Goal: Task Accomplishment & Management: Complete application form

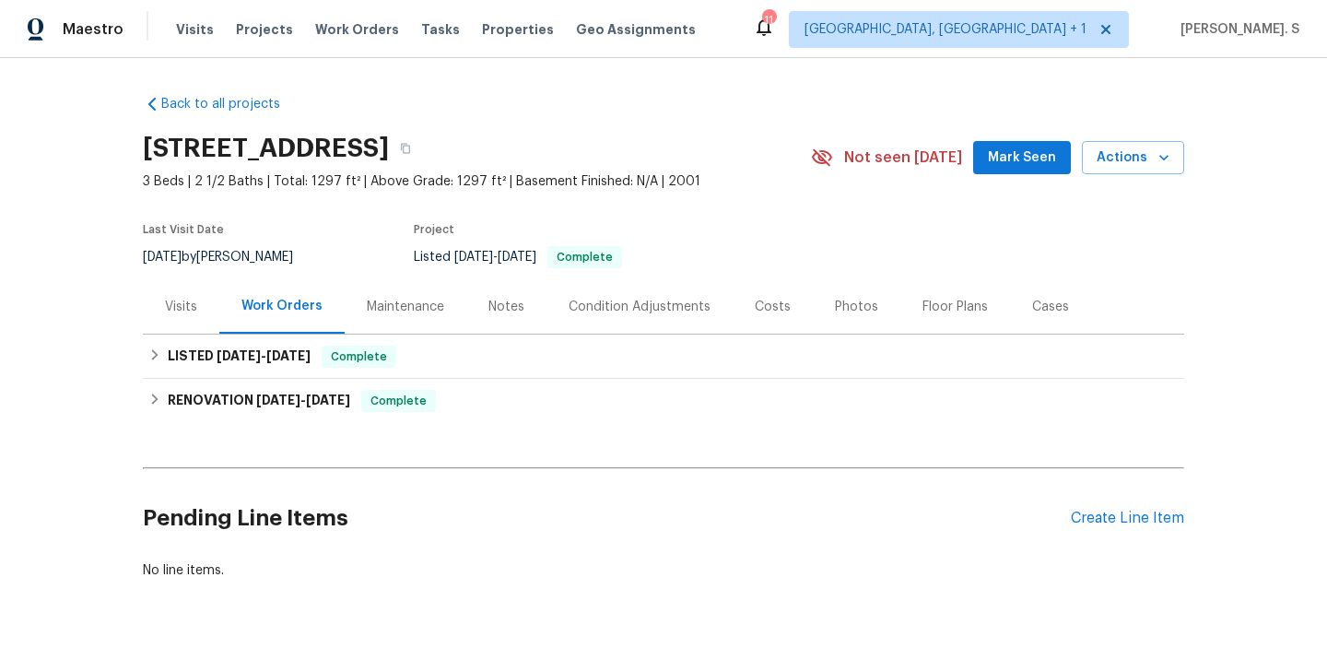
scroll to position [57, 0]
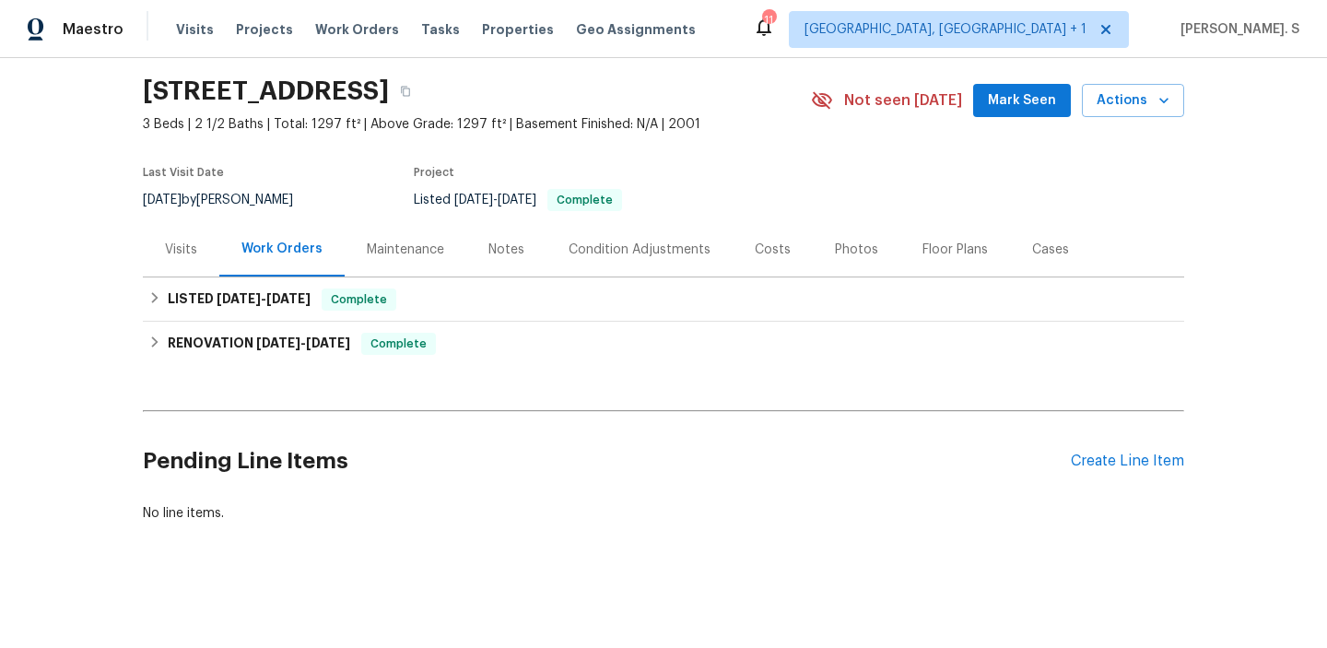
click at [1161, 475] on div "Pending Line Items Create Line Item" at bounding box center [664, 461] width 1042 height 86
click at [1159, 462] on div "Create Line Item" at bounding box center [1127, 462] width 113 height 18
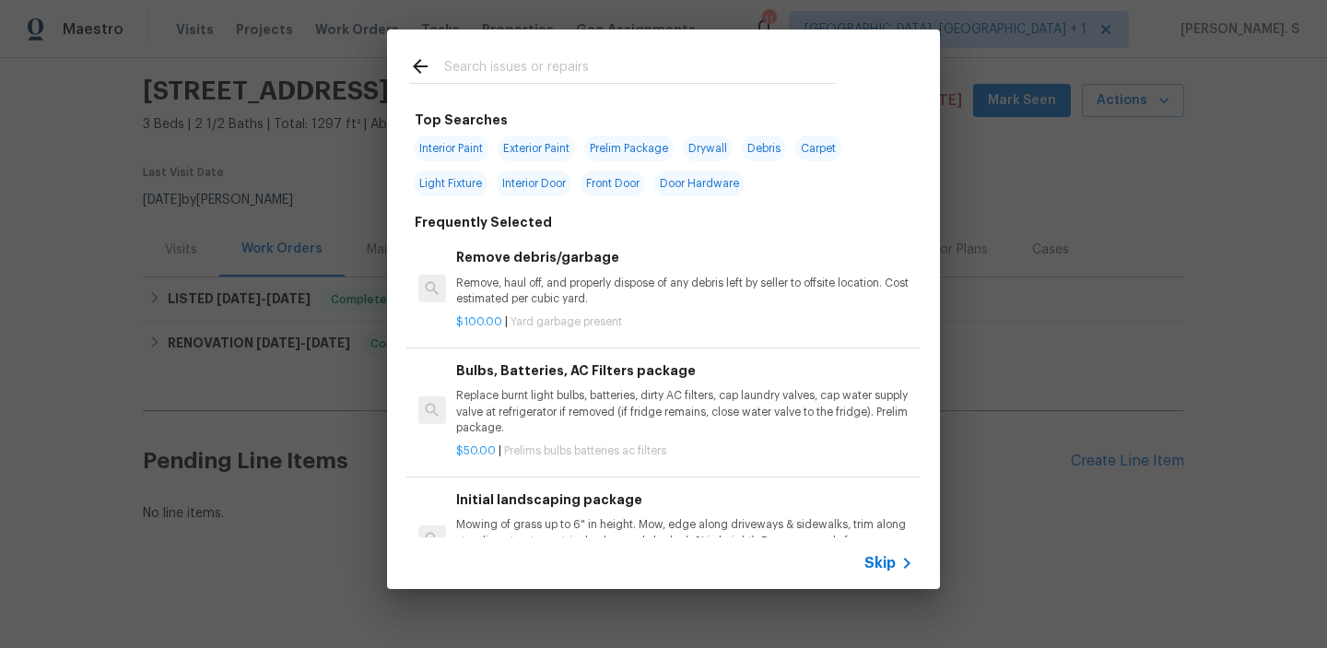
click at [574, 271] on div "Remove debris/garbage Remove, haul off, and properly dispose of any debris left…" at bounding box center [684, 277] width 457 height 60
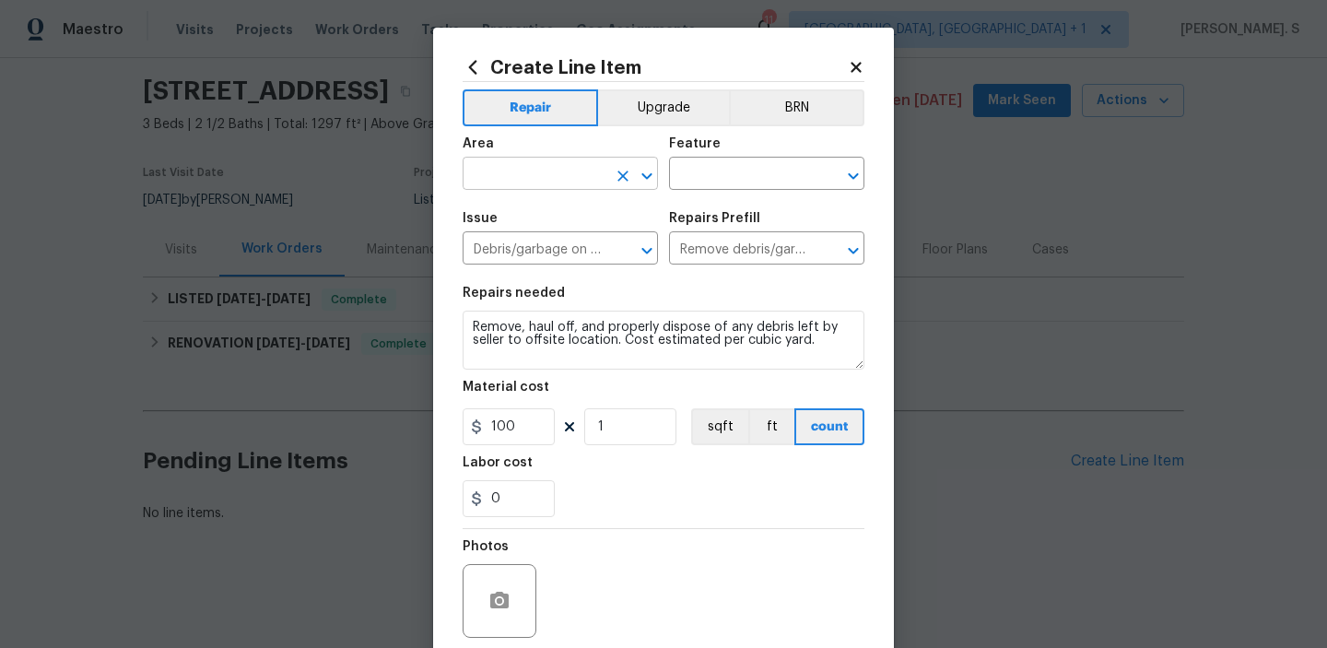
click at [640, 183] on icon "Open" at bounding box center [647, 176] width 22 height 22
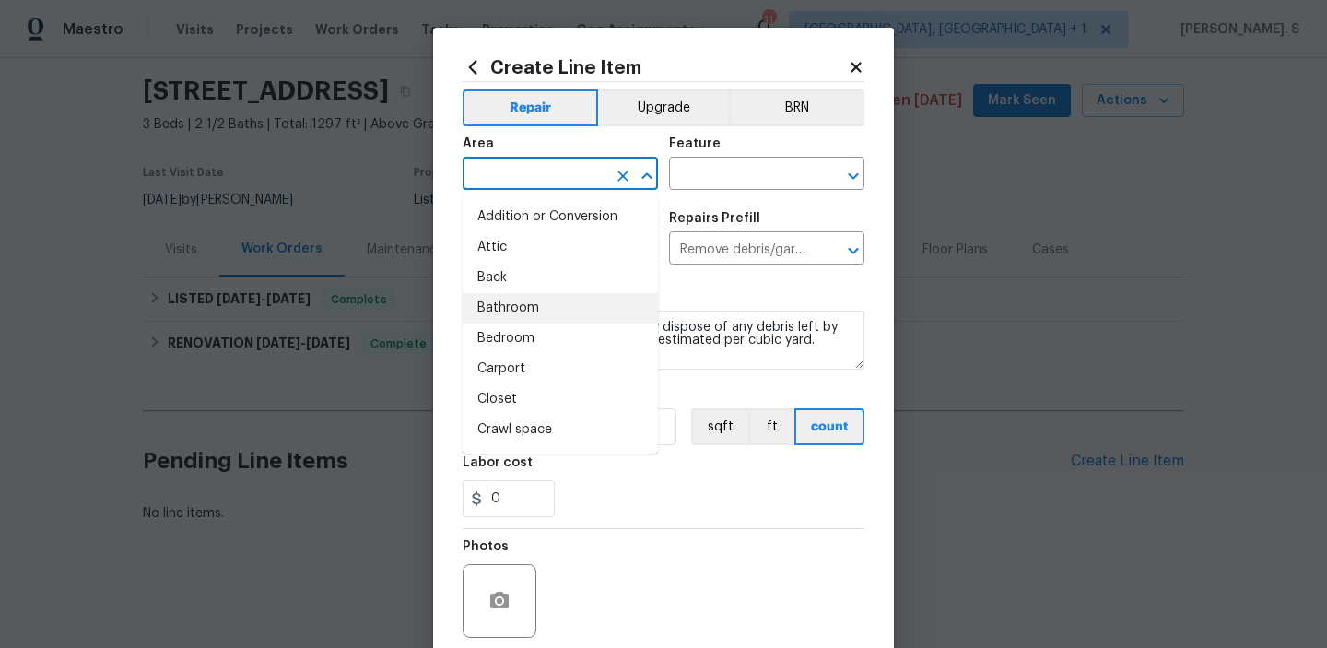
click at [589, 300] on li "Bathroom" at bounding box center [560, 308] width 195 height 30
type input "Bathroom"
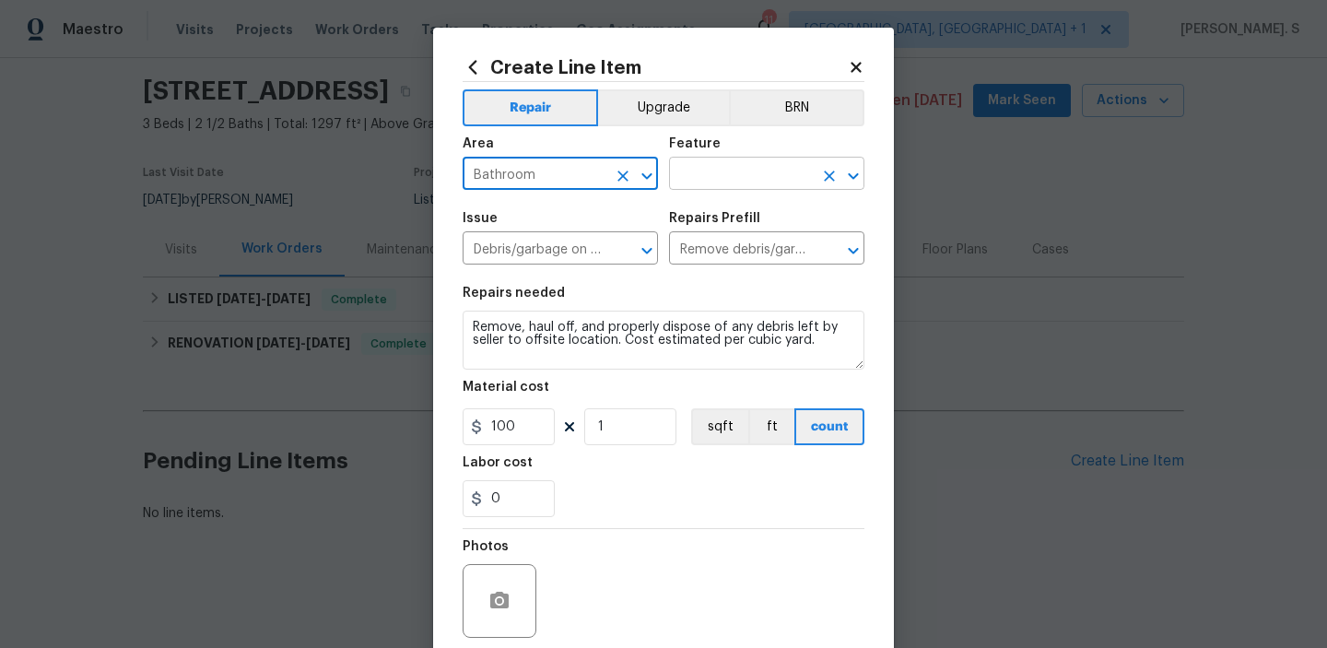
click at [857, 188] on button "Open" at bounding box center [854, 176] width 26 height 26
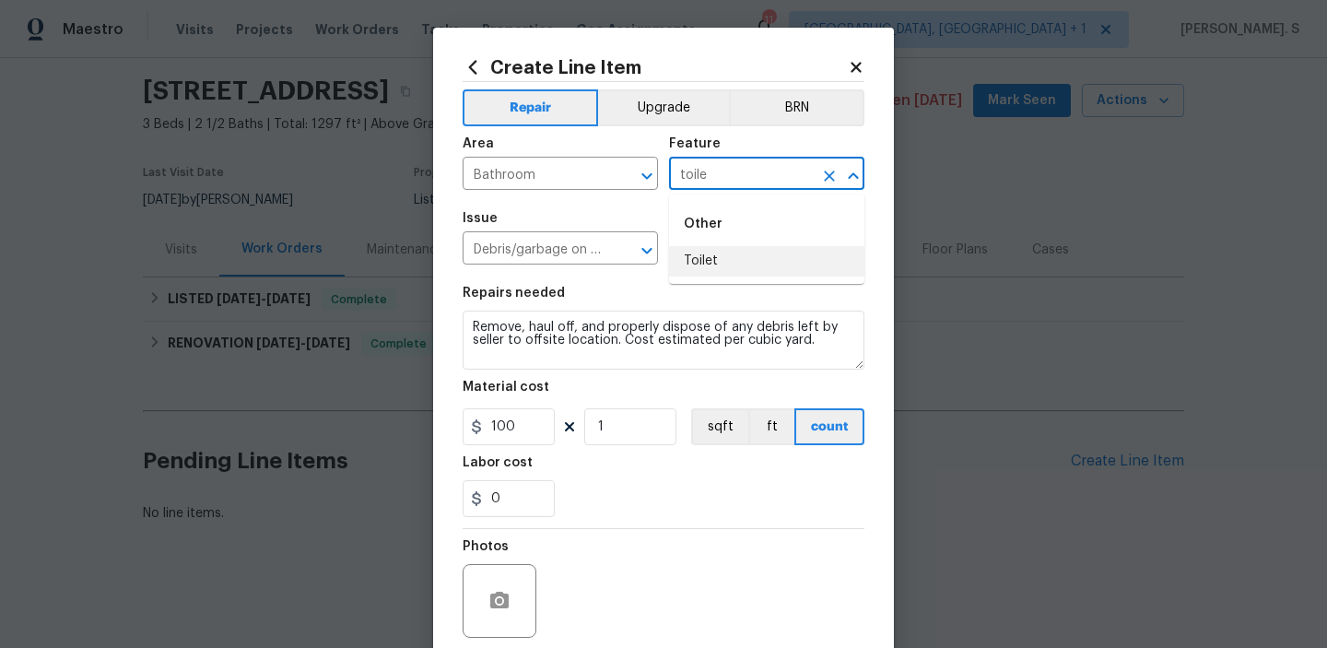
click at [801, 261] on li "Toilet" at bounding box center [766, 261] width 195 height 30
click at [650, 254] on icon "Open" at bounding box center [647, 251] width 22 height 22
type input "Toilet"
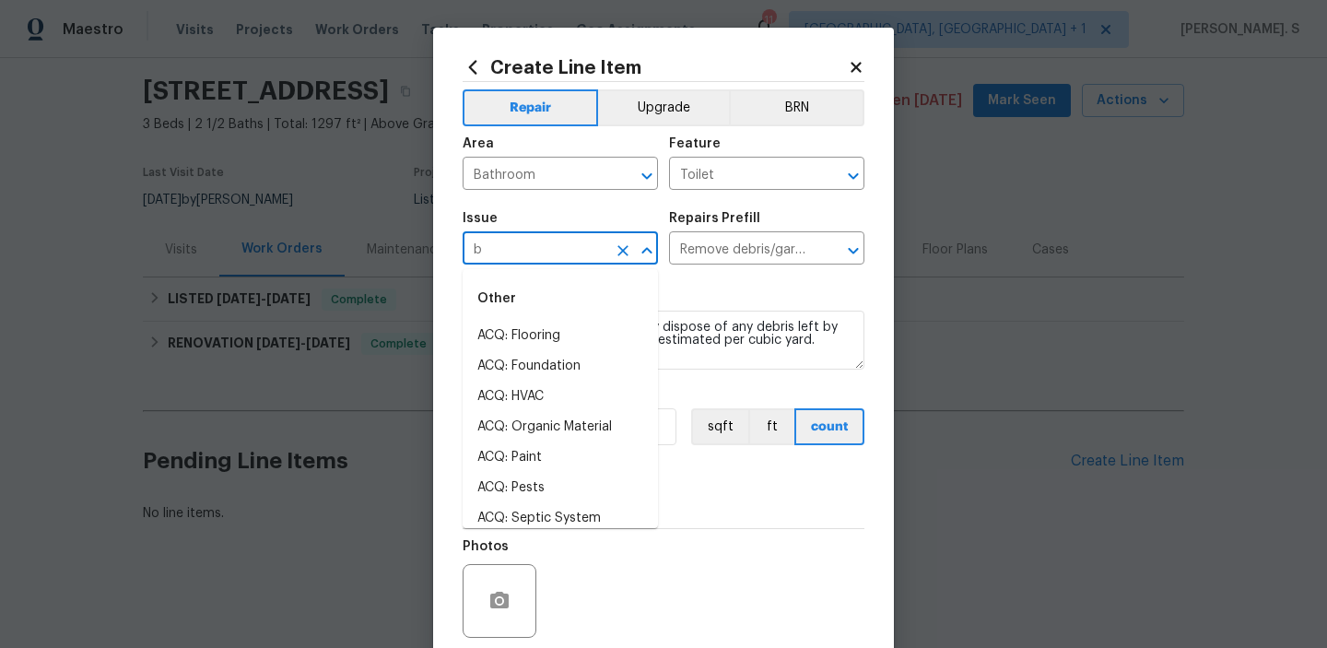
scroll to position [0, 0]
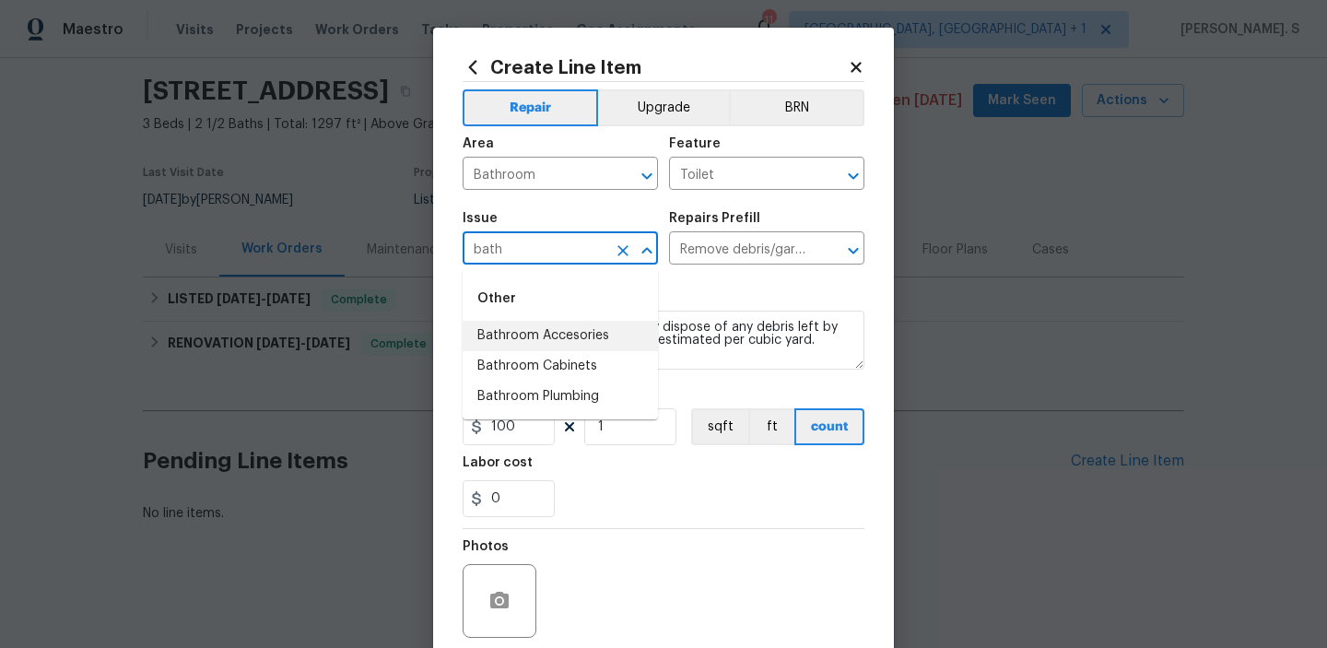
click at [582, 324] on li "Bathroom Accesories" at bounding box center [560, 336] width 195 height 30
type input "Bathroom Accesories"
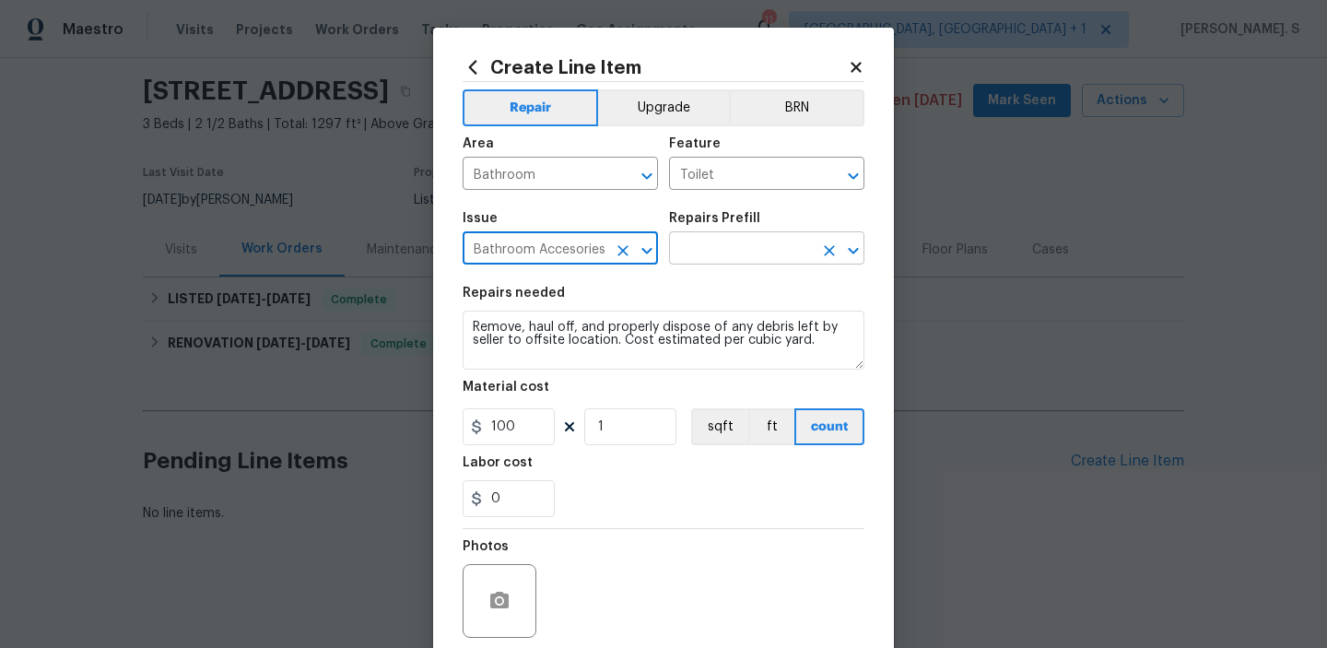
click at [854, 250] on icon "Open" at bounding box center [853, 250] width 10 height 6
type input "Bathroom Accesories"
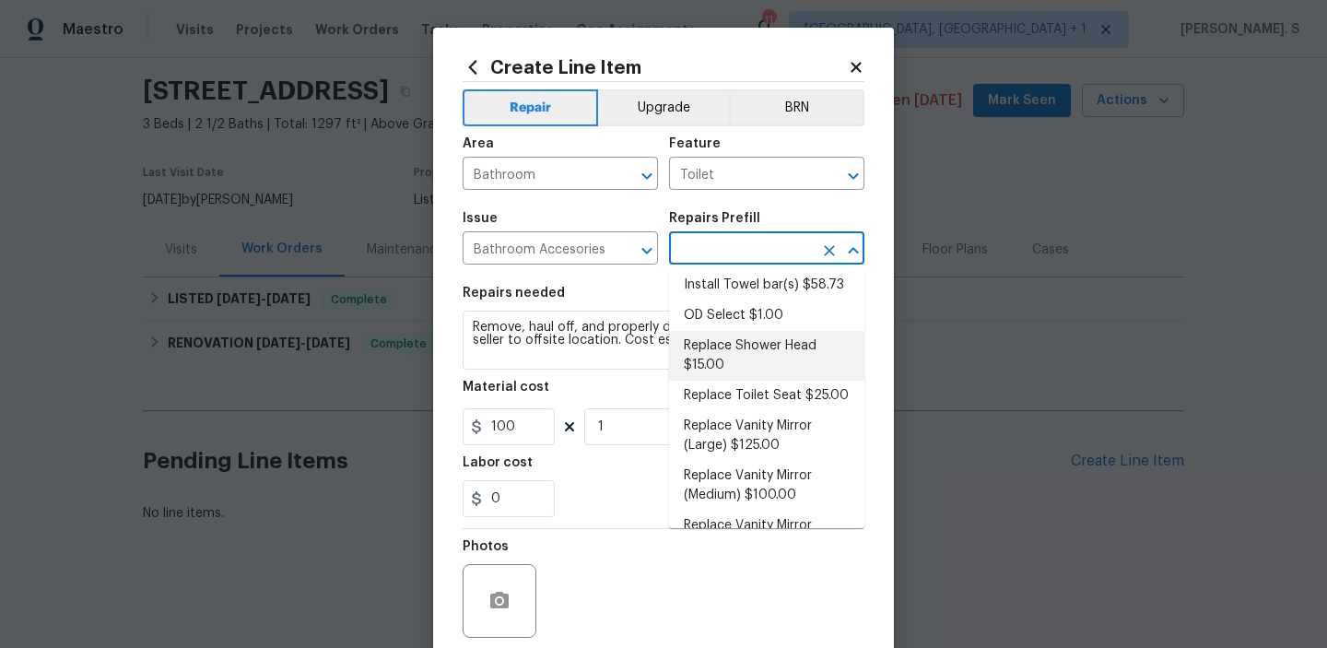
scroll to position [295, 0]
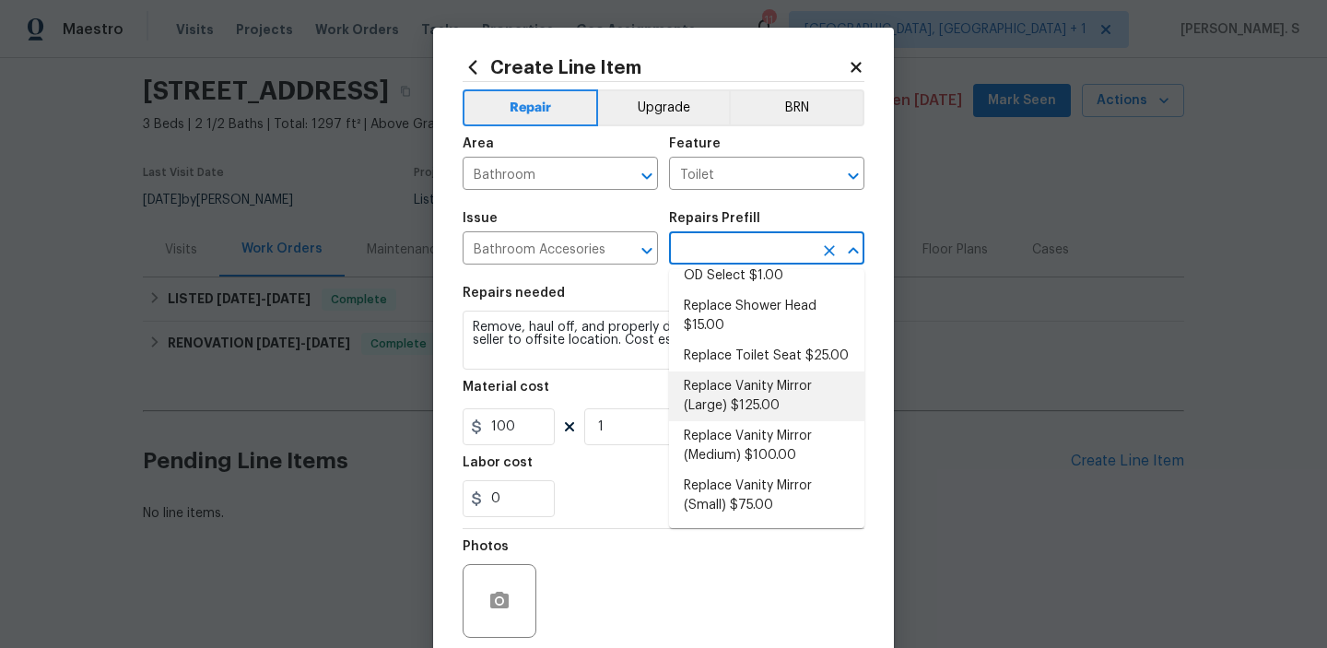
click at [776, 377] on li "Replace Vanity Mirror (Large) $125.00" at bounding box center [766, 396] width 195 height 50
type input "Interior Trim"
type input "Replace Vanity Mirror (Large) $125.00"
type textarea "Remove the existing vanity mirror (if present) and install a new vanity mirror.…"
type input "125"
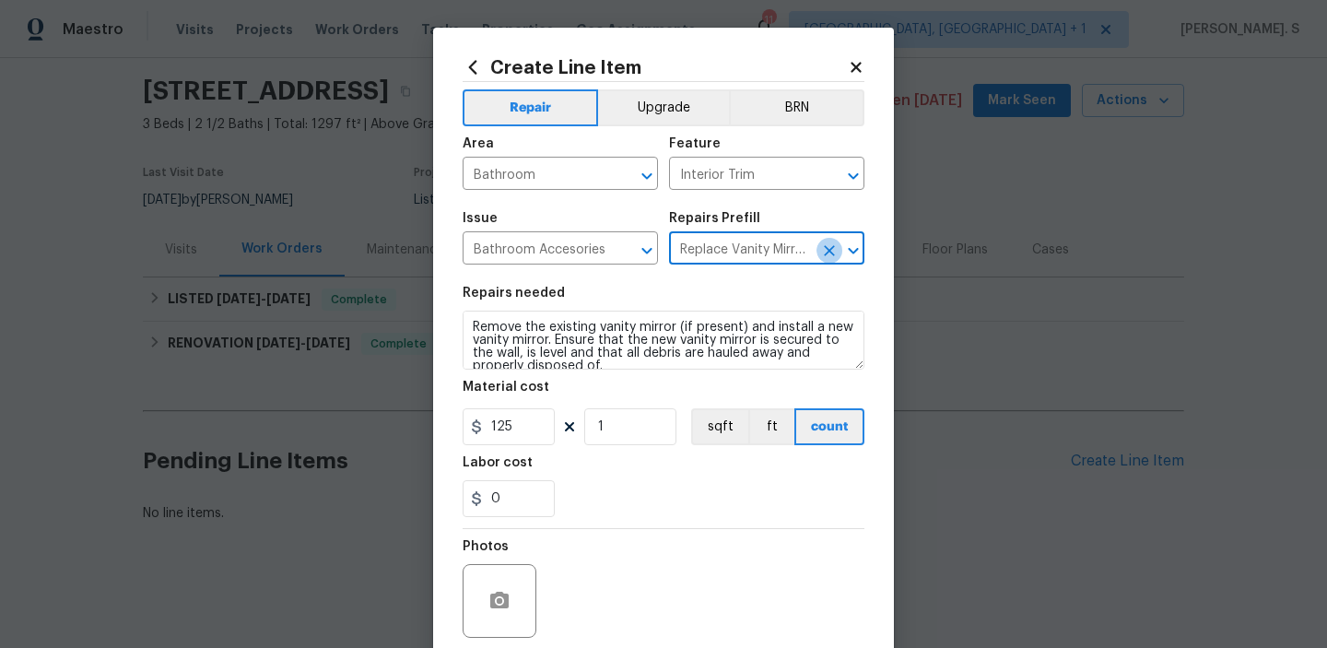
click at [824, 253] on icon "Clear" at bounding box center [829, 250] width 18 height 18
click at [855, 251] on icon "Open" at bounding box center [853, 250] width 10 height 6
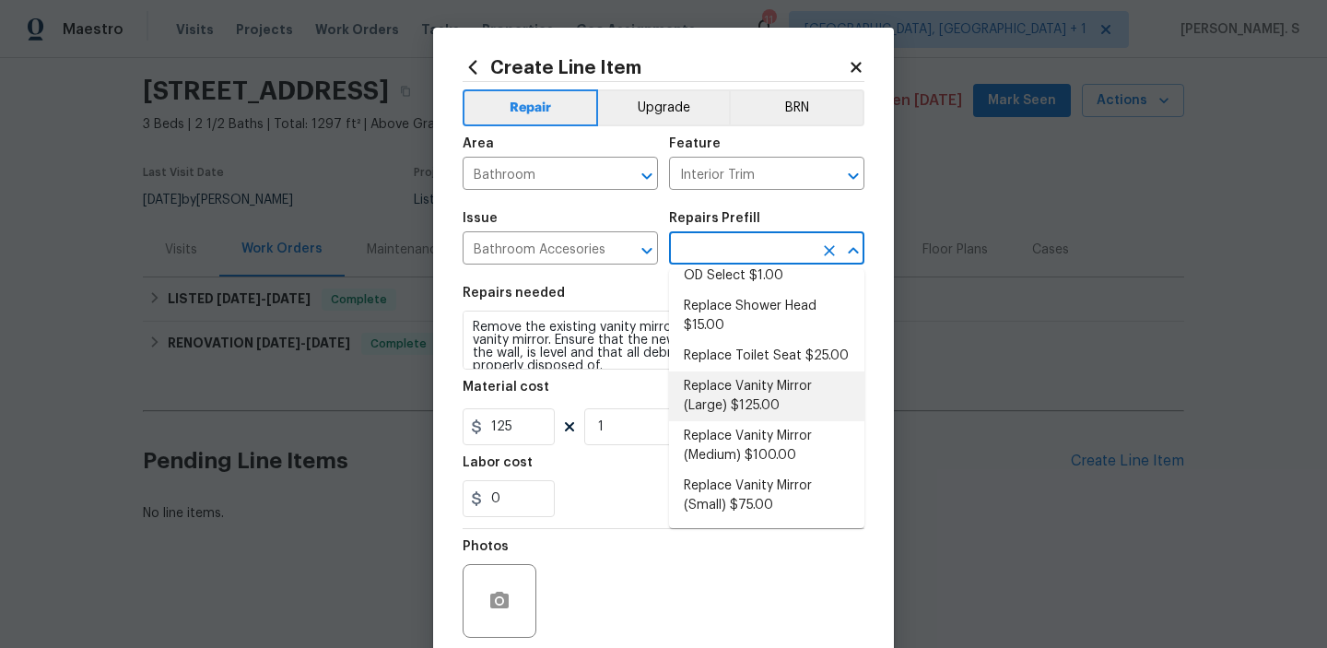
scroll to position [264, 0]
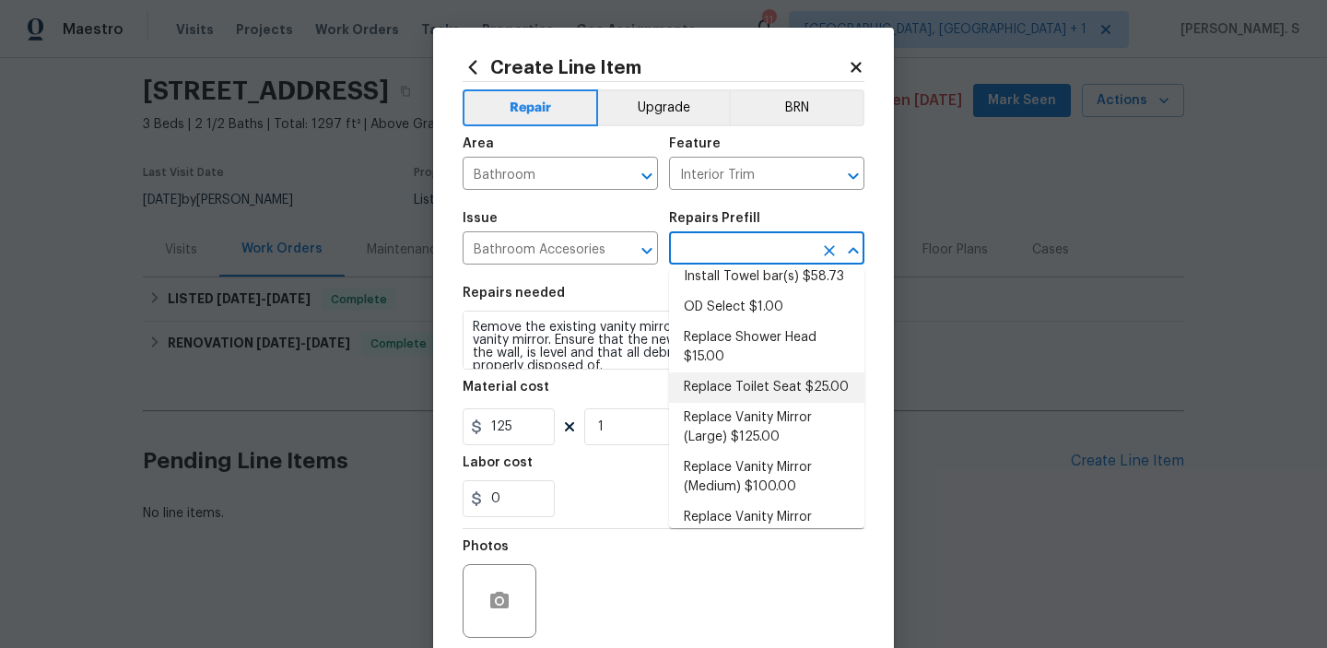
click at [792, 392] on li "Replace Toilet Seat $25.00" at bounding box center [766, 387] width 195 height 30
type input "Replace Toilet Seat $25.00"
type textarea "Remove the existing toilet seat (if present) and install a new toilet seat (PM …"
type input "25"
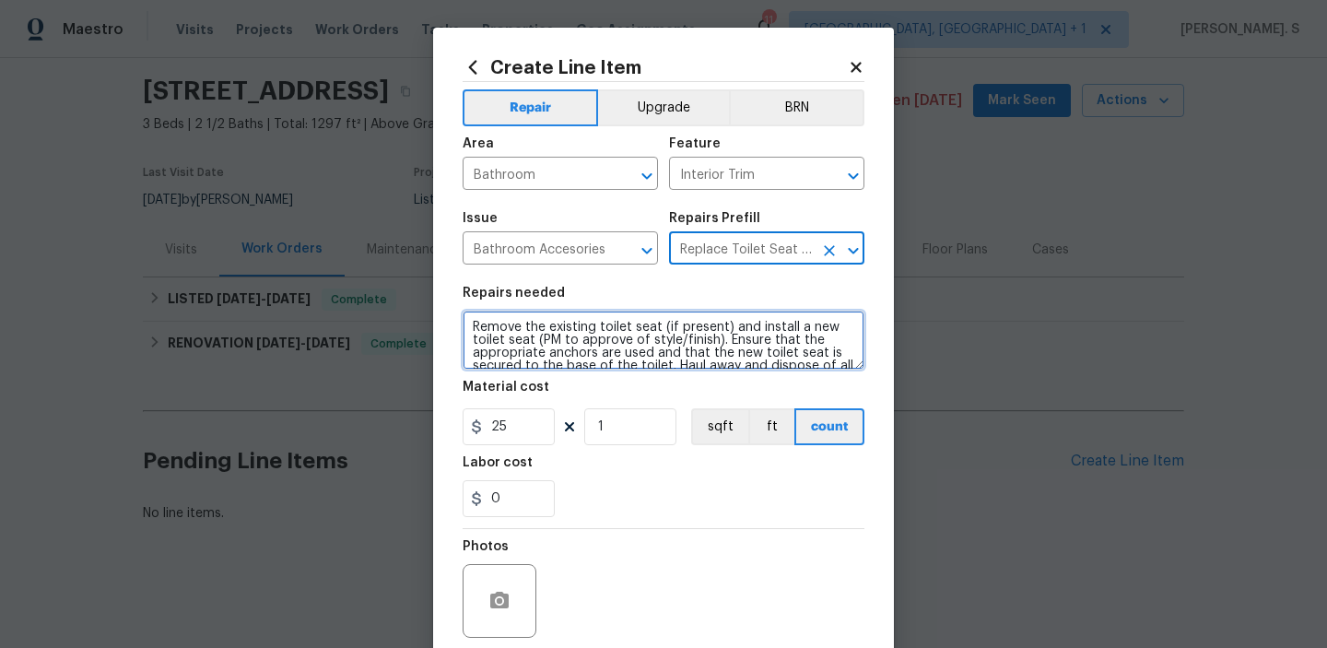
click at [662, 325] on textarea "Remove the existing toilet seat (if present) and install a new toilet seat (PM …" at bounding box center [664, 340] width 402 height 59
paste textarea "pair inoperable toilet in the hall bathroom. Please check that the angle stop i…"
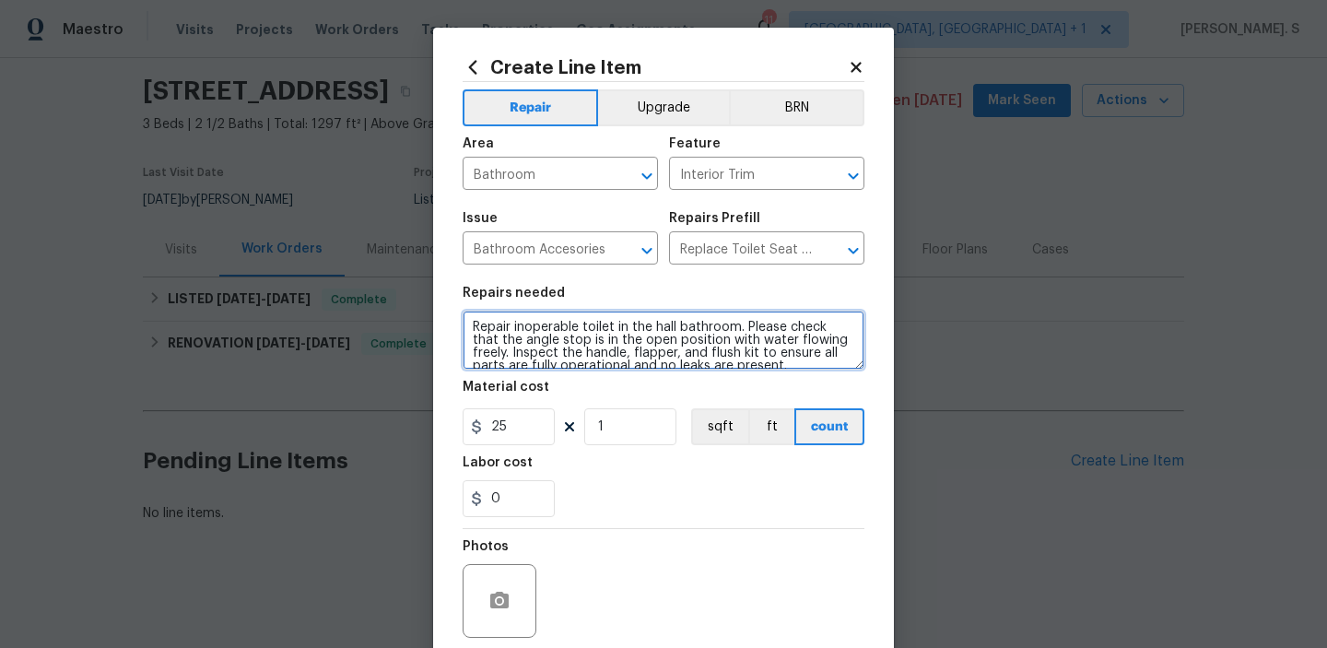
scroll to position [4, 0]
type textarea "Repair inoperable toilet in the hall bathroom. Please check that the angle stop…"
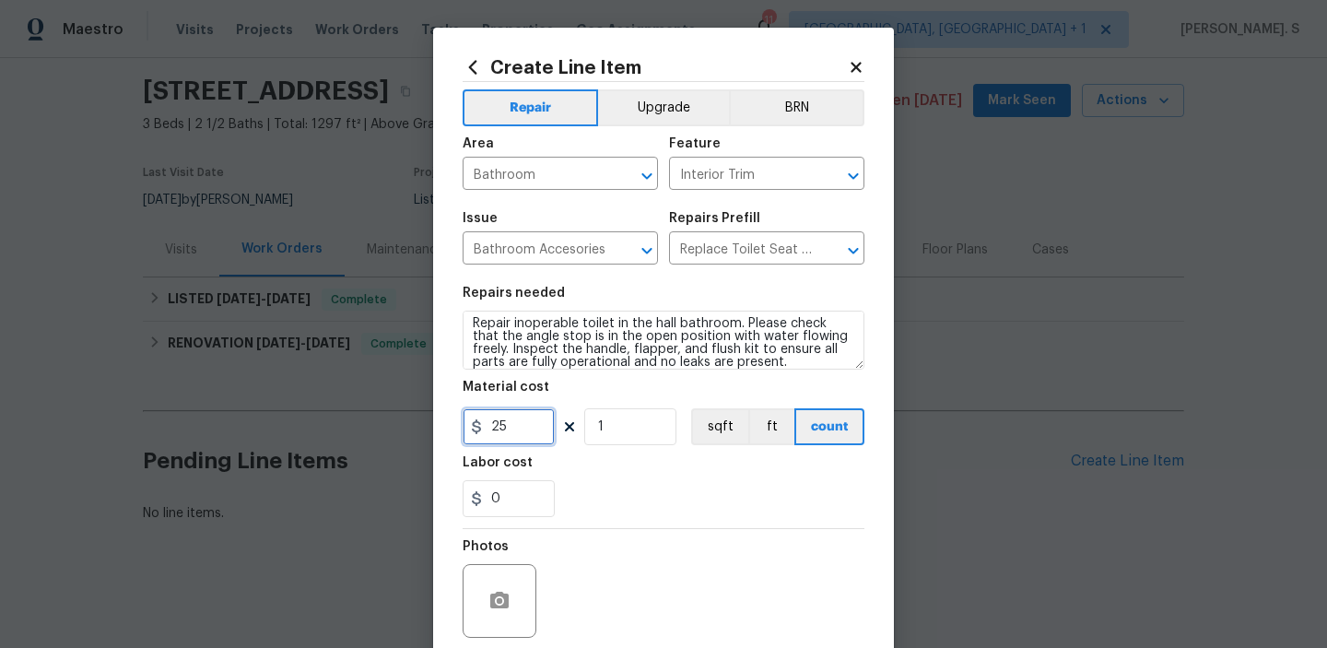
click at [530, 420] on input "25" at bounding box center [509, 426] width 92 height 37
click at [644, 253] on icon "Open" at bounding box center [647, 251] width 22 height 22
type input "0"
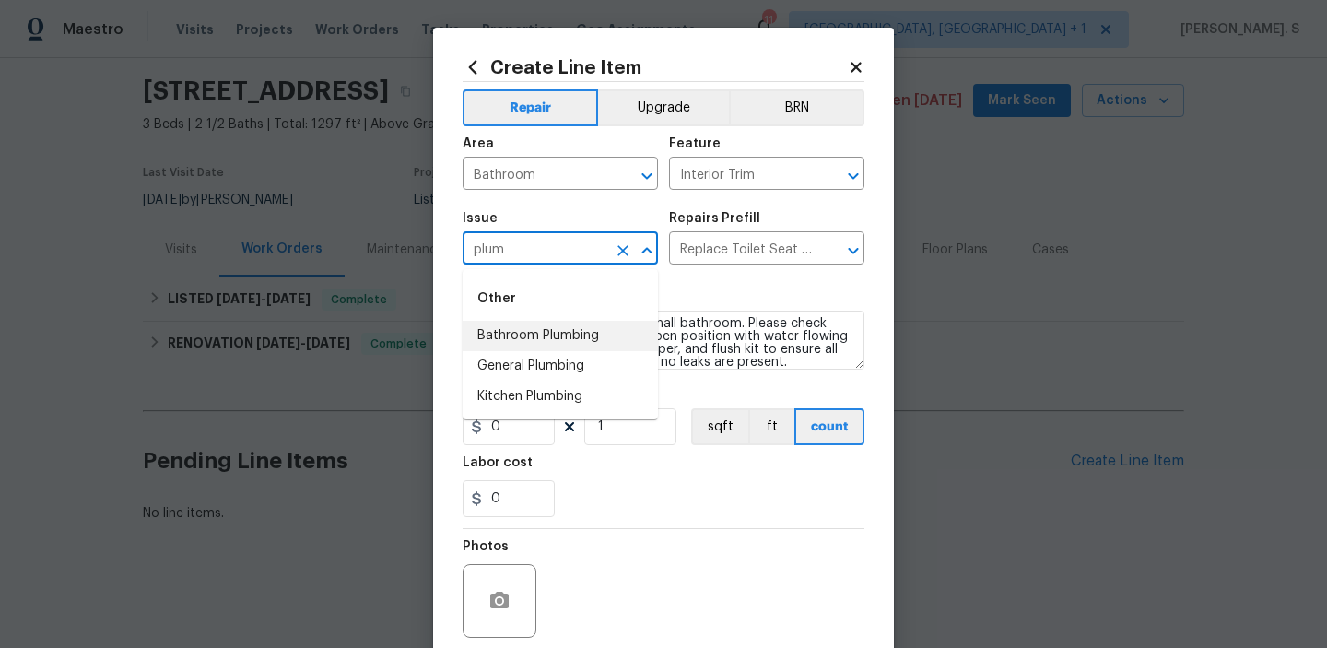
click at [596, 326] on li "Bathroom Plumbing" at bounding box center [560, 336] width 195 height 30
type input "Bathroom Plumbing"
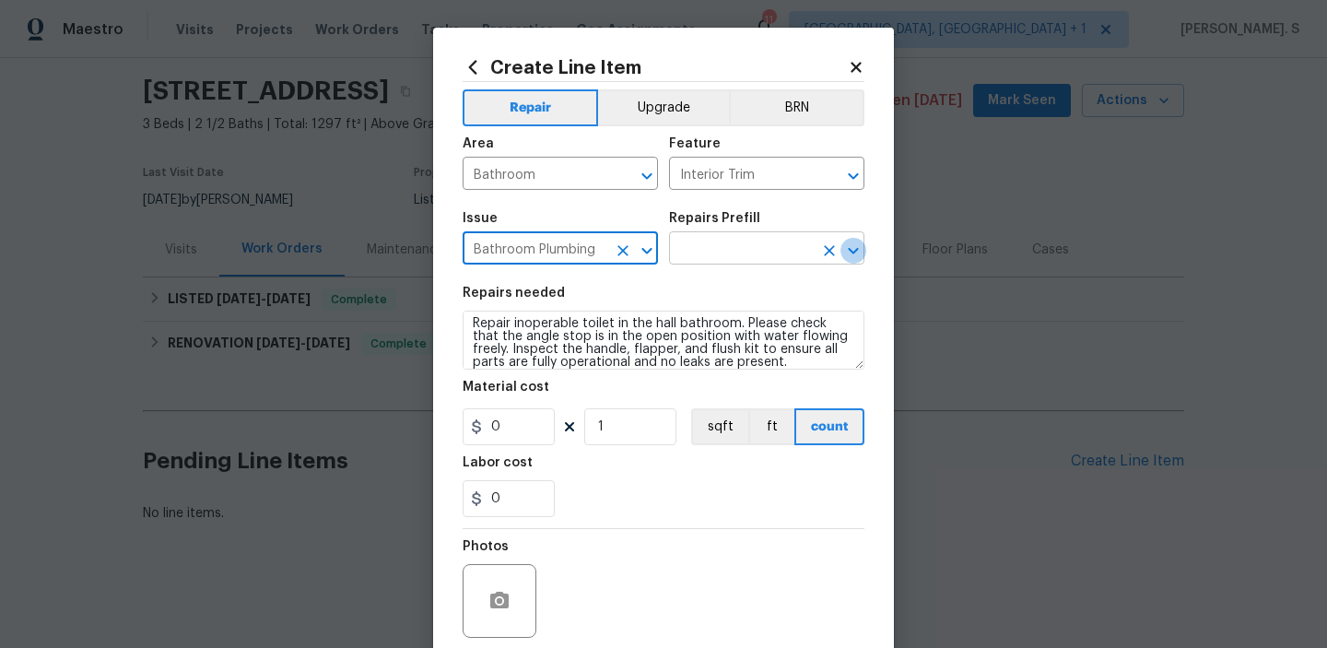
click at [850, 248] on icon "Open" at bounding box center [853, 251] width 22 height 22
type input "Bathroom Plumbing"
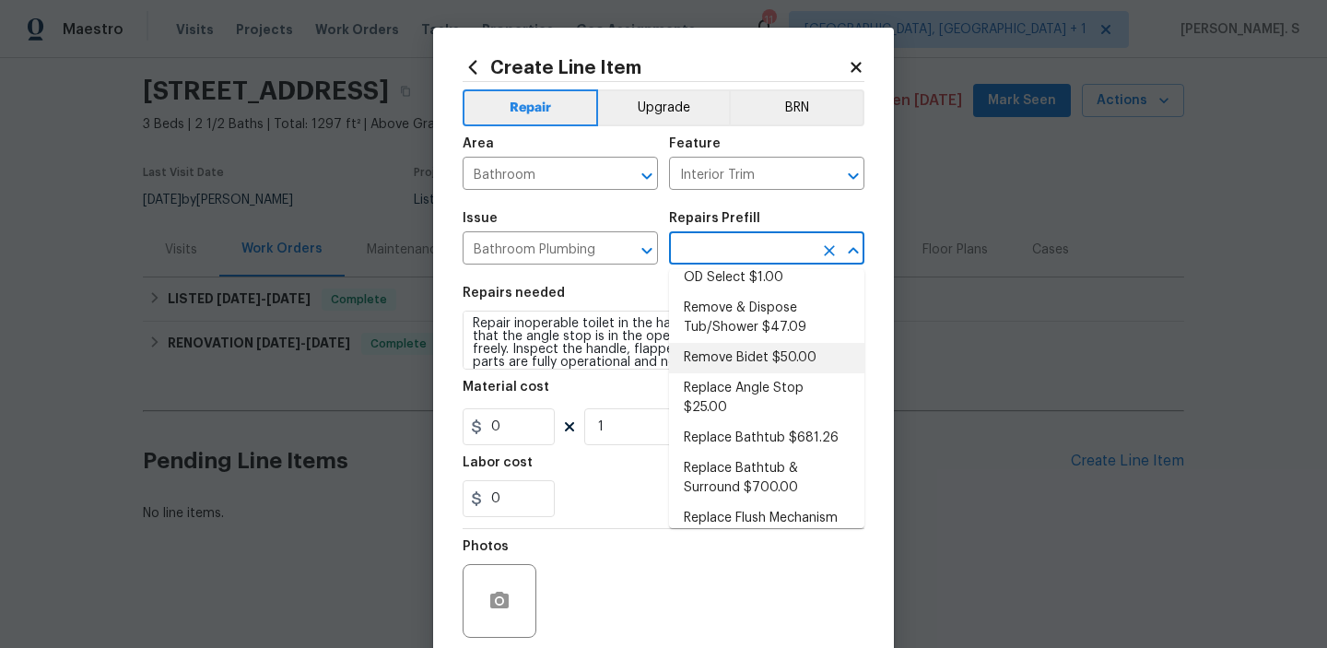
scroll to position [481, 0]
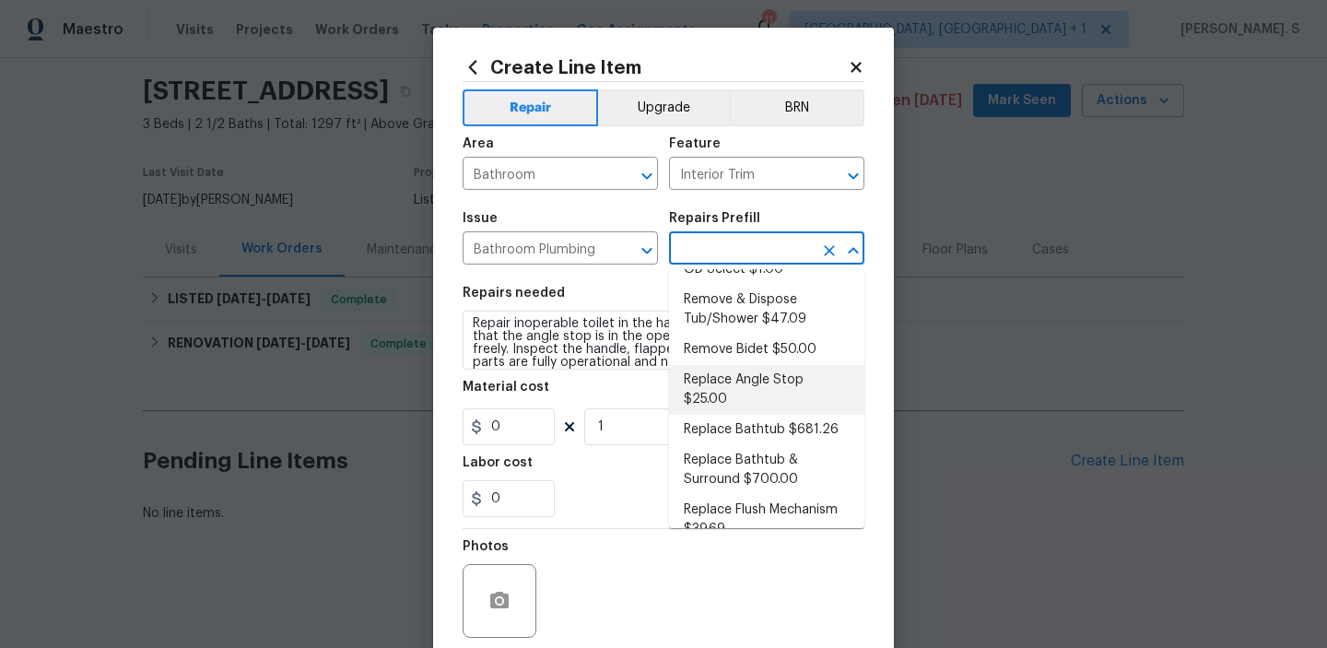
click at [752, 365] on li "Replace Angle Stop $25.00" at bounding box center [766, 390] width 195 height 50
type input "Plumbing"
type input "Replace Angle Stop $25.00"
type textarea "Remove the existing bathroom angle stop/valve and repalce with new. Ensure that…"
type input "25"
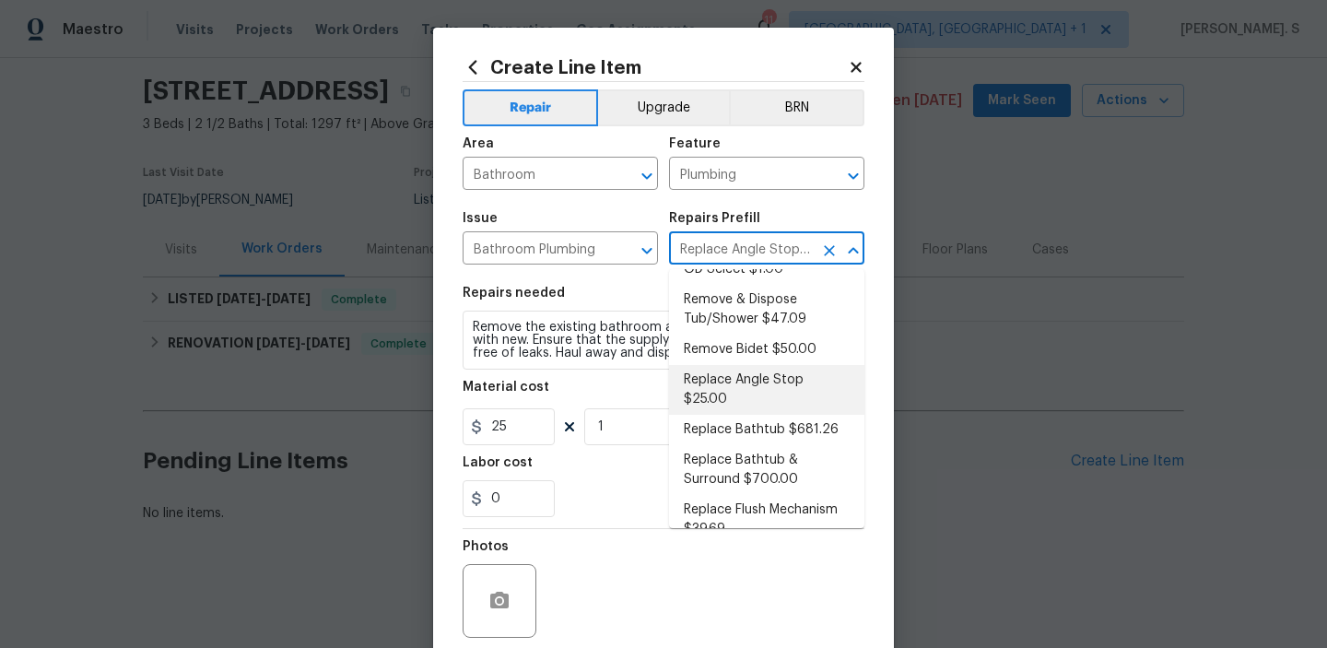
scroll to position [0, 0]
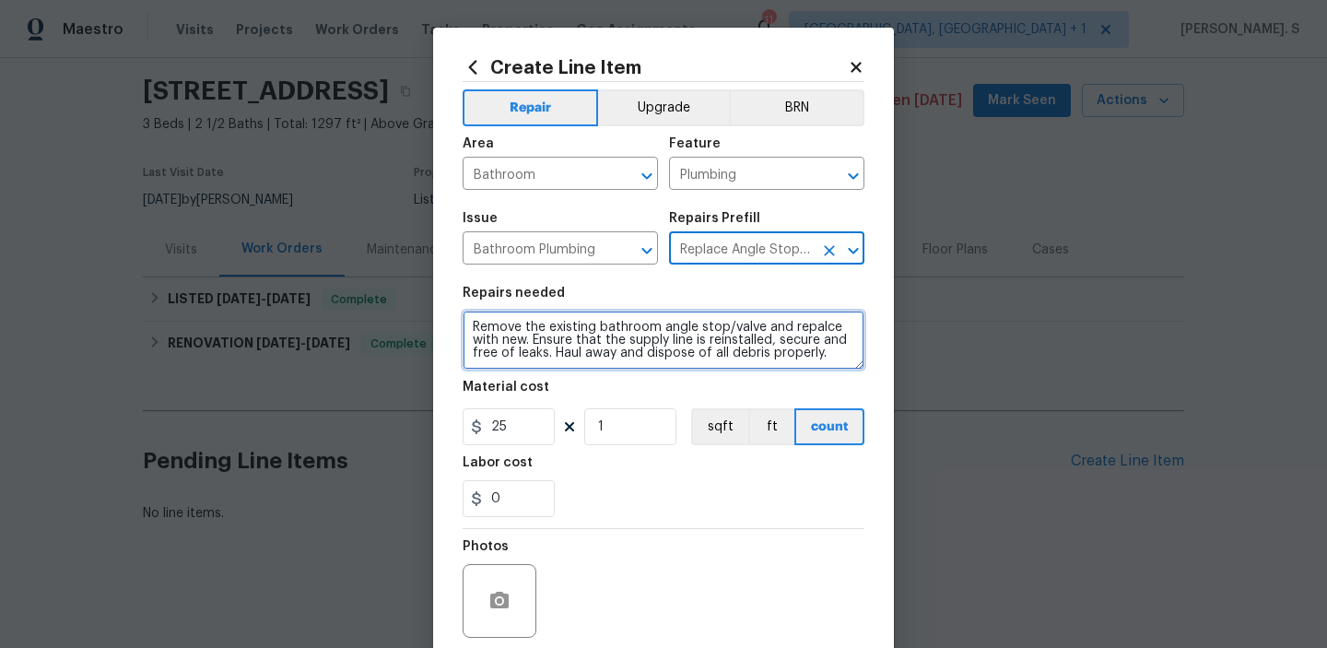
click at [650, 341] on textarea "Remove the existing bathroom angle stop/valve and repalce with new. Ensure that…" at bounding box center [664, 340] width 402 height 59
paste textarea "pair inoperable toilet in the hall bathroom. Please check that the angle stop i…"
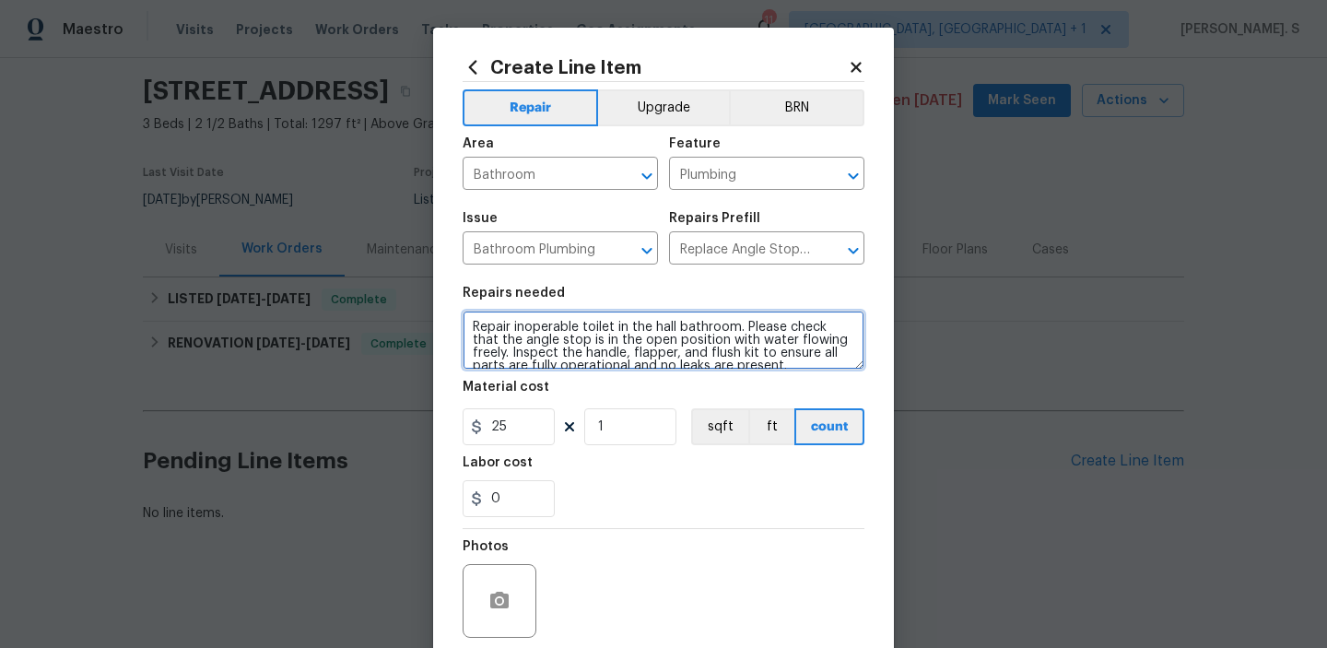
scroll to position [4, 0]
type textarea "Repair inoperable toilet in the hall bathroom. Please check that the angle stop…"
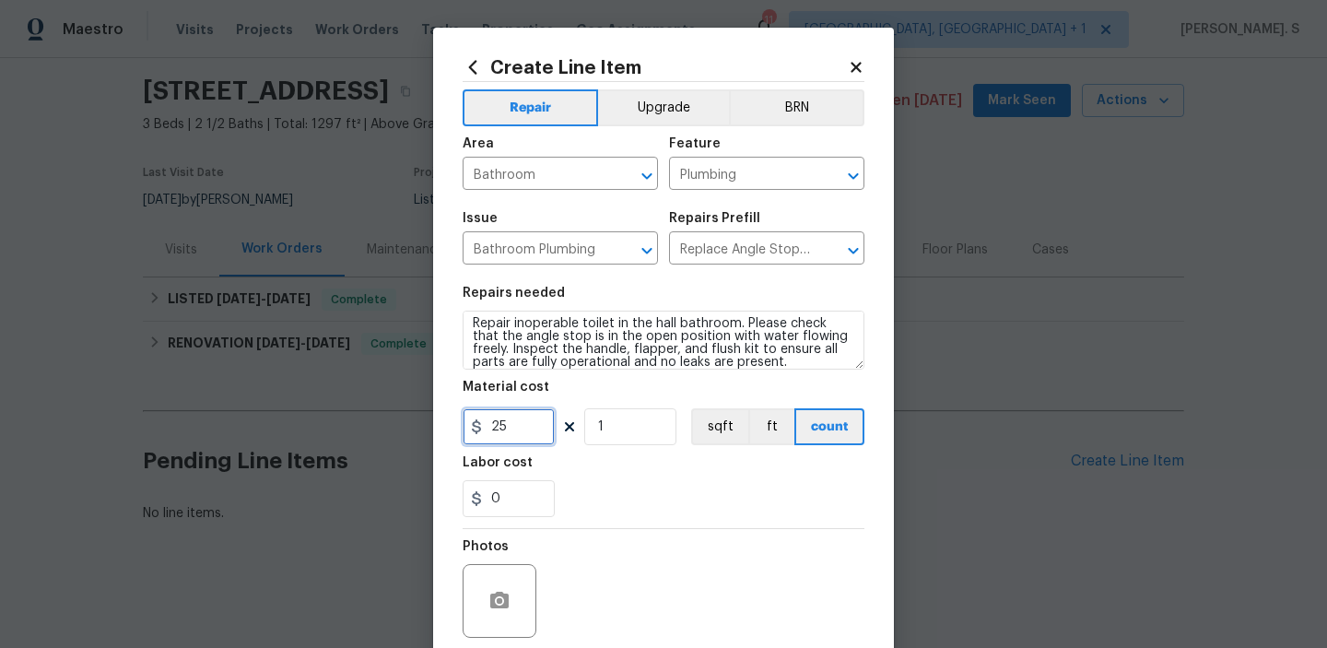
click at [509, 442] on input "25" at bounding box center [509, 426] width 92 height 37
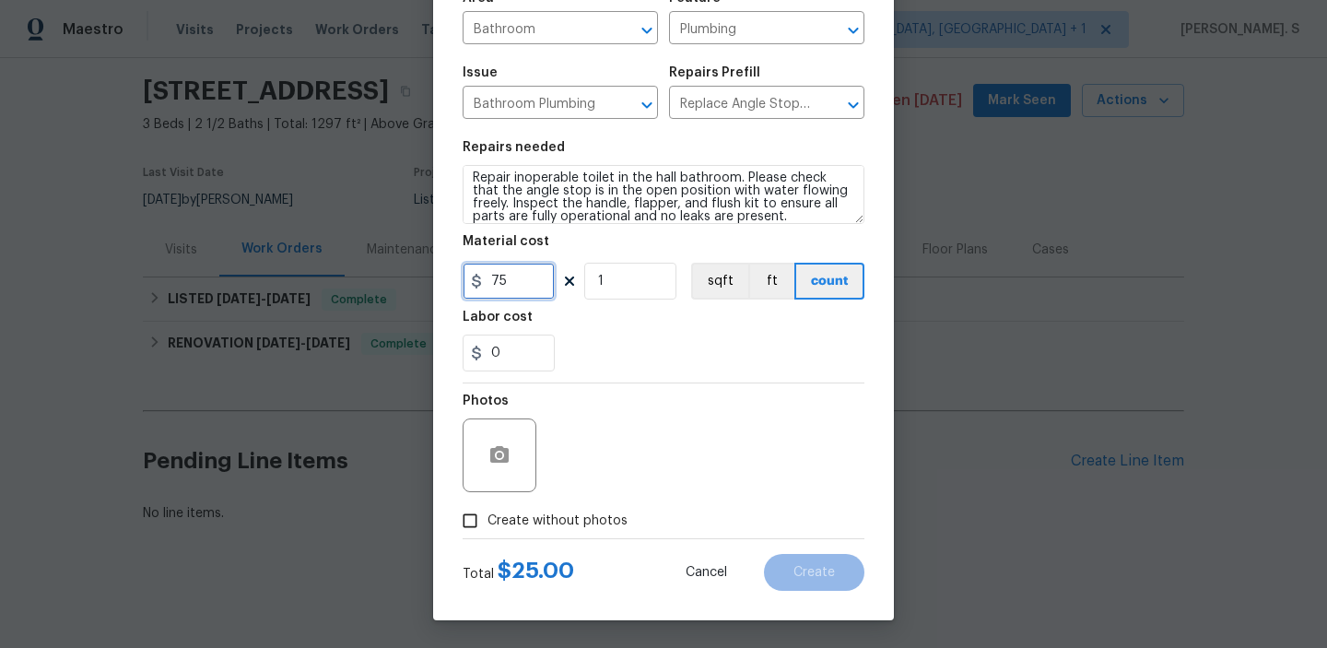
type input "75"
click at [503, 469] on button "button" at bounding box center [499, 455] width 44 height 44
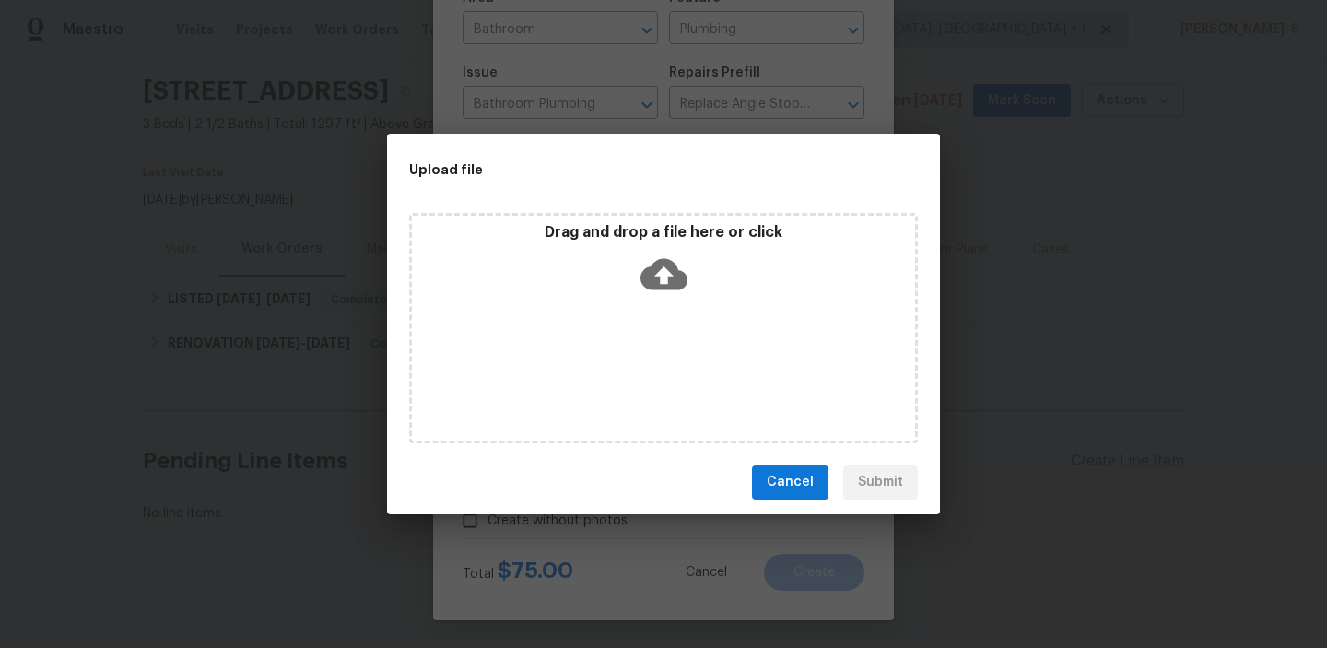
click at [655, 274] on icon at bounding box center [664, 274] width 47 height 47
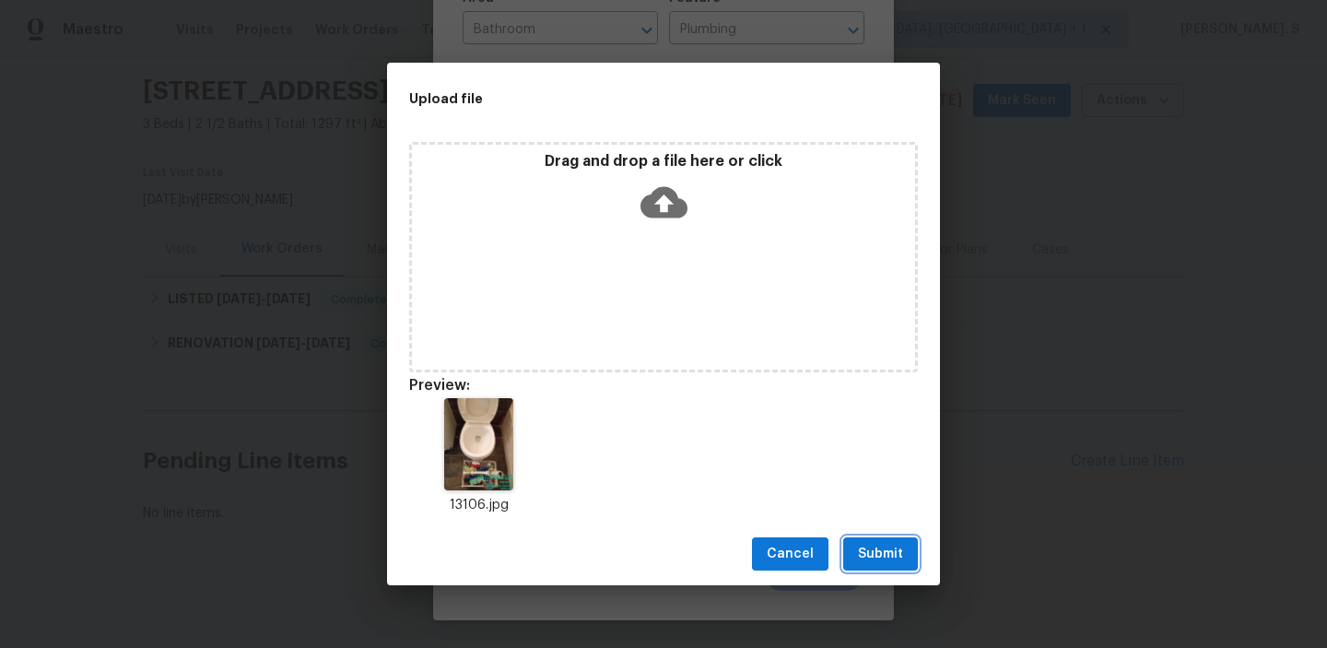
click at [888, 543] on span "Submit" at bounding box center [880, 554] width 45 height 23
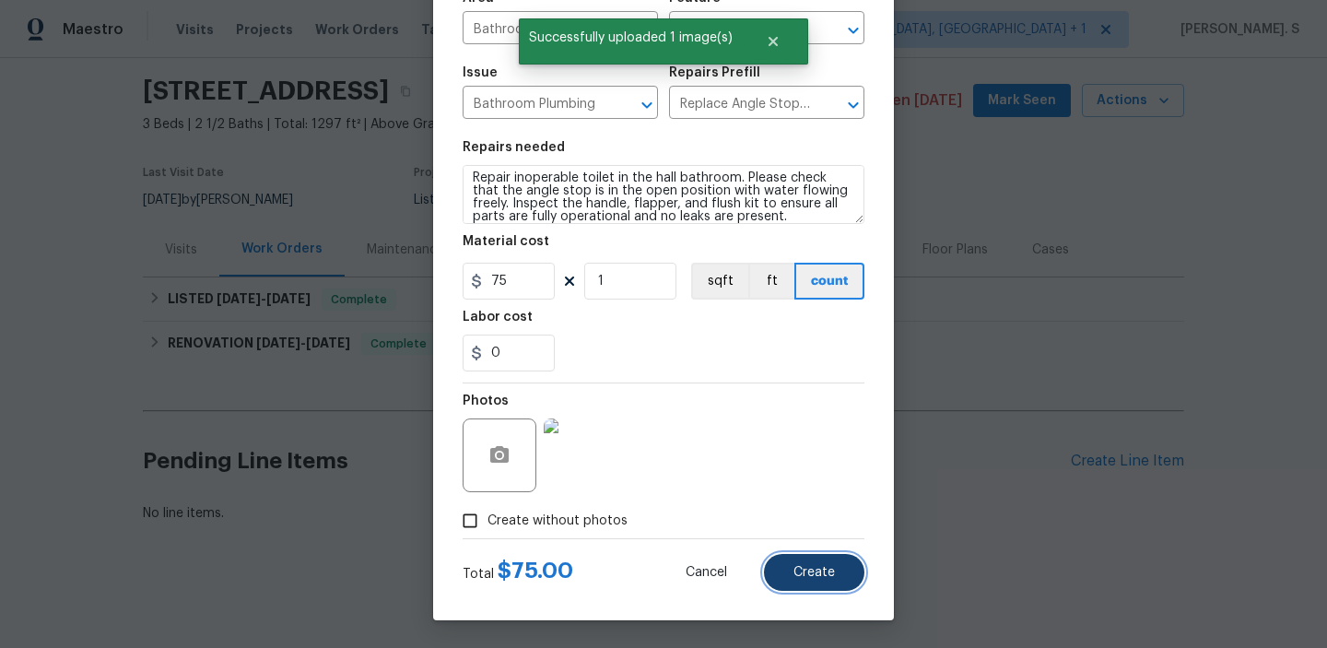
click at [785, 562] on button "Create" at bounding box center [814, 572] width 100 height 37
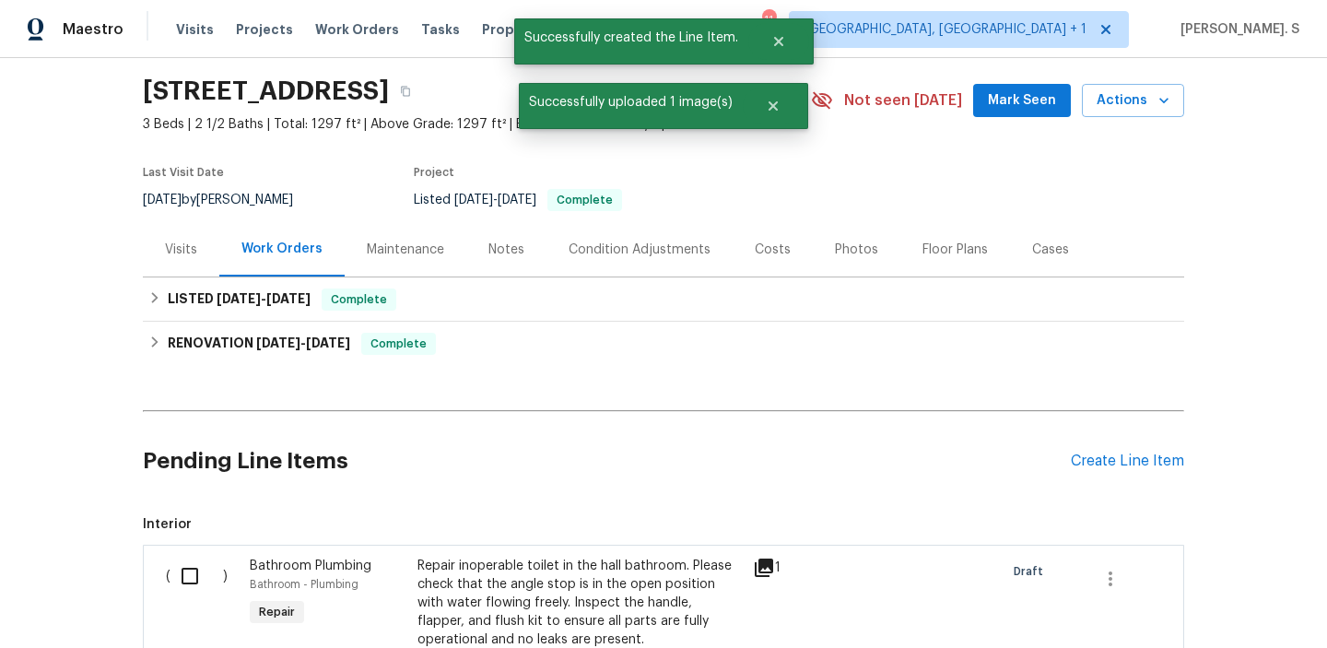
scroll to position [321, 0]
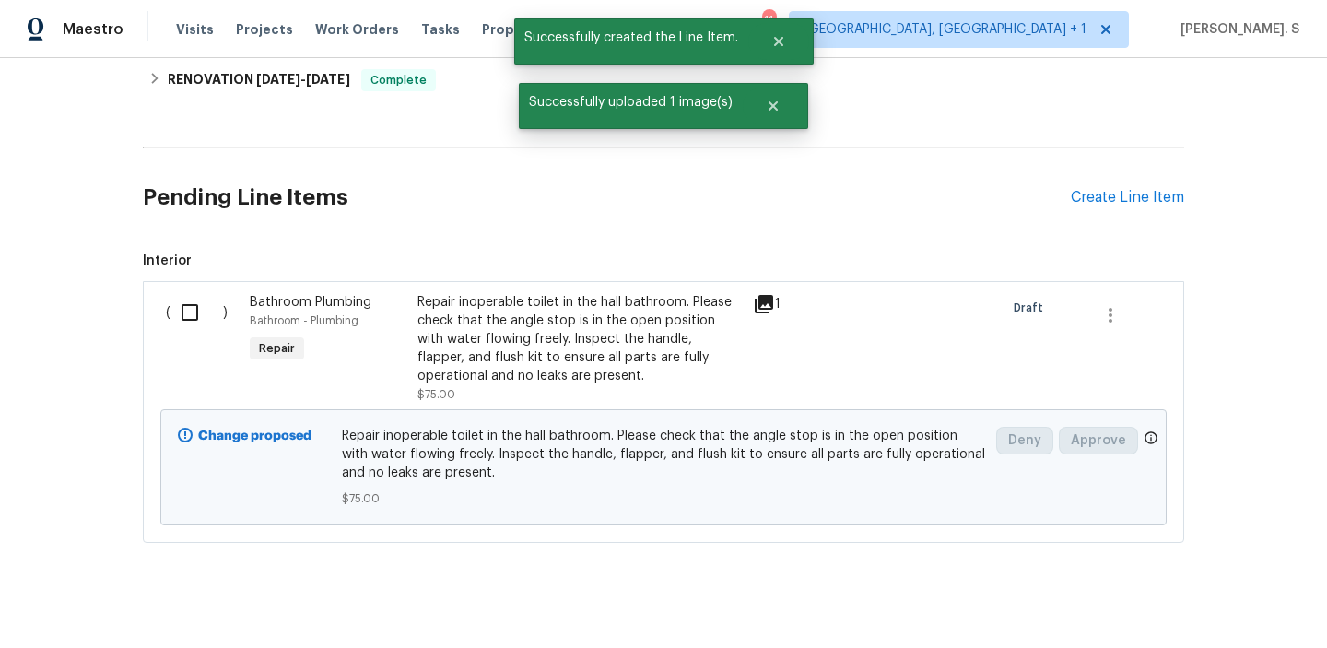
click at [191, 311] on input "checkbox" at bounding box center [197, 312] width 53 height 39
checkbox input "true"
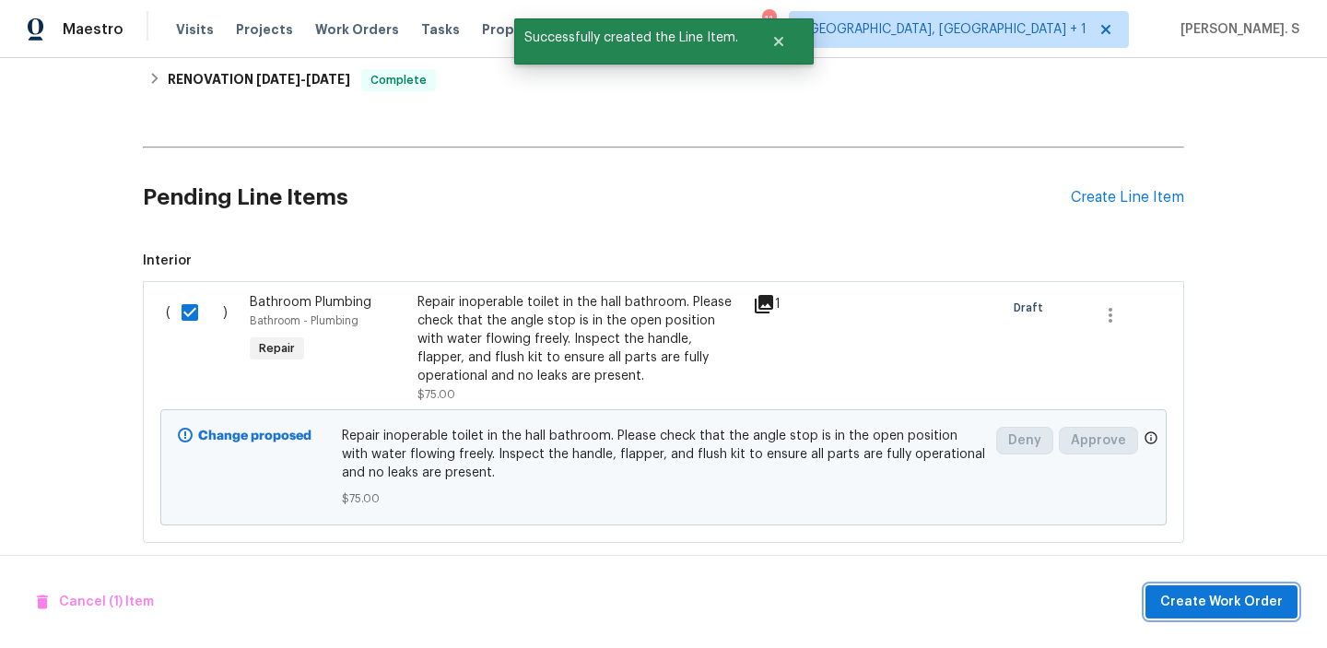
click at [1228, 595] on span "Create Work Order" at bounding box center [1221, 602] width 123 height 23
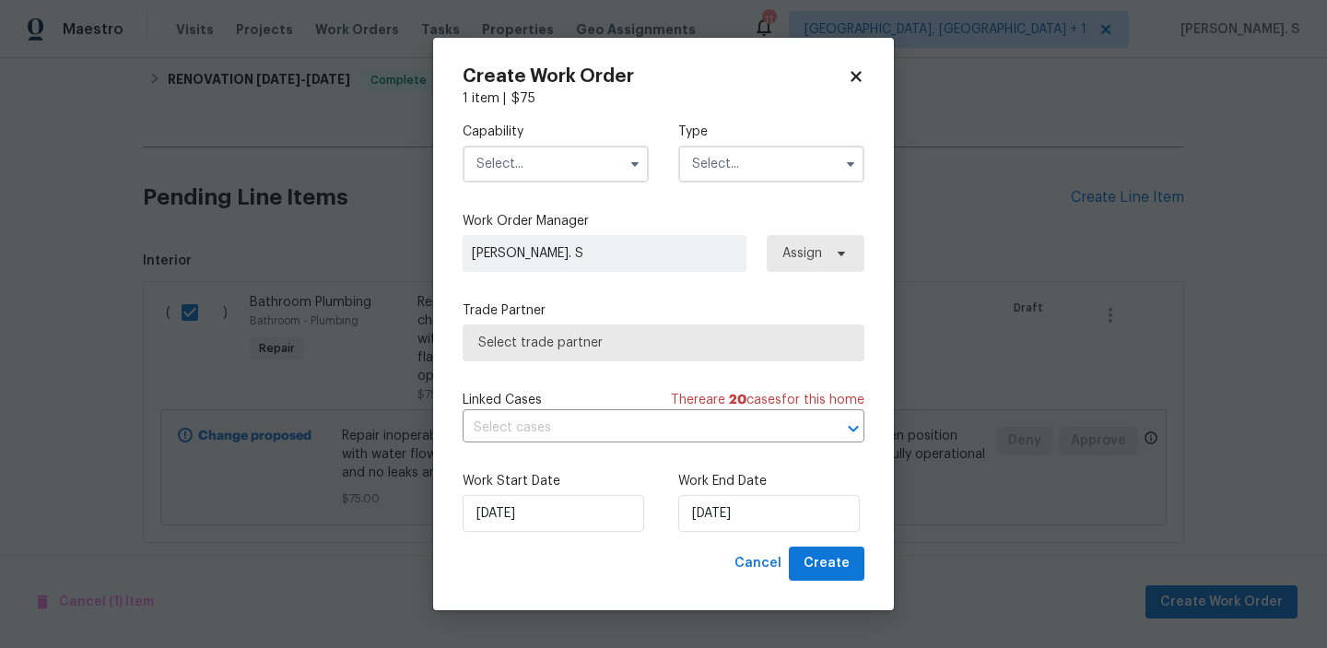
click at [527, 167] on input "text" at bounding box center [556, 164] width 186 height 37
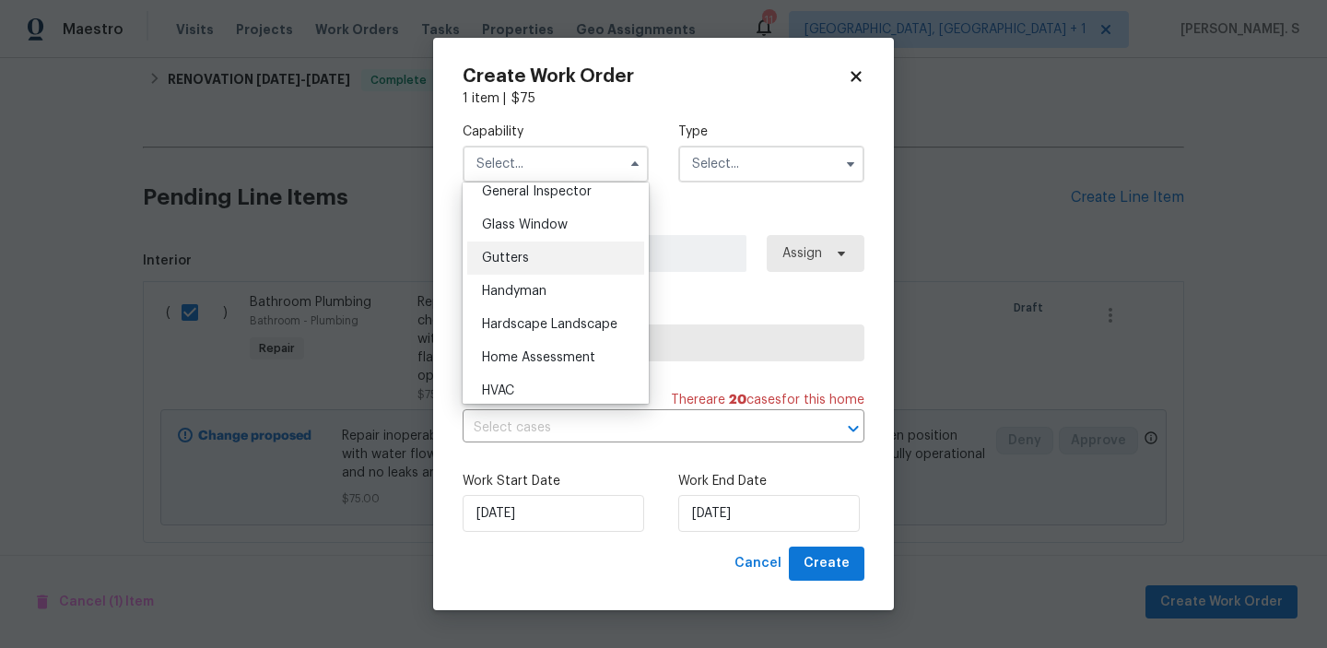
scroll to position [928, 0]
click at [525, 289] on span "Handyman" at bounding box center [514, 289] width 65 height 13
type input "Handyman"
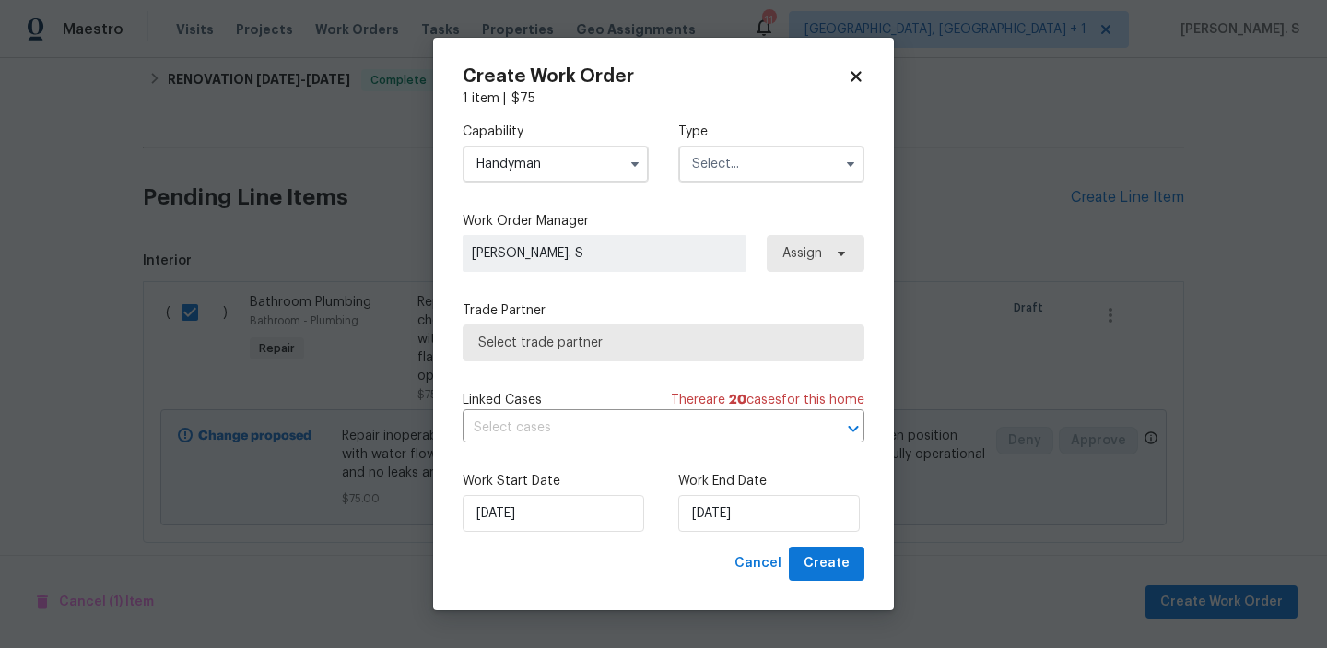
click at [758, 159] on input "text" at bounding box center [771, 164] width 186 height 37
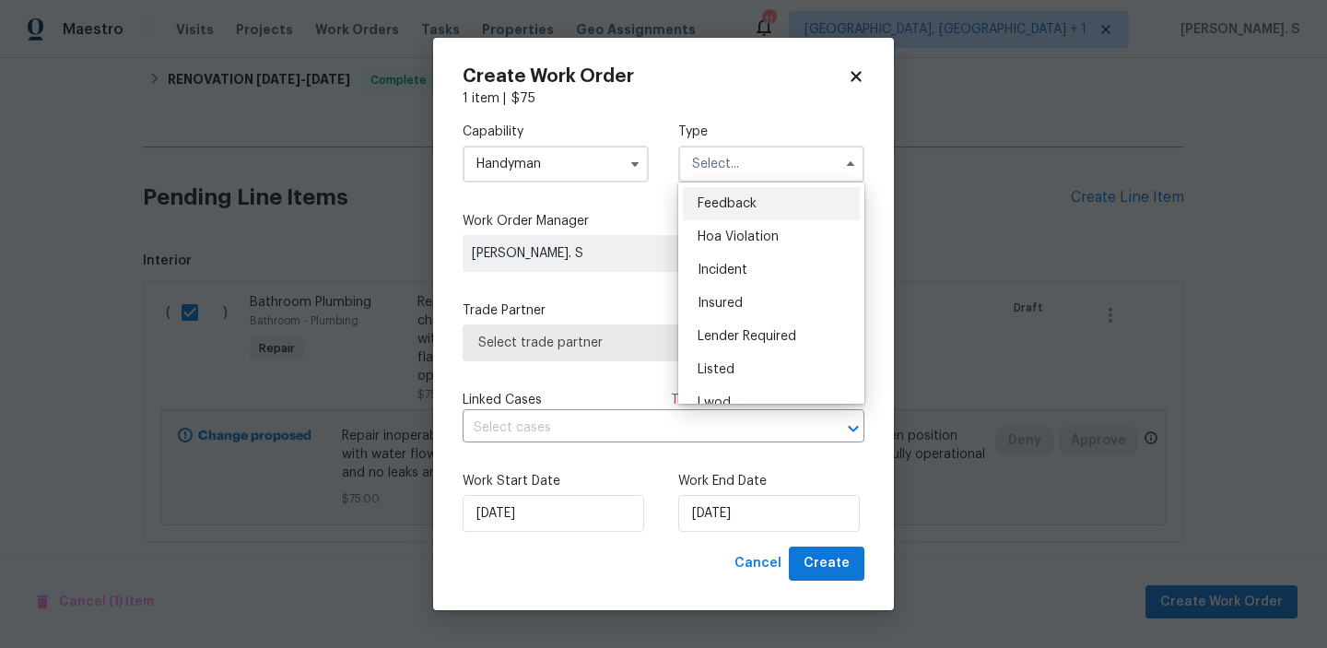
click at [750, 202] on span "Feedback" at bounding box center [727, 203] width 59 height 13
type input "Feedback"
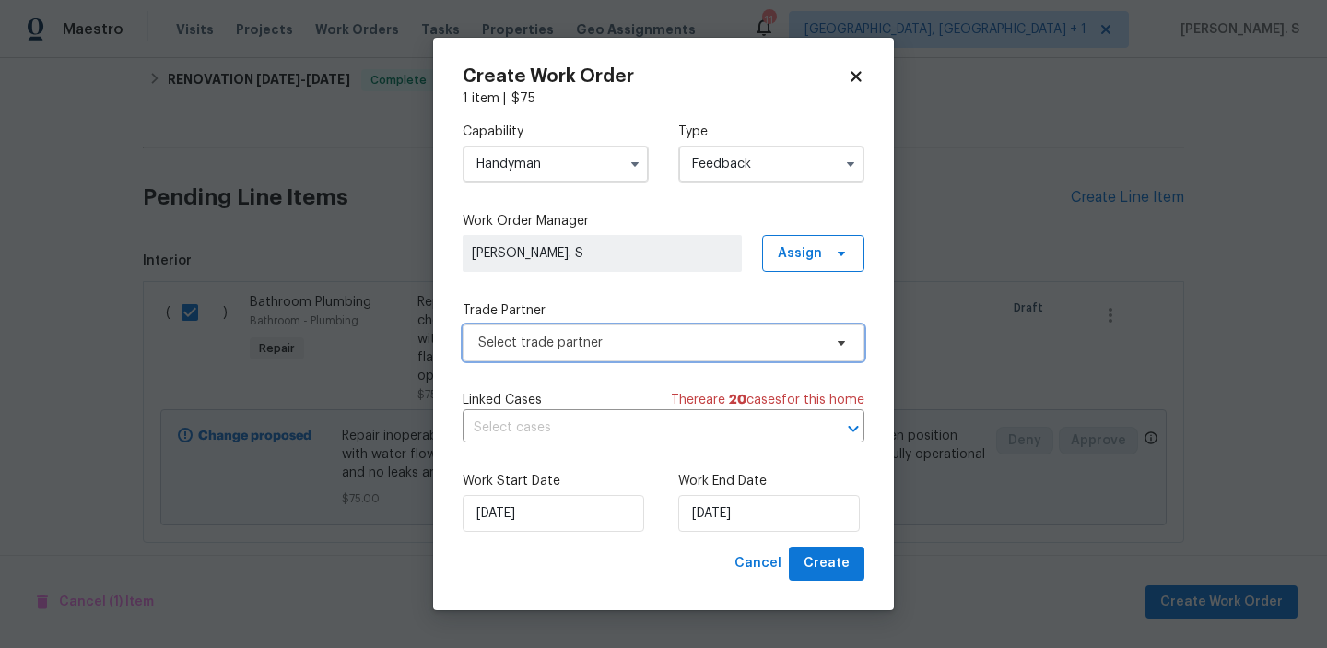
click at [695, 354] on span "Select trade partner" at bounding box center [664, 342] width 402 height 37
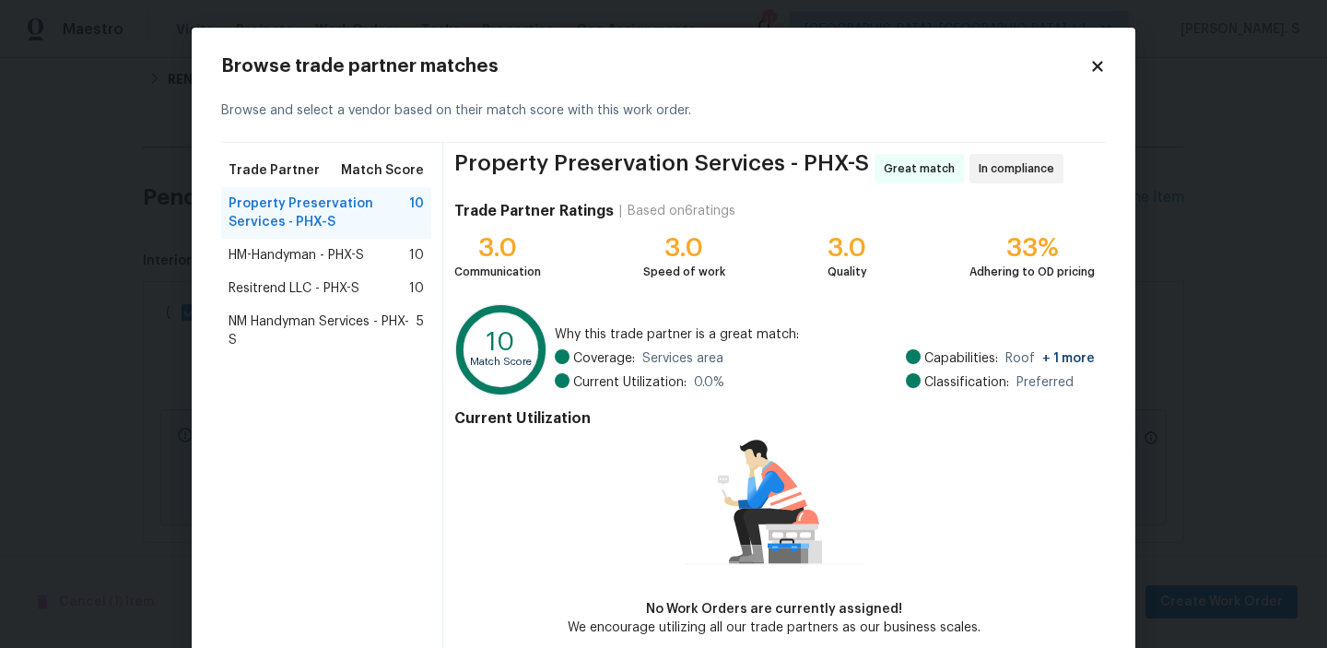
click at [387, 255] on div "HM-Handyman - PHX-S 10" at bounding box center [326, 255] width 195 height 18
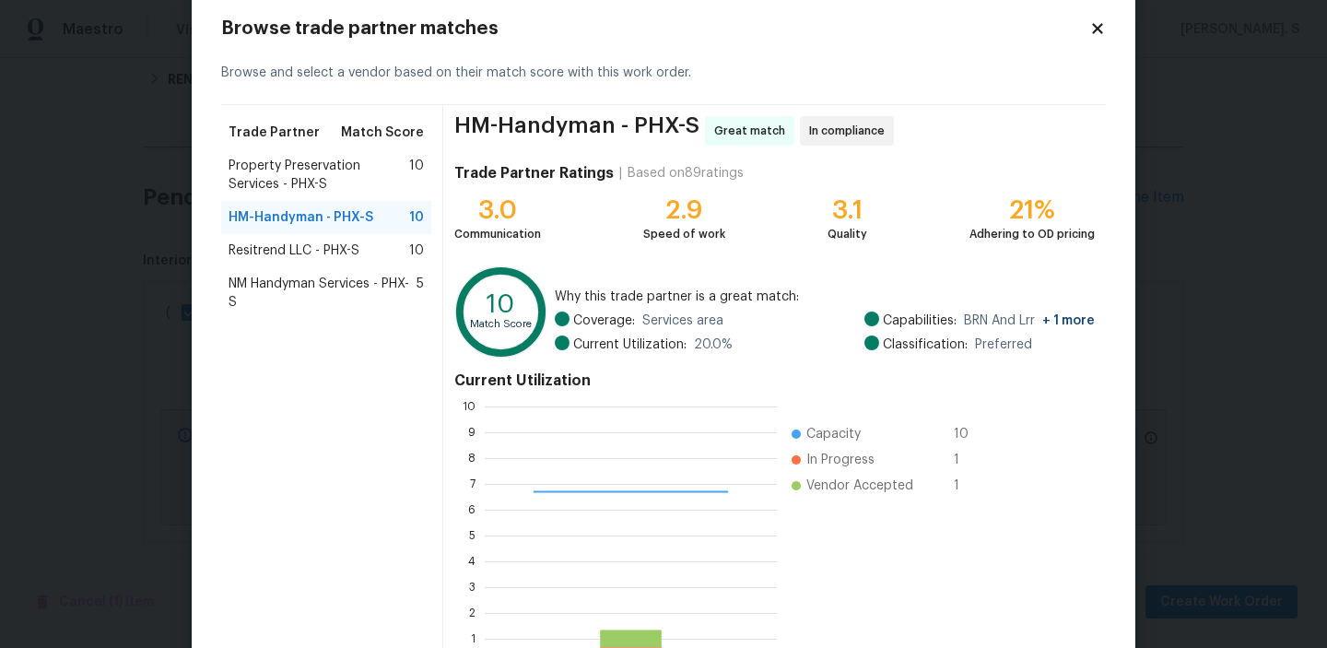
scroll to position [165, 0]
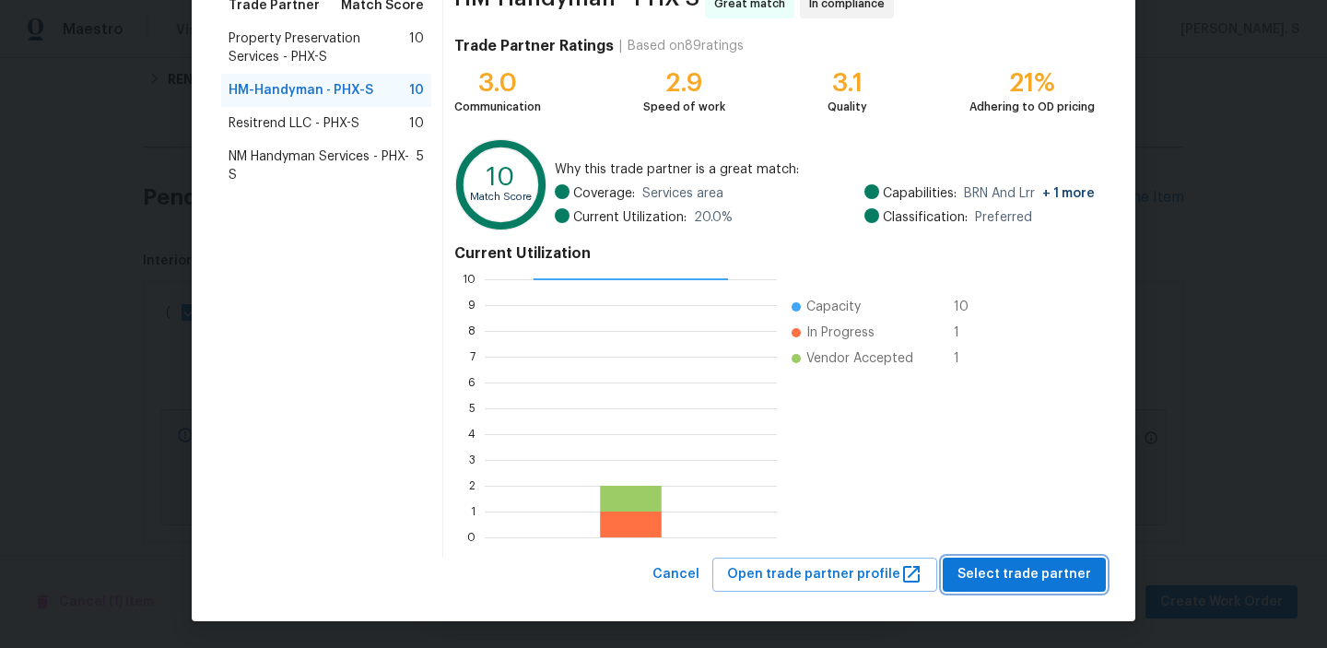
click at [1014, 587] on button "Select trade partner" at bounding box center [1024, 575] width 163 height 34
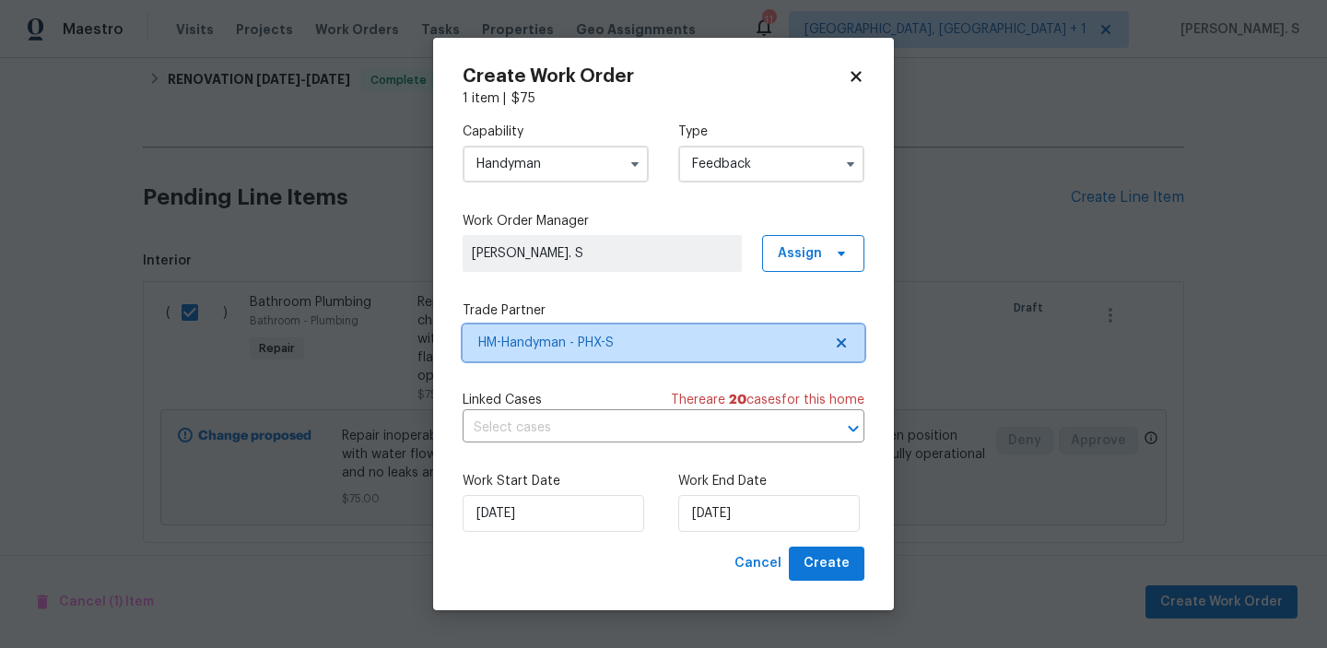
scroll to position [0, 0]
click at [652, 436] on input "text" at bounding box center [638, 428] width 350 height 29
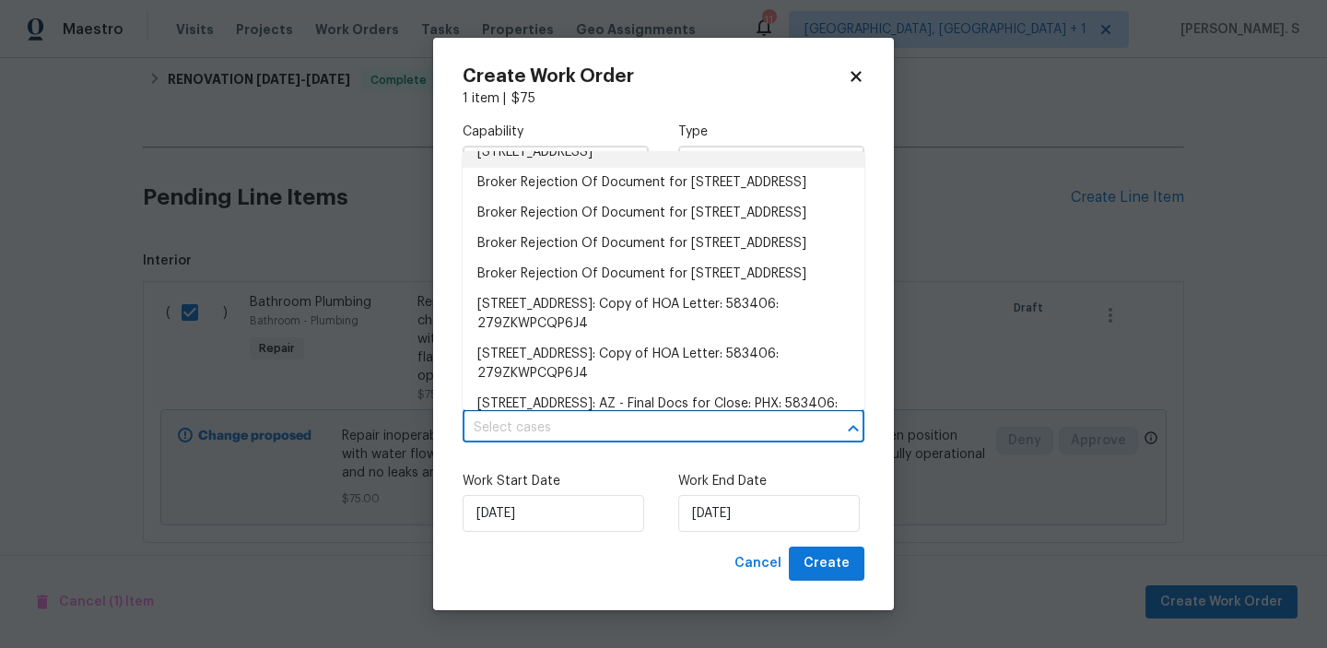
scroll to position [202, 0]
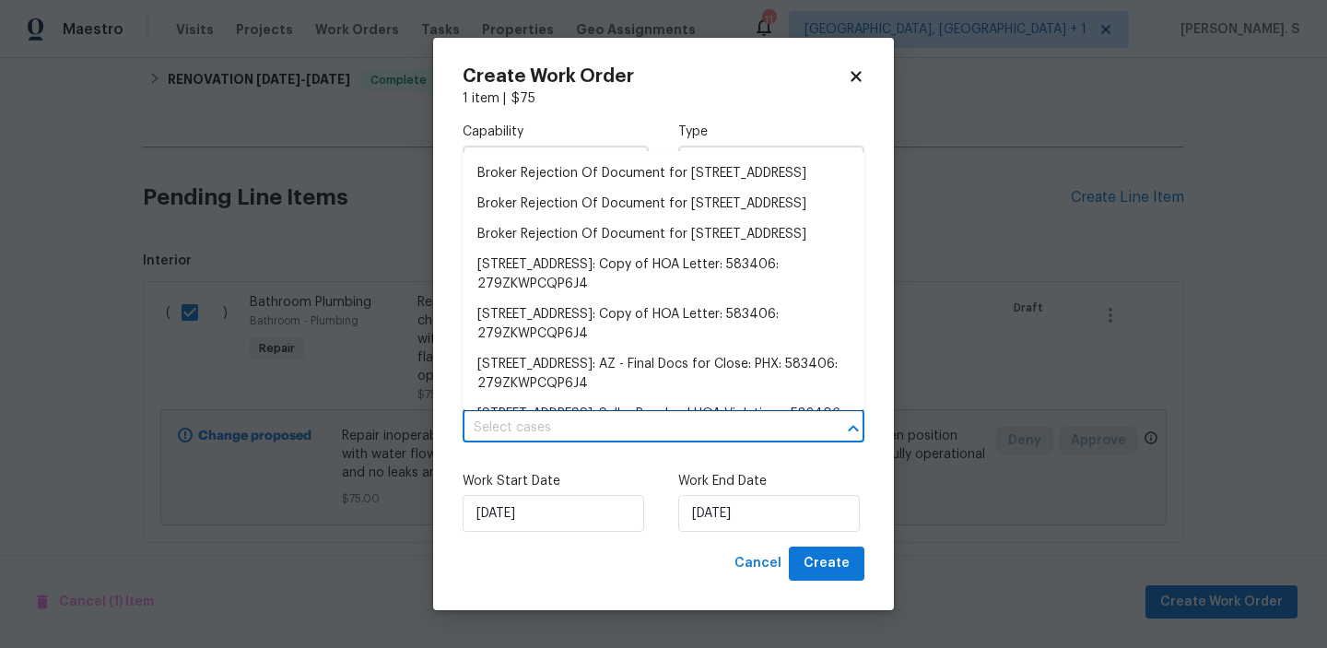
click at [633, 128] on li "13106 W Calavar Rd, Surprise, AZ 85379" at bounding box center [664, 113] width 402 height 30
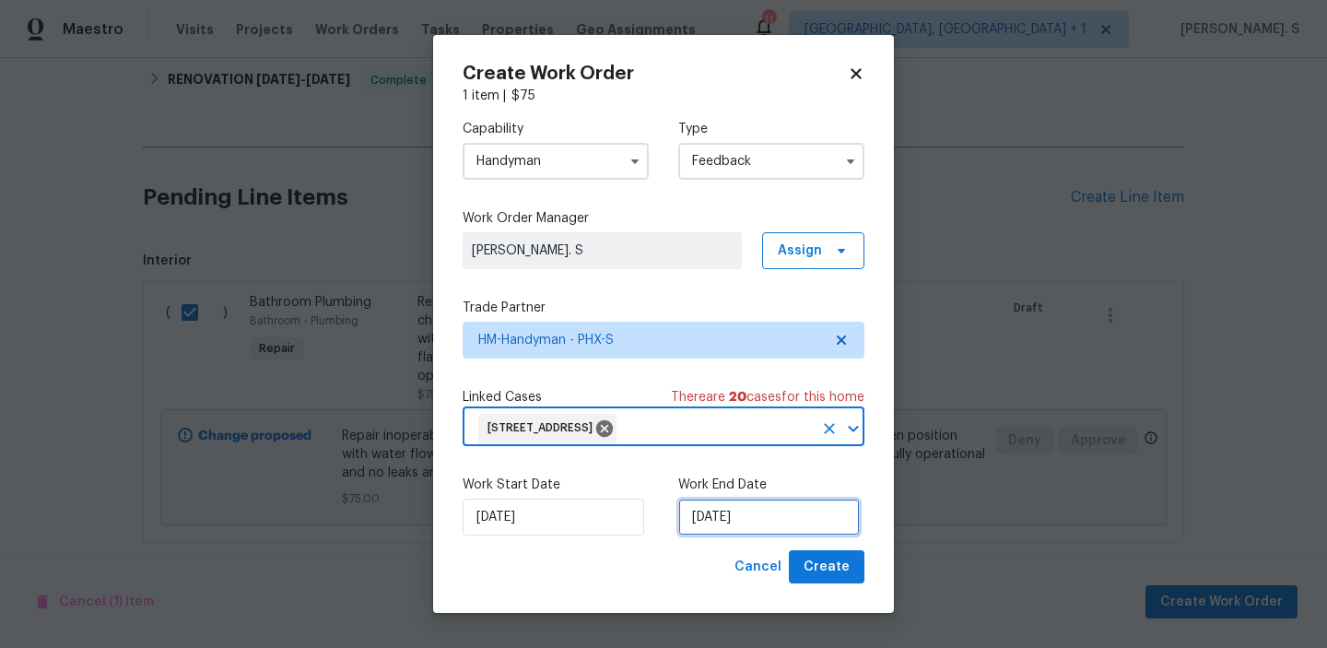
click at [747, 518] on input "8/28/2025" at bounding box center [769, 517] width 182 height 37
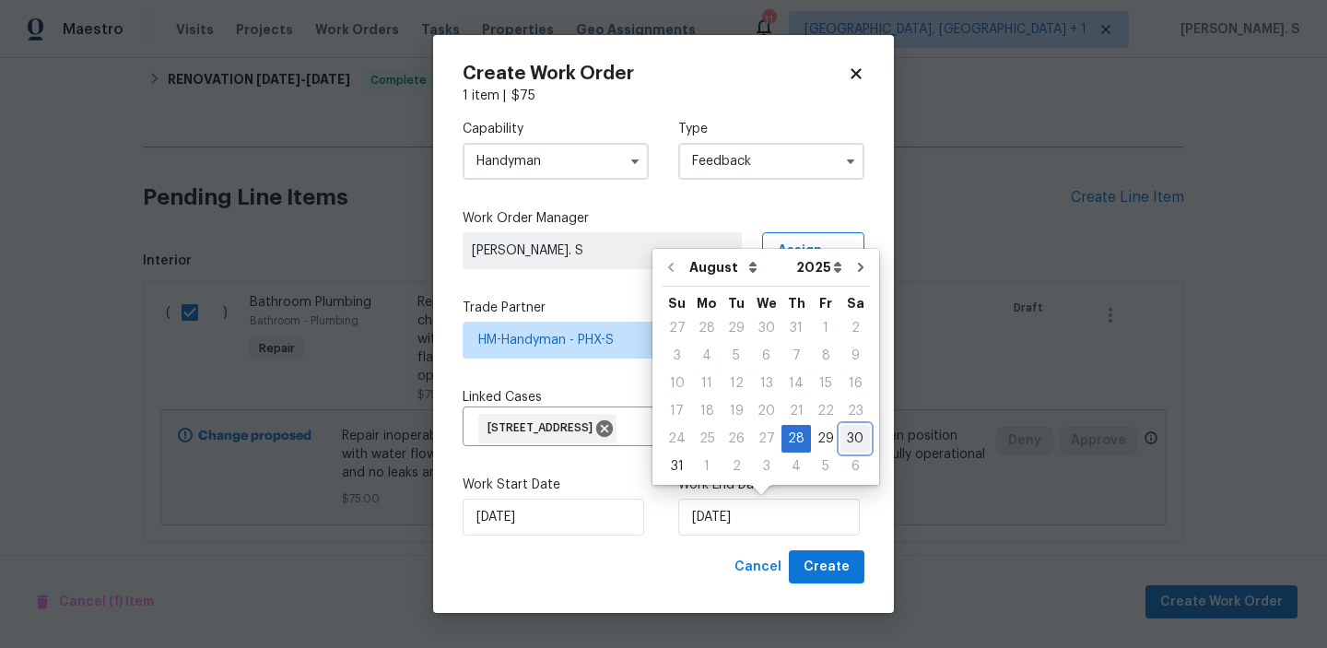
click at [848, 435] on div "30" at bounding box center [855, 439] width 29 height 26
type input "8/30/2025"
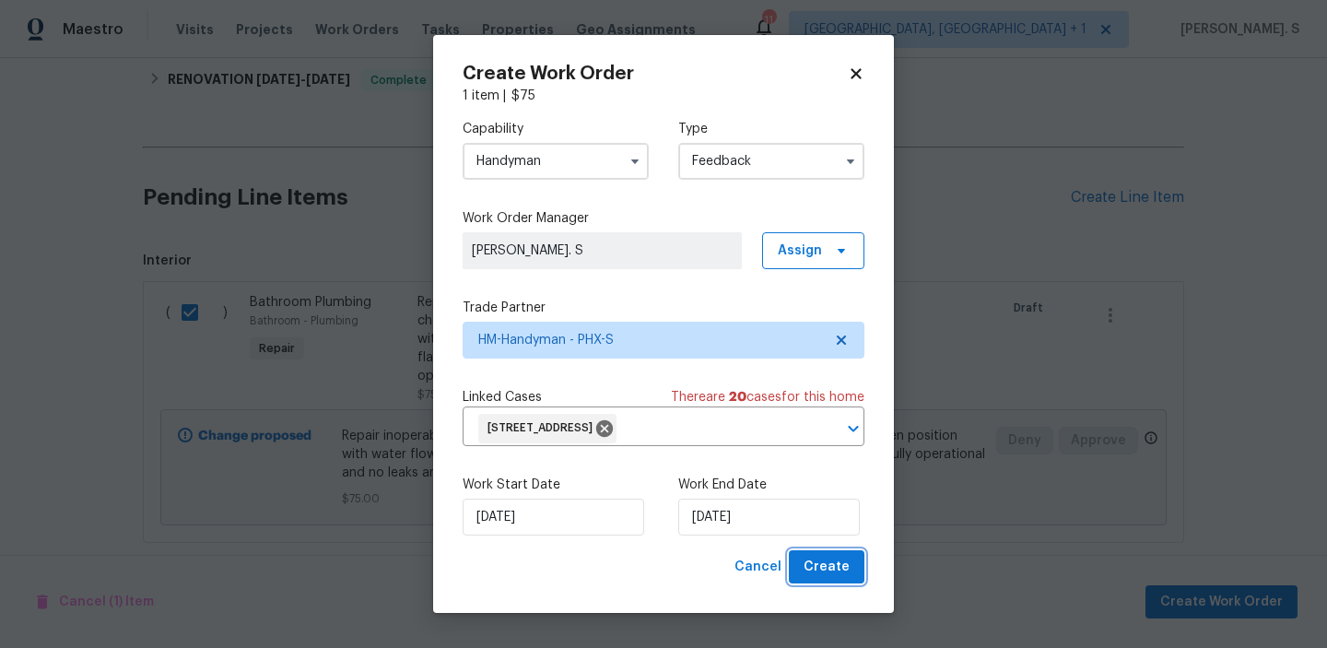
click at [835, 556] on span "Create" at bounding box center [827, 567] width 46 height 23
checkbox input "false"
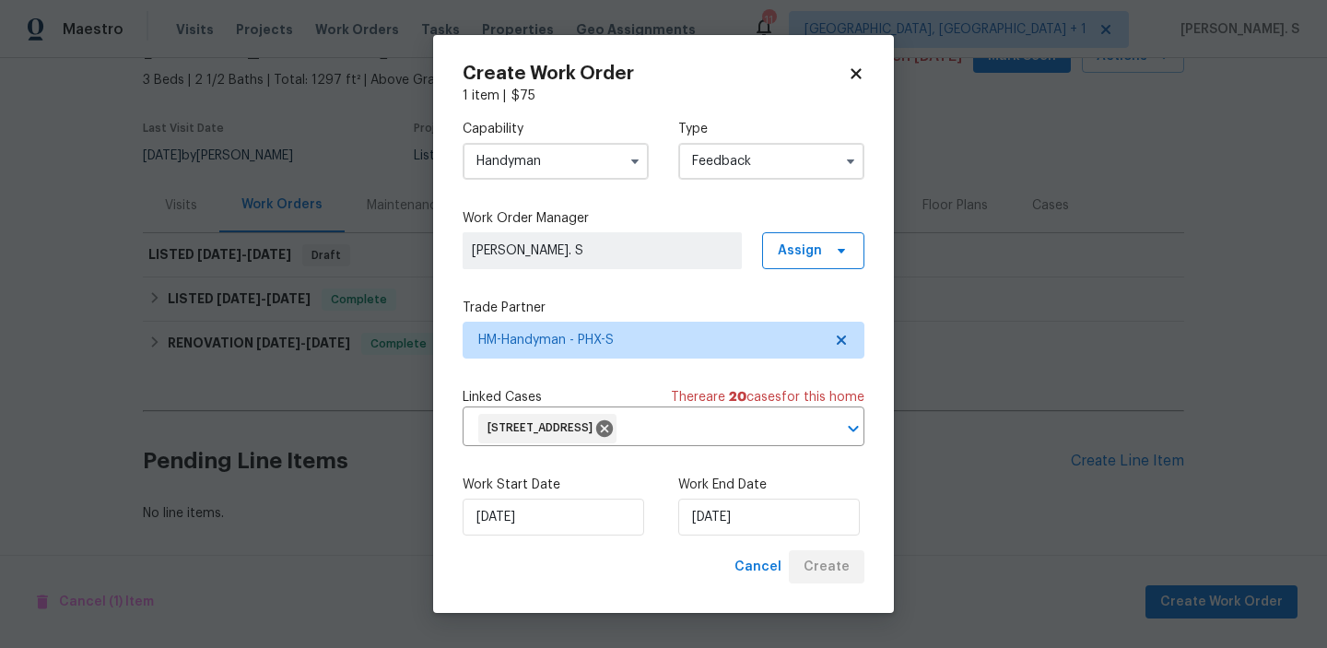
scroll to position [101, 0]
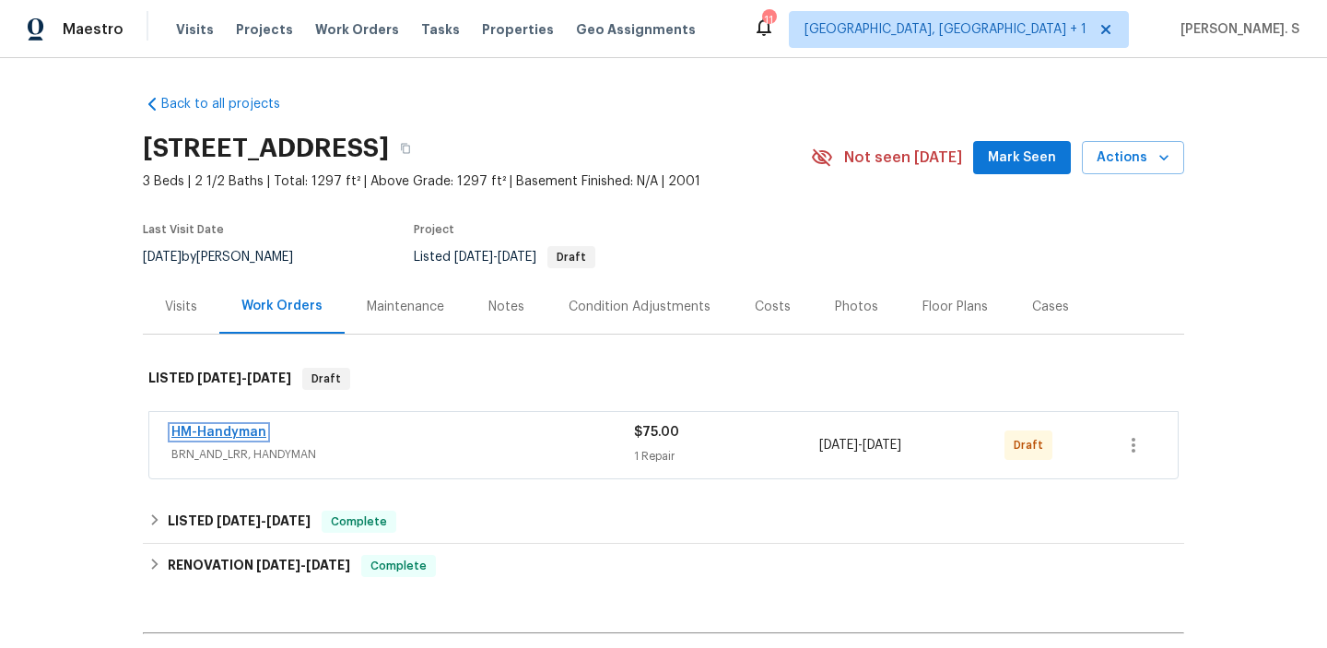
click at [216, 427] on link "HM-Handyman" at bounding box center [218, 432] width 95 height 13
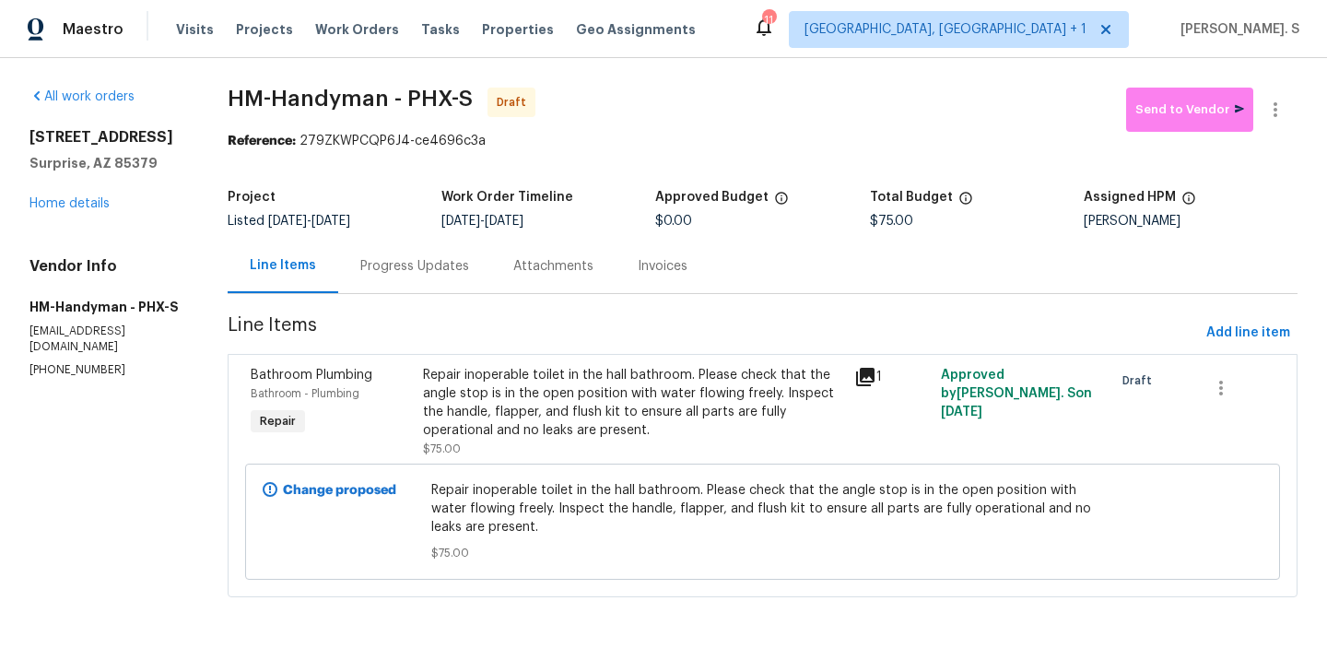
click at [395, 265] on div "Progress Updates" at bounding box center [414, 266] width 109 height 18
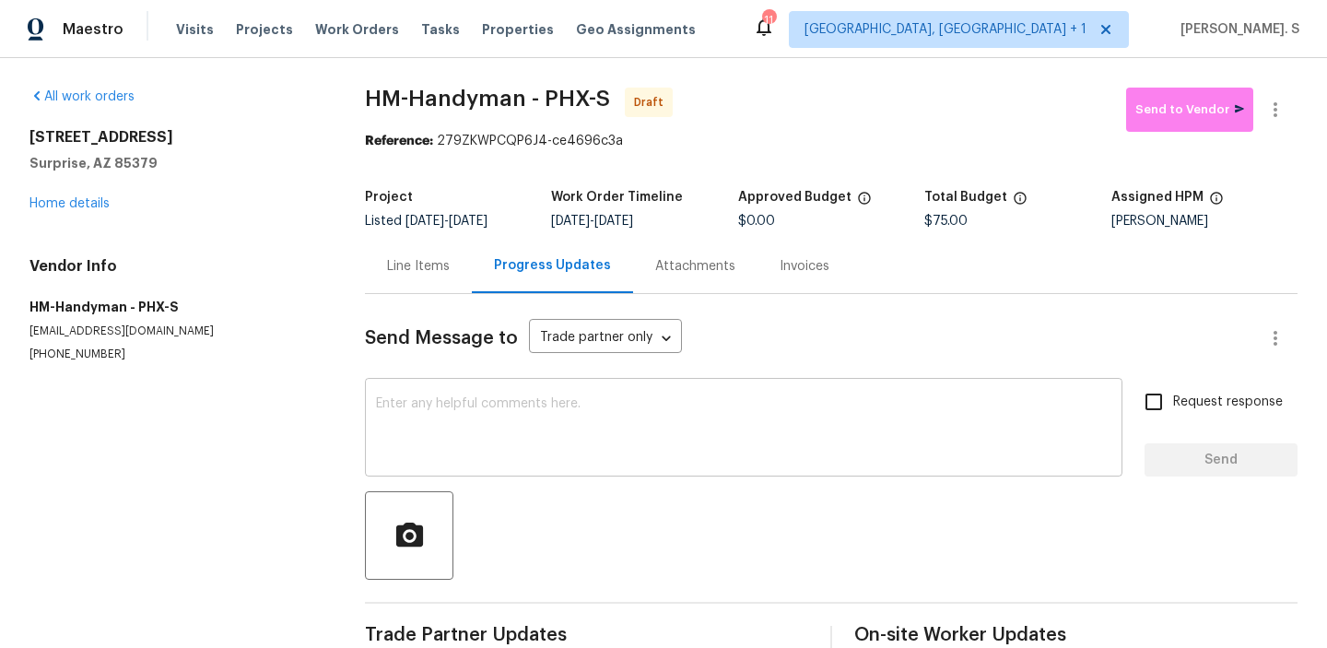
click at [489, 430] on textarea at bounding box center [744, 429] width 736 height 65
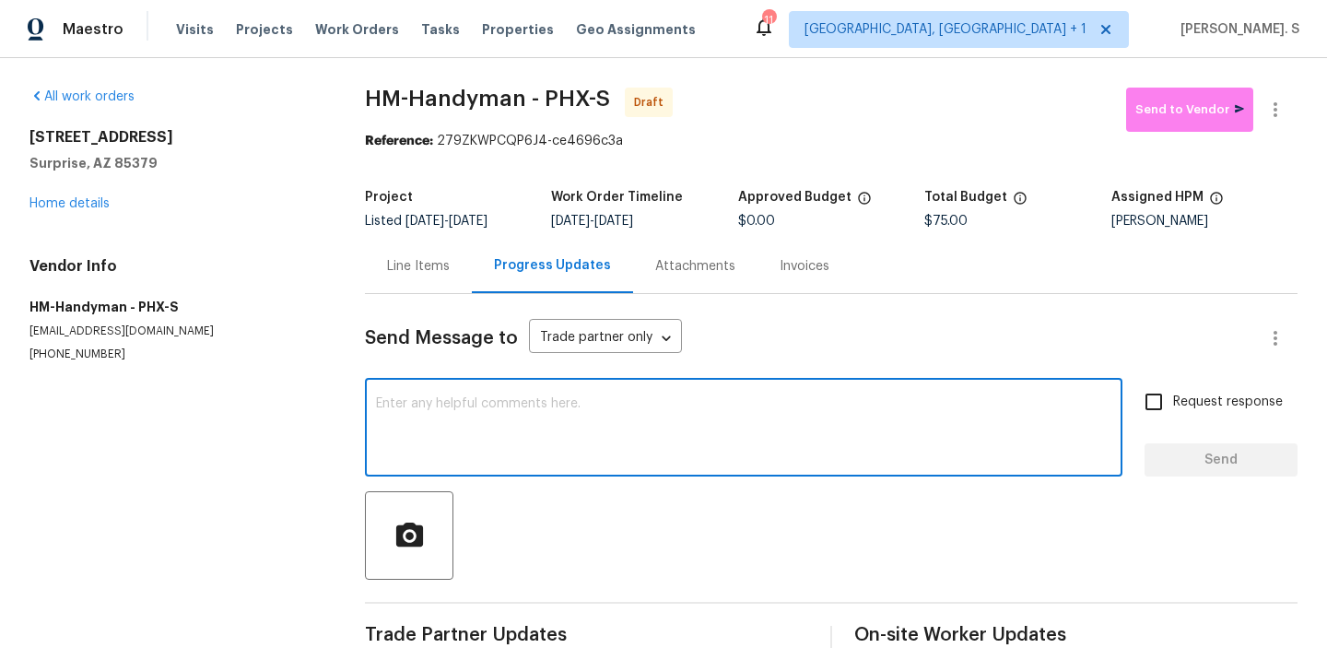
paste textarea "Hi, this is Glory with Opendoor. I’m confirming you received the WO for the pro…"
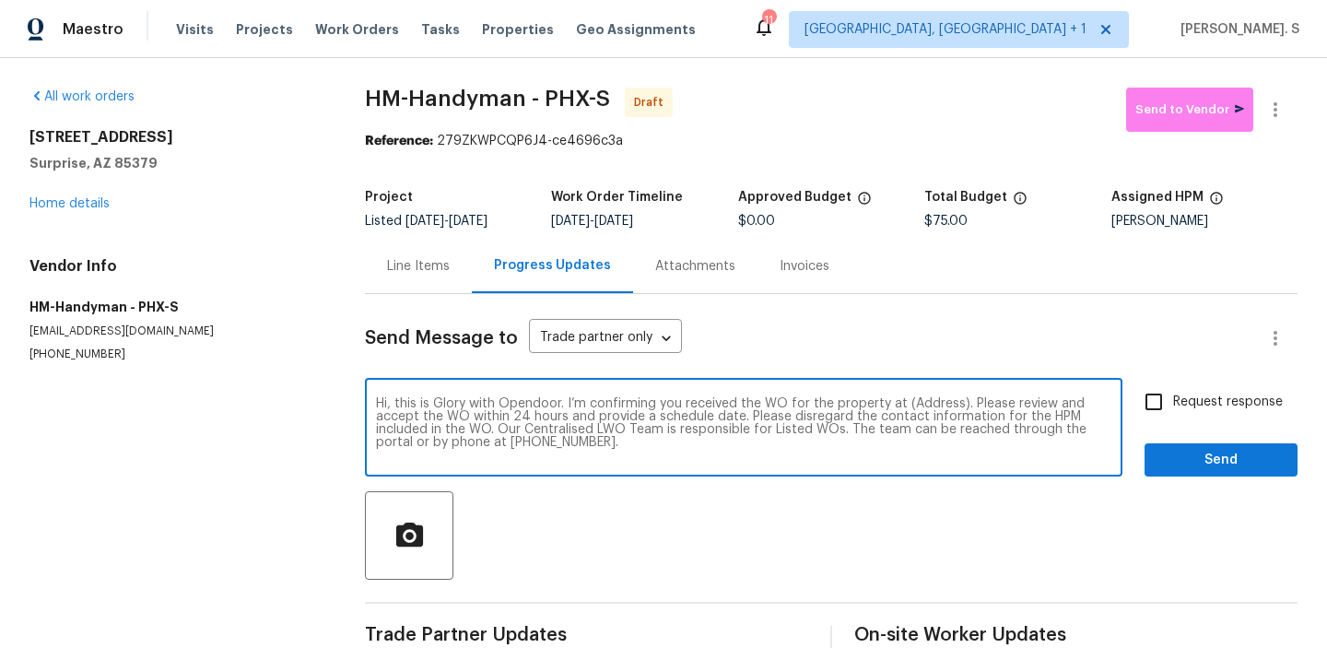
click at [923, 404] on textarea "Hi, this is Glory with Opendoor. I’m confirming you received the WO for the pro…" at bounding box center [744, 429] width 736 height 65
paste textarea "13106 W Calavar Rd, Surprise, AZ 85379"
type textarea "Hi, this is Glory with Opendoor. I’m confirming you received the WO for the pro…"
click at [1278, 98] on button "button" at bounding box center [1276, 110] width 44 height 44
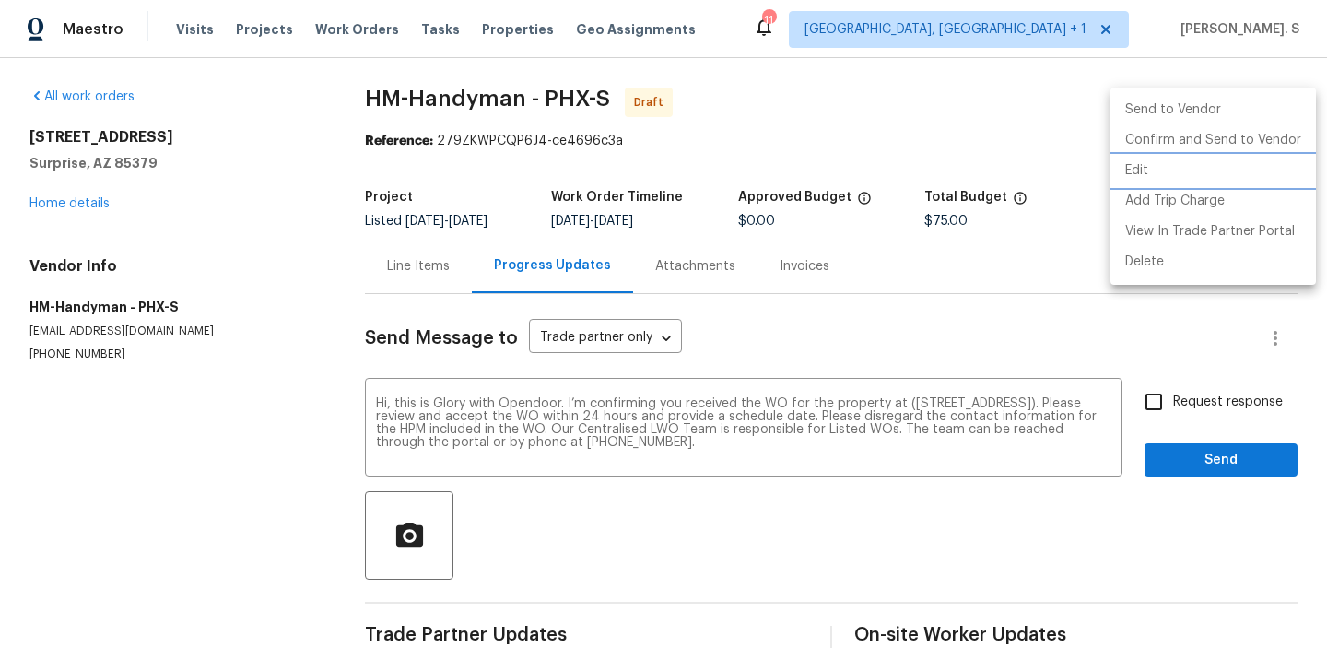
click at [1176, 163] on li "Edit" at bounding box center [1214, 171] width 206 height 30
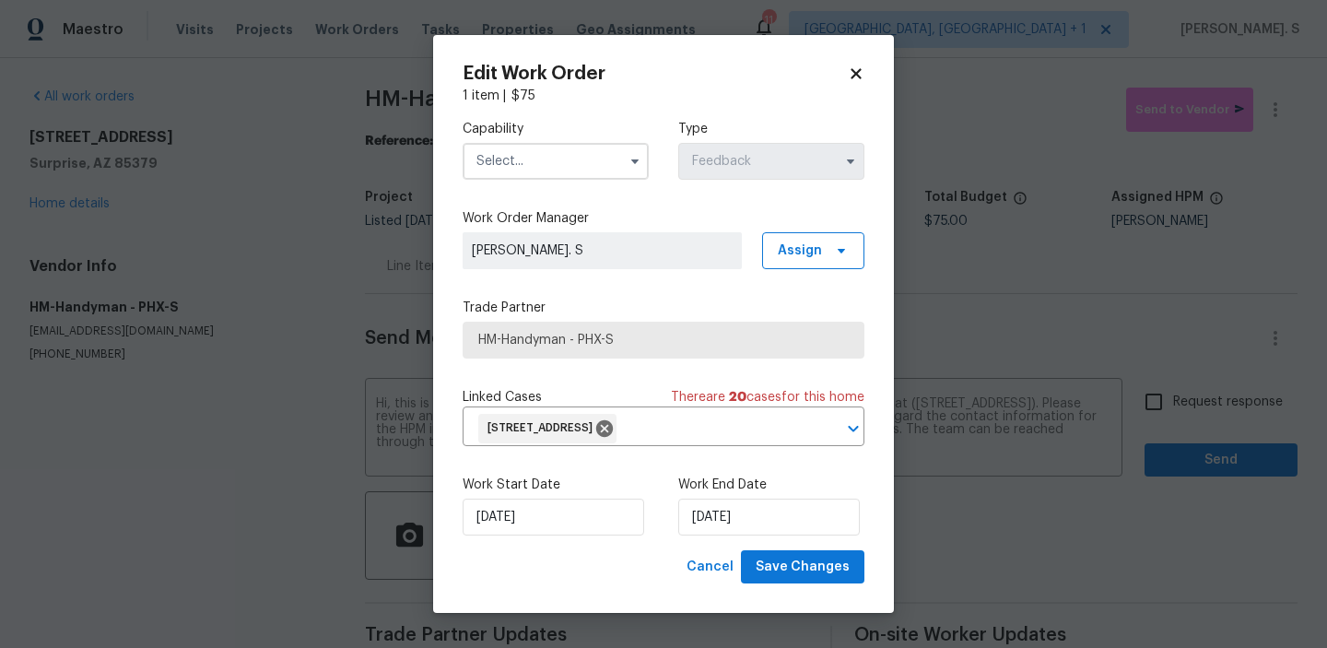
click at [542, 136] on label "Capability" at bounding box center [556, 129] width 186 height 18
click at [540, 152] on input "text" at bounding box center [556, 161] width 186 height 37
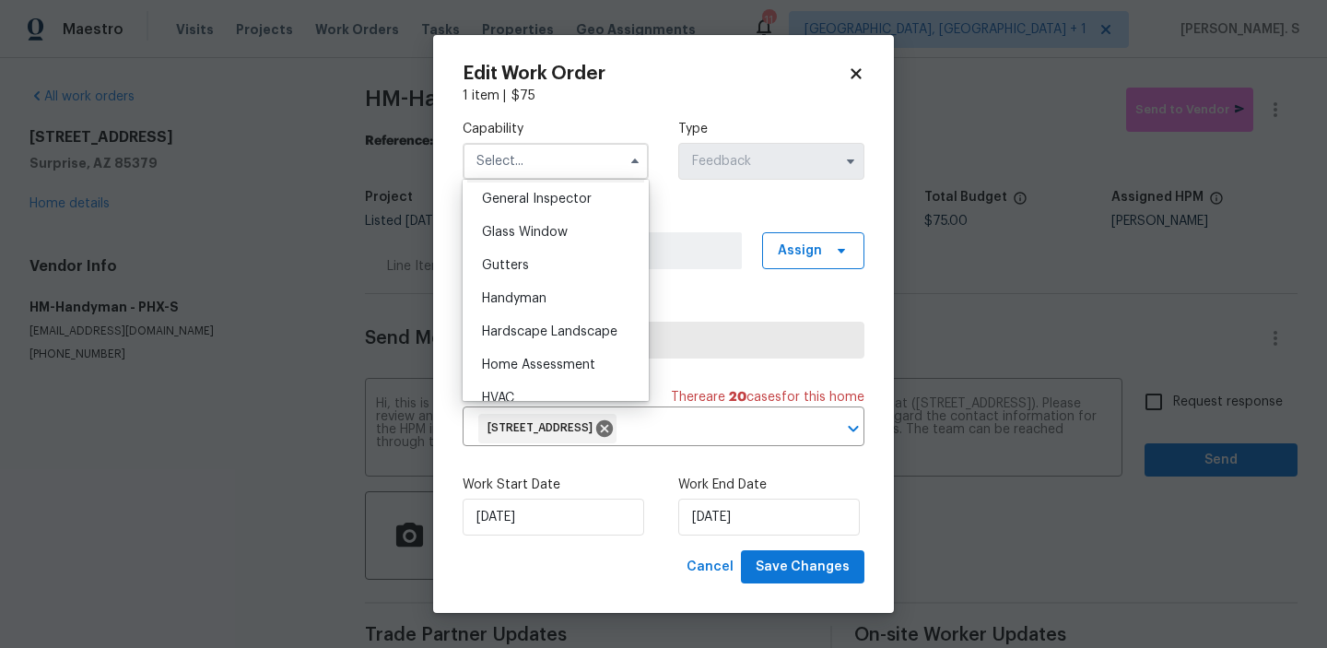
scroll to position [944, 0]
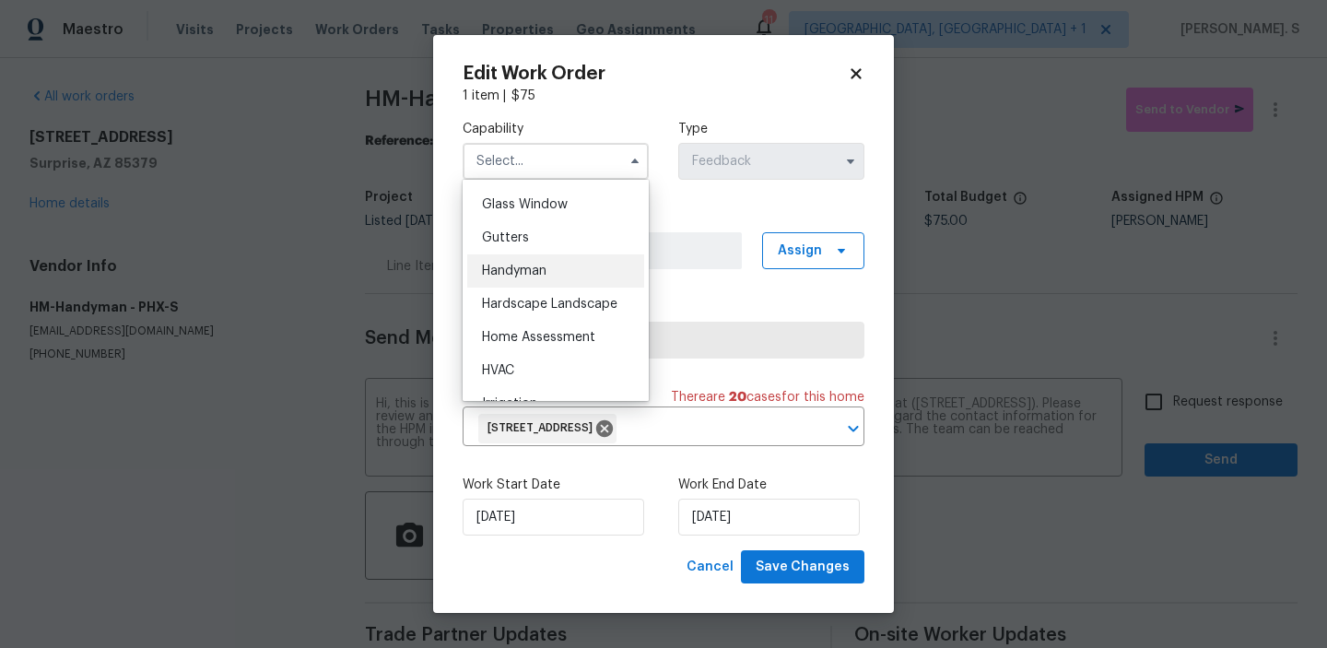
click at [549, 269] on div "Handyman" at bounding box center [555, 270] width 177 height 33
type input "Handyman"
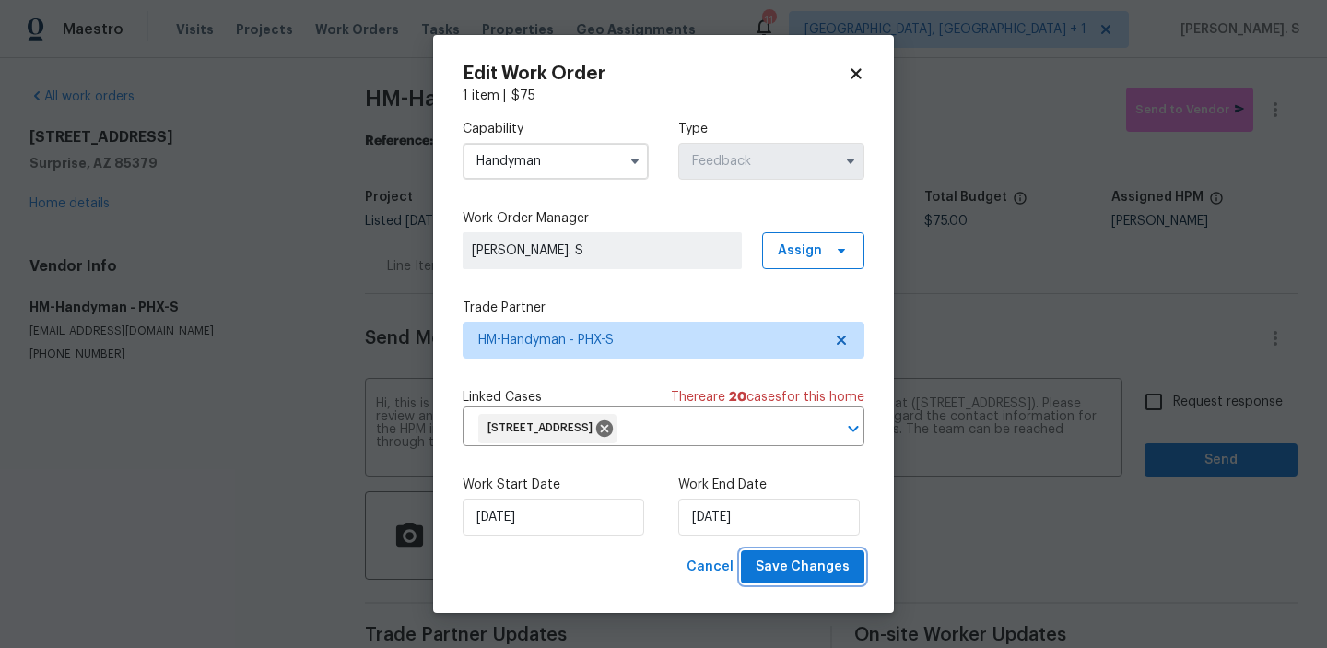
click at [807, 579] on button "Save Changes" at bounding box center [803, 567] width 124 height 34
click at [1195, 430] on body "Maestro Visits Projects Work Orders Tasks Properties Geo Assignments 11 Albuque…" at bounding box center [663, 324] width 1327 height 648
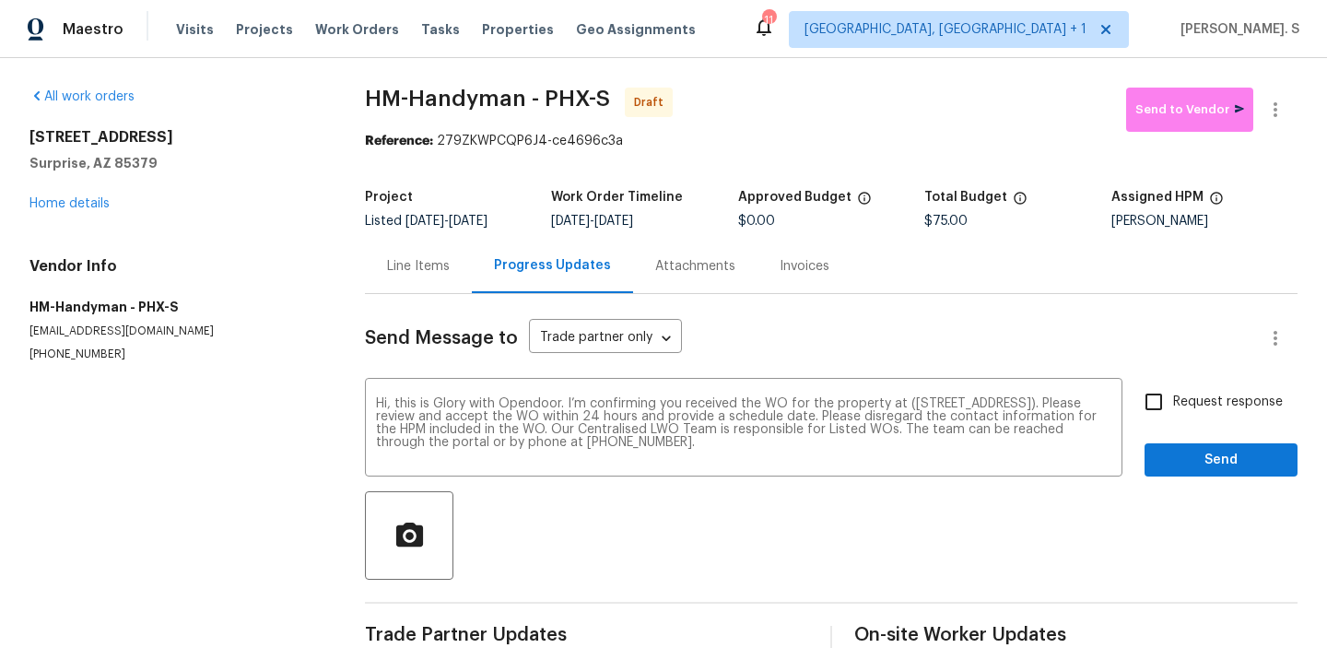
click at [1195, 401] on span "Request response" at bounding box center [1228, 402] width 110 height 19
click at [1173, 401] on input "Request response" at bounding box center [1154, 402] width 39 height 39
checkbox input "true"
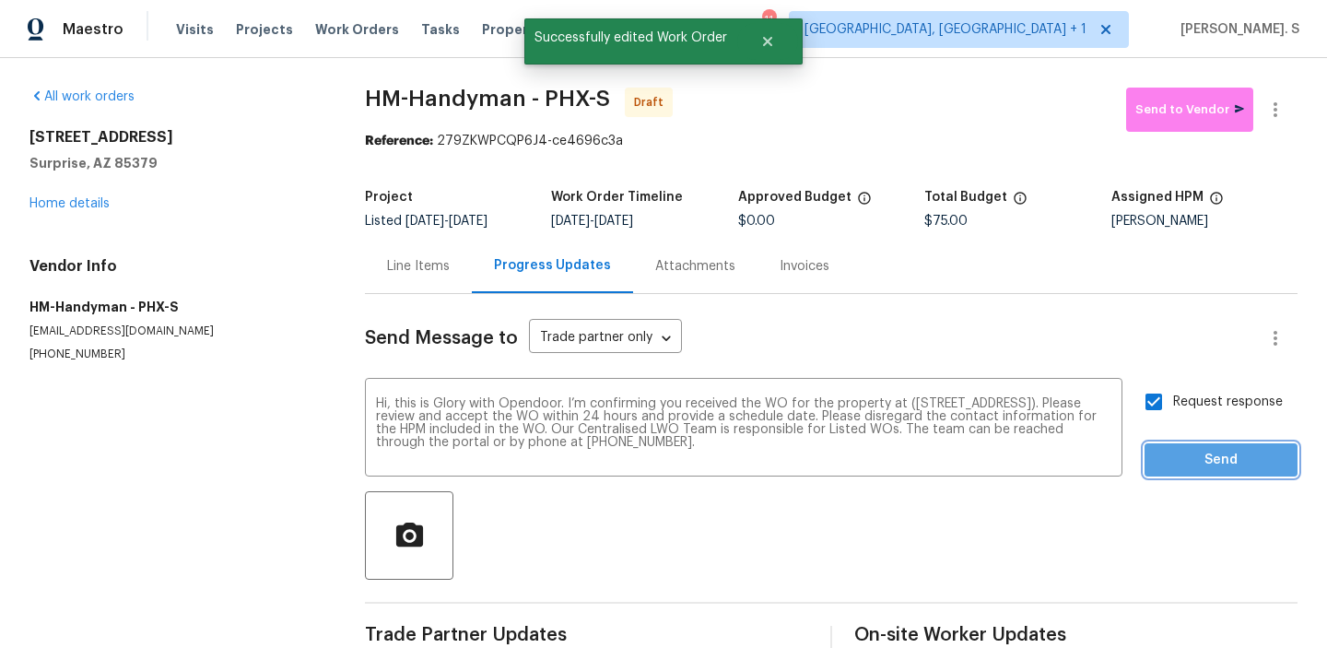
click at [1224, 461] on span "Send" at bounding box center [1222, 460] width 124 height 23
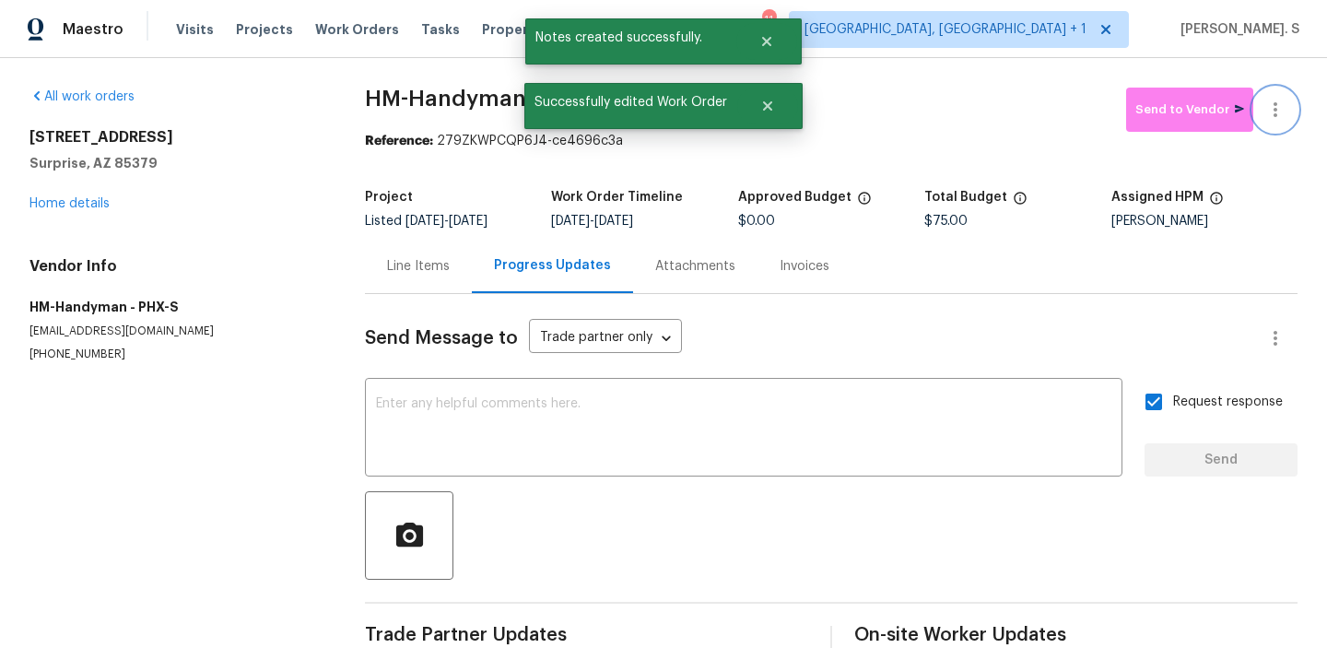
click at [1290, 107] on button "button" at bounding box center [1276, 110] width 44 height 44
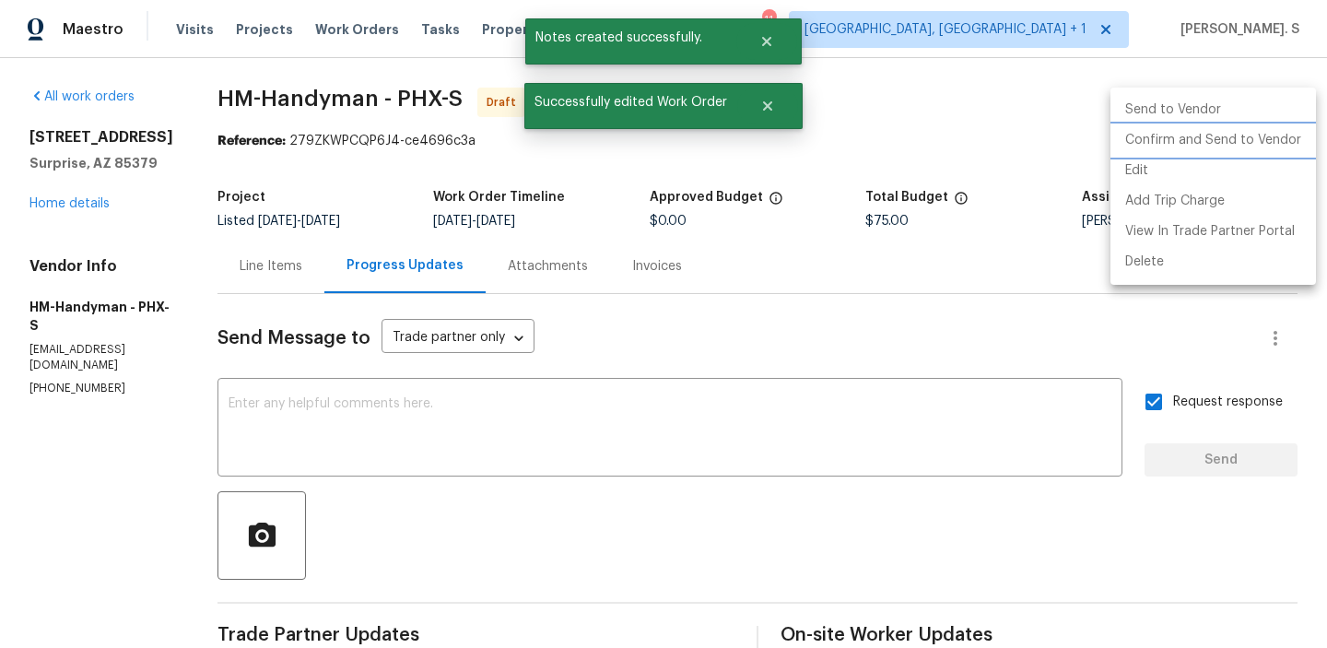
click at [1261, 148] on li "Confirm and Send to Vendor" at bounding box center [1214, 140] width 206 height 30
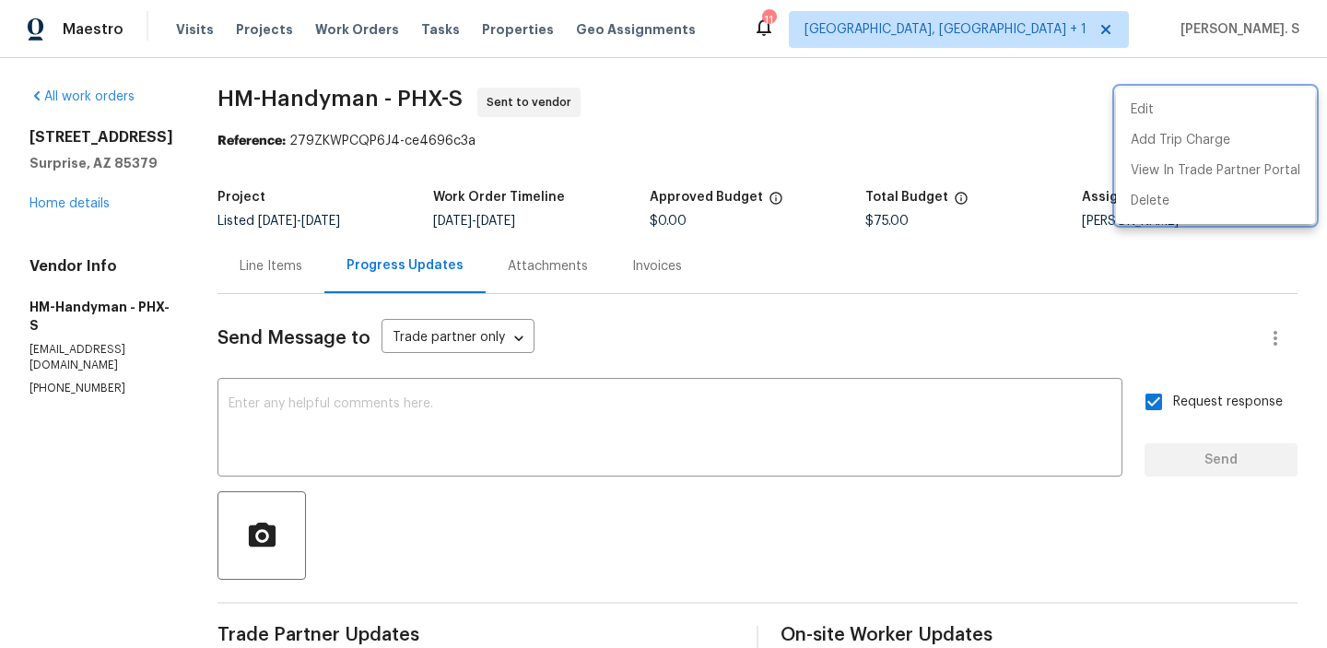
click at [403, 104] on div at bounding box center [663, 324] width 1327 height 648
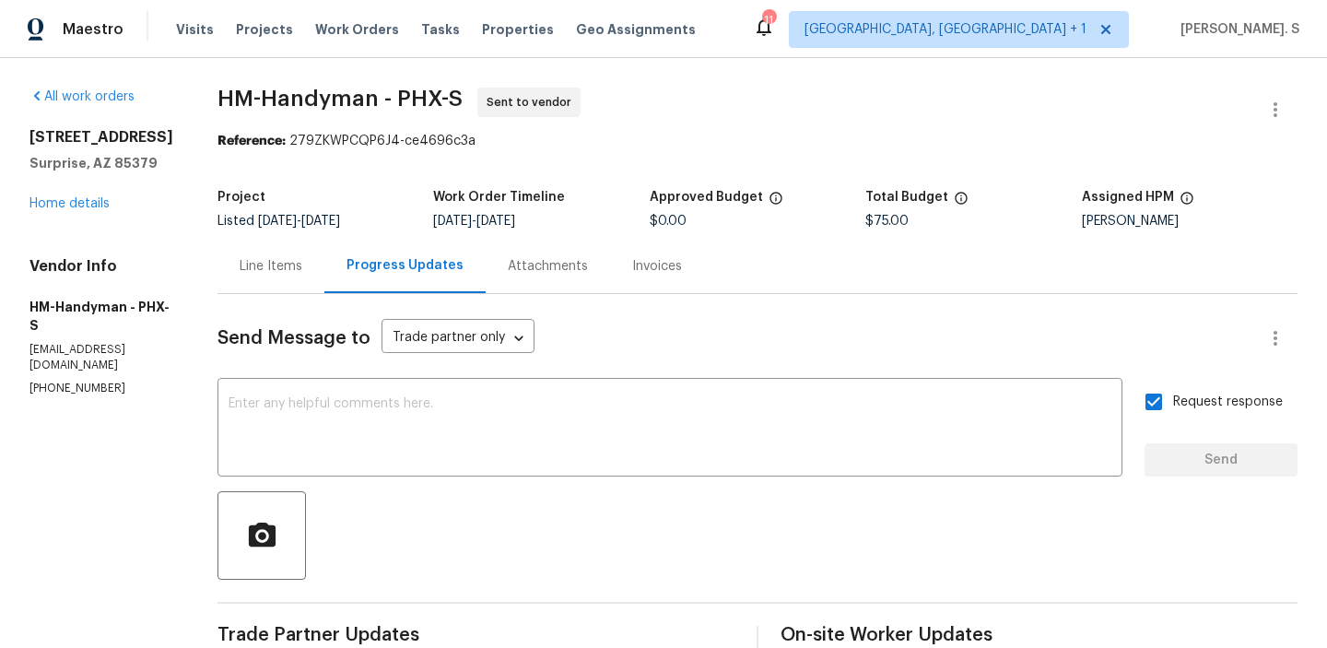
click at [403, 104] on div "Edit Add Trip Charge View In Trade Partner Portal Delete" at bounding box center [663, 324] width 1327 height 648
click at [403, 104] on span "HM-Handyman - PHX-S" at bounding box center [340, 99] width 245 height 22
copy span "HM-Handyman - PHX-S"
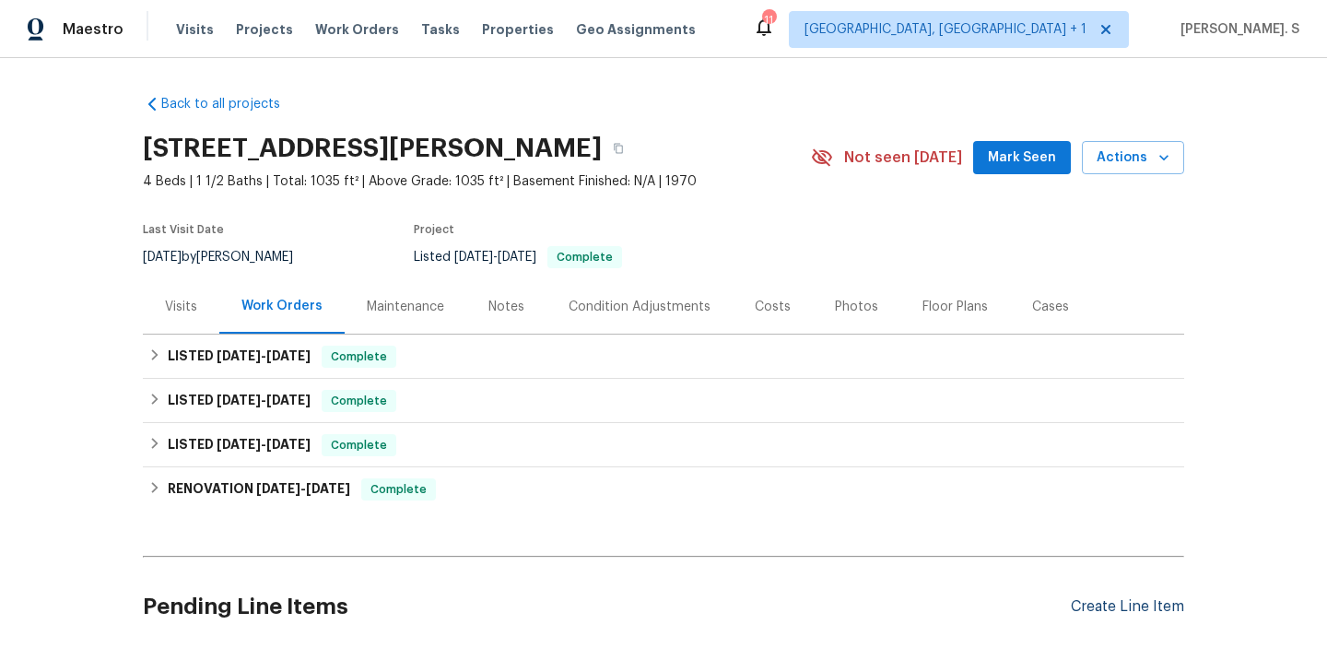
click at [1092, 603] on div "Create Line Item" at bounding box center [1127, 607] width 113 height 18
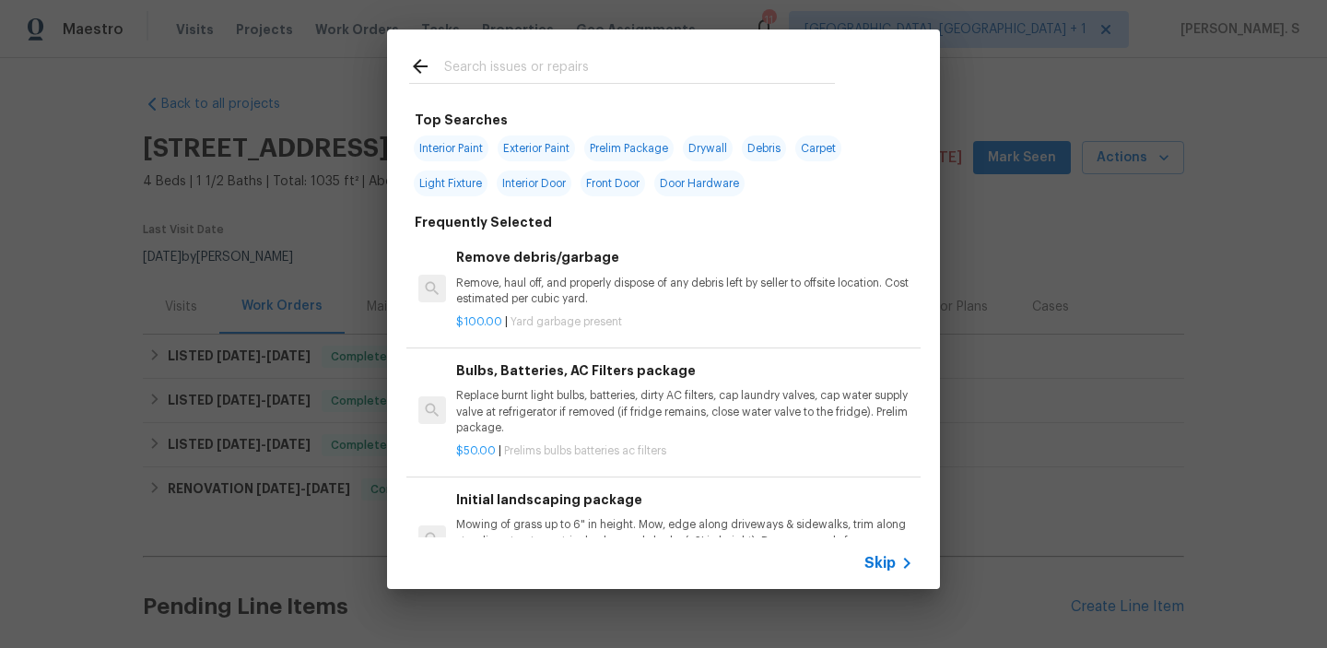
click at [587, 283] on p "Remove, haul off, and properly dispose of any debris left by seller to offsite …" at bounding box center [684, 291] width 457 height 31
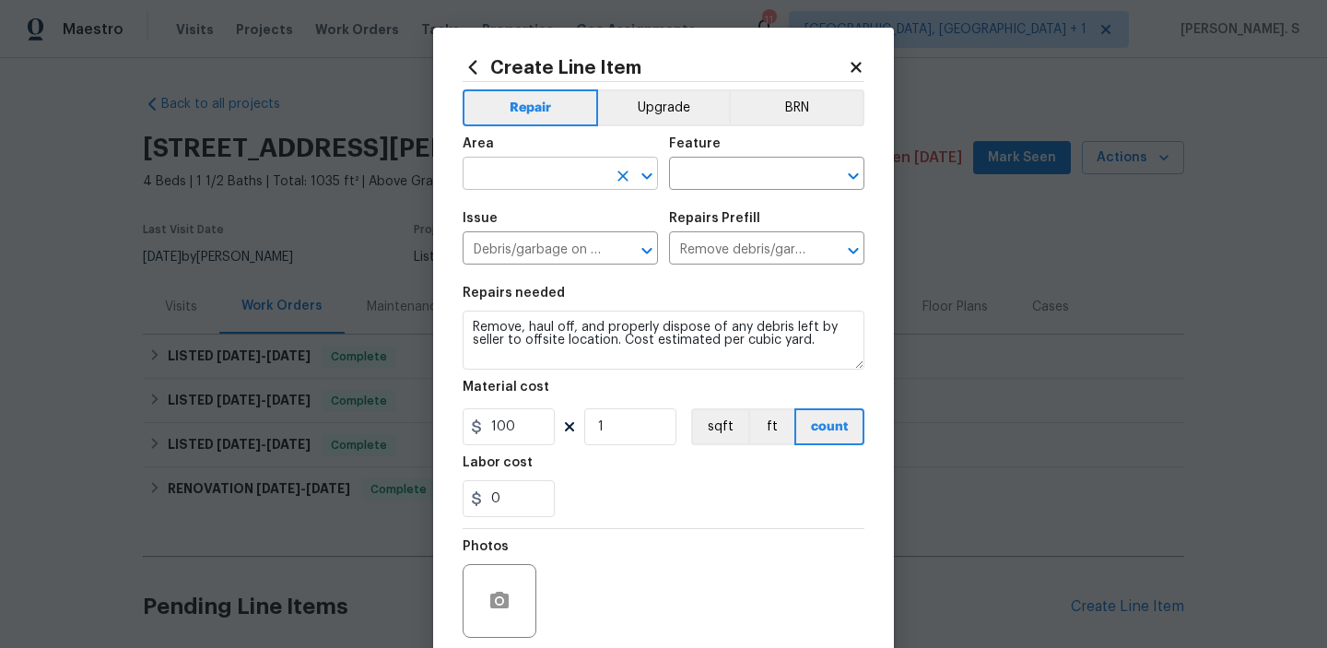
click at [642, 165] on icon "Open" at bounding box center [647, 176] width 22 height 22
click at [596, 210] on li "Kitchen" at bounding box center [560, 217] width 195 height 30
click at [853, 171] on icon "Open" at bounding box center [853, 176] width 22 height 22
type input "Kitchen"
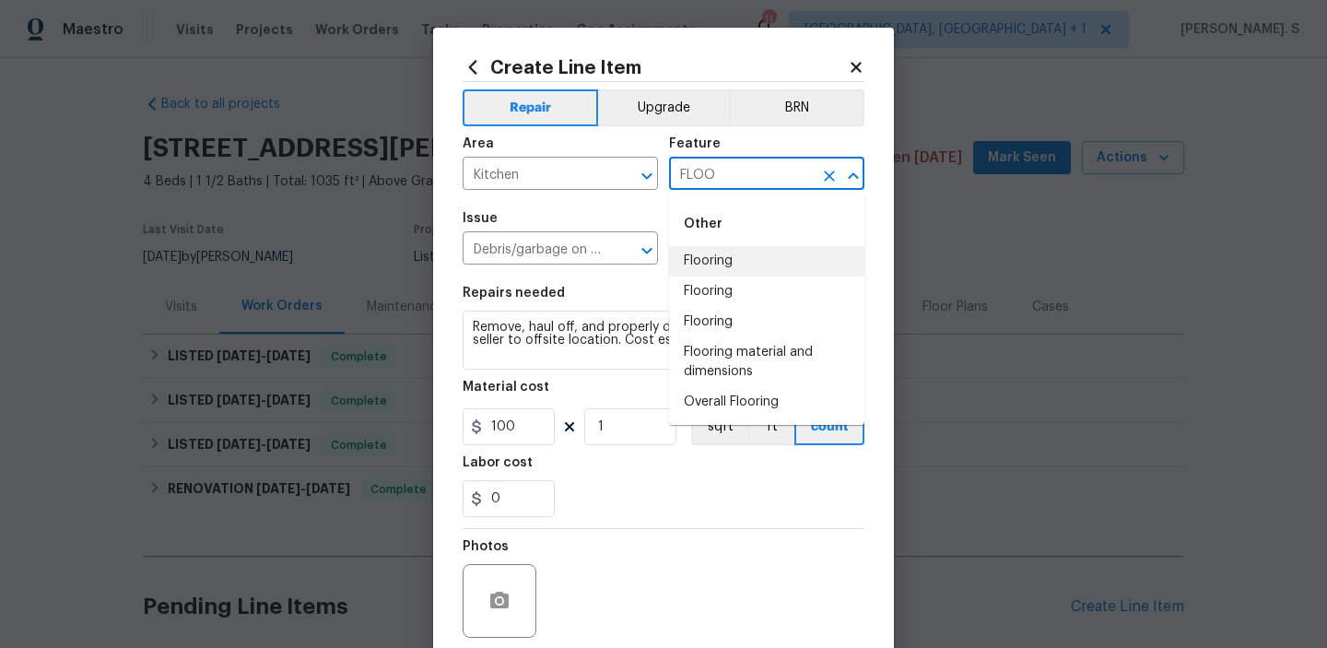
click at [738, 248] on li "Flooring" at bounding box center [766, 261] width 195 height 30
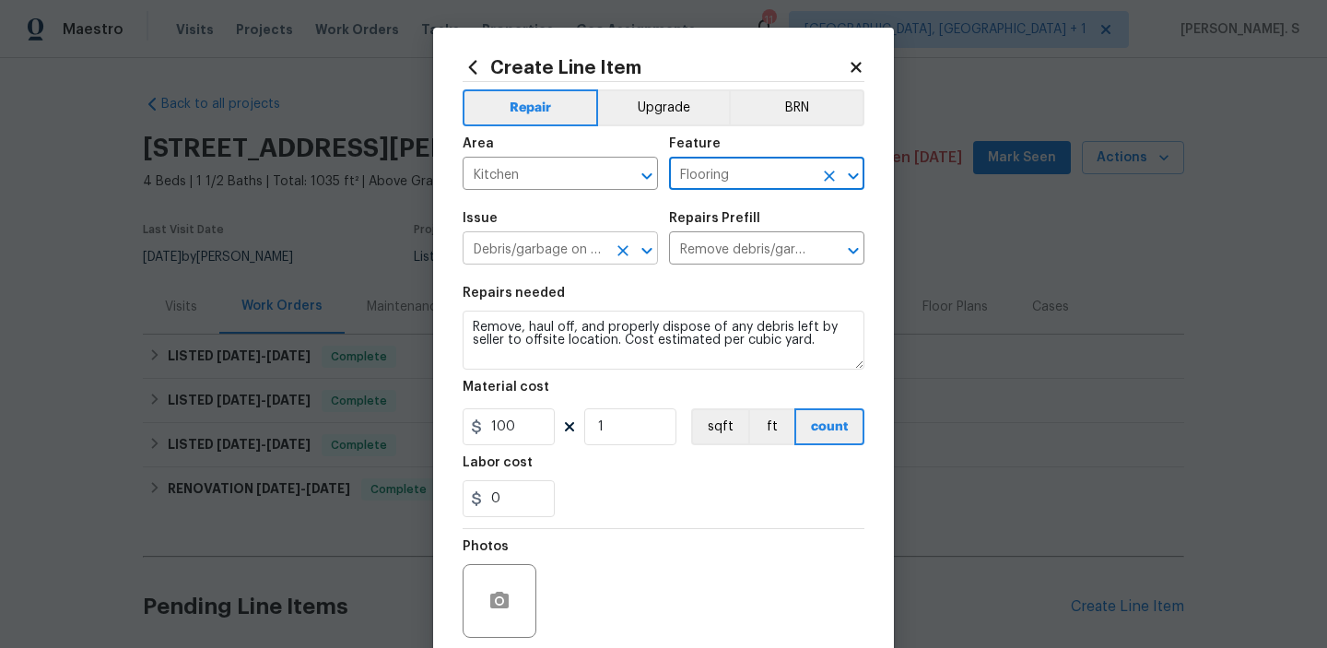
click at [642, 250] on icon "Open" at bounding box center [647, 250] width 10 height 6
type input "Flooring"
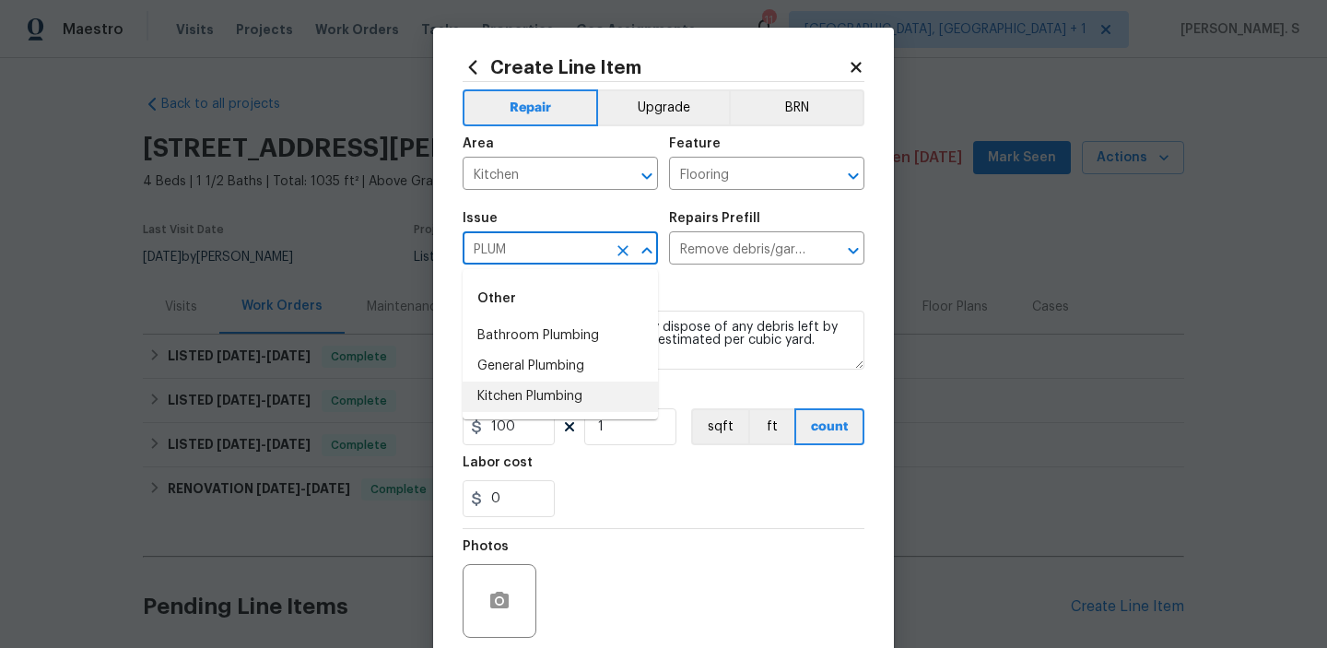
click at [559, 403] on li "Kitchen Plumbing" at bounding box center [560, 397] width 195 height 30
type input "Kitchen Plumbing"
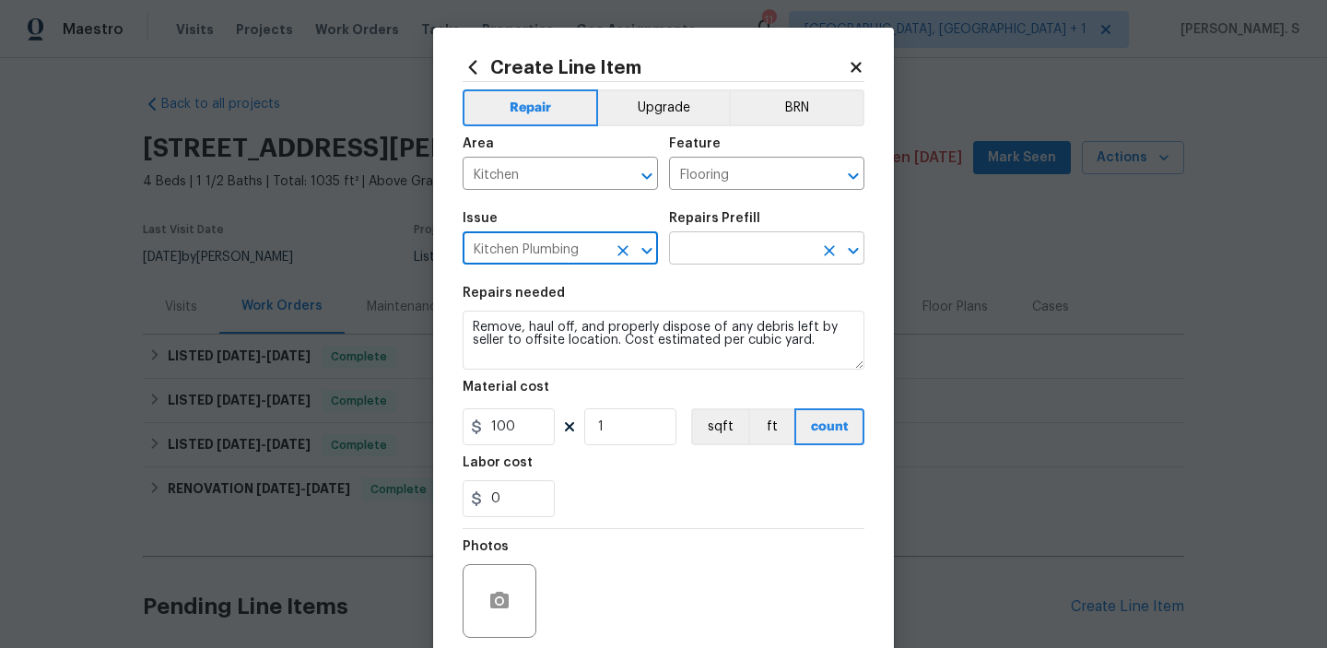
click at [856, 257] on icon "Open" at bounding box center [853, 251] width 22 height 22
type input "Kitchen Plumbing"
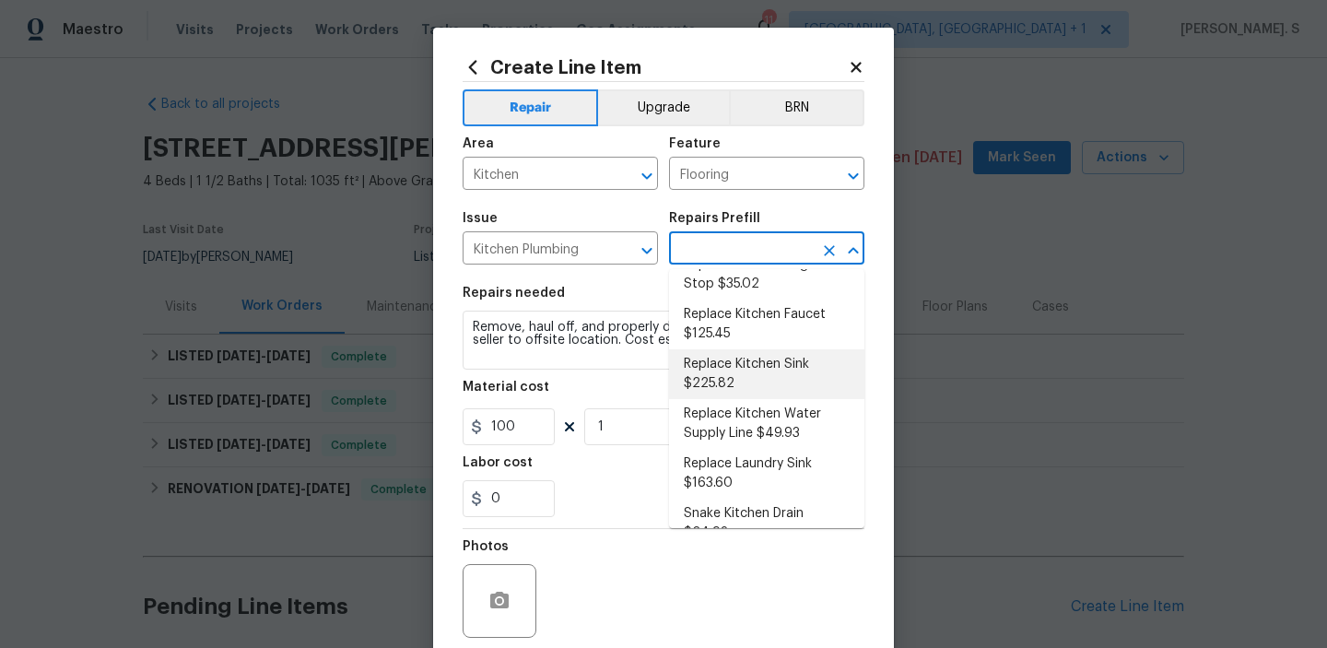
scroll to position [265, 0]
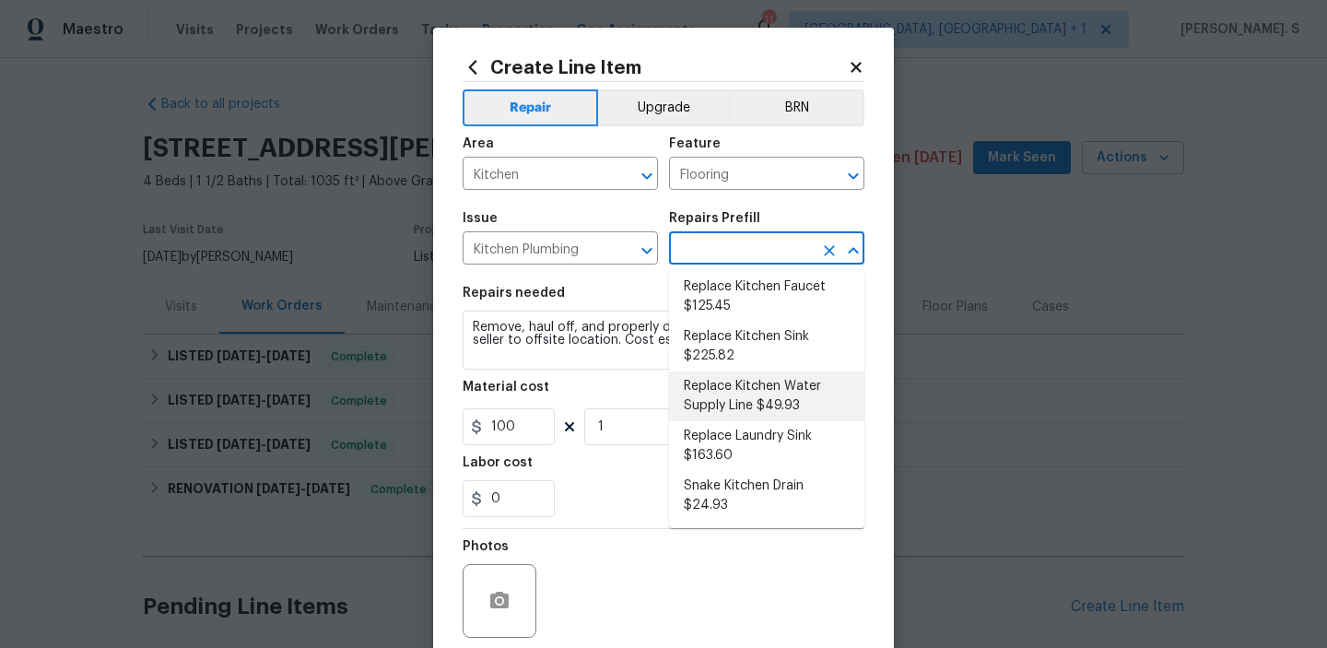
click at [756, 394] on li "Replace Kitchen Water Supply Line $49.93" at bounding box center [766, 396] width 195 height 50
type input "Plumbing"
type input "Replace Kitchen Water Supply Line $49.93"
type textarea "Remove the existing refrigerator water supply line and replace it with new. Ens…"
type input "49.93"
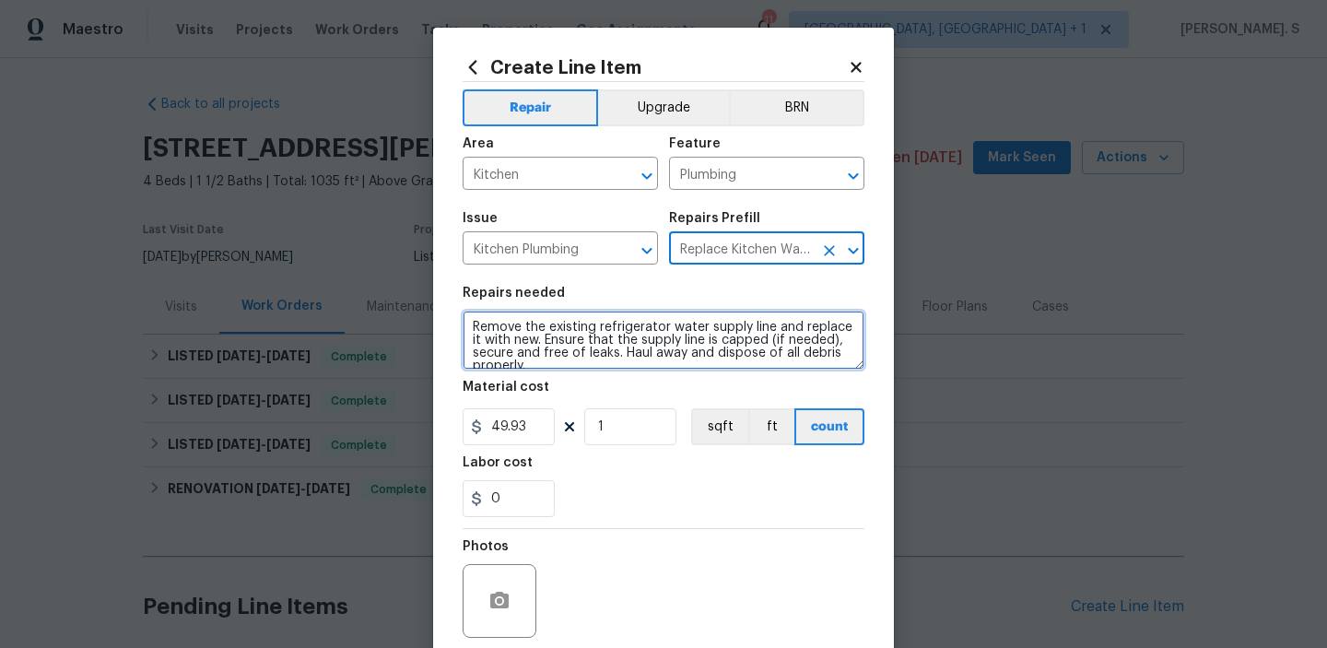
click at [654, 352] on textarea "Remove the existing refrigerator water supply line and replace it with new. Ens…" at bounding box center [664, 340] width 402 height 59
paste textarea "Agent just called and stated huge puddle of water in kitchen floor."
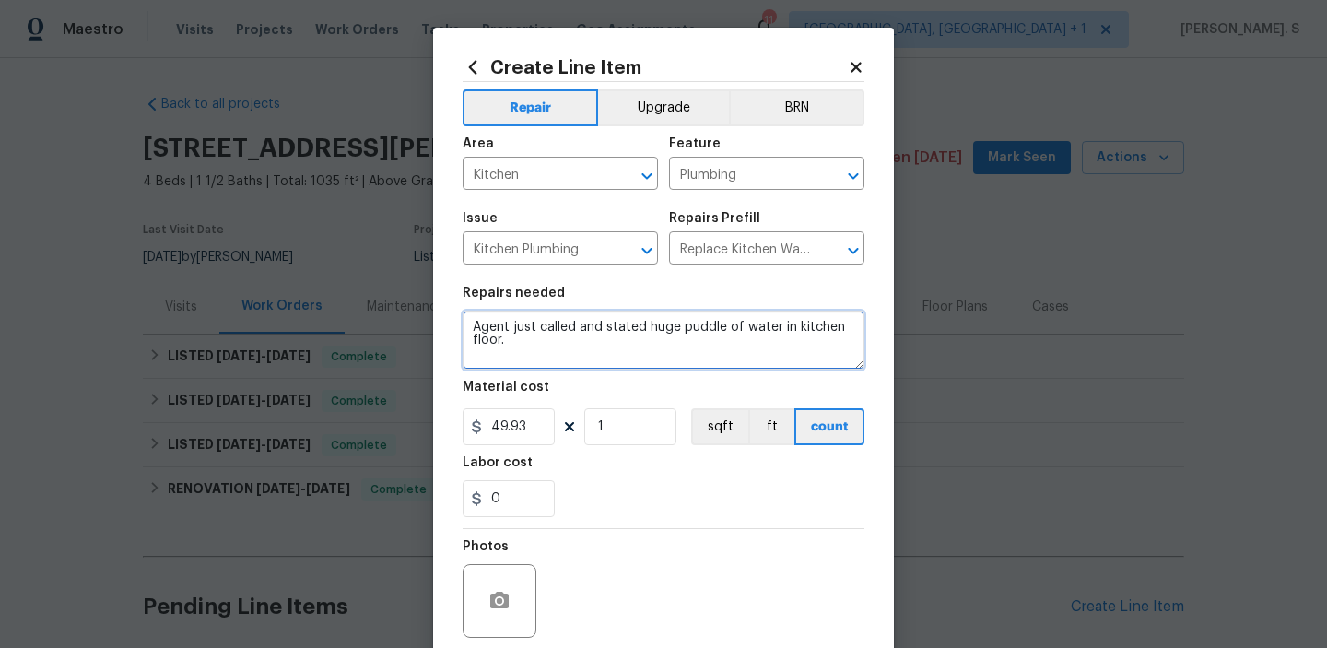
scroll to position [0, 0]
drag, startPoint x: 643, startPoint y: 324, endPoint x: 453, endPoint y: 315, distance: 191.0
click at [453, 315] on div "Create Line Item Repair Upgrade BRN Area Kitchen ​ Feature Plumbing ​ Issue Kit…" at bounding box center [663, 397] width 461 height 738
click at [0, 0] on div "on" at bounding box center [0, 0] width 0 height 0
click at [0, 0] on span "the" at bounding box center [0, 0] width 0 height 0
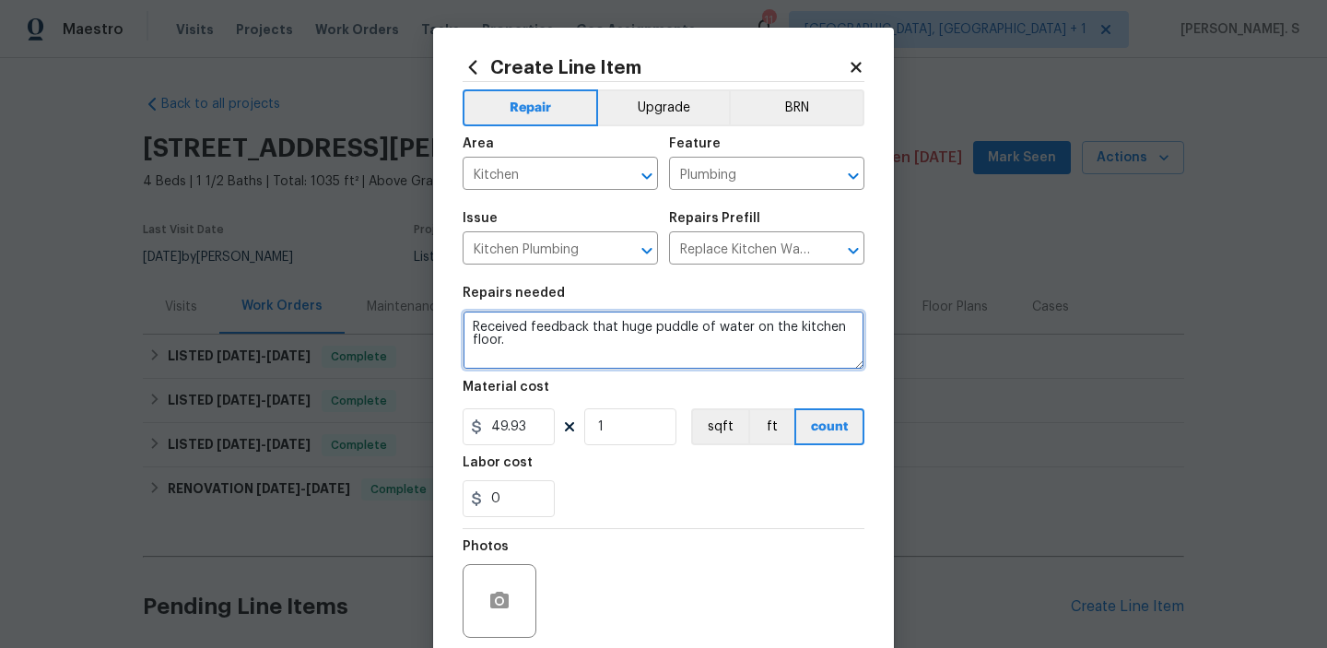
click at [0, 0] on div "Replace with" at bounding box center [0, 0] width 0 height 0
drag, startPoint x: 638, startPoint y: 328, endPoint x: 594, endPoint y: 328, distance: 44.2
click at [594, 328] on textarea "Received feedback about a huge puddle of water on the kitchen floor." at bounding box center [664, 340] width 402 height 59
type textarea "Received feedback that there is huge puddle of water on the kitchen floor."
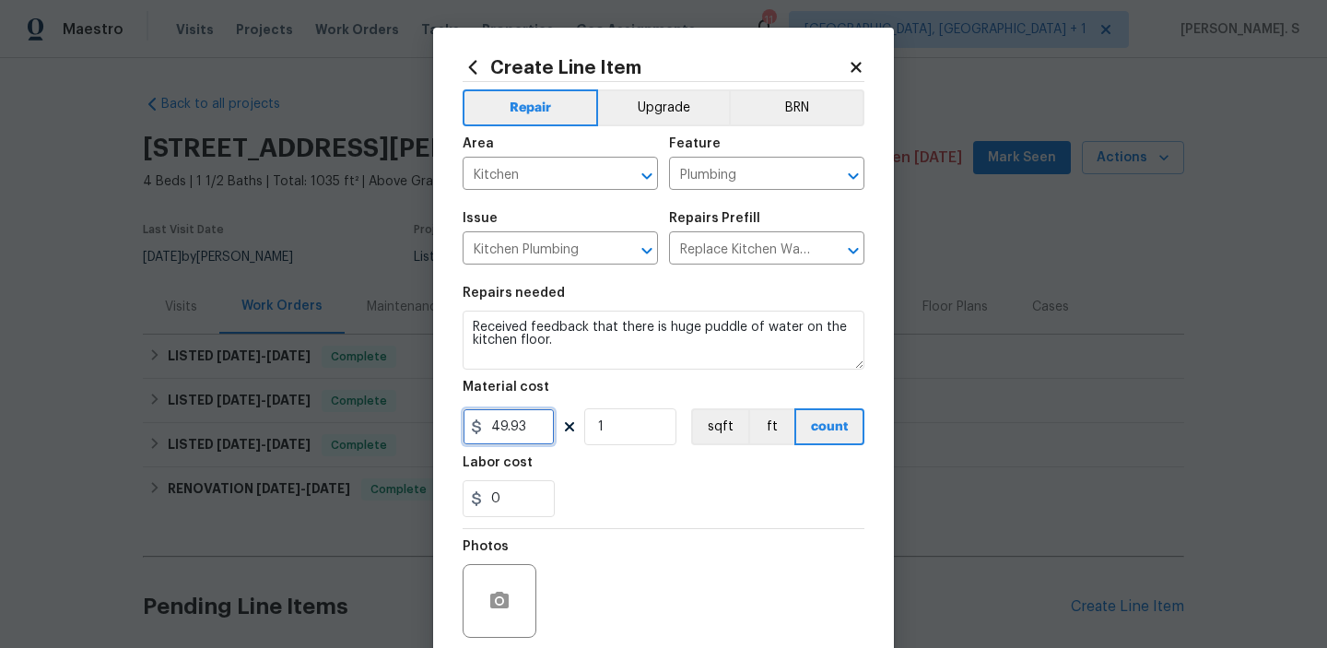
click at [505, 438] on input "49.93" at bounding box center [509, 426] width 92 height 37
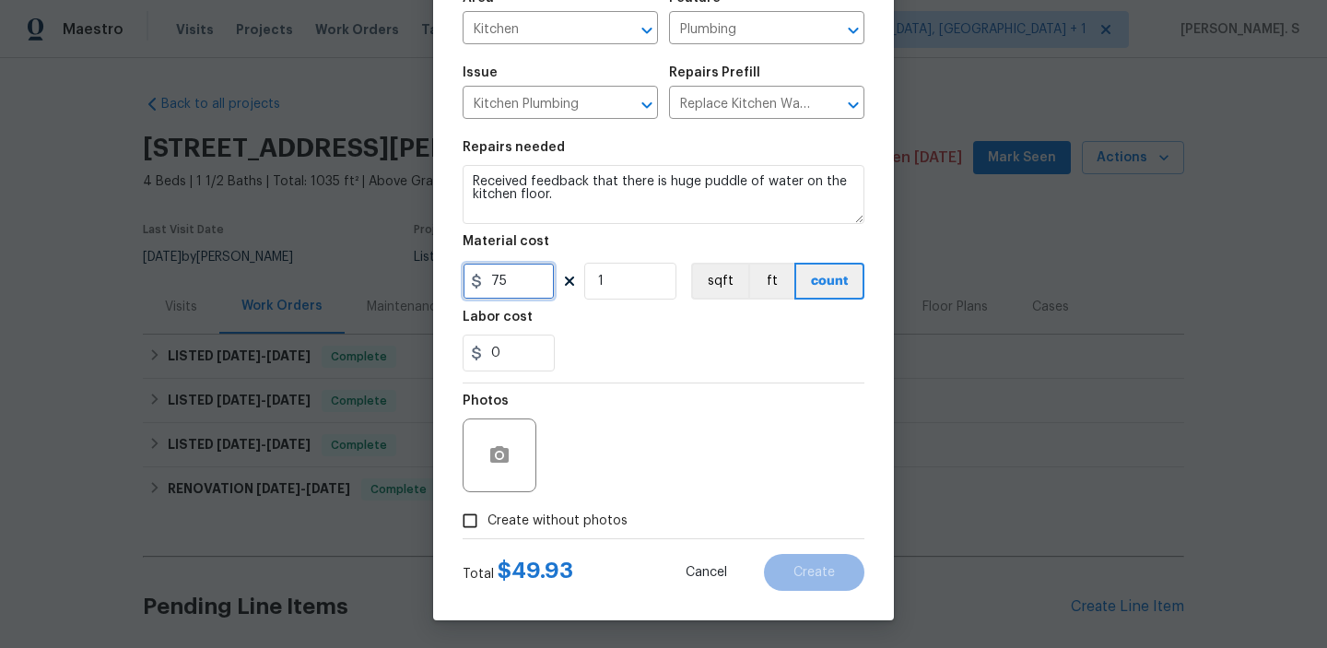
click at [0, 0] on span "huge" at bounding box center [0, 0] width 0 height 0
type input "75"
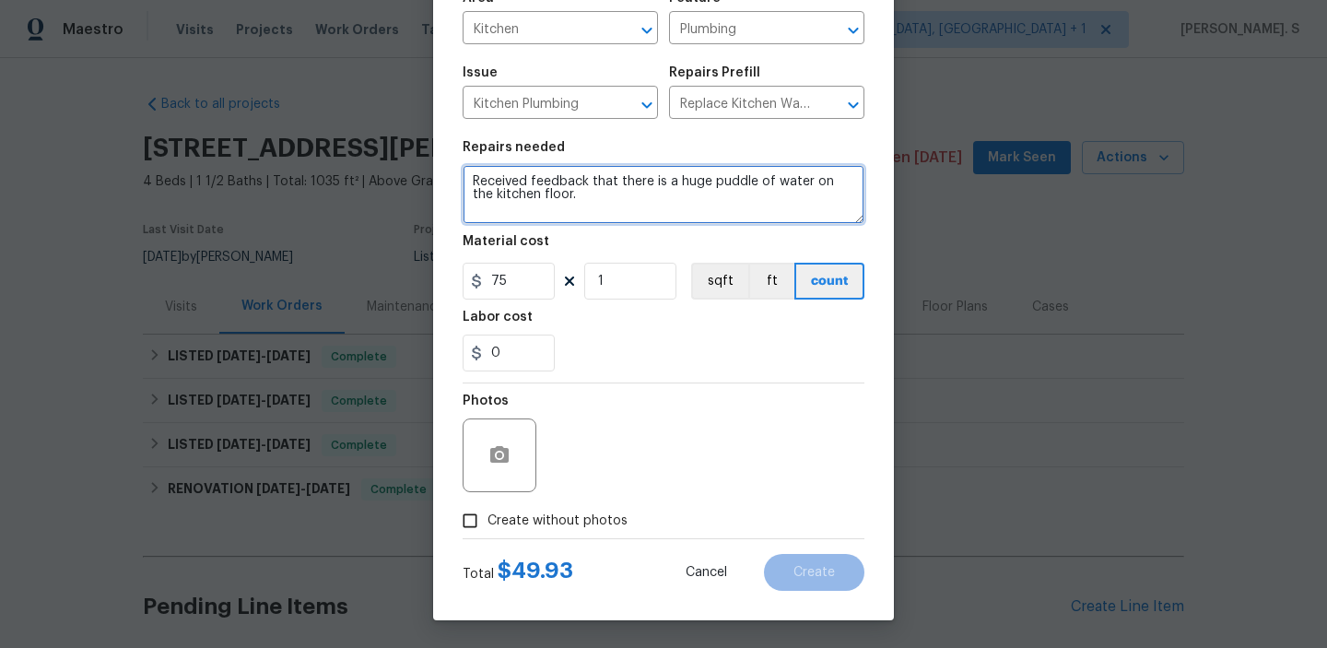
type textarea "Received feedback that there is a huge puddle of water on the kitchen floor."
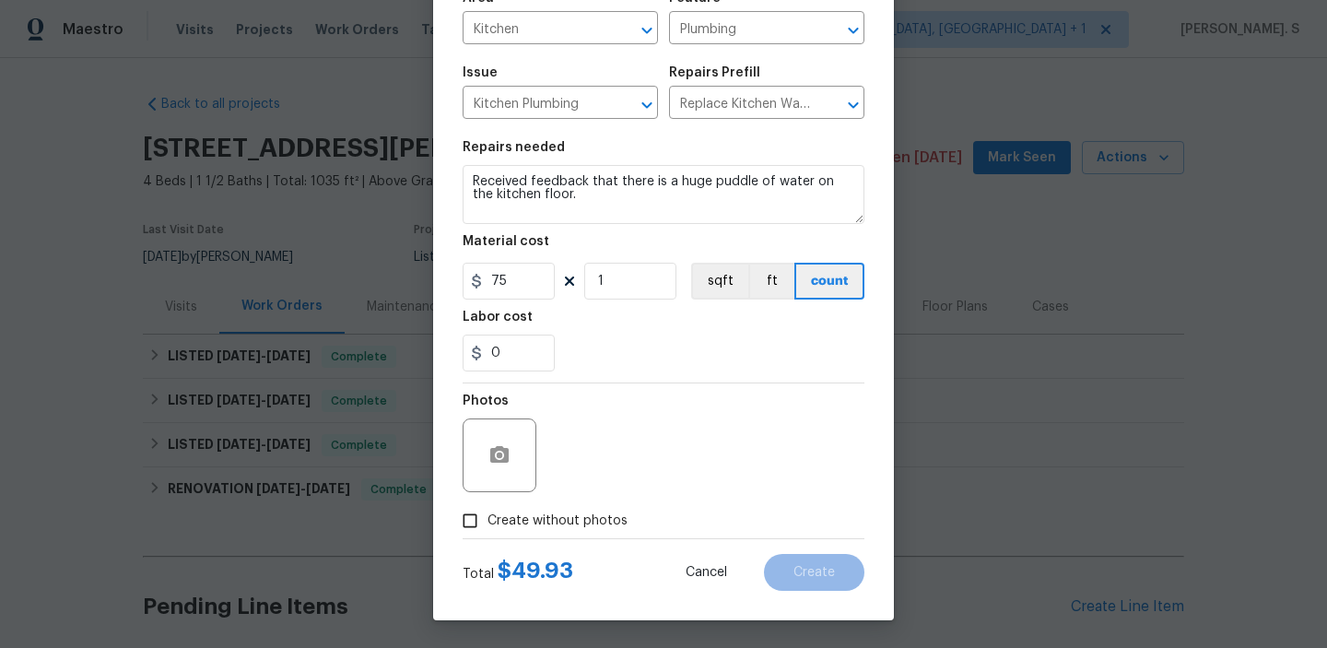
click at [581, 521] on span "Create without photos" at bounding box center [558, 521] width 140 height 19
click at [488, 521] on input "Create without photos" at bounding box center [470, 520] width 35 height 35
checkbox input "true"
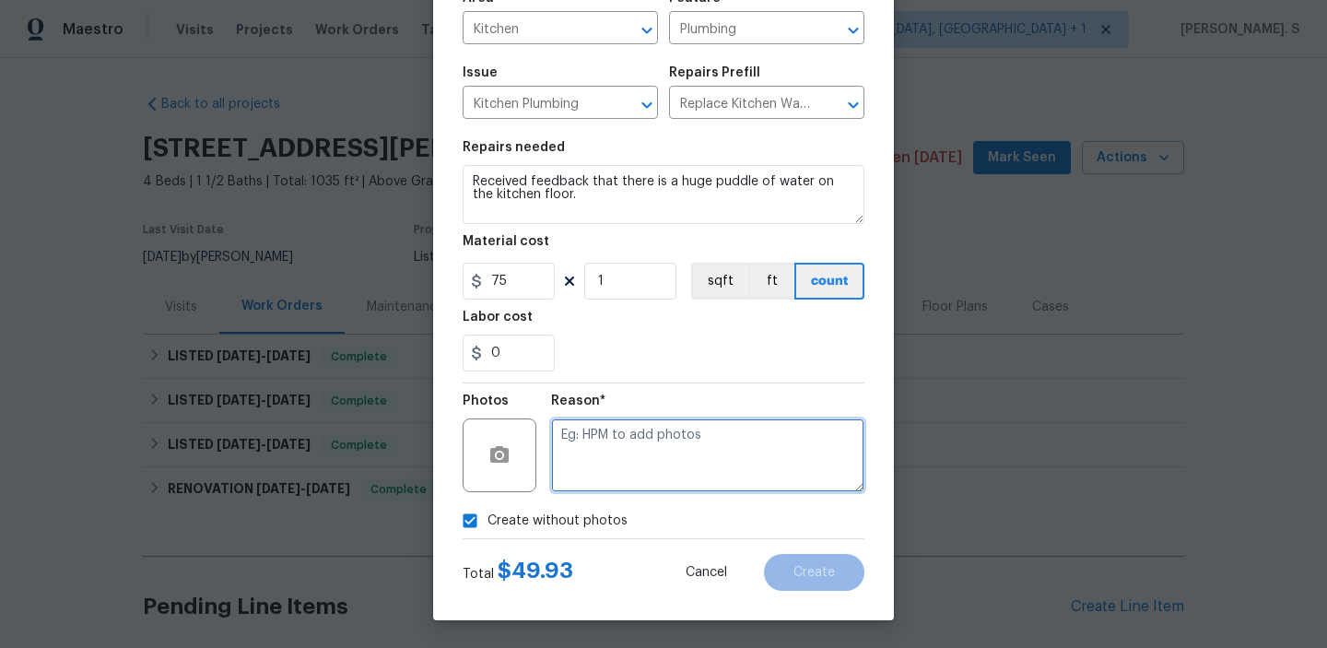
click at [654, 446] on textarea at bounding box center [707, 455] width 313 height 74
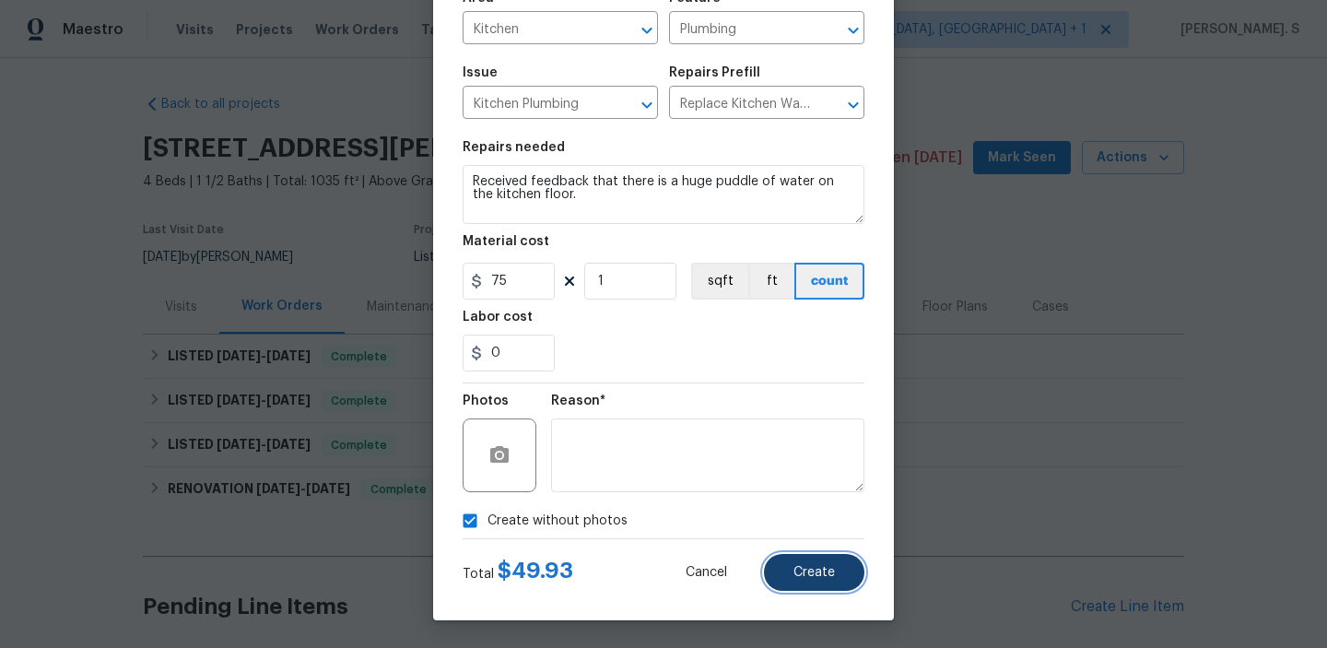
click at [816, 568] on span "Create" at bounding box center [814, 573] width 41 height 14
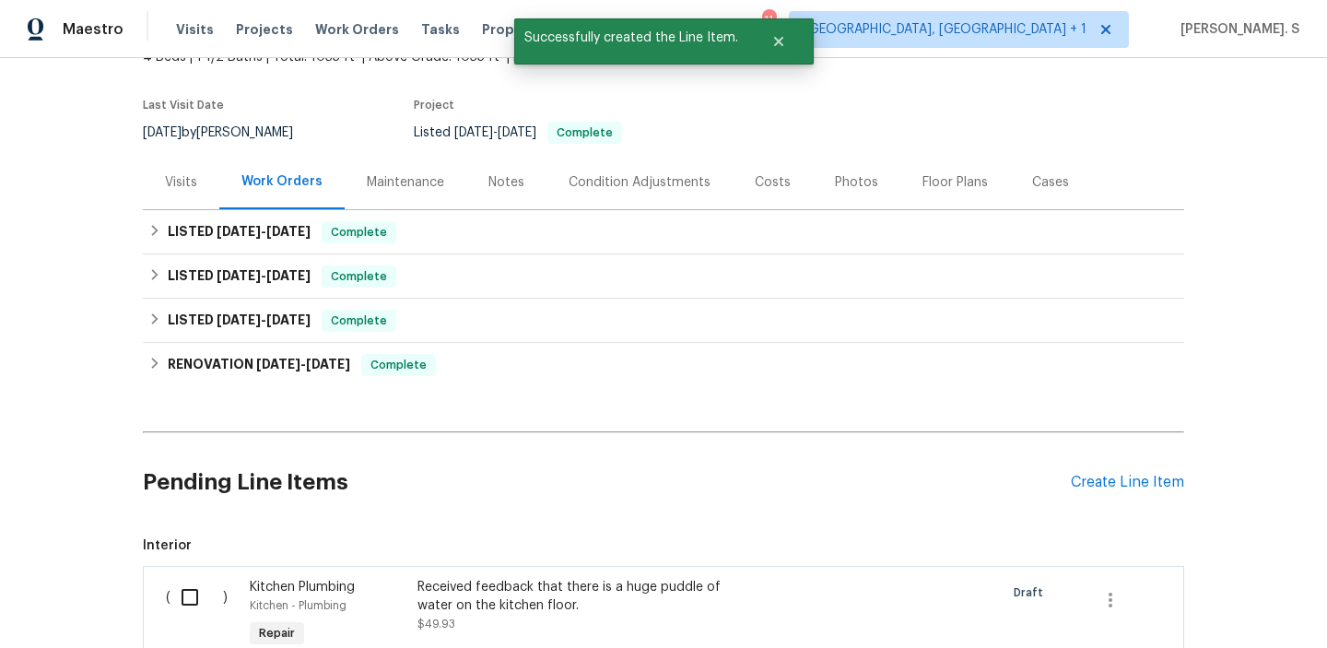
scroll to position [356, 0]
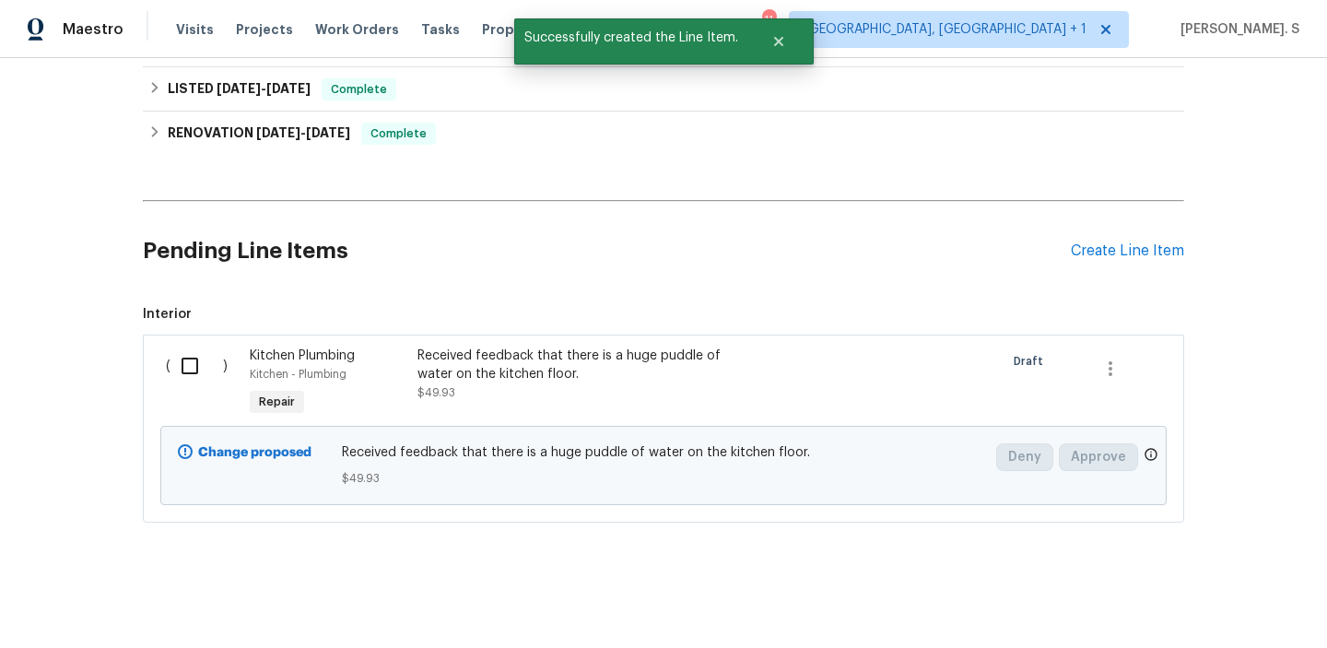
click at [194, 366] on input "checkbox" at bounding box center [197, 366] width 53 height 39
checkbox input "true"
click at [1250, 606] on span "Create Work Order" at bounding box center [1221, 602] width 123 height 23
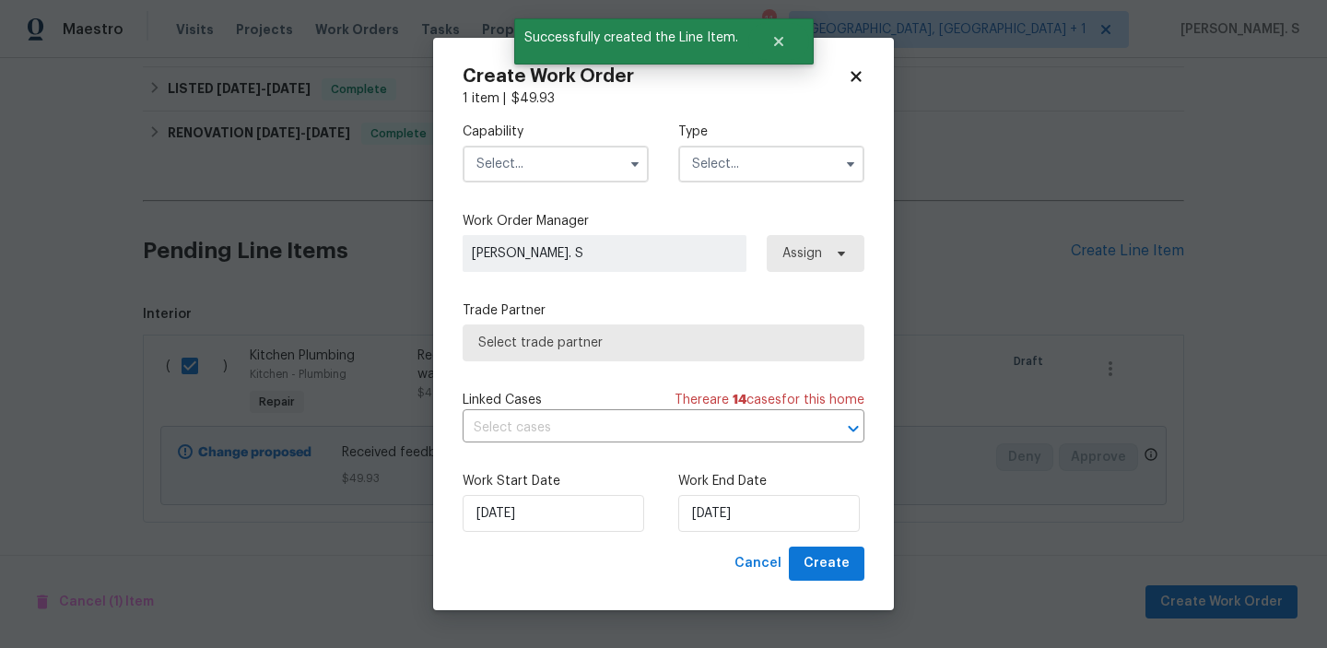
click at [550, 166] on input "text" at bounding box center [556, 164] width 186 height 37
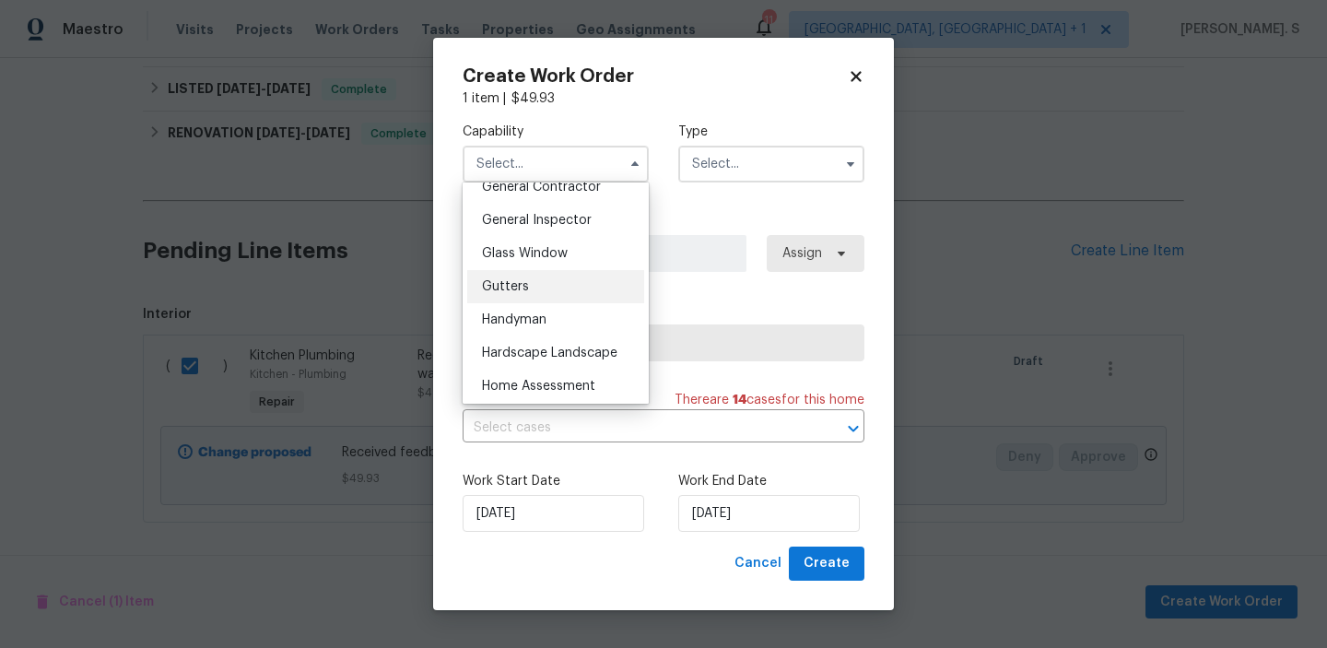
scroll to position [901, 0]
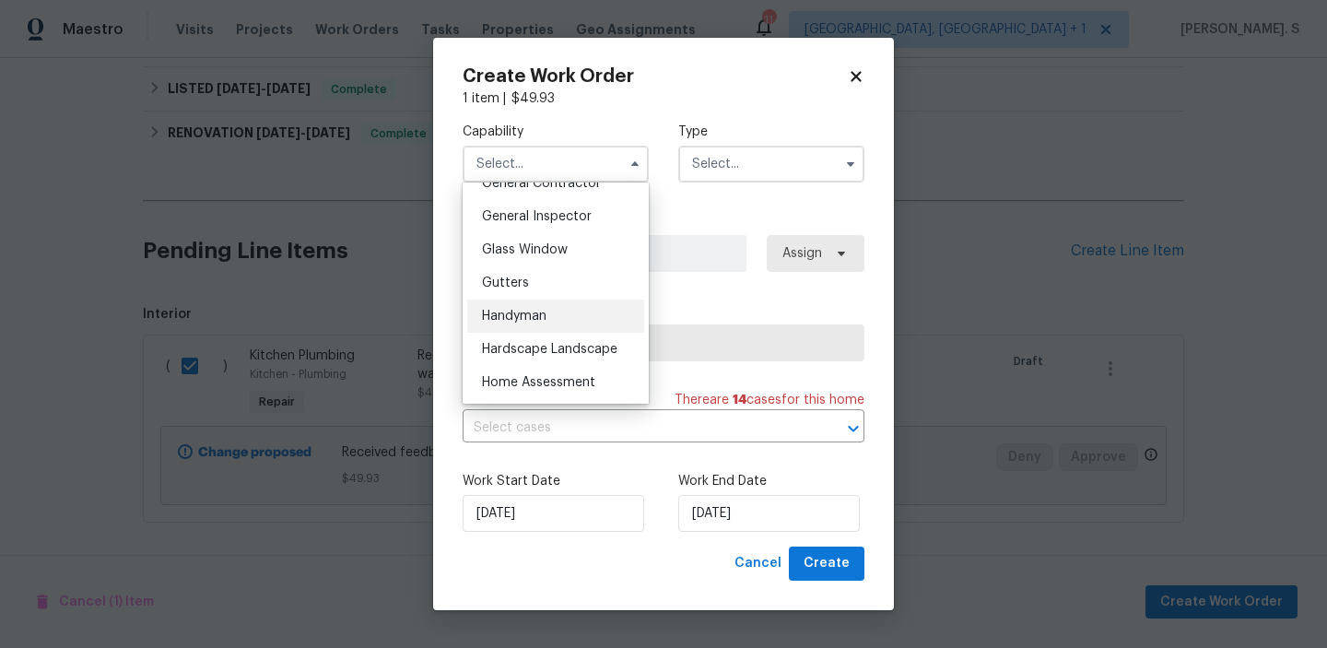
click at [545, 313] on span "Handyman" at bounding box center [514, 316] width 65 height 13
type input "Handyman"
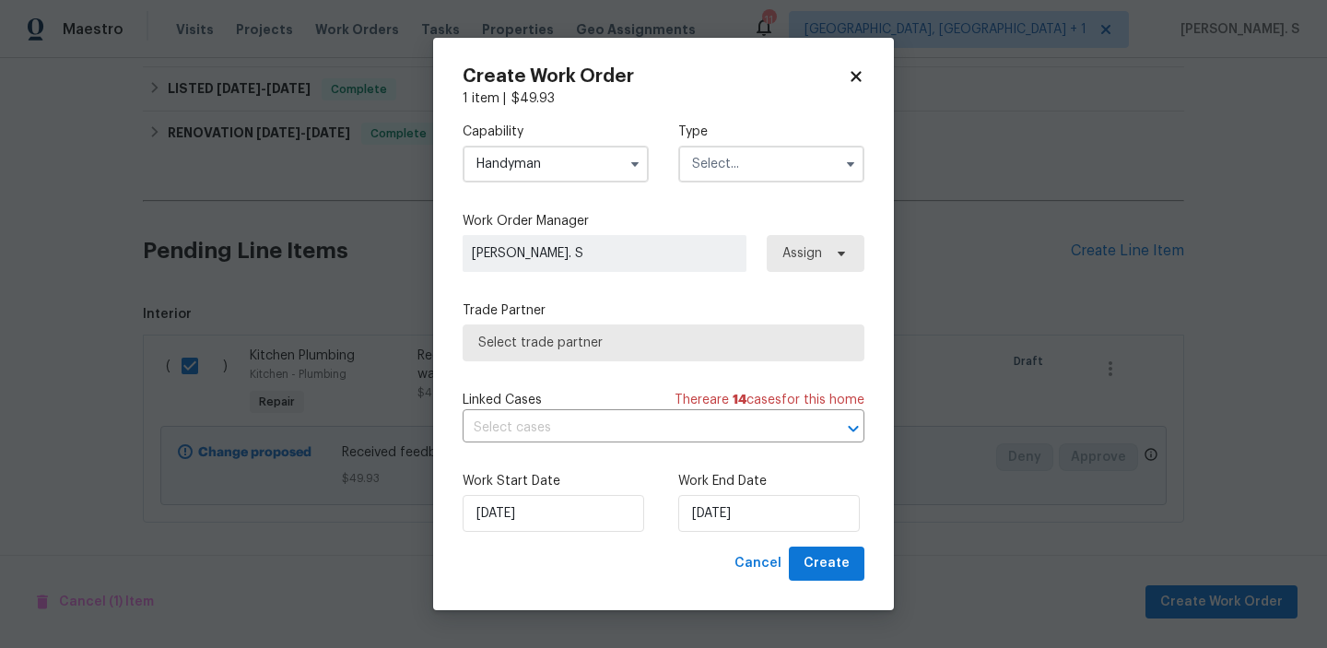
click at [726, 168] on input "text" at bounding box center [771, 164] width 186 height 37
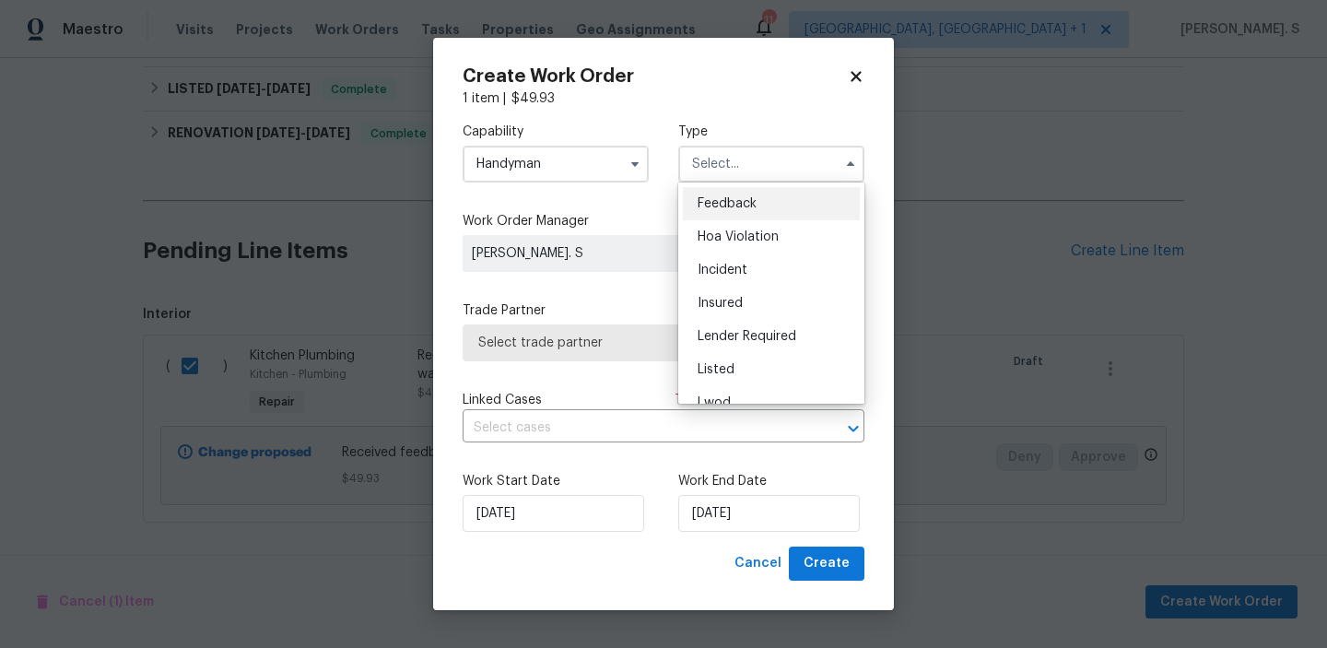
click at [743, 212] on div "Feedback" at bounding box center [771, 203] width 177 height 33
type input "Feedback"
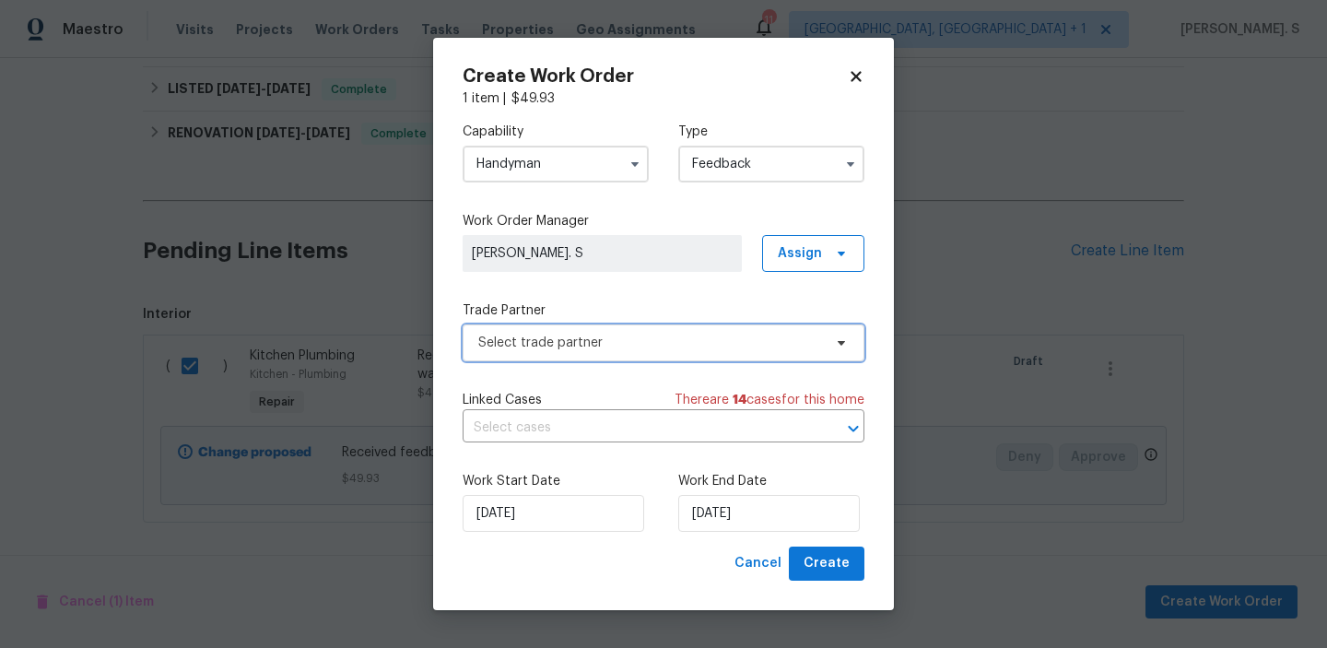
click at [597, 348] on span "Select trade partner" at bounding box center [650, 343] width 344 height 18
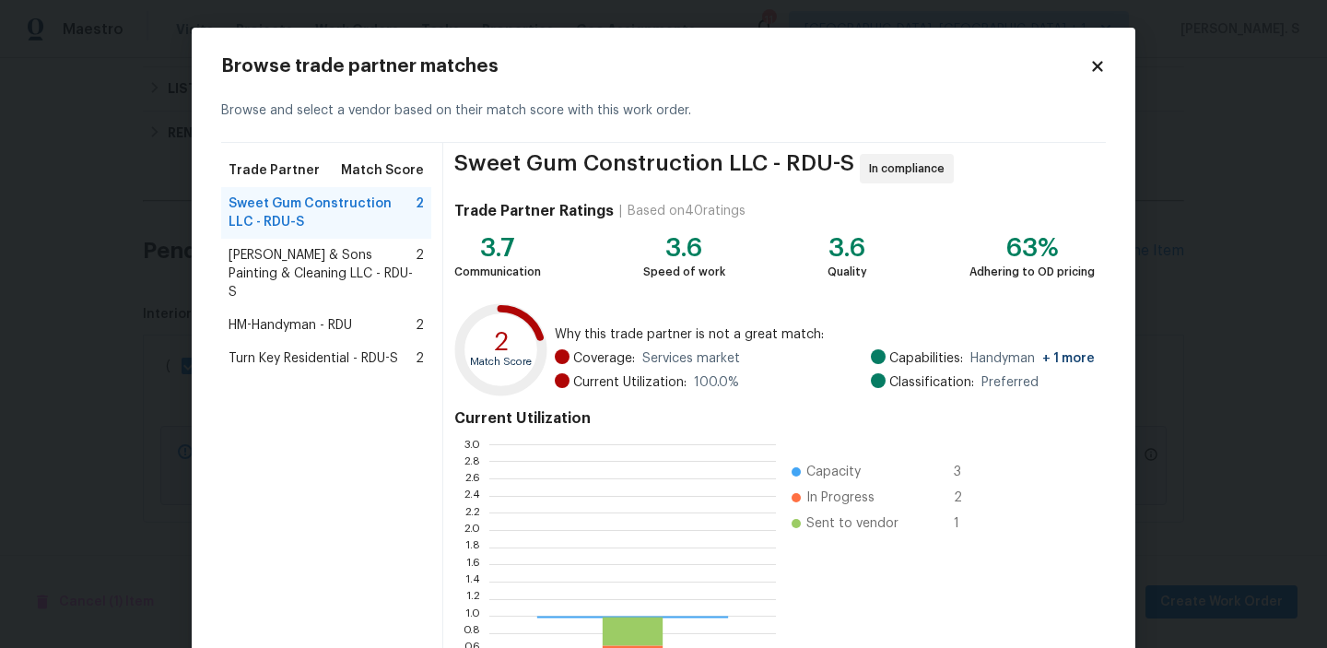
scroll to position [258, 287]
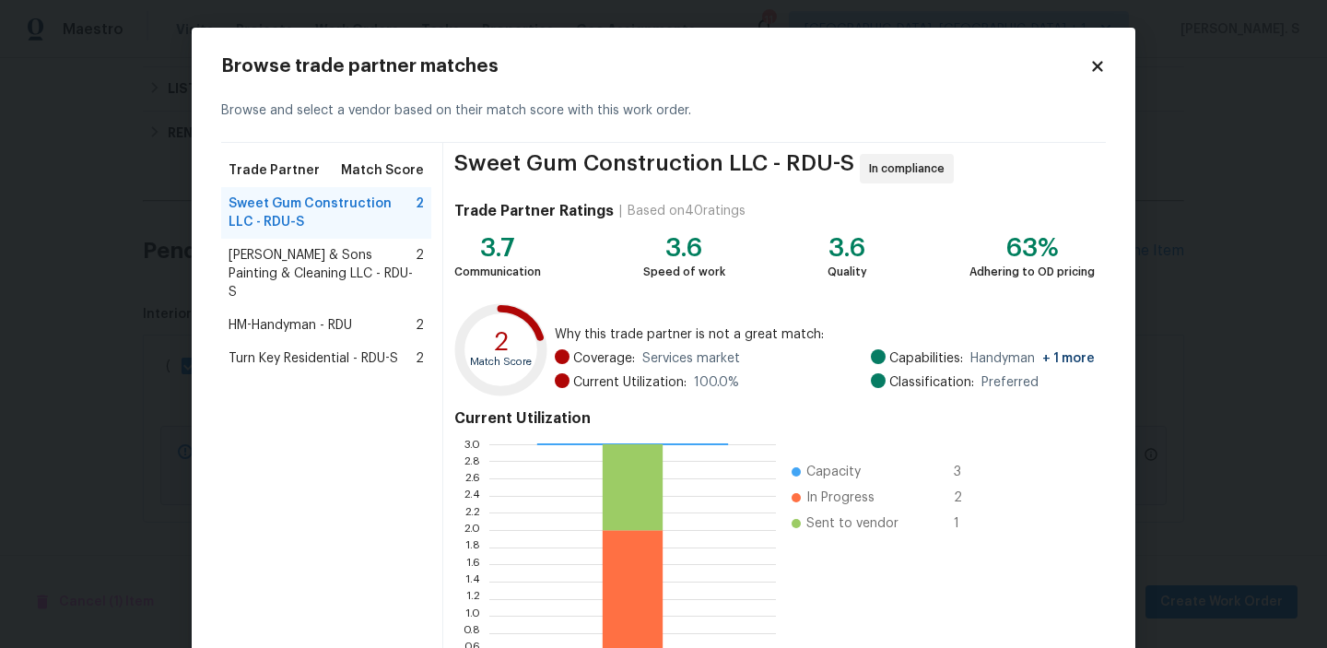
click at [328, 227] on span "Sweet Gum Construction LLC - RDU-S" at bounding box center [322, 212] width 187 height 37
click at [329, 255] on span "Hodge & Sons Painting & Cleaning LLC - RDU-S" at bounding box center [322, 273] width 187 height 55
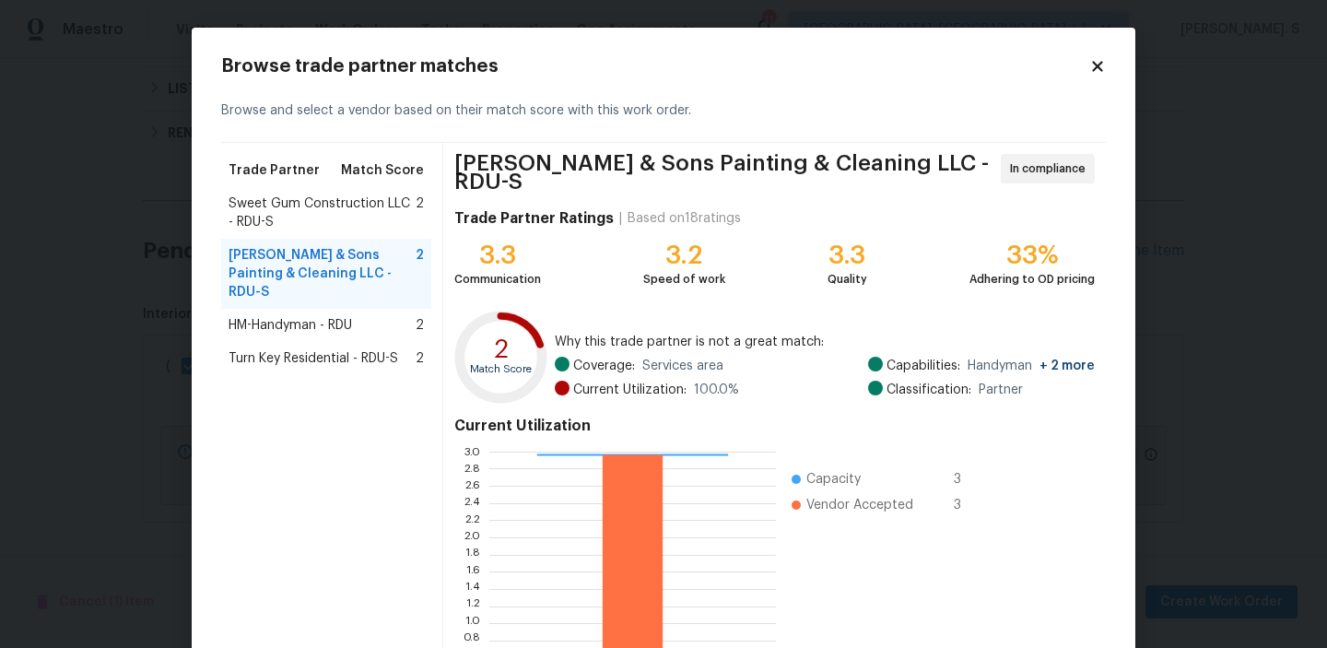
click at [300, 316] on span "HM-Handyman - RDU" at bounding box center [291, 325] width 124 height 18
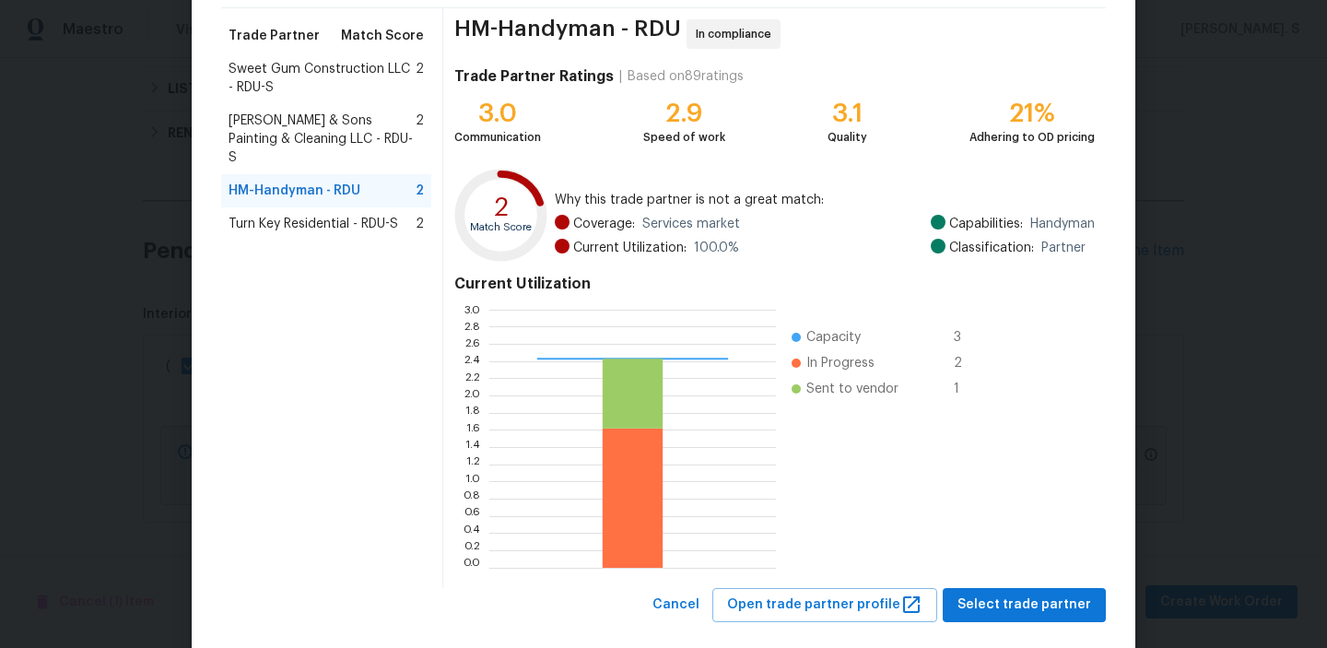
scroll to position [165, 0]
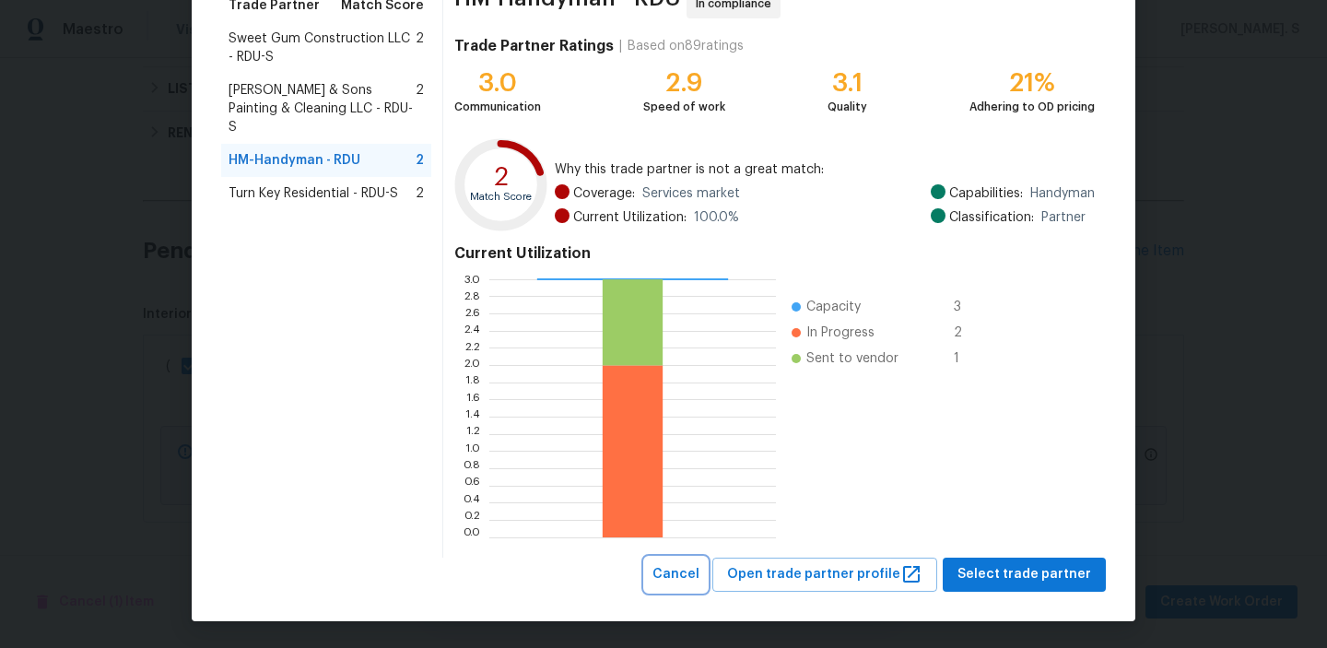
click at [696, 570] on span "Cancel" at bounding box center [676, 574] width 47 height 23
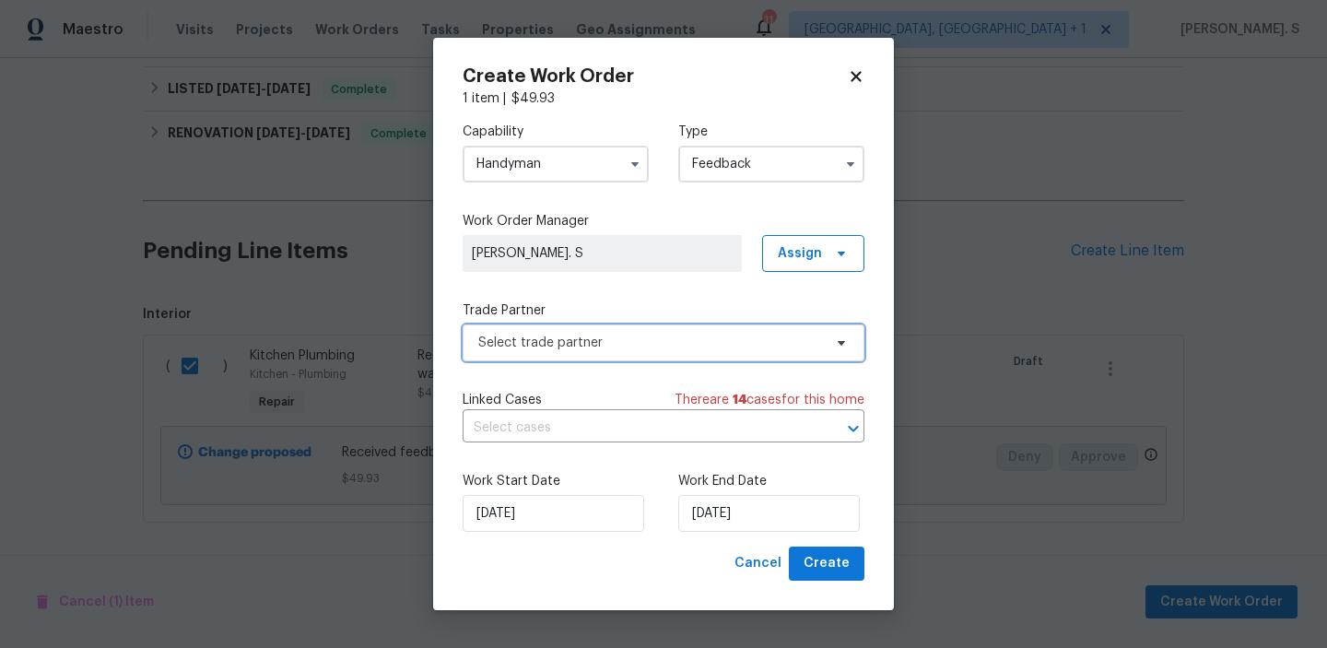
scroll to position [0, 0]
click at [578, 165] on input "Handyman" at bounding box center [556, 164] width 186 height 37
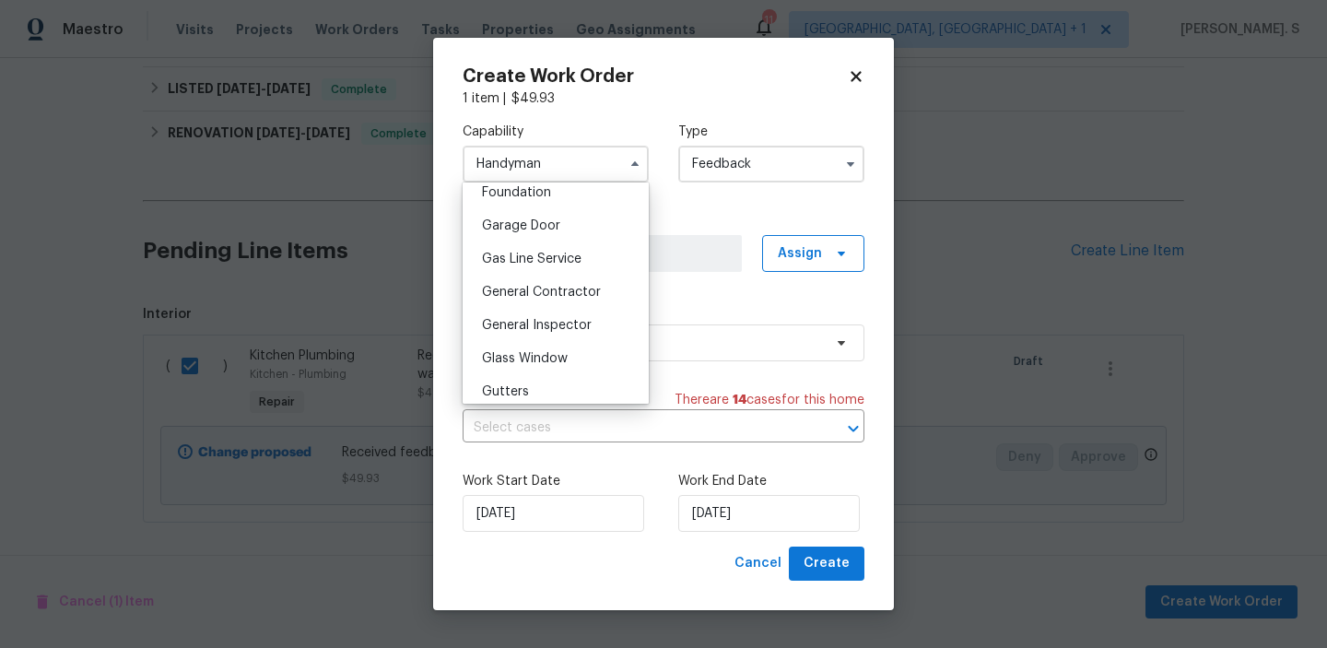
scroll to position [862, 0]
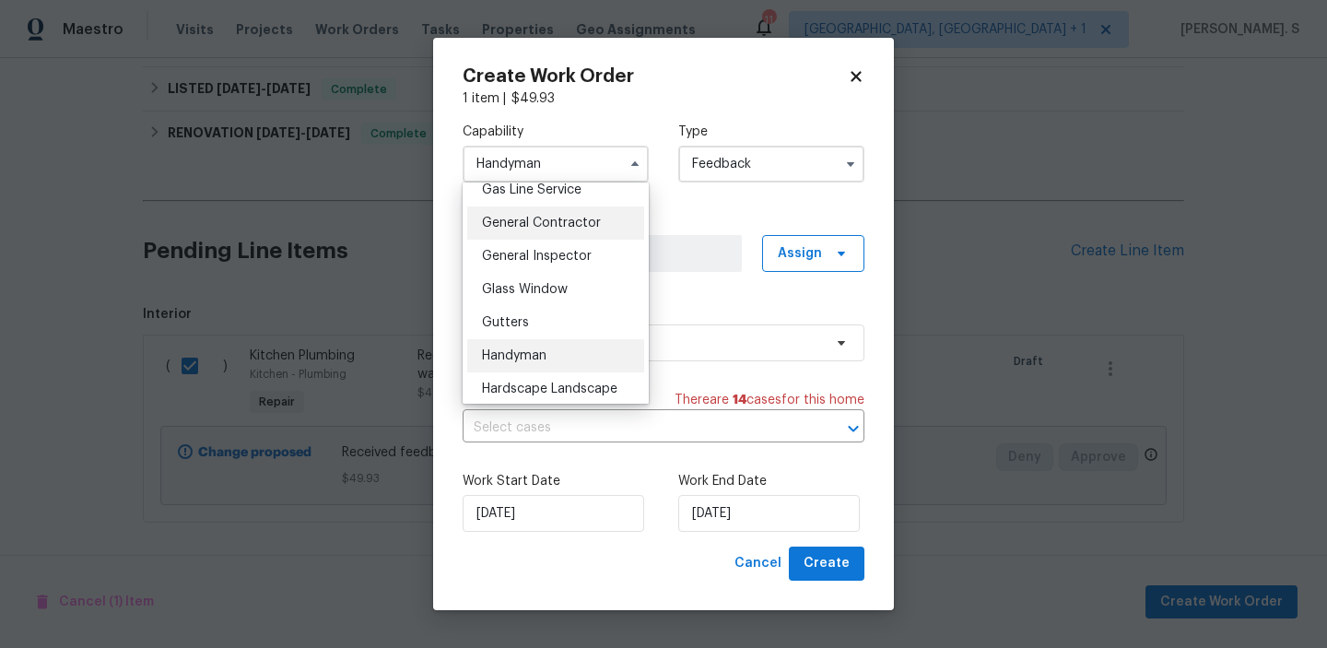
click at [581, 211] on div "General Contractor" at bounding box center [555, 222] width 177 height 33
type input "General Contractor"
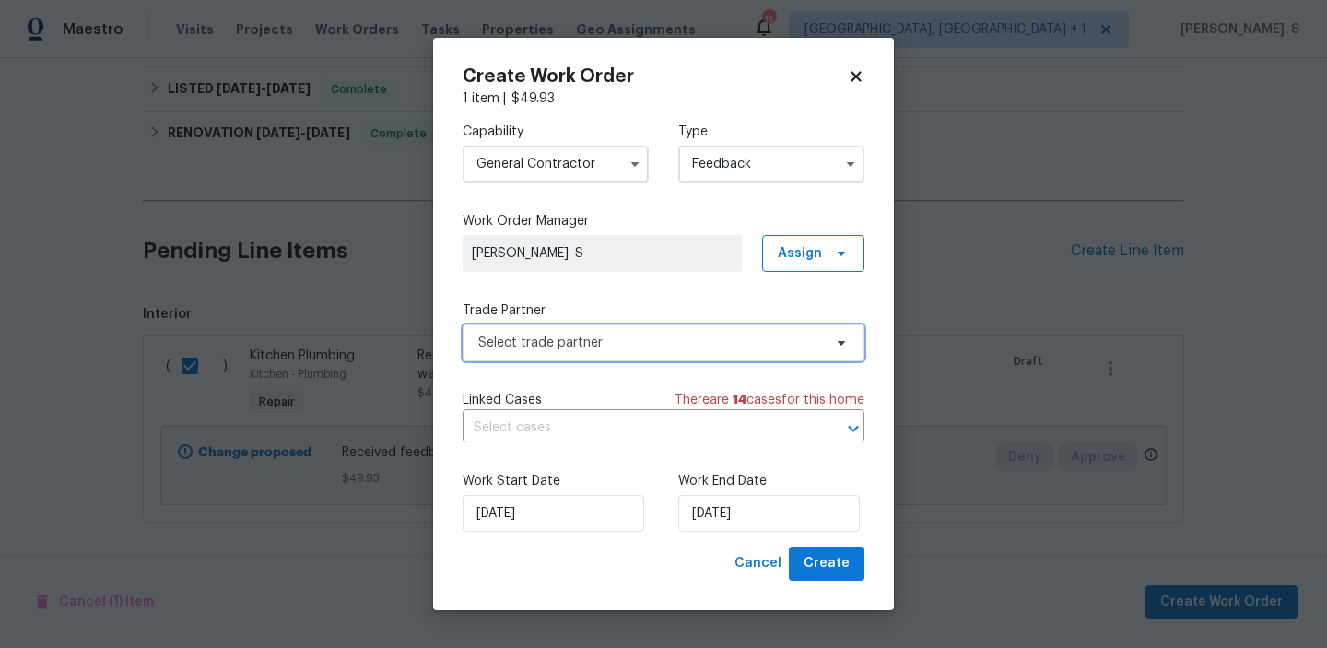
click at [597, 341] on span "Select trade partner" at bounding box center [650, 343] width 344 height 18
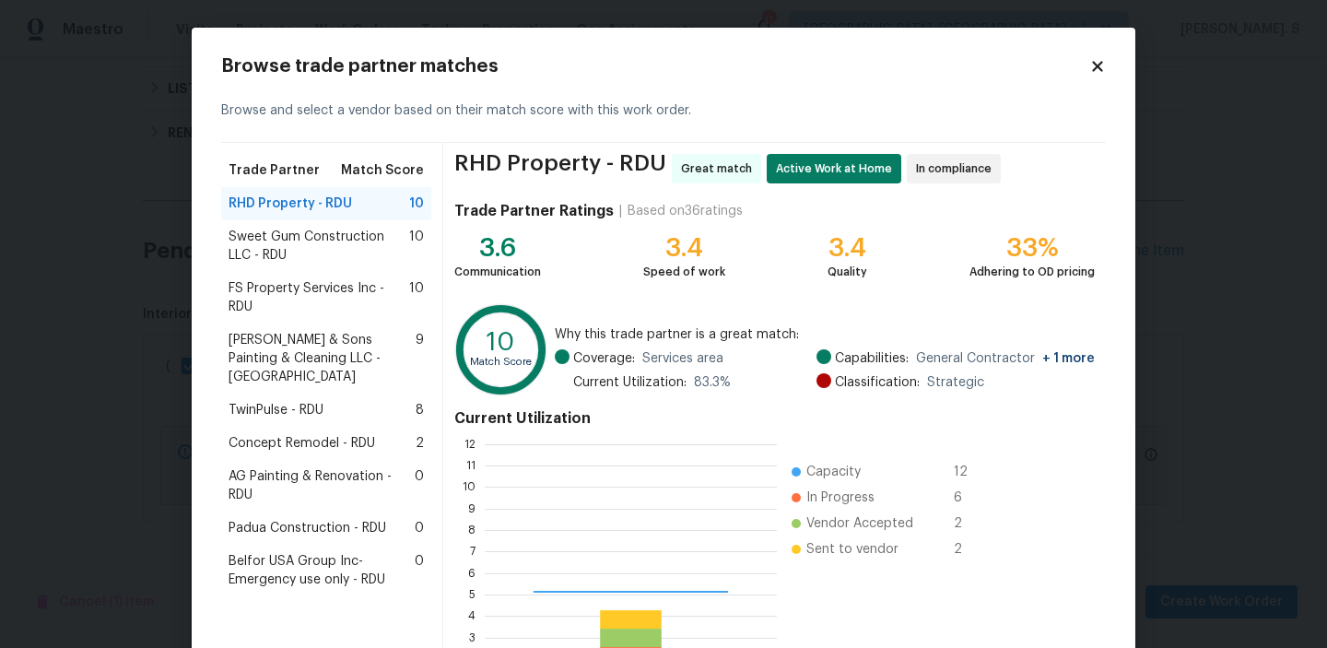
scroll to position [258, 292]
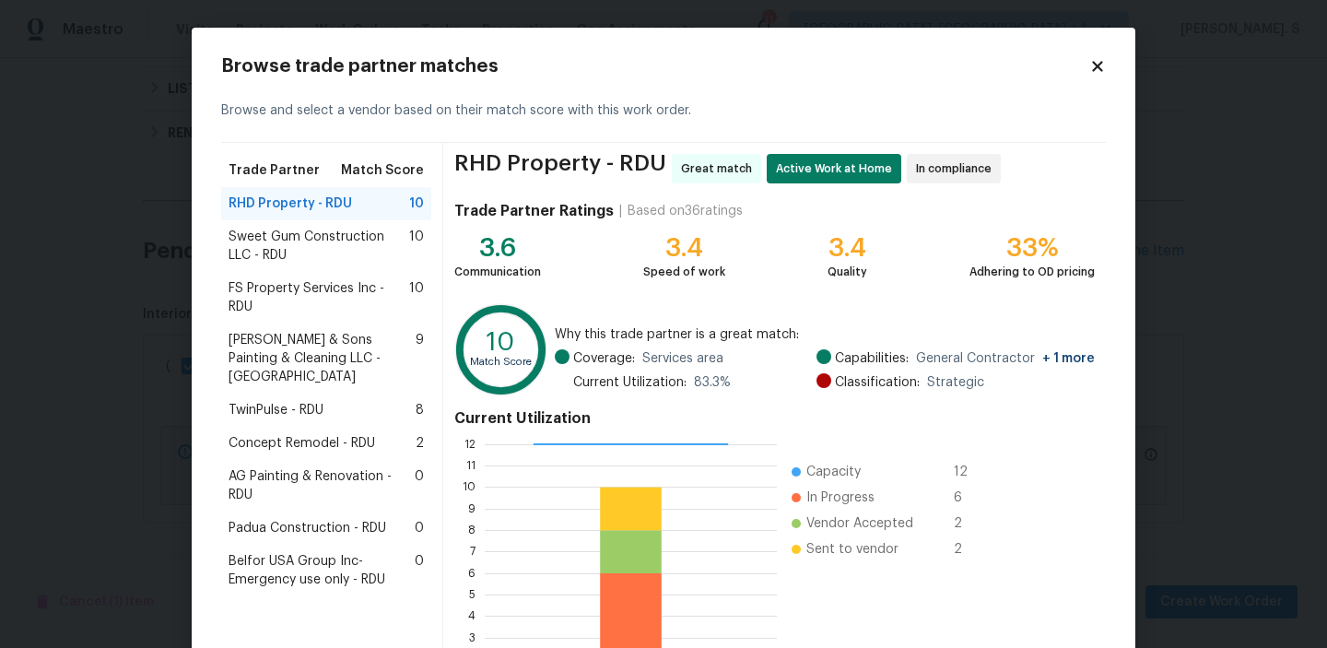
click at [302, 253] on span "Sweet Gum Construction LLC - RDU" at bounding box center [319, 246] width 181 height 37
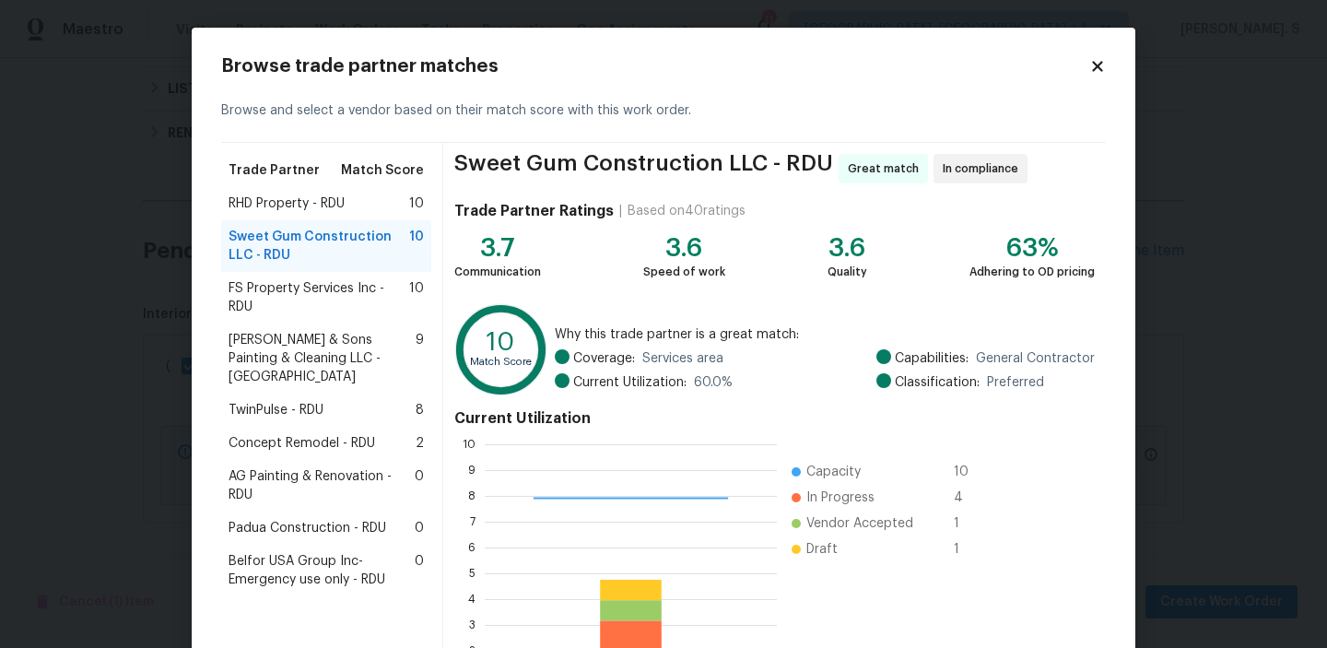
click at [305, 278] on div "FS Property Services Inc - RDU 10" at bounding box center [326, 298] width 210 height 52
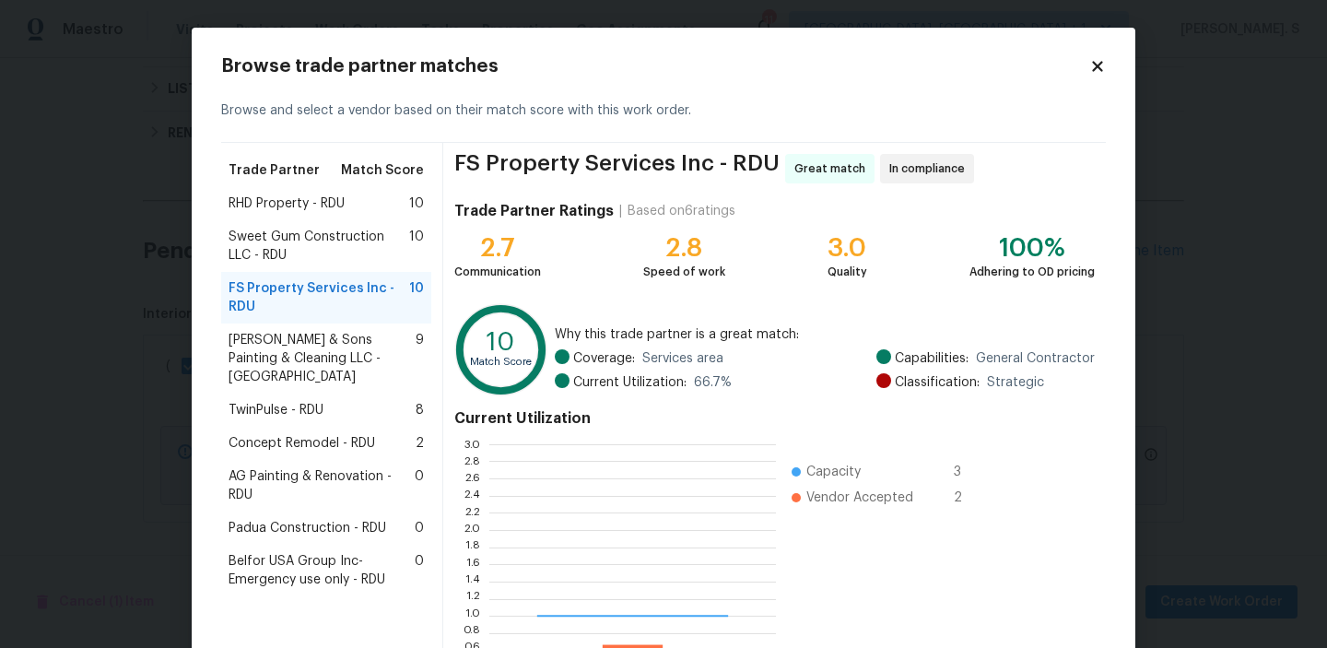
scroll to position [258, 287]
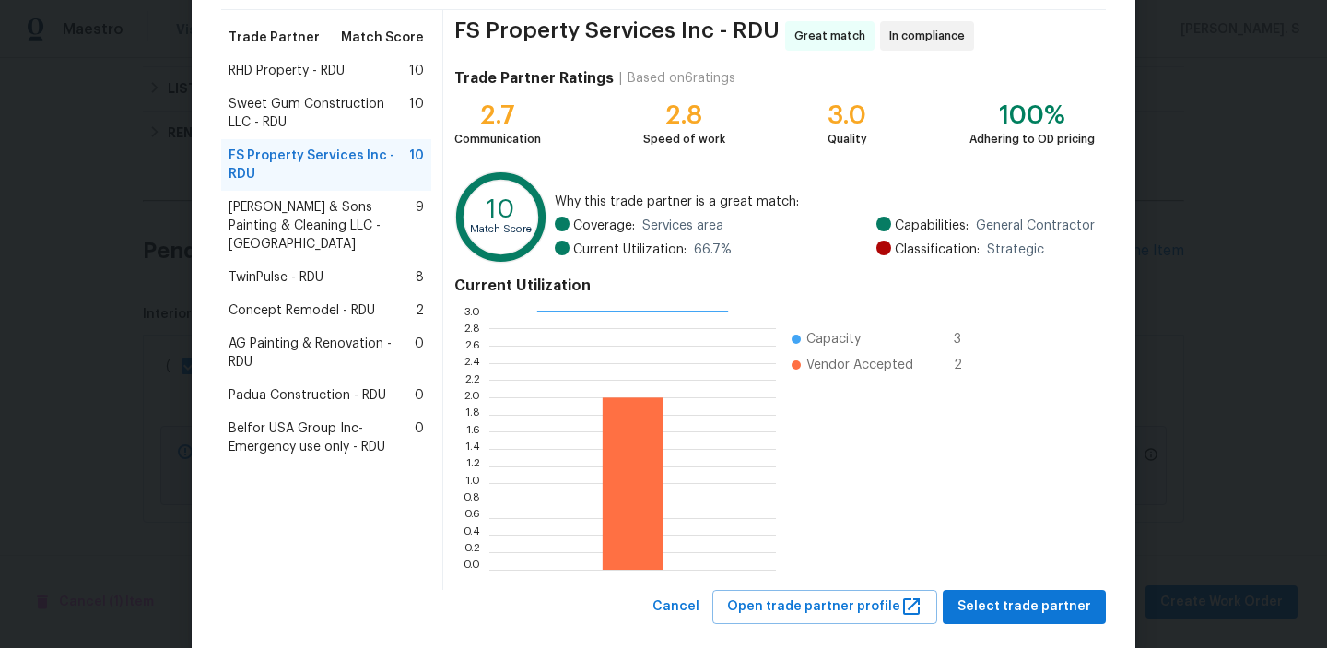
click at [305, 205] on span "Hodge & Sons Painting & Cleaning LLC - RDU" at bounding box center [322, 225] width 187 height 55
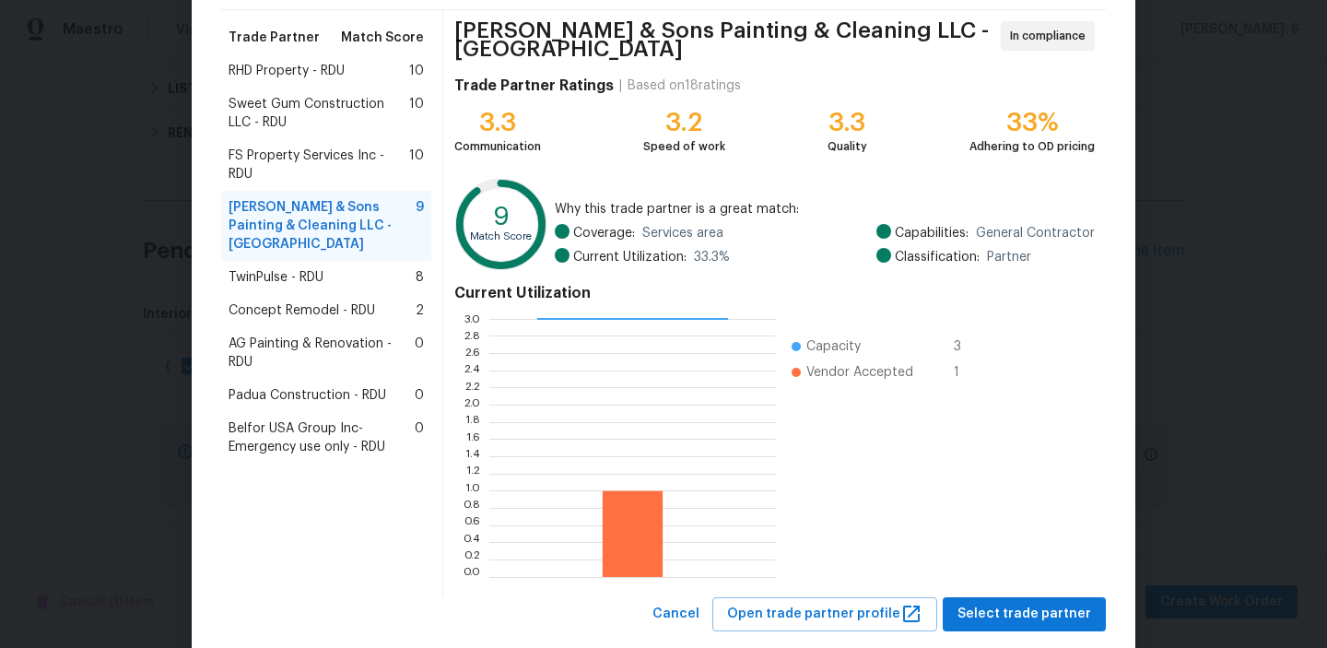
click at [297, 268] on span "TwinPulse - RDU" at bounding box center [276, 277] width 95 height 18
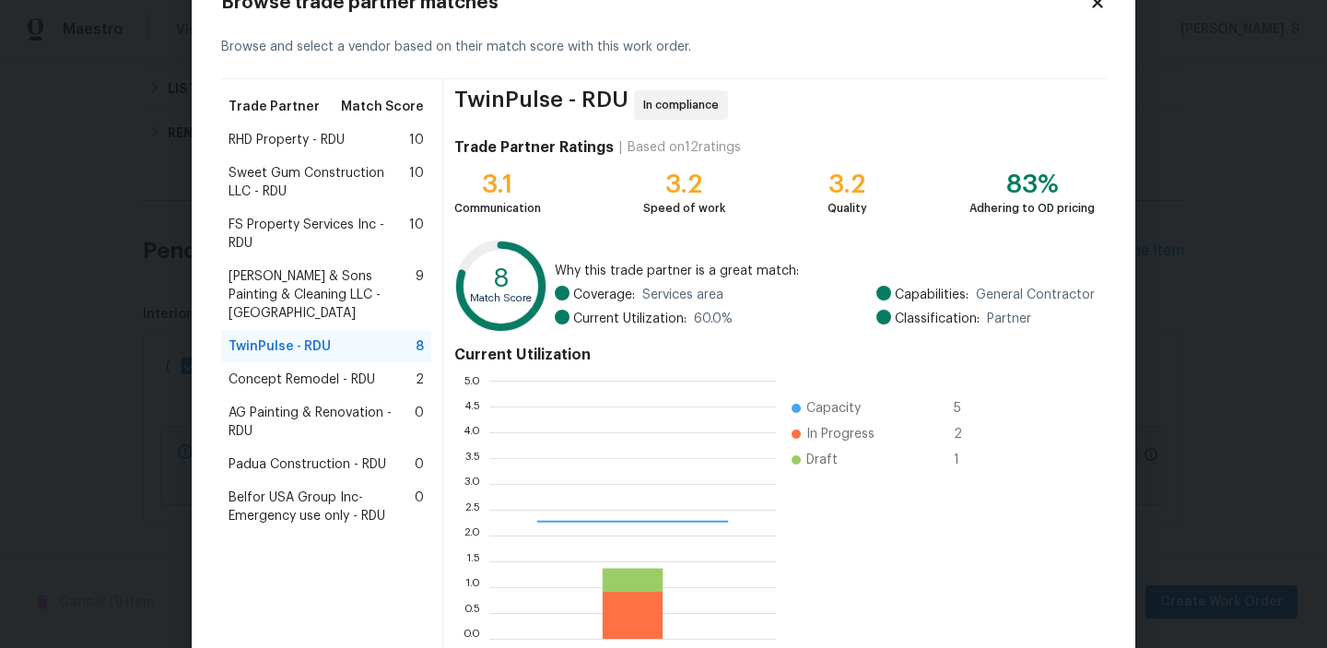
scroll to position [2, 1]
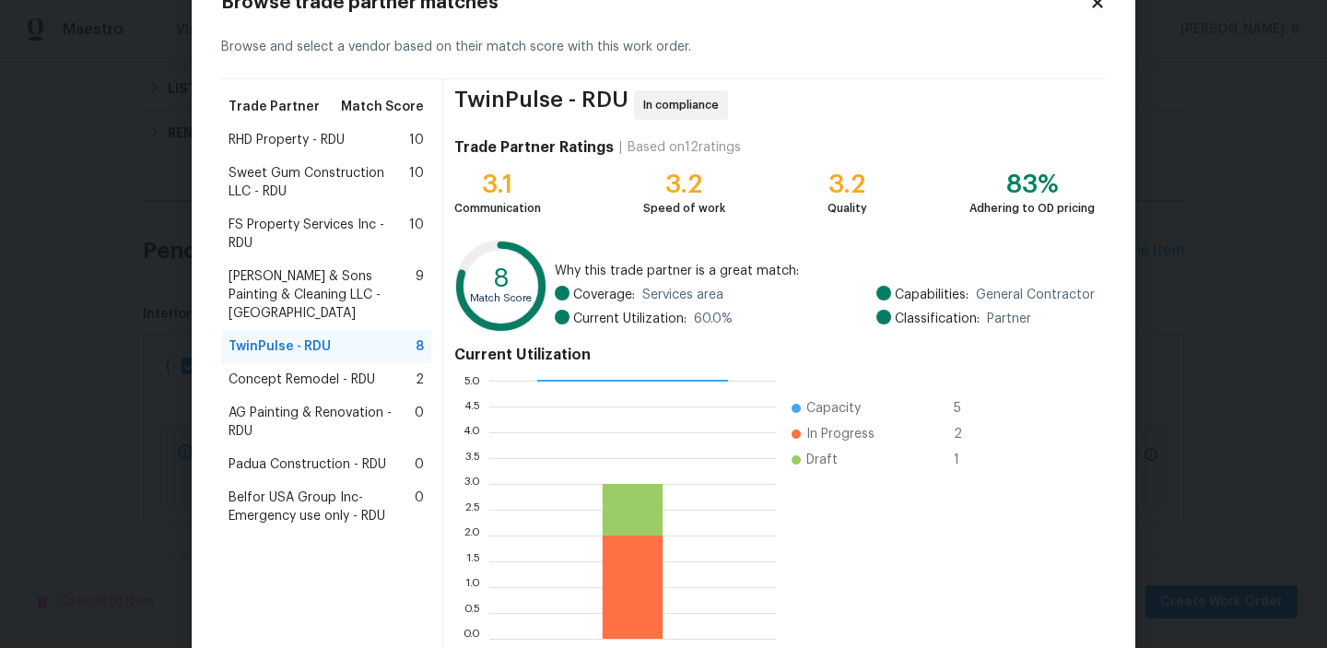
click at [320, 172] on span "Sweet Gum Construction LLC - RDU" at bounding box center [319, 182] width 181 height 37
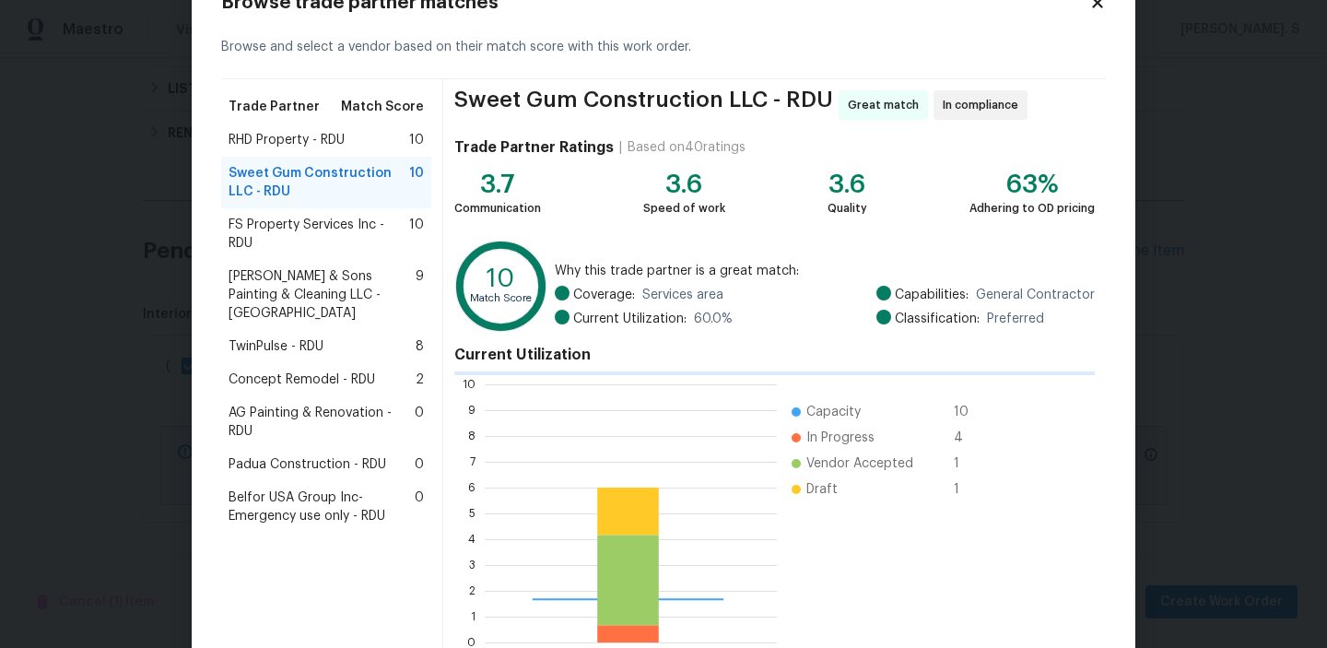
scroll to position [2, 2]
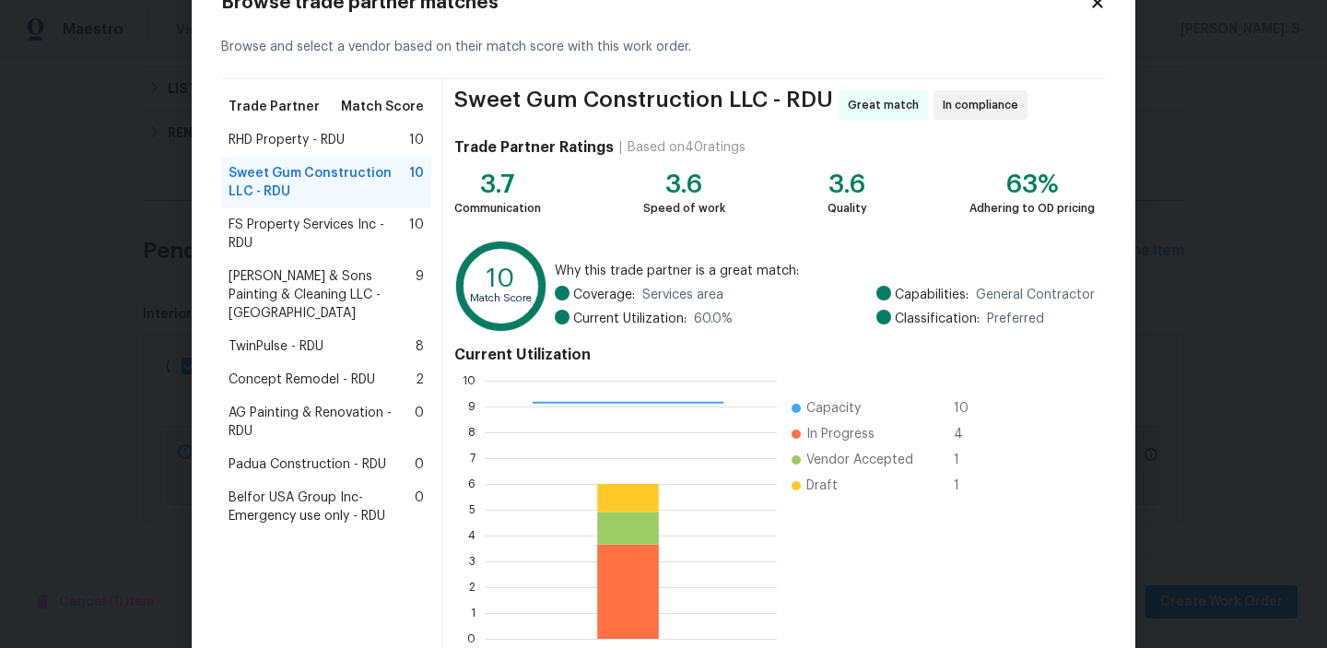
click at [320, 236] on span "FS Property Services Inc - RDU" at bounding box center [319, 234] width 181 height 37
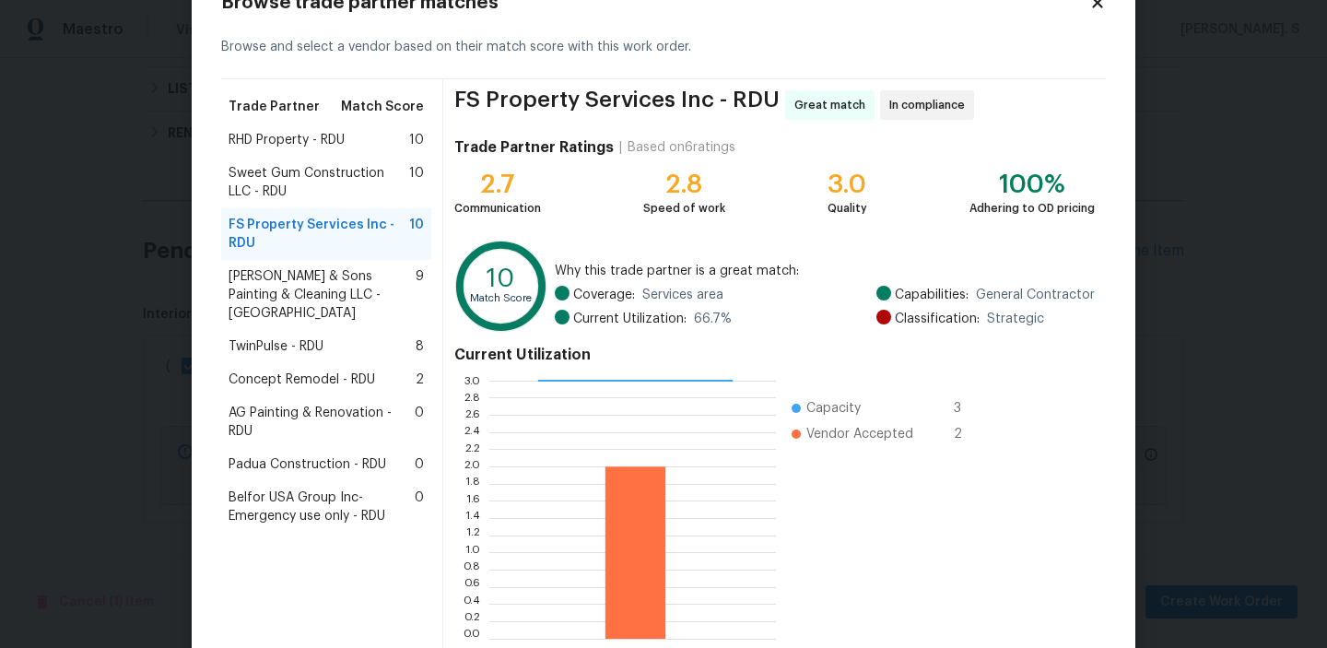
click at [333, 337] on div "TwinPulse - RDU 8" at bounding box center [326, 346] width 195 height 18
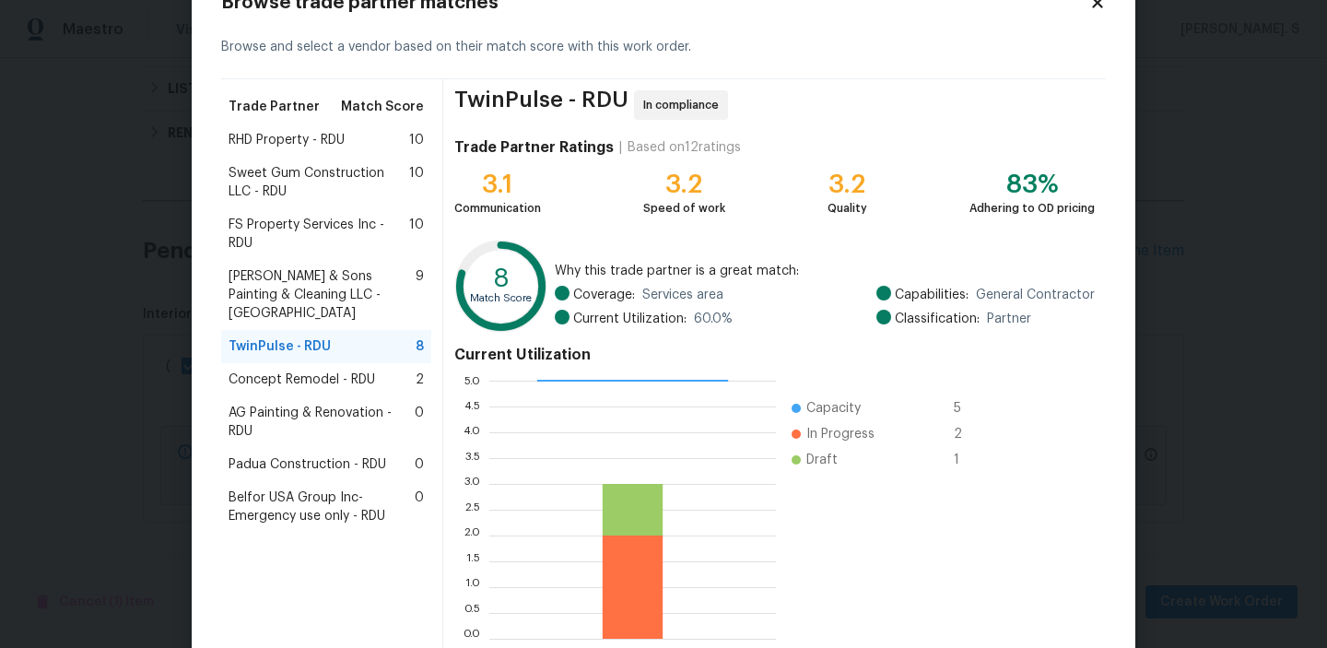
click at [311, 172] on span "Sweet Gum Construction LLC - RDU" at bounding box center [319, 182] width 181 height 37
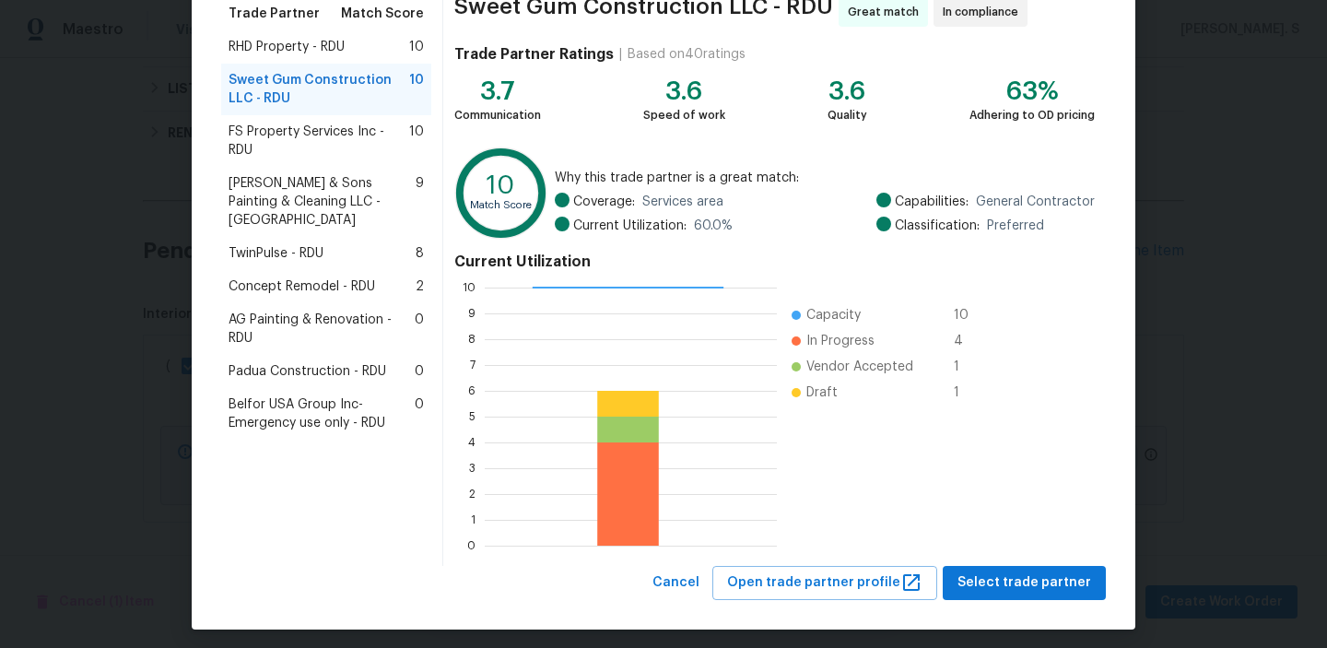
scroll to position [165, 0]
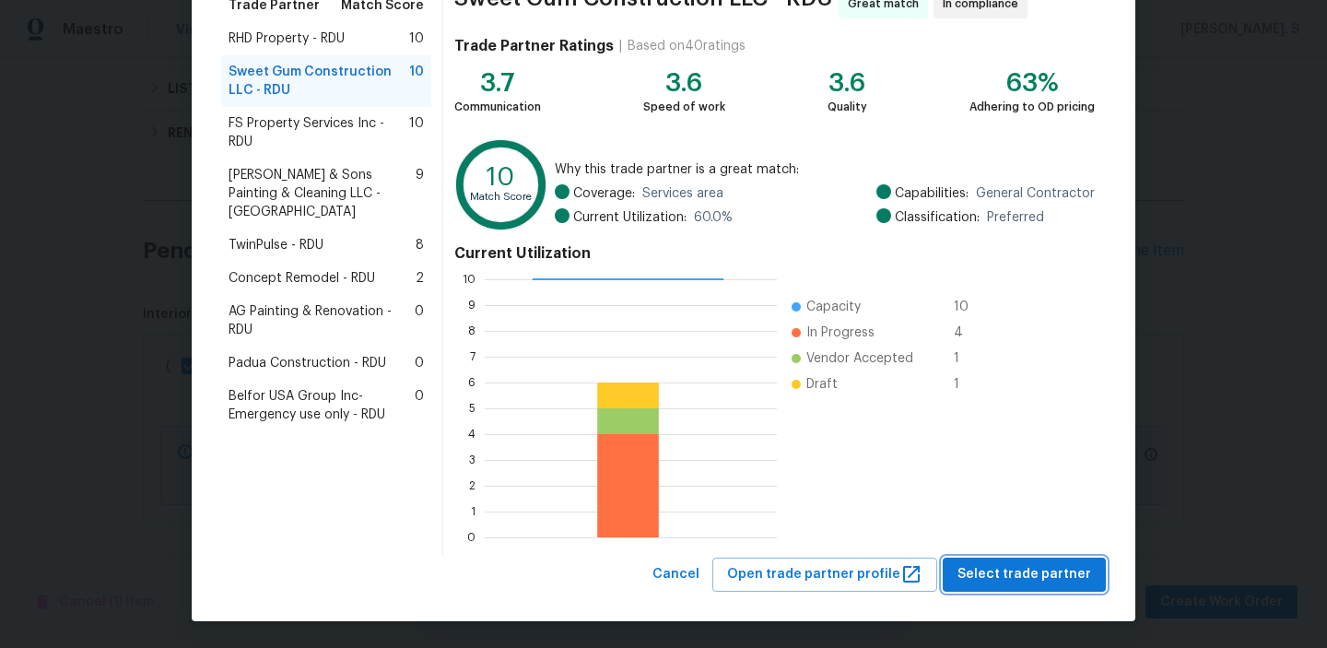
click at [1044, 560] on button "Select trade partner" at bounding box center [1024, 575] width 163 height 34
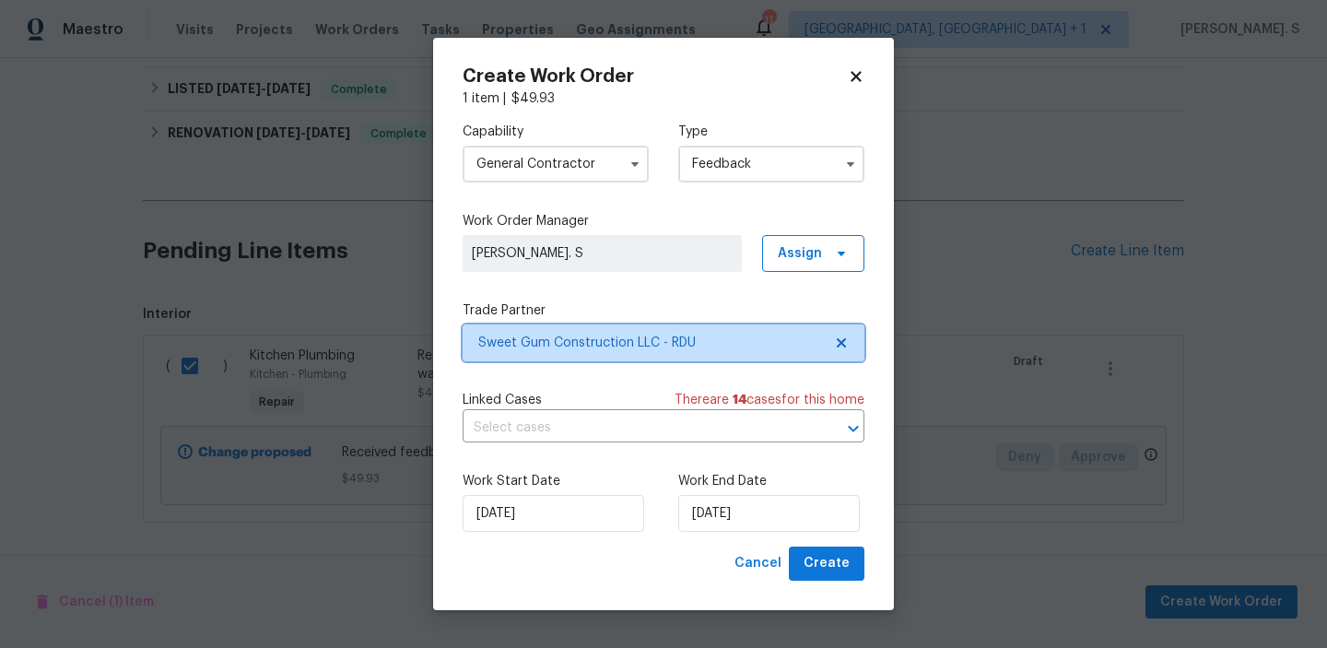
scroll to position [0, 0]
click at [595, 443] on div "Capability General Contractor Type Feedback Work Order Manager Glory Joyce. S A…" at bounding box center [664, 327] width 402 height 439
click at [595, 432] on input "text" at bounding box center [638, 428] width 350 height 29
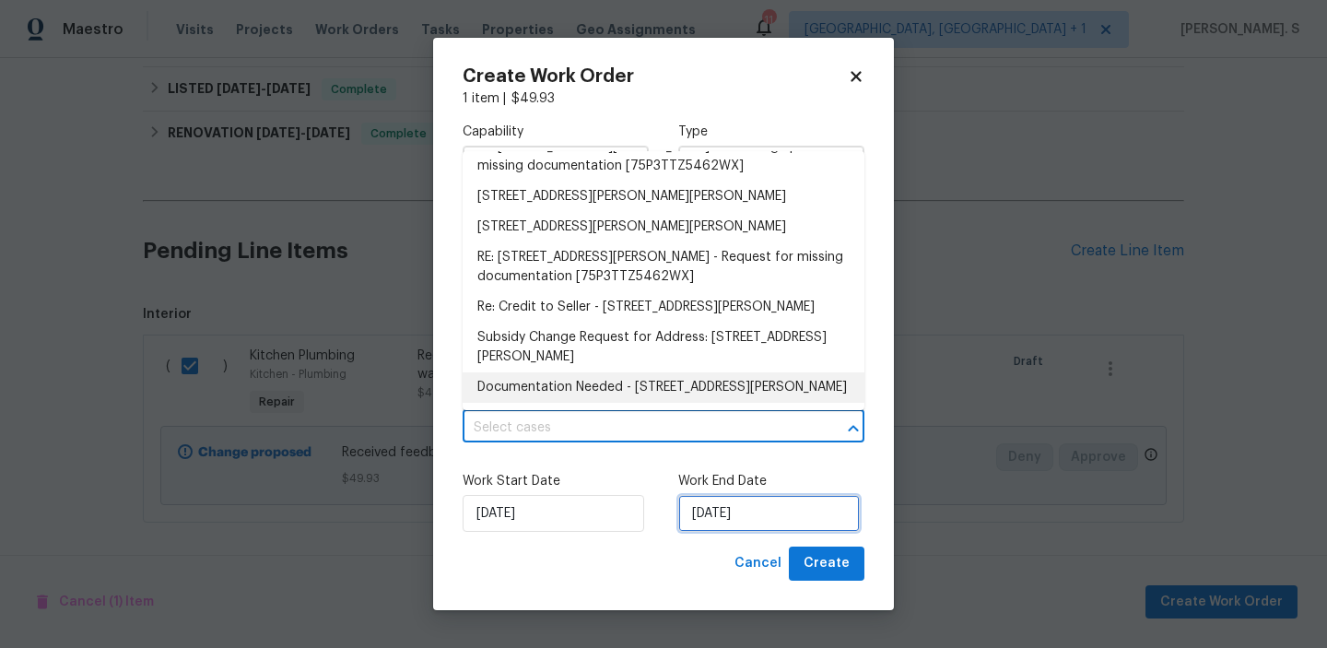
click at [731, 513] on input "[DATE]" at bounding box center [769, 513] width 182 height 37
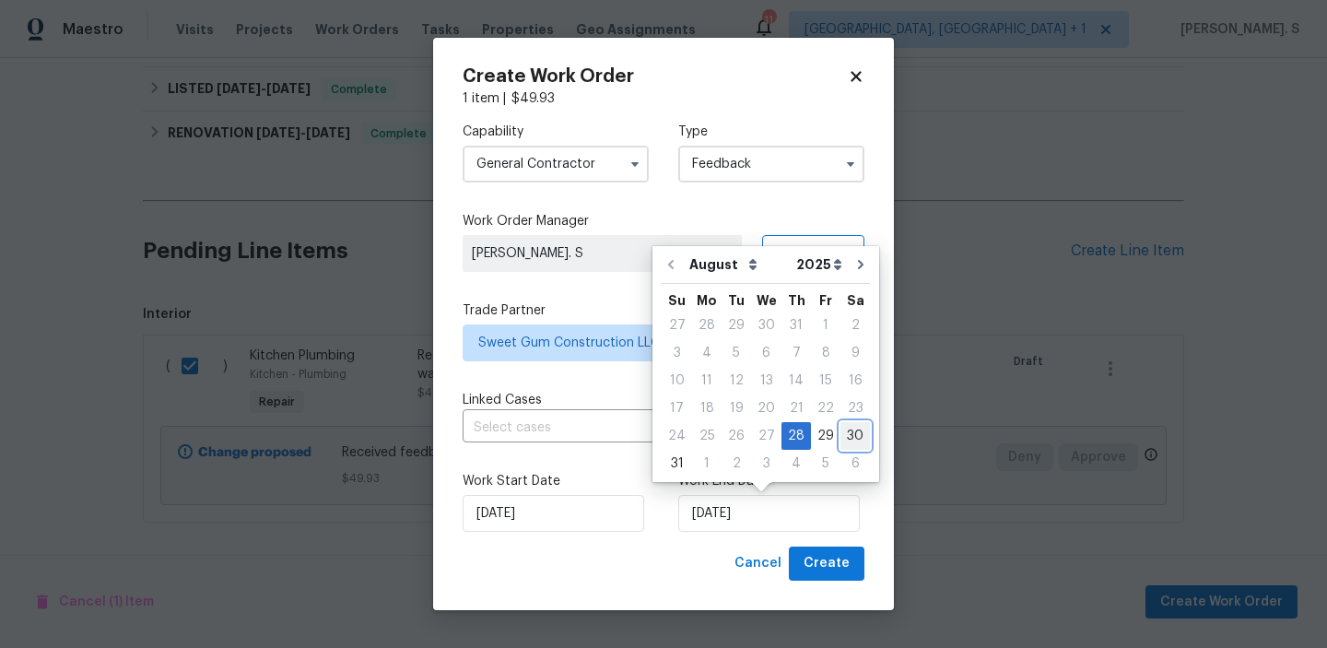
click at [843, 438] on div "30" at bounding box center [855, 436] width 29 height 26
type input "[DATE]"
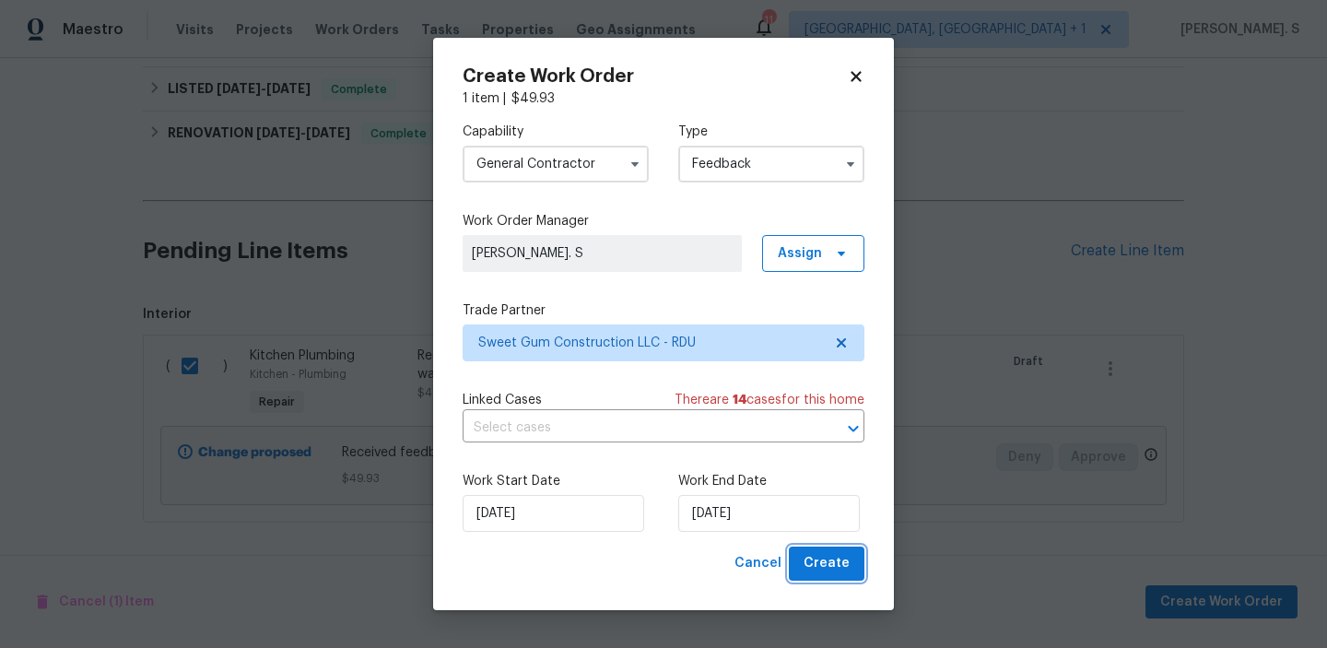
click at [824, 552] on span "Create" at bounding box center [827, 563] width 46 height 23
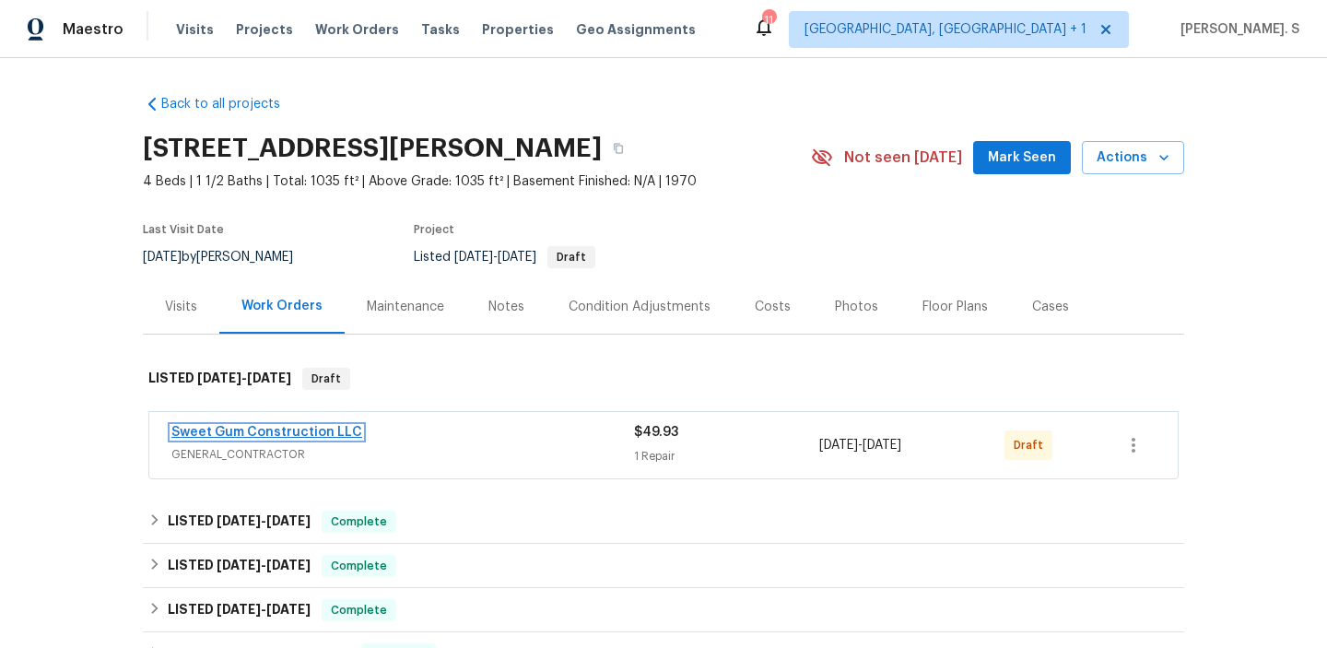
click at [244, 430] on link "Sweet Gum Construction LLC" at bounding box center [266, 432] width 191 height 13
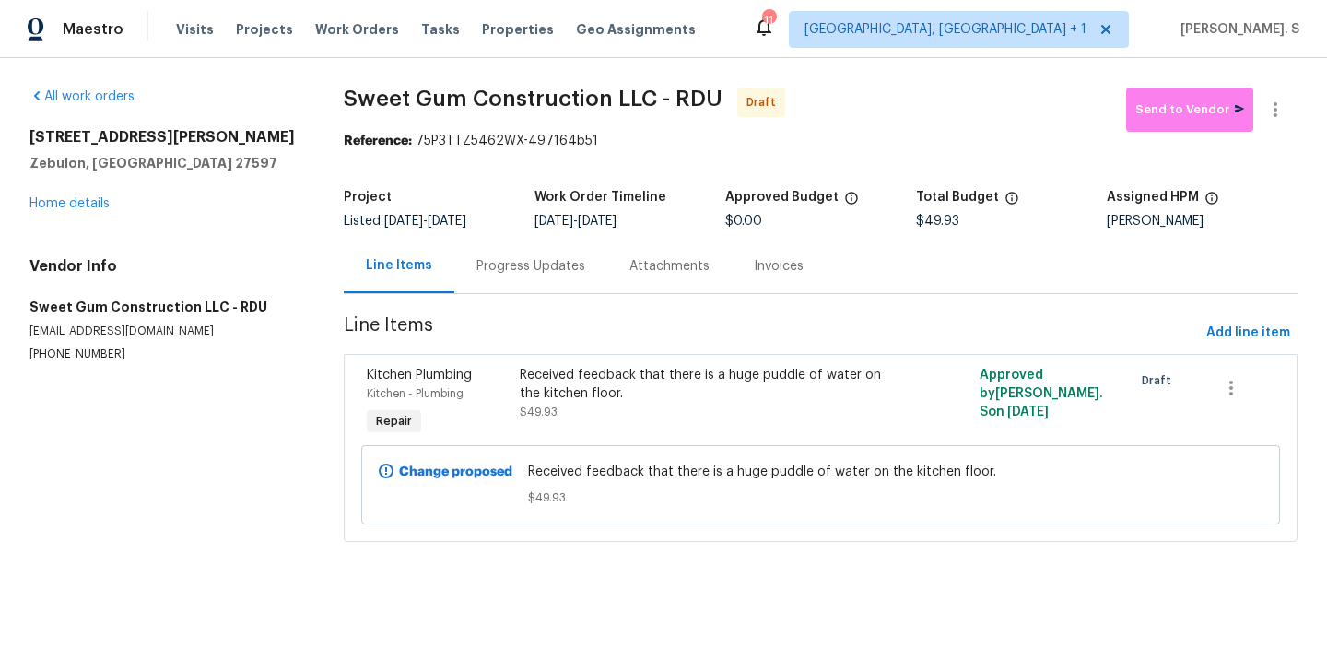
click at [492, 281] on div "Progress Updates" at bounding box center [530, 266] width 153 height 54
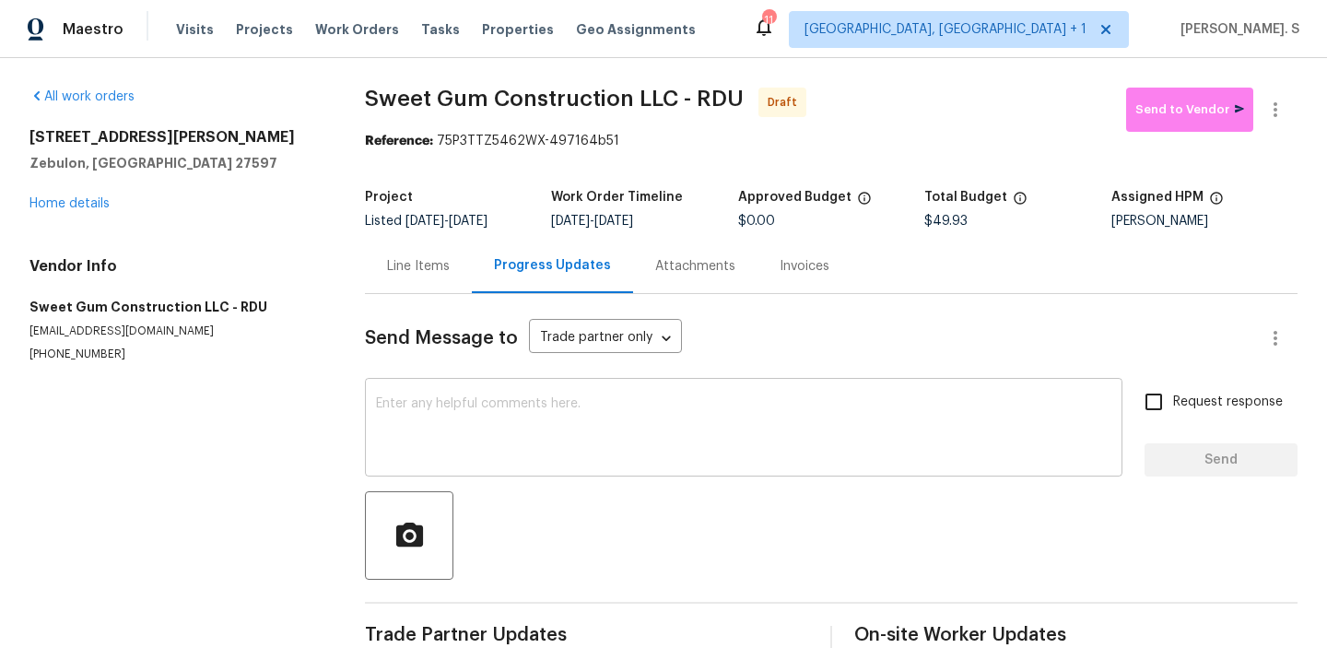
click at [538, 393] on div "x ​" at bounding box center [744, 430] width 758 height 94
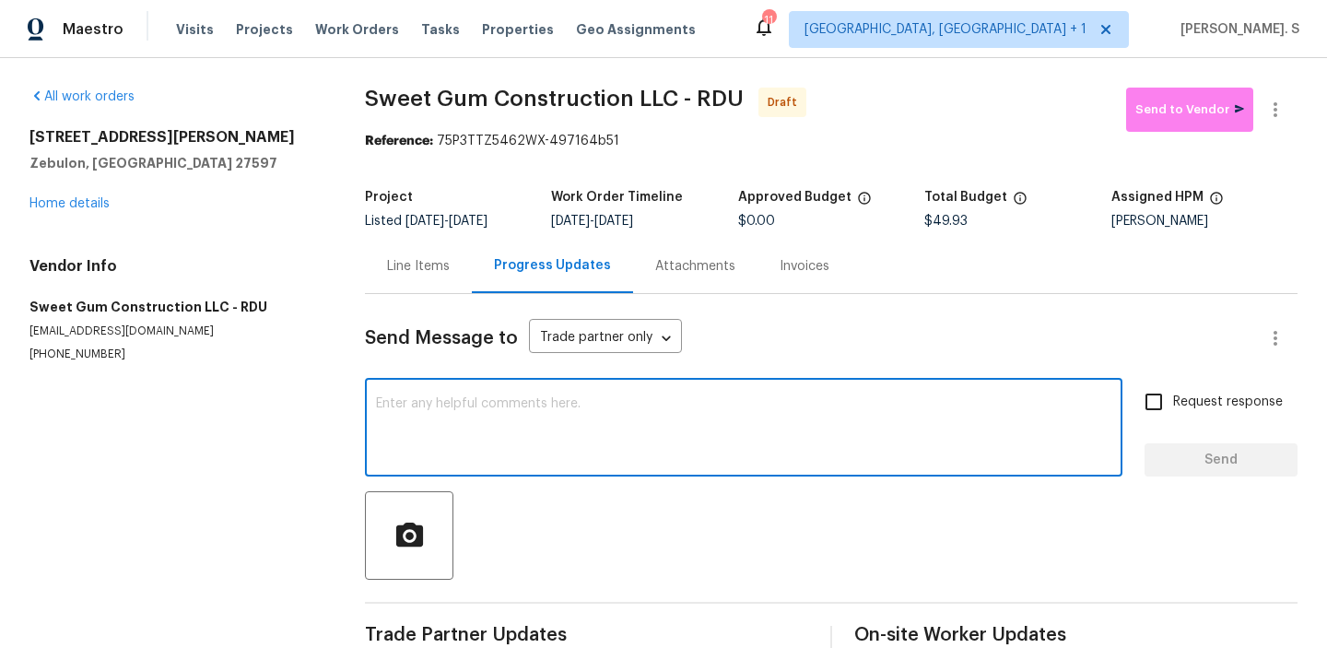
paste textarea "Hi, this is Glory with Opendoor. I’m confirming you received the WO for the pro…"
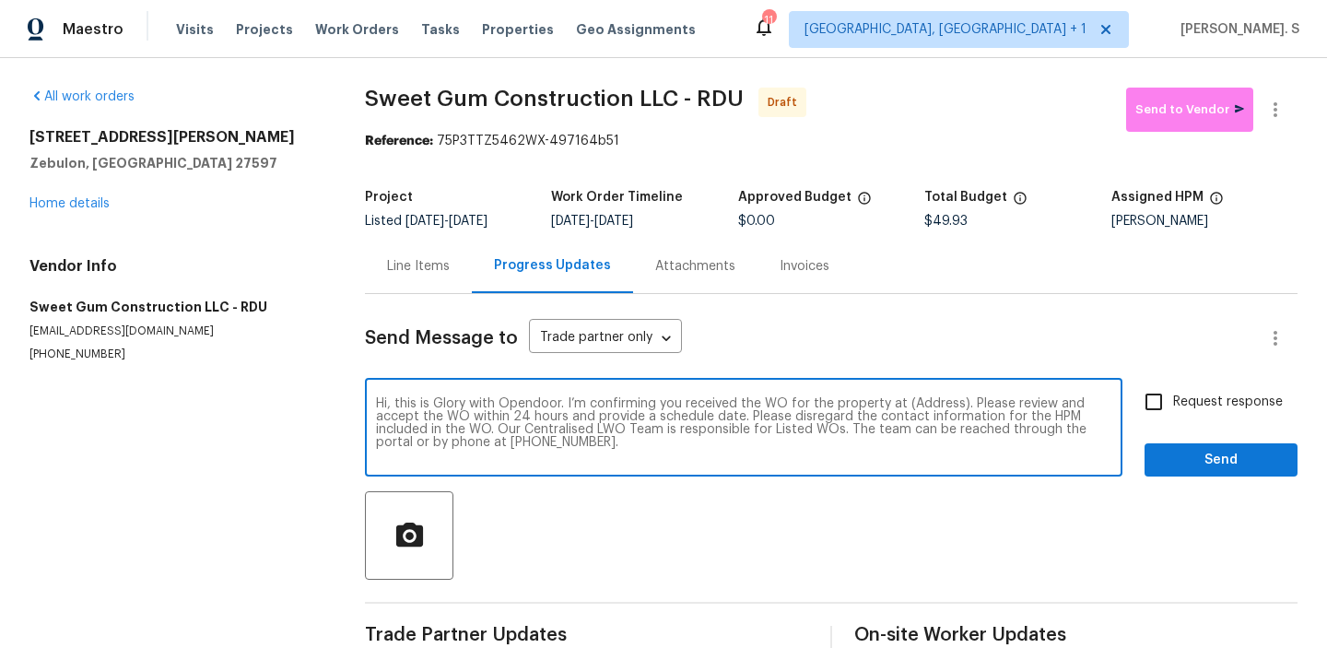
click at [922, 404] on textarea "Hi, this is Glory with Opendoor. I’m confirming you received the WO for the pro…" at bounding box center [744, 429] width 736 height 65
paste textarea "[STREET_ADDRESS][PERSON_NAME]"
type textarea "Hi, this is Glory with Opendoor. I’m confirming you received the WO for the pro…"
click at [1273, 100] on icon "button" at bounding box center [1276, 110] width 22 height 22
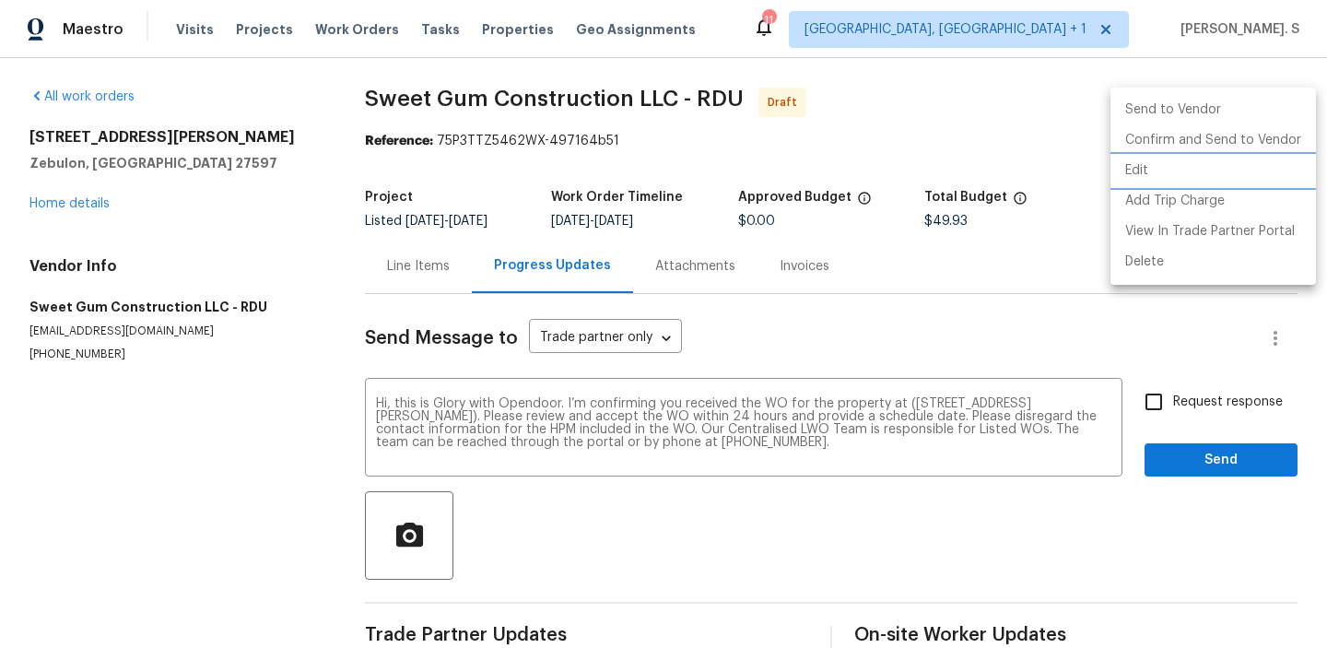
click at [1177, 162] on li "Edit" at bounding box center [1214, 171] width 206 height 30
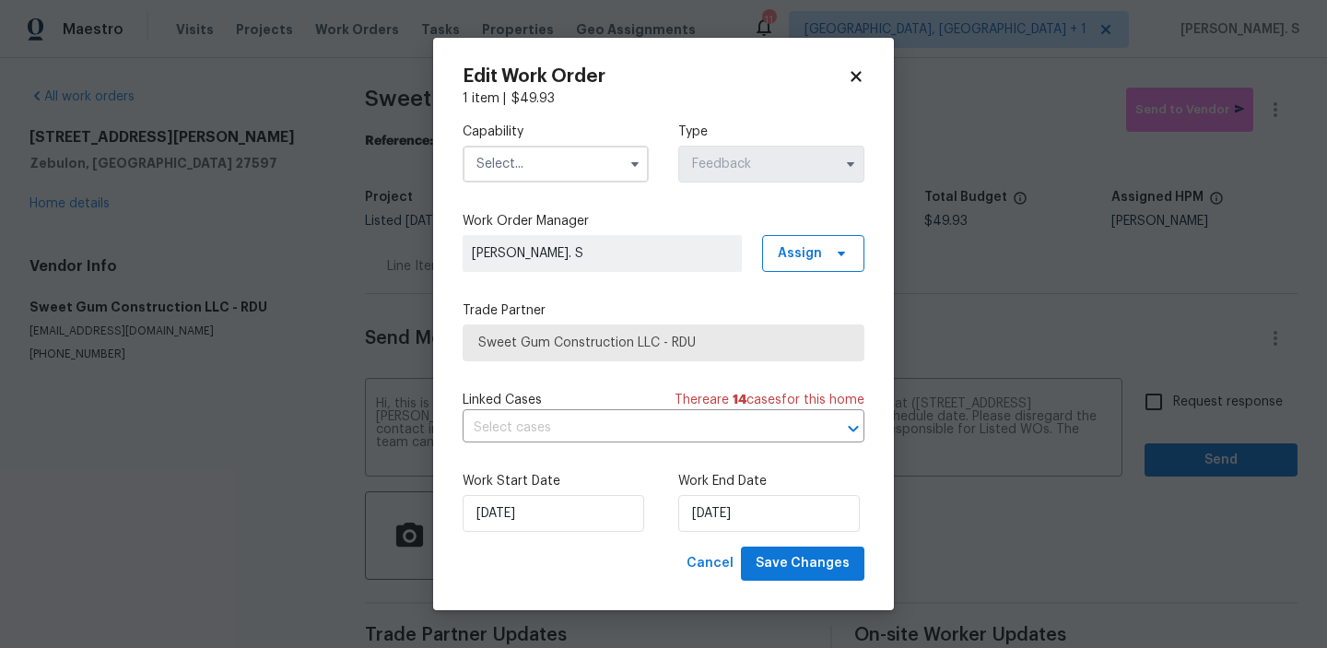
click at [521, 151] on input "text" at bounding box center [556, 164] width 186 height 37
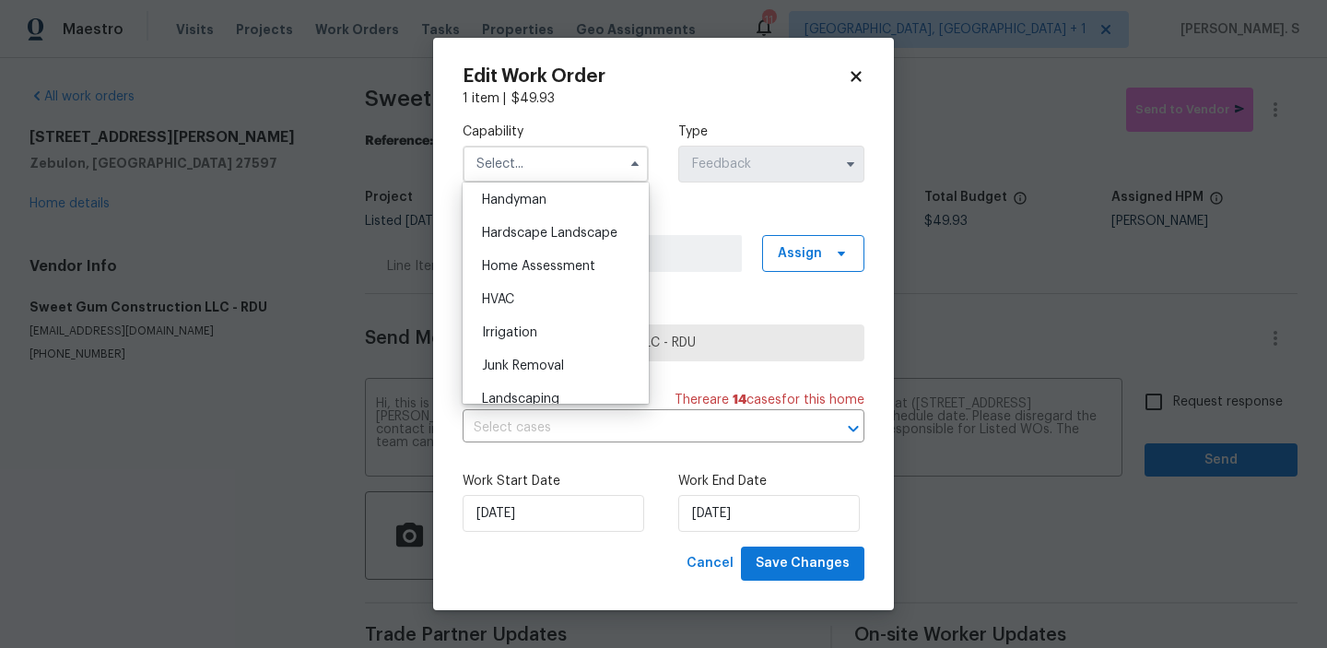
scroll to position [1006, 0]
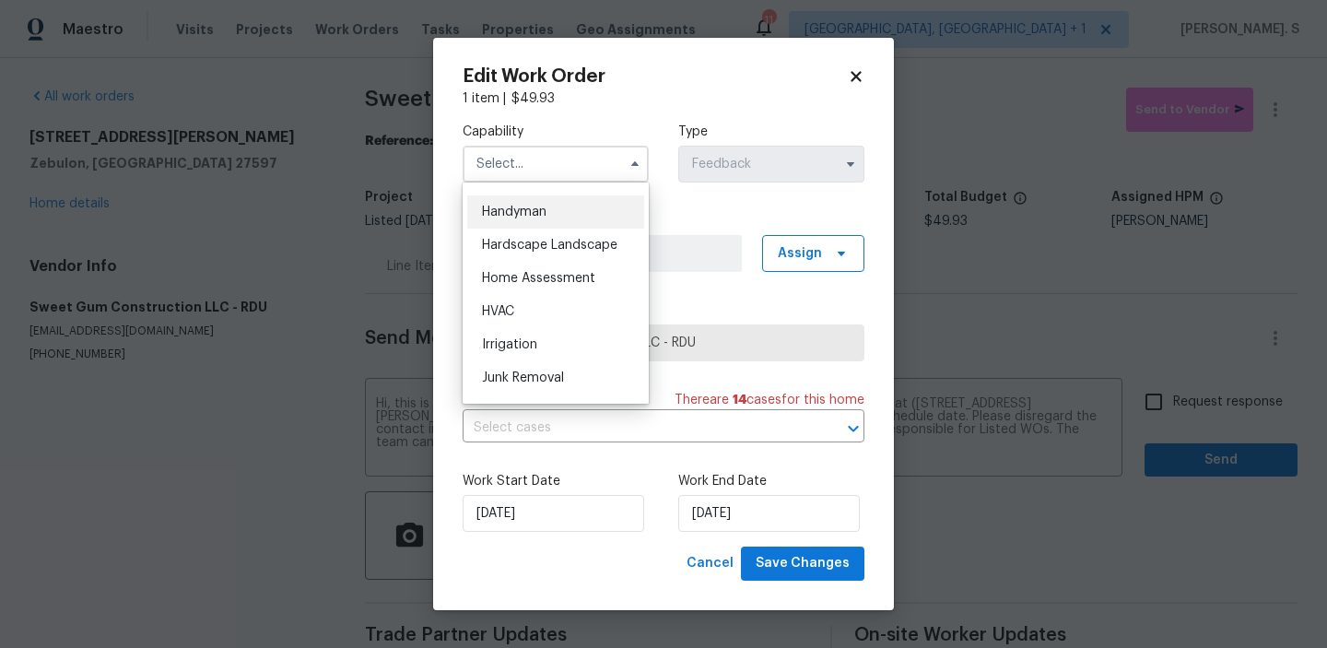
click at [507, 211] on span "Handyman" at bounding box center [514, 212] width 65 height 13
type input "Handyman"
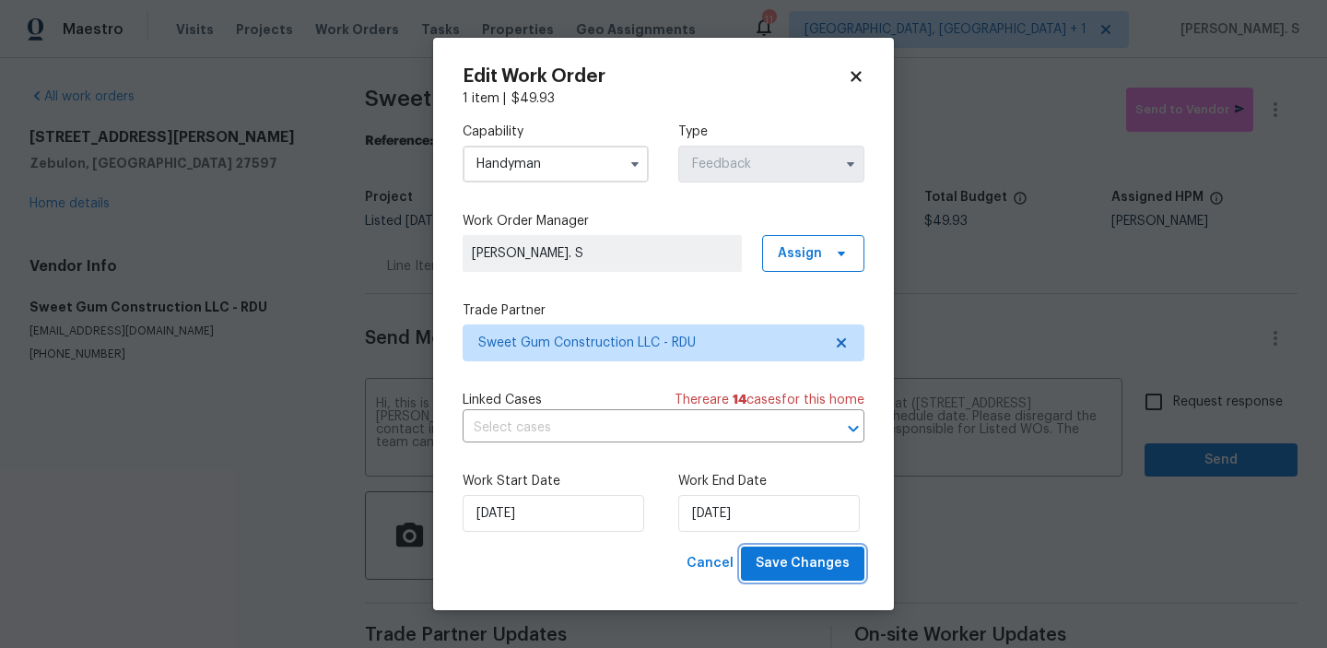
click at [785, 563] on span "Save Changes" at bounding box center [803, 563] width 94 height 23
click at [1213, 397] on body "Maestro Visits Projects Work Orders Tasks Properties Geo Assignments 11 Albuque…" at bounding box center [663, 324] width 1327 height 648
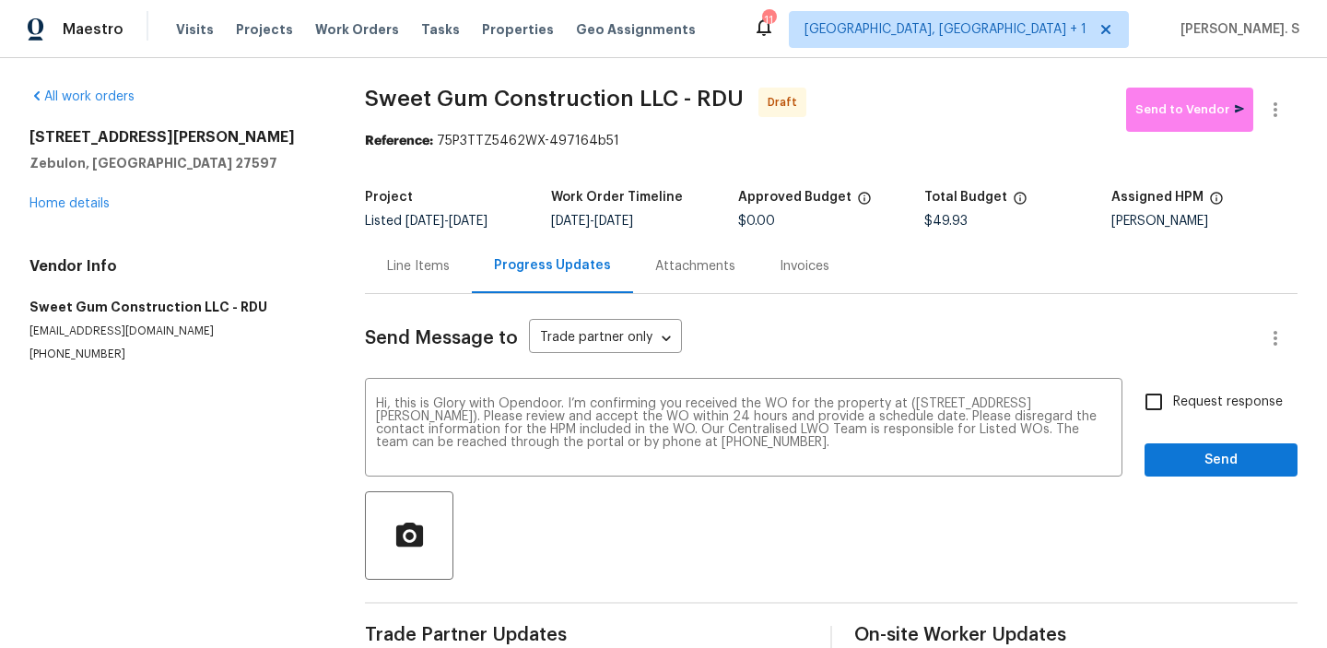
click at [1213, 397] on span "Request response" at bounding box center [1228, 402] width 110 height 19
click at [1173, 397] on input "Request response" at bounding box center [1154, 402] width 39 height 39
checkbox input "true"
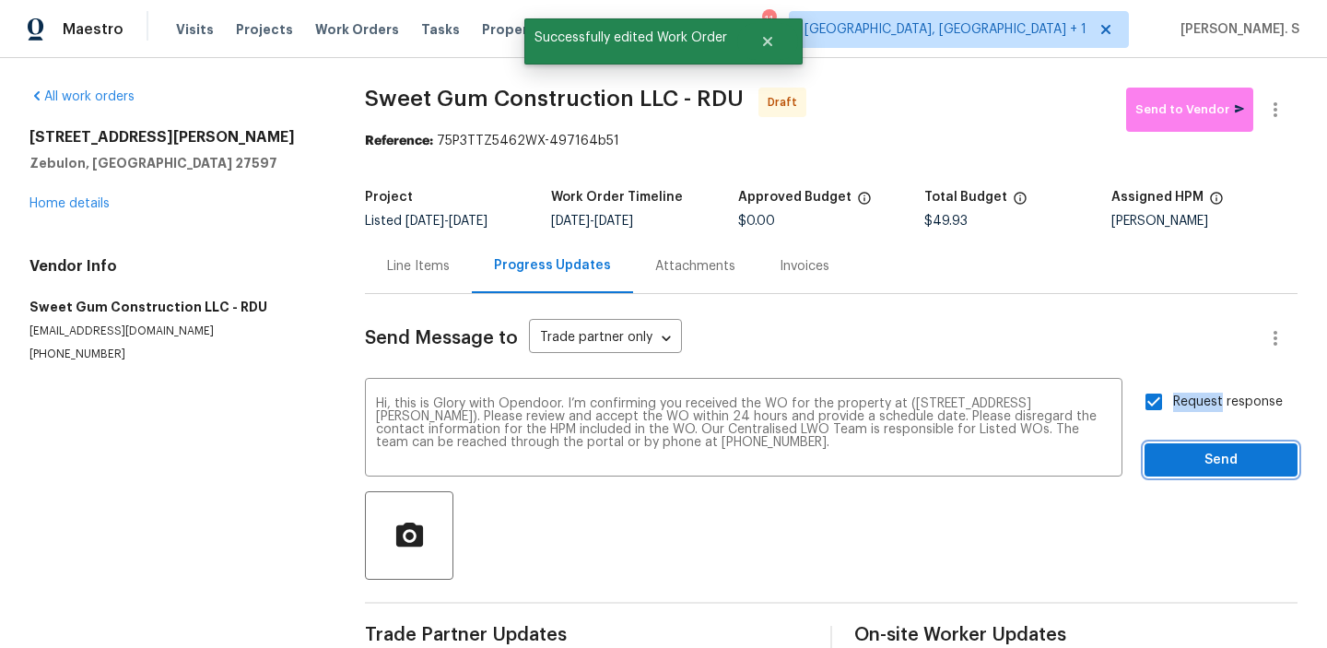
click at [1207, 460] on span "Send" at bounding box center [1222, 460] width 124 height 23
click at [1276, 116] on icon "button" at bounding box center [1276, 109] width 4 height 15
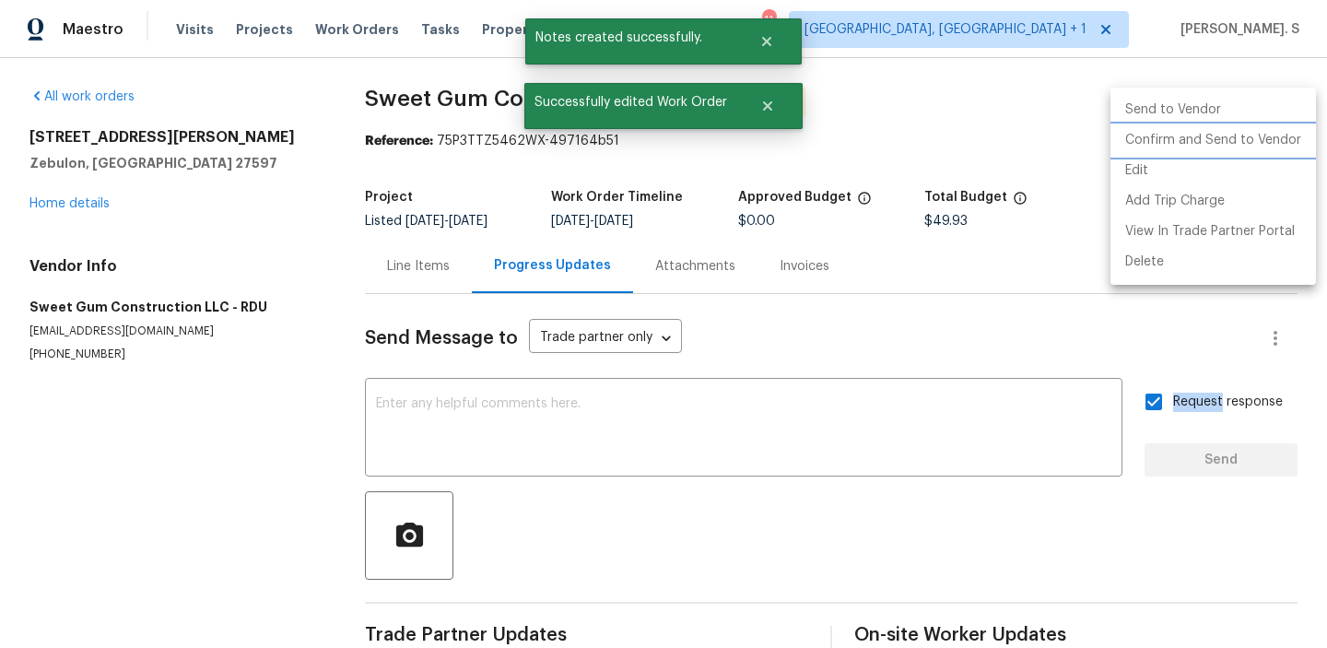
click at [1249, 135] on li "Confirm and Send to Vendor" at bounding box center [1214, 140] width 206 height 30
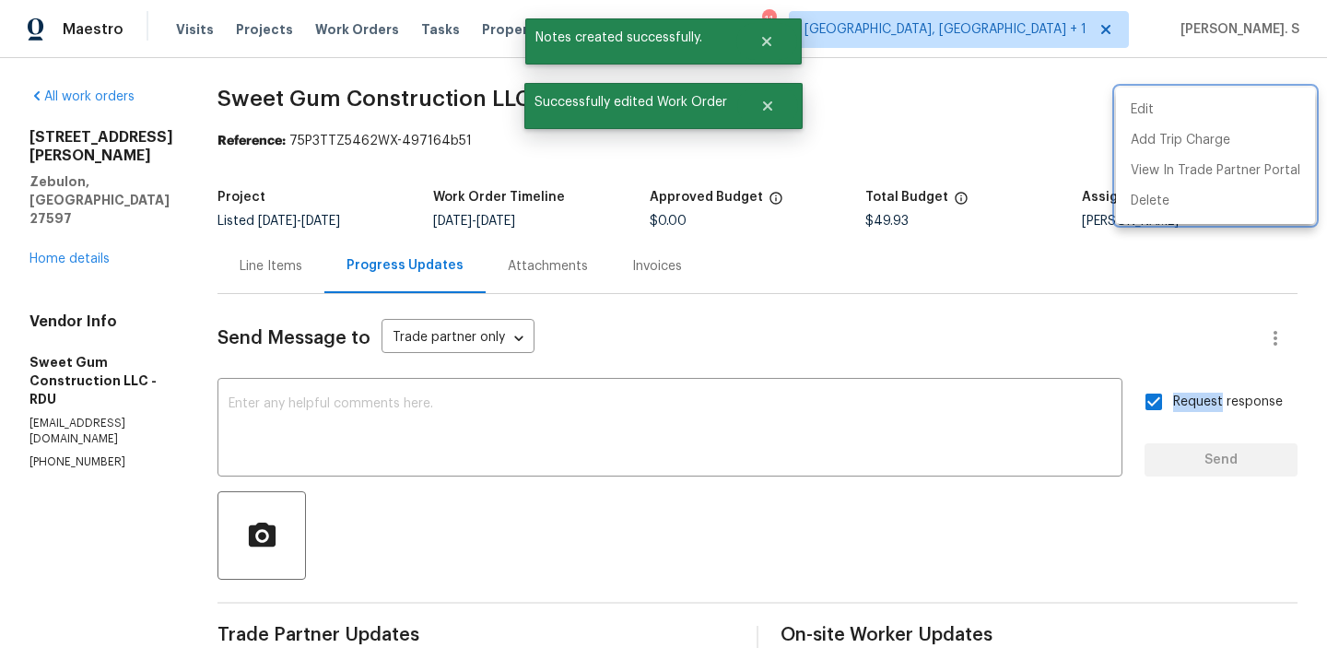
click at [312, 108] on div at bounding box center [663, 324] width 1327 height 648
click at [312, 108] on div "Edit Add Trip Charge View In Trade Partner Portal Delete" at bounding box center [663, 324] width 1327 height 648
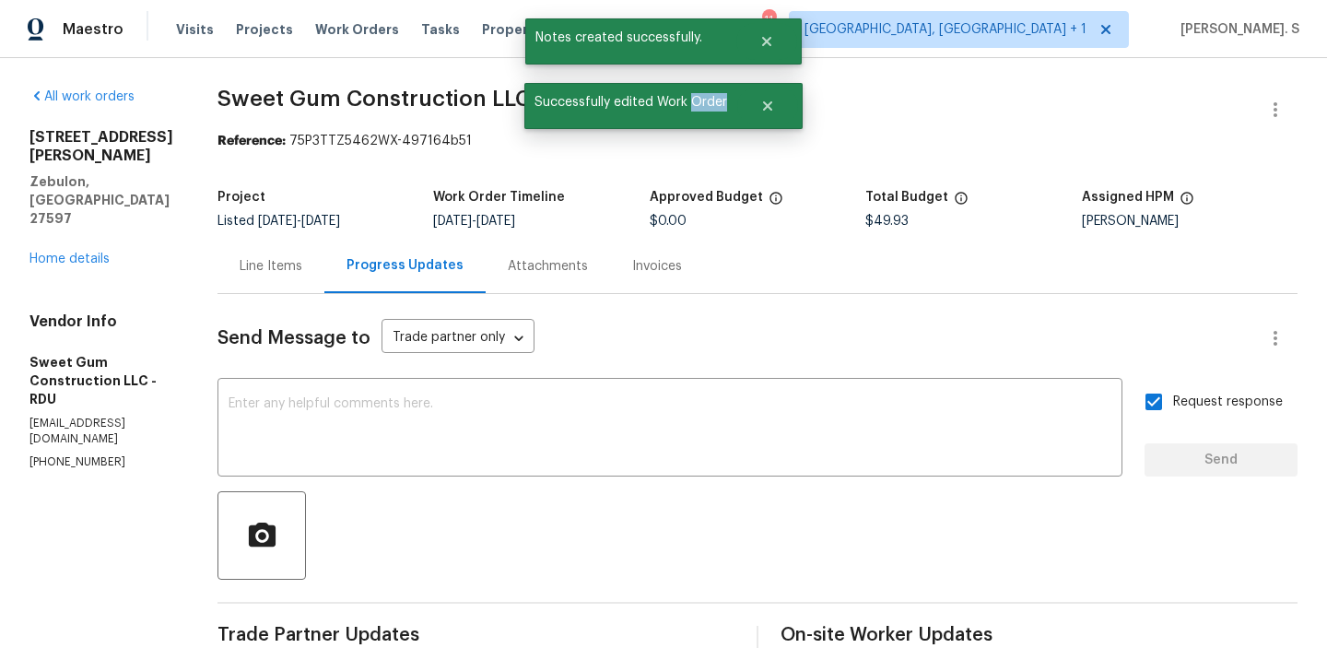
click at [312, 108] on span "Sweet Gum Construction LLC - RDU" at bounding box center [407, 99] width 379 height 22
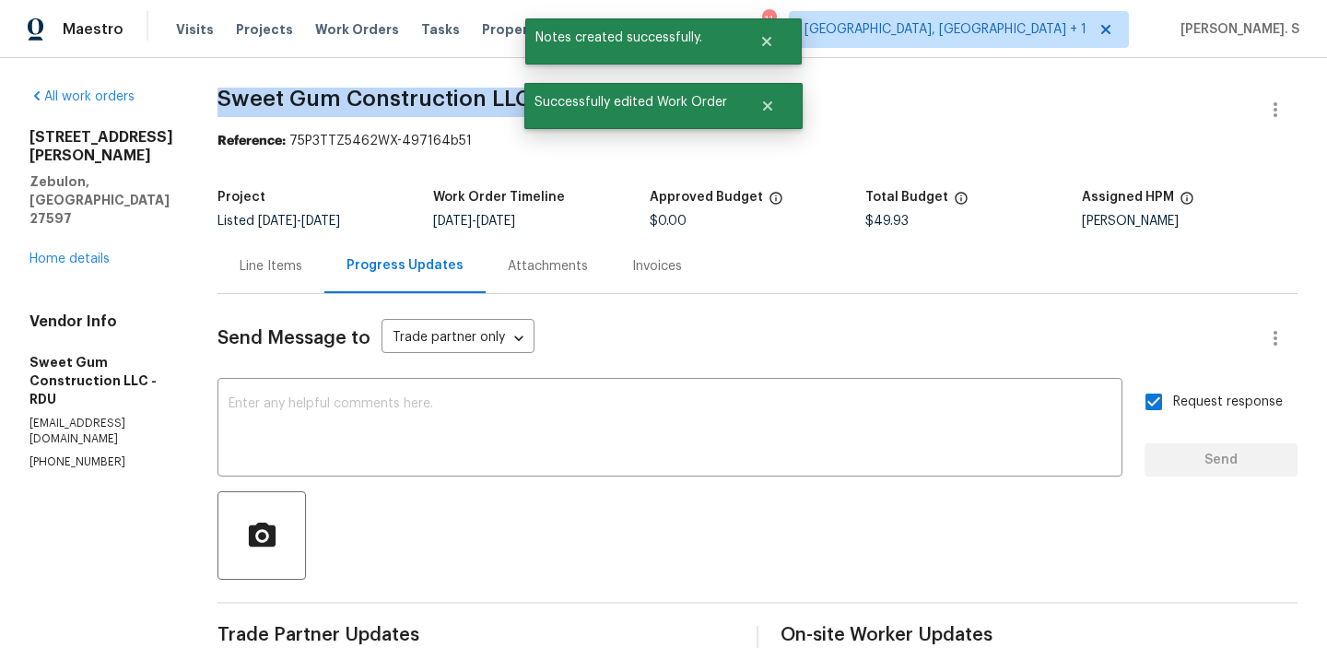
click at [312, 108] on span "Sweet Gum Construction LLC - RDU" at bounding box center [407, 99] width 379 height 22
copy span "Sweet Gum Construction LLC - RDU"
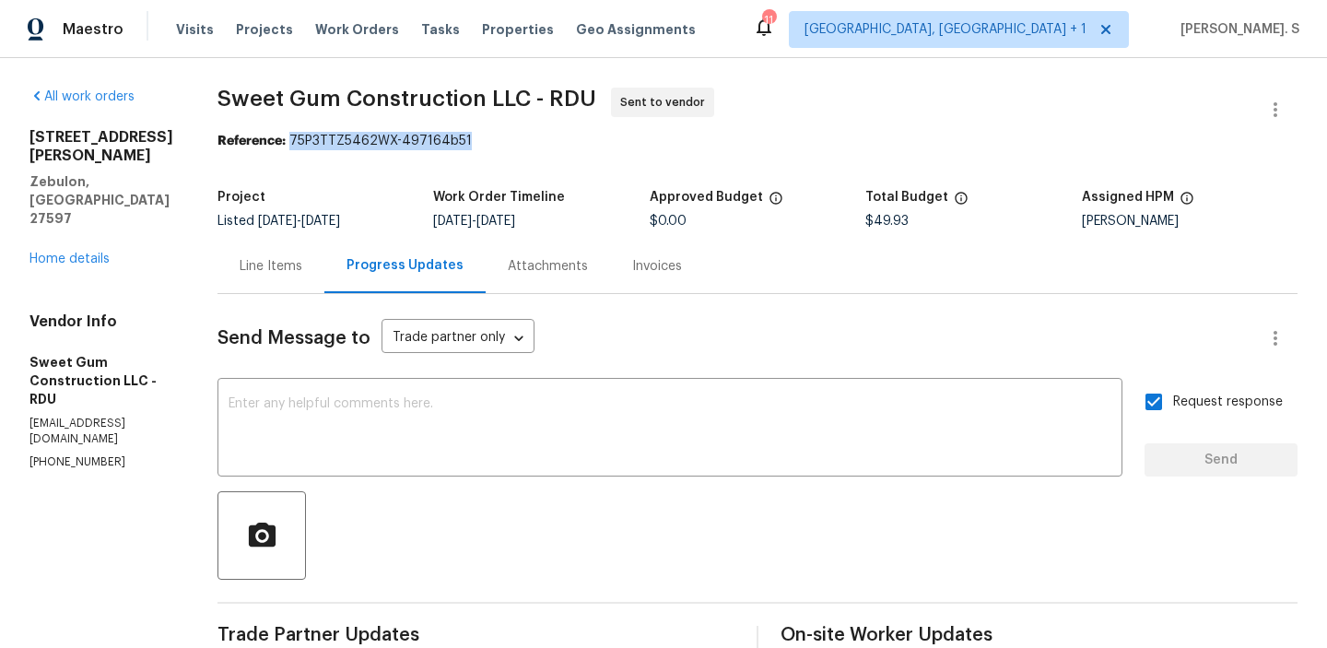
drag, startPoint x: 368, startPoint y: 141, endPoint x: 712, endPoint y: 141, distance: 343.8
click at [709, 141] on div "Reference: 75P3TTZ5462WX-497164b51" at bounding box center [758, 141] width 1080 height 18
copy div "75P3TTZ5462WX-497164b51"
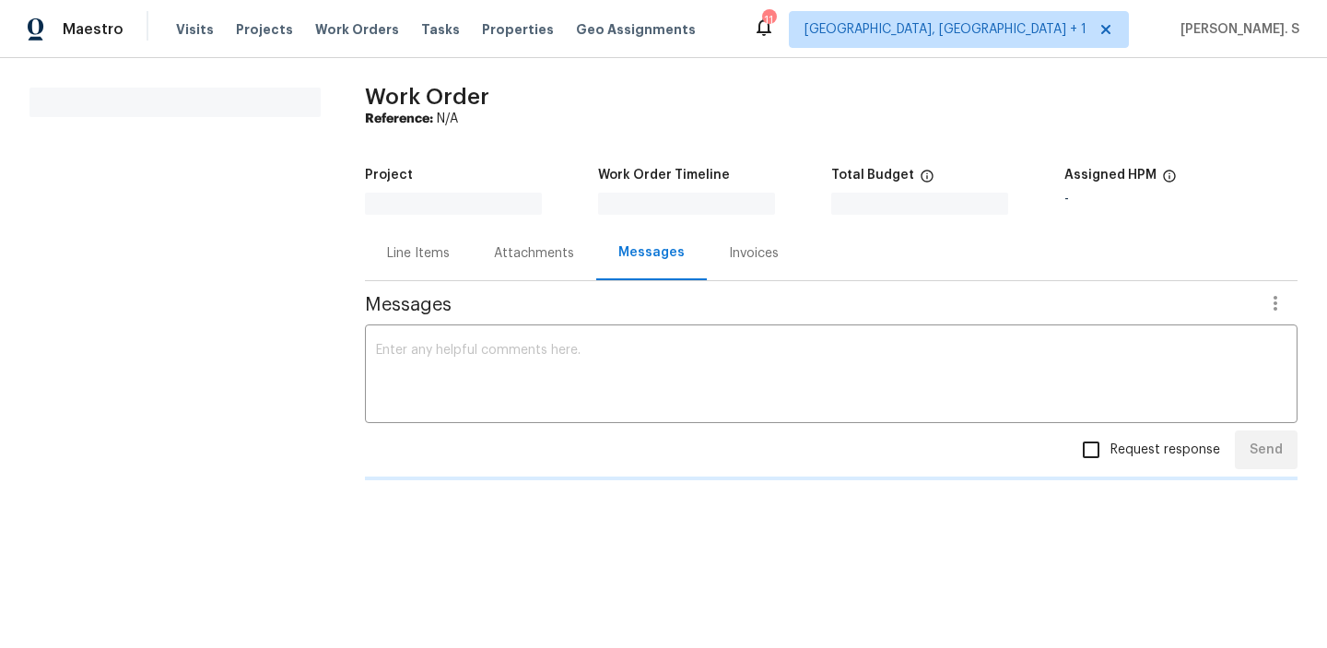
click at [332, 183] on div "All work orders Work Order Reference: N/A Project Work Order Timeline Total Bud…" at bounding box center [663, 296] width 1327 height 477
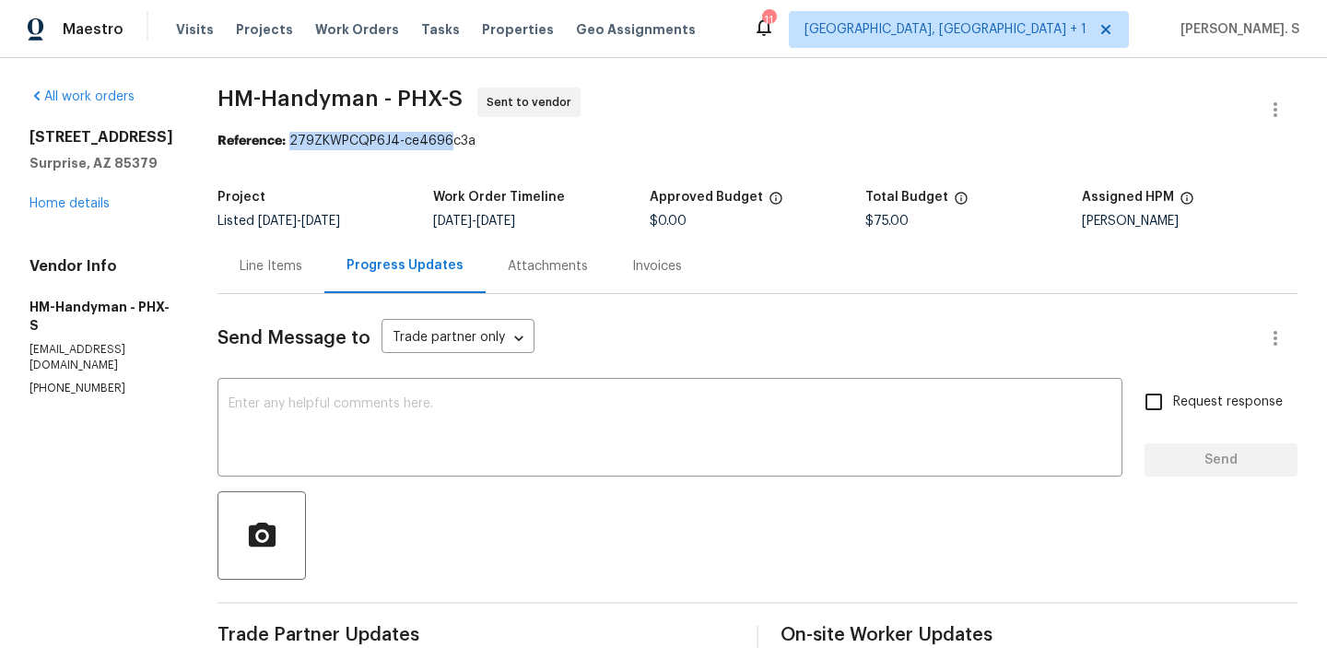
drag, startPoint x: 310, startPoint y: 143, endPoint x: 761, endPoint y: 143, distance: 451.6
click at [758, 143] on div "Reference: 279ZKWPCQP6J4-ce4696c3a" at bounding box center [758, 141] width 1080 height 18
copy div "279ZKWPCQP6J4-ce4696c3a"
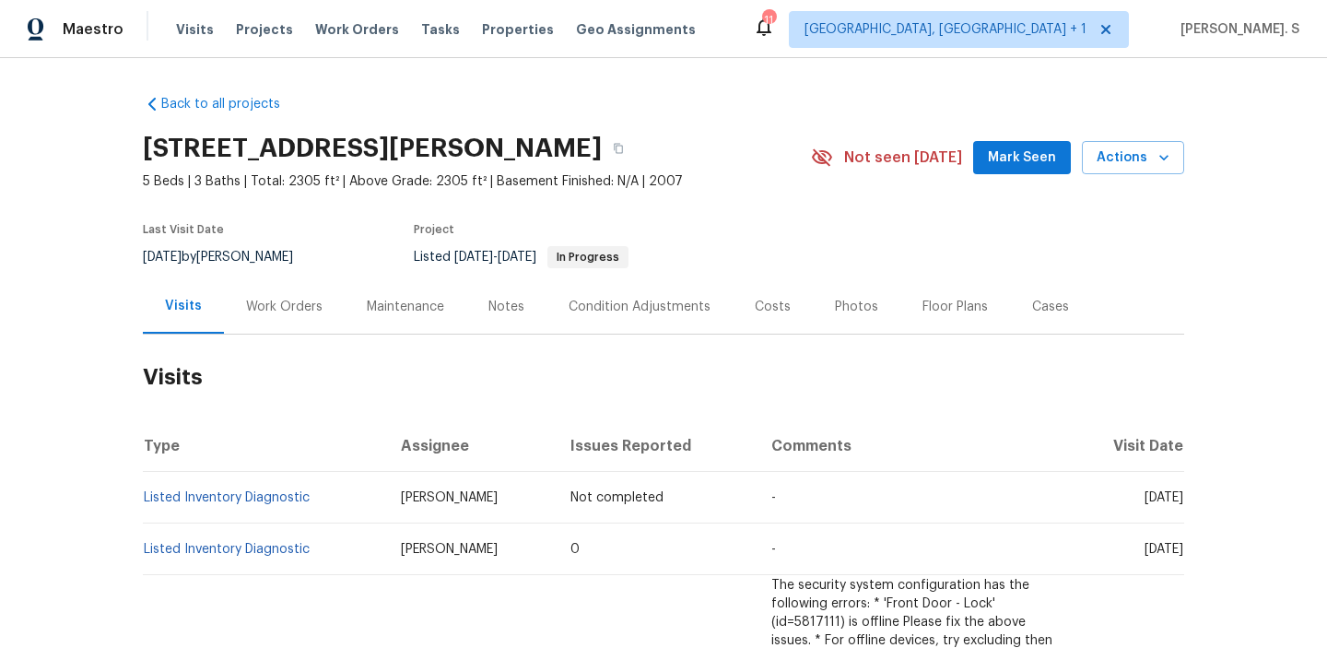
click at [289, 283] on div "Work Orders" at bounding box center [284, 306] width 121 height 54
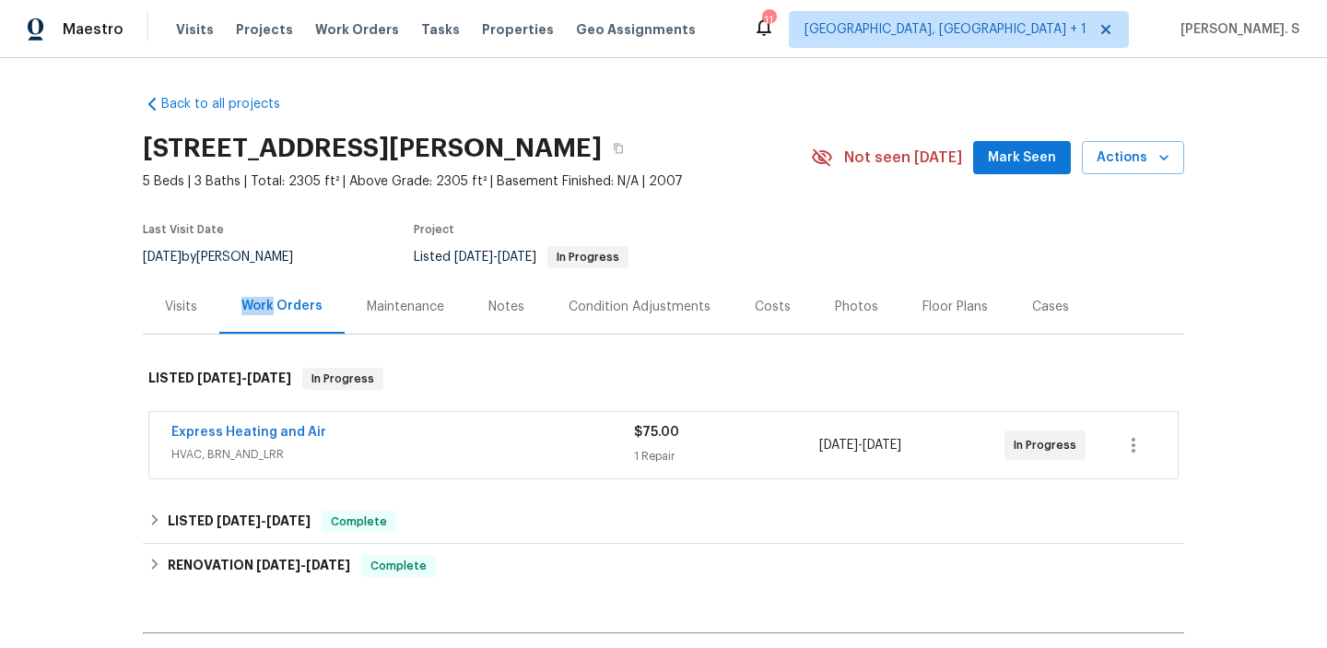
click at [289, 283] on div "Work Orders" at bounding box center [281, 306] width 125 height 54
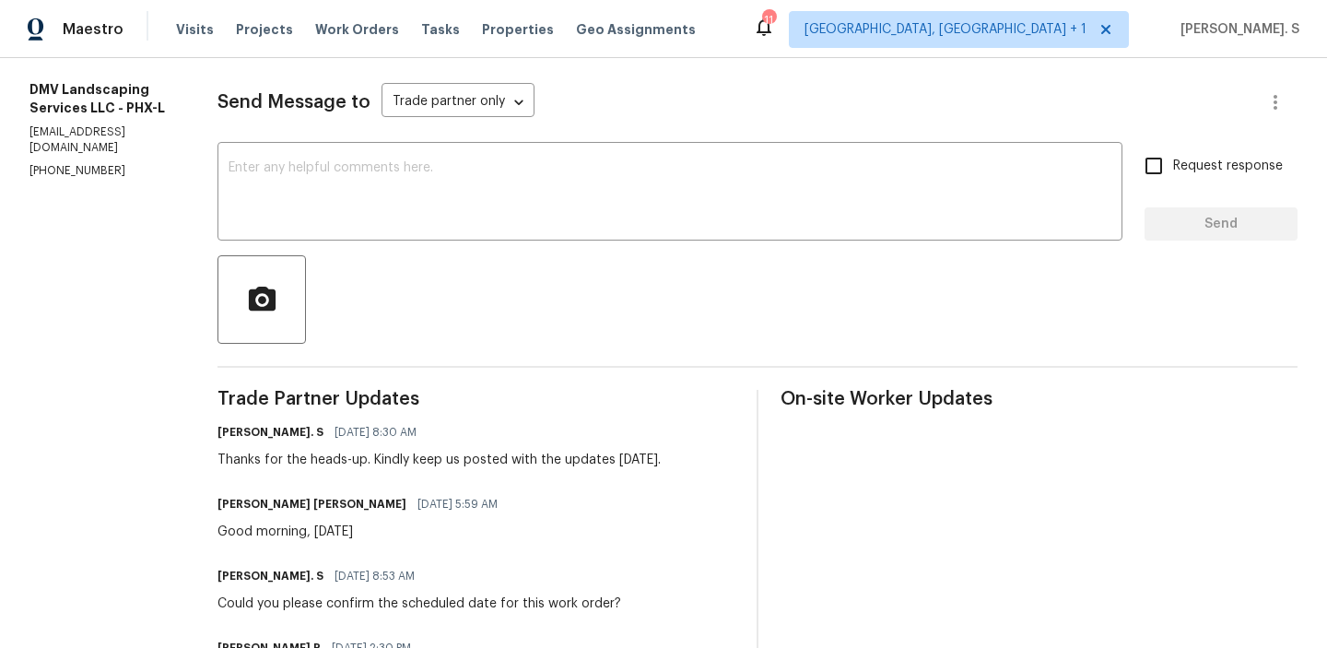
scroll to position [262, 0]
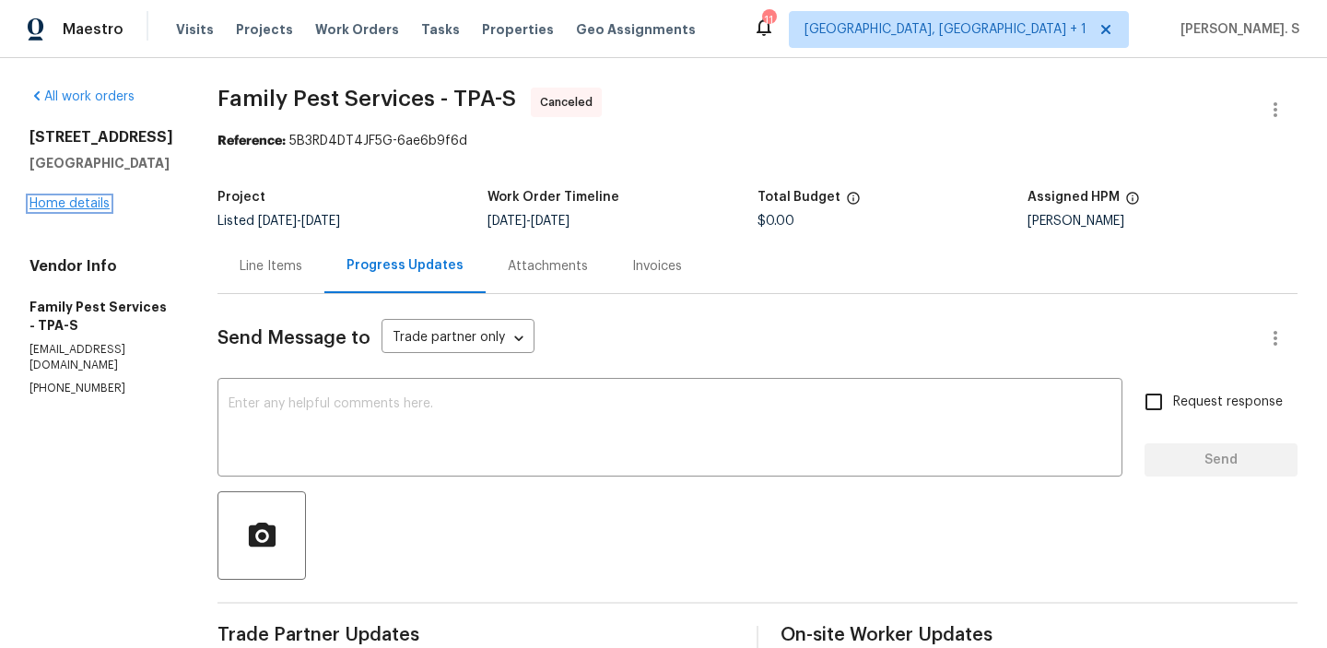
click at [70, 205] on link "Home details" at bounding box center [69, 203] width 80 height 13
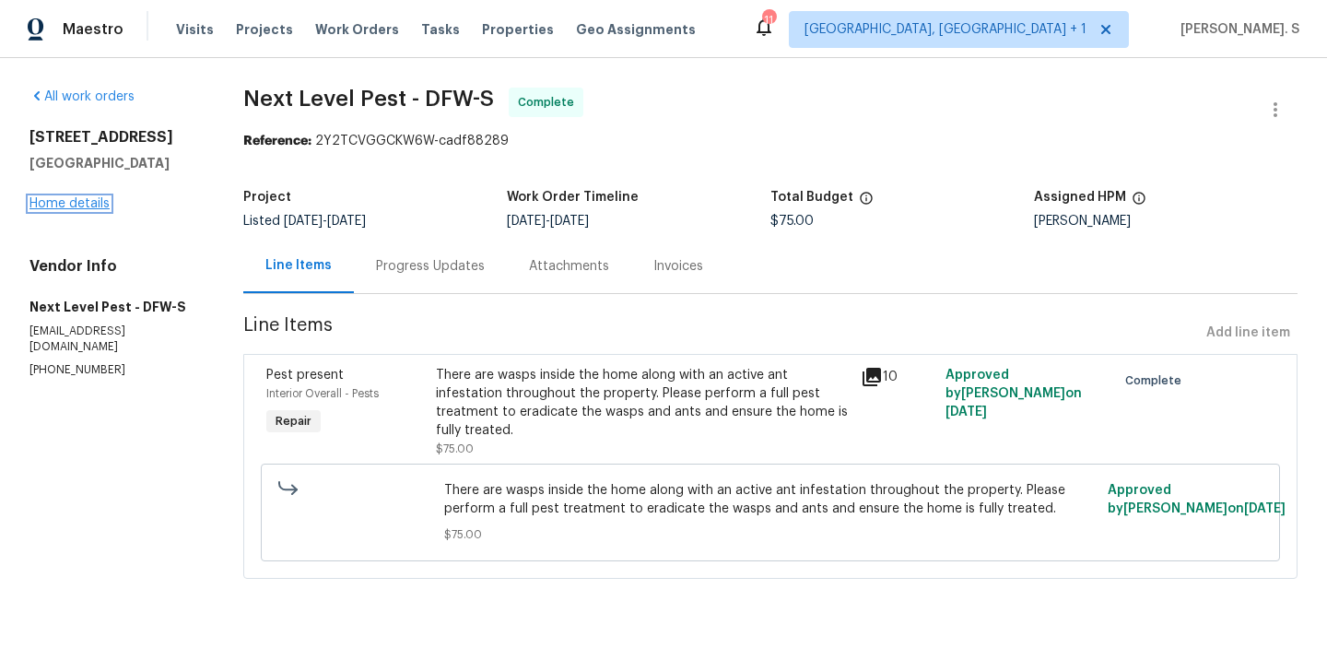
click at [86, 197] on link "Home details" at bounding box center [69, 203] width 80 height 13
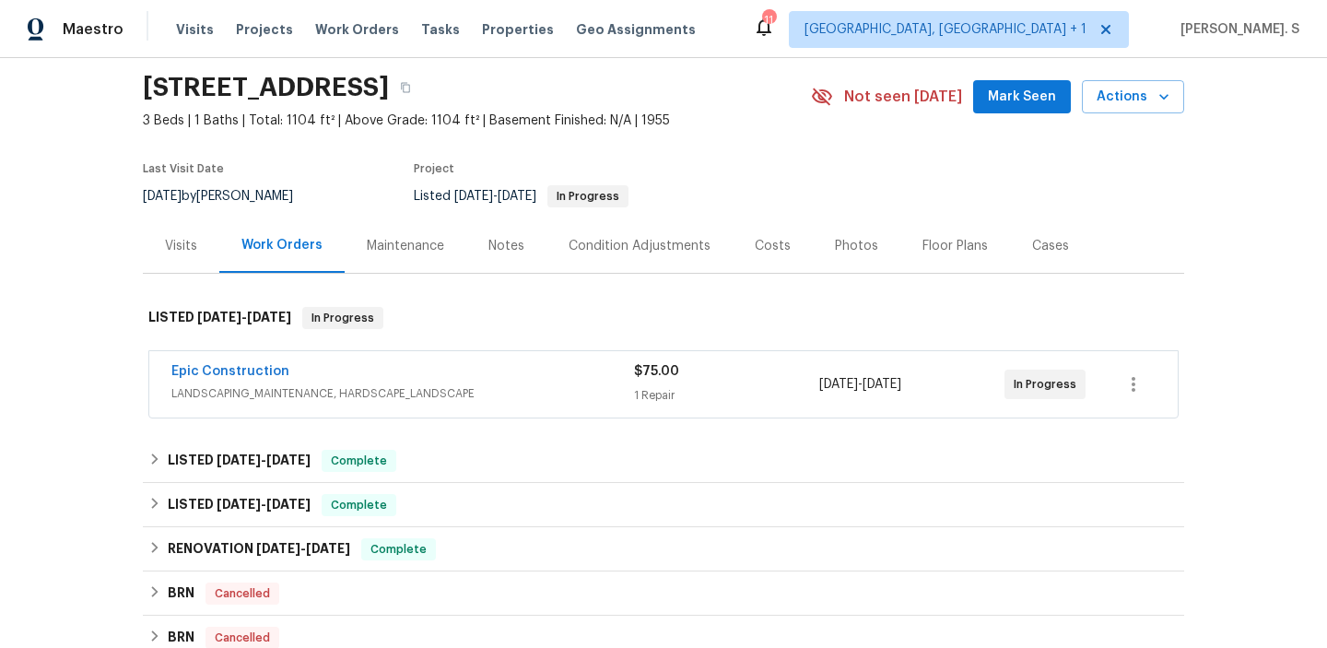
scroll to position [70, 0]
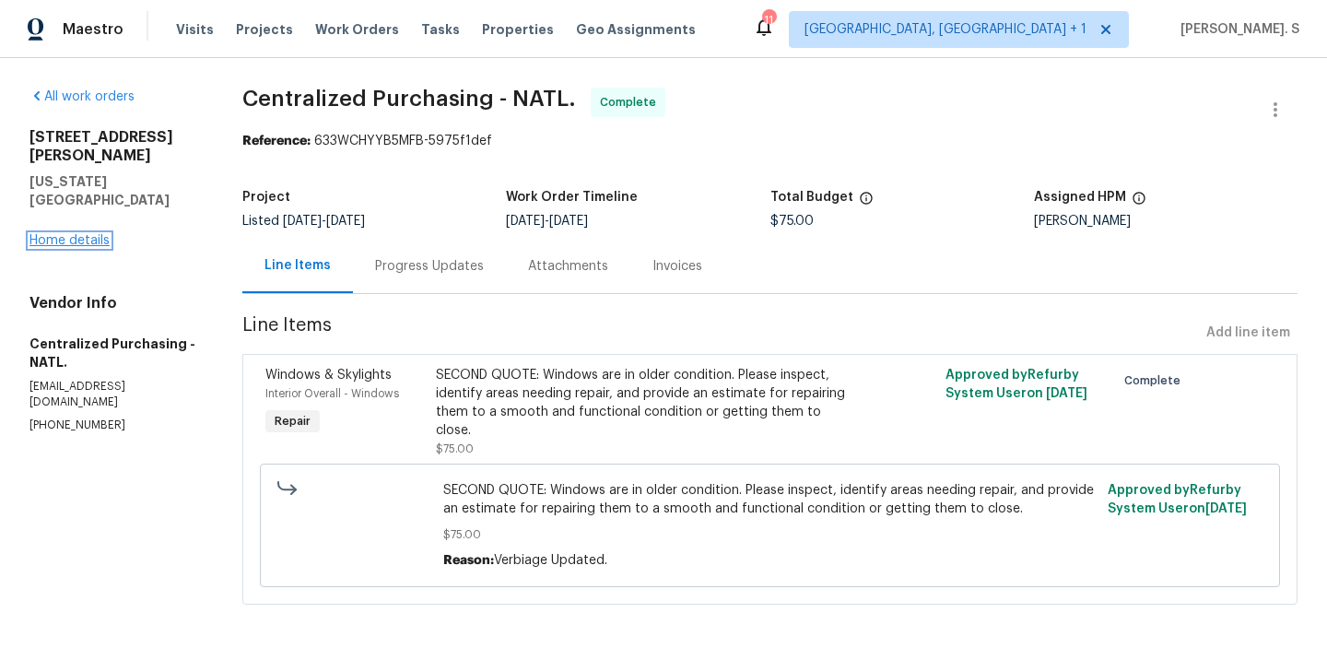
click at [52, 234] on link "Home details" at bounding box center [69, 240] width 80 height 13
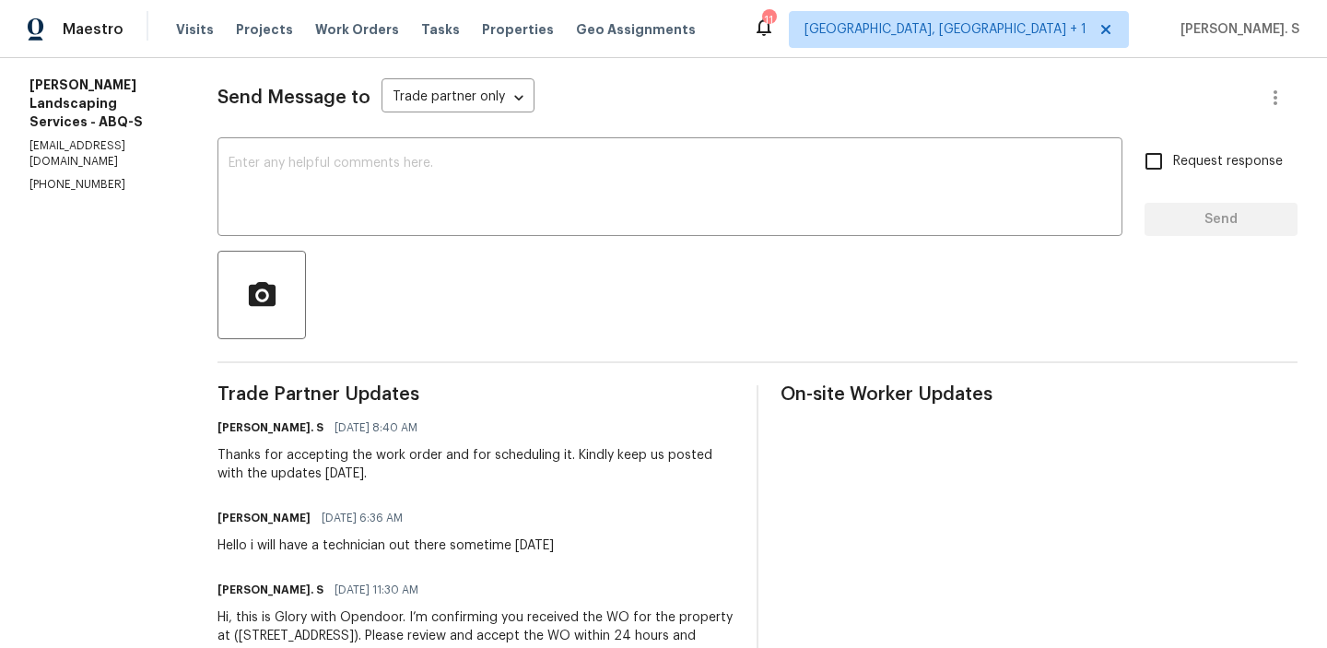
scroll to position [269, 0]
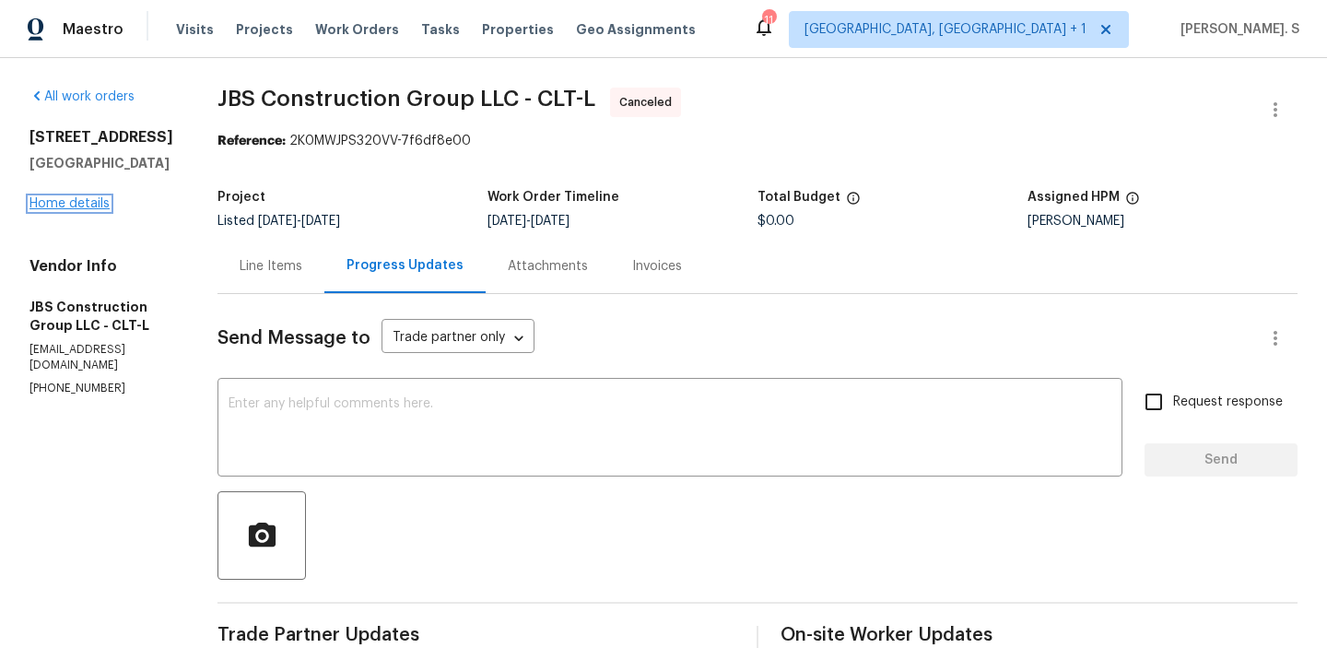
click at [65, 197] on link "Home details" at bounding box center [69, 203] width 80 height 13
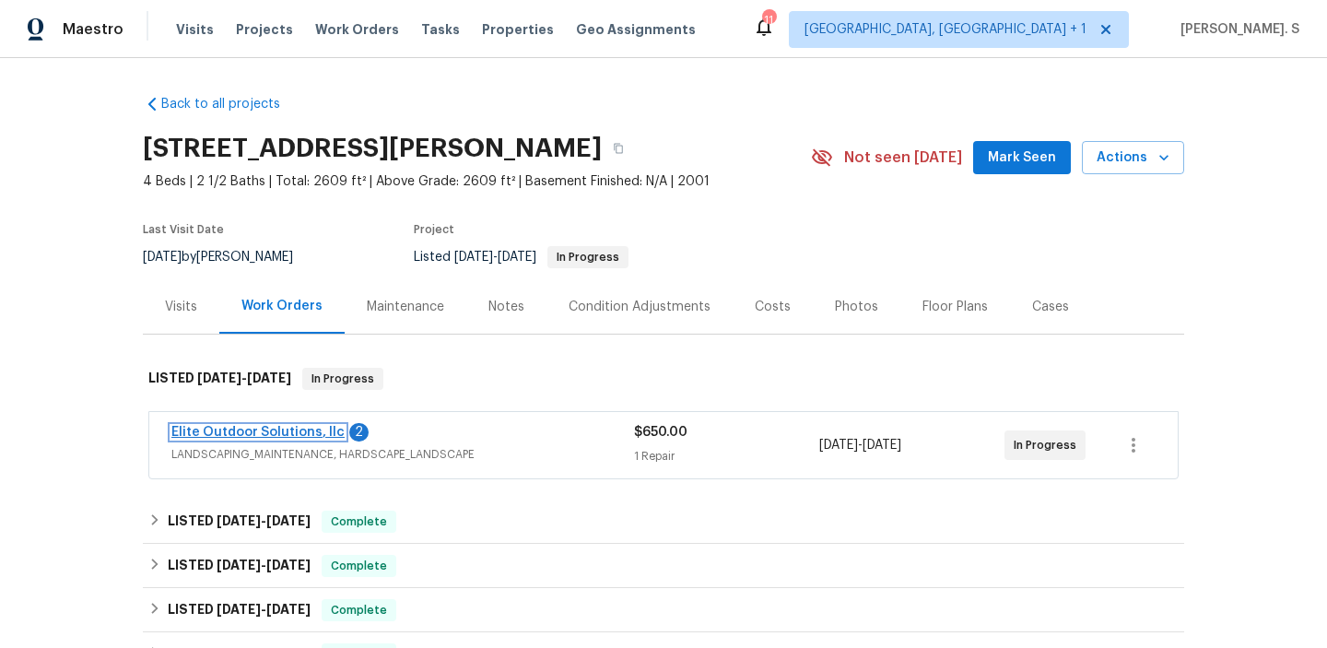
click at [314, 433] on link "Elite Outdoor Solutions, llc" at bounding box center [257, 432] width 173 height 13
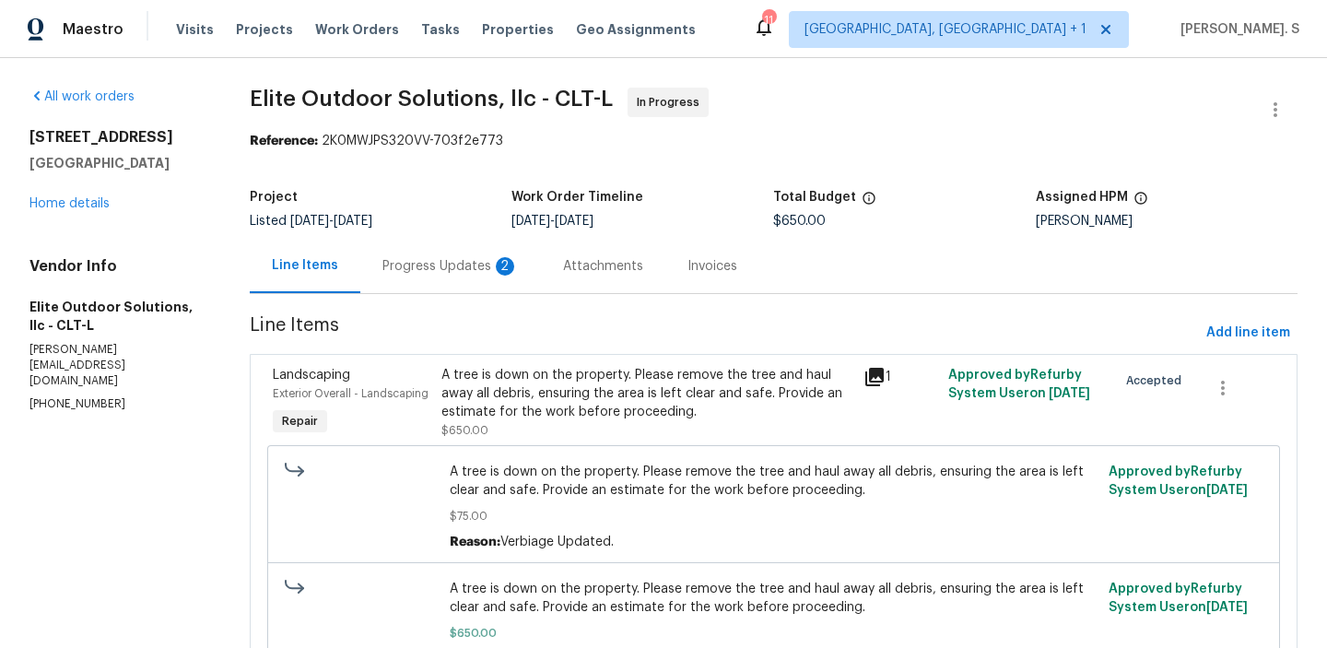
click at [479, 250] on div "Progress Updates 2" at bounding box center [450, 266] width 181 height 54
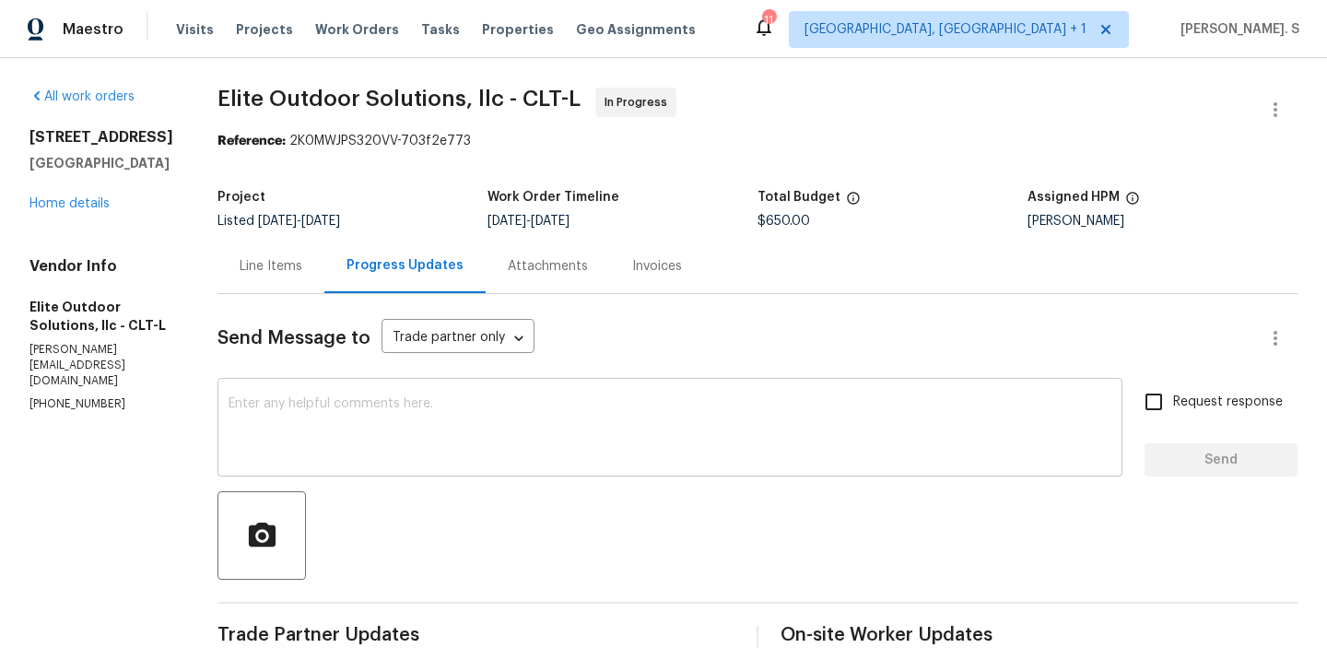
click at [324, 399] on textarea at bounding box center [670, 429] width 883 height 65
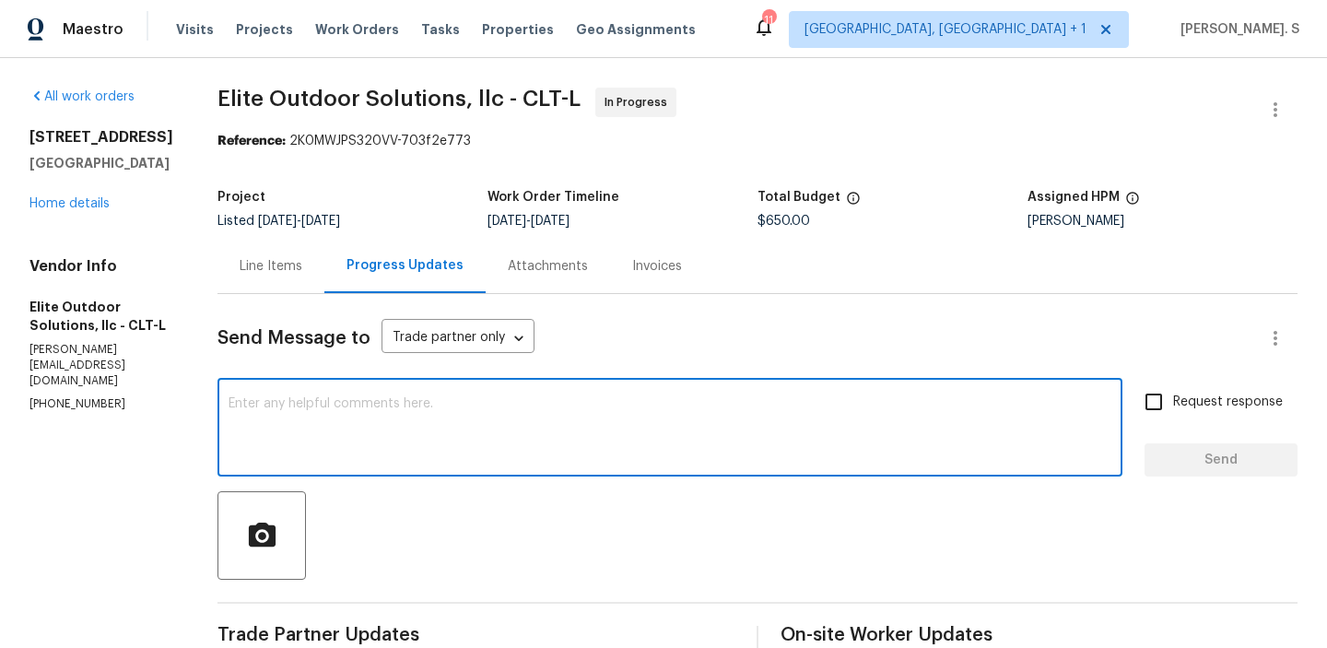
type textarea "Y"
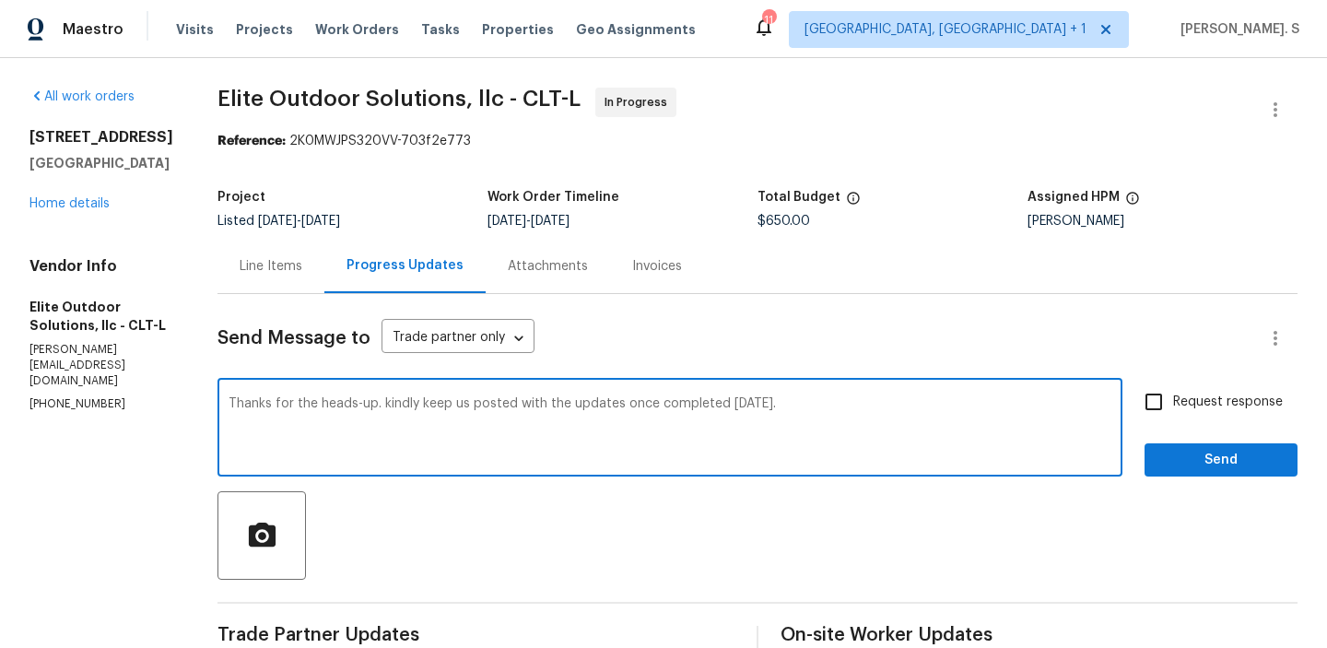
click at [360, 408] on textarea "Thanks for the heads-up. kindly keep us posted with the updates once completed …" at bounding box center [670, 429] width 883 height 65
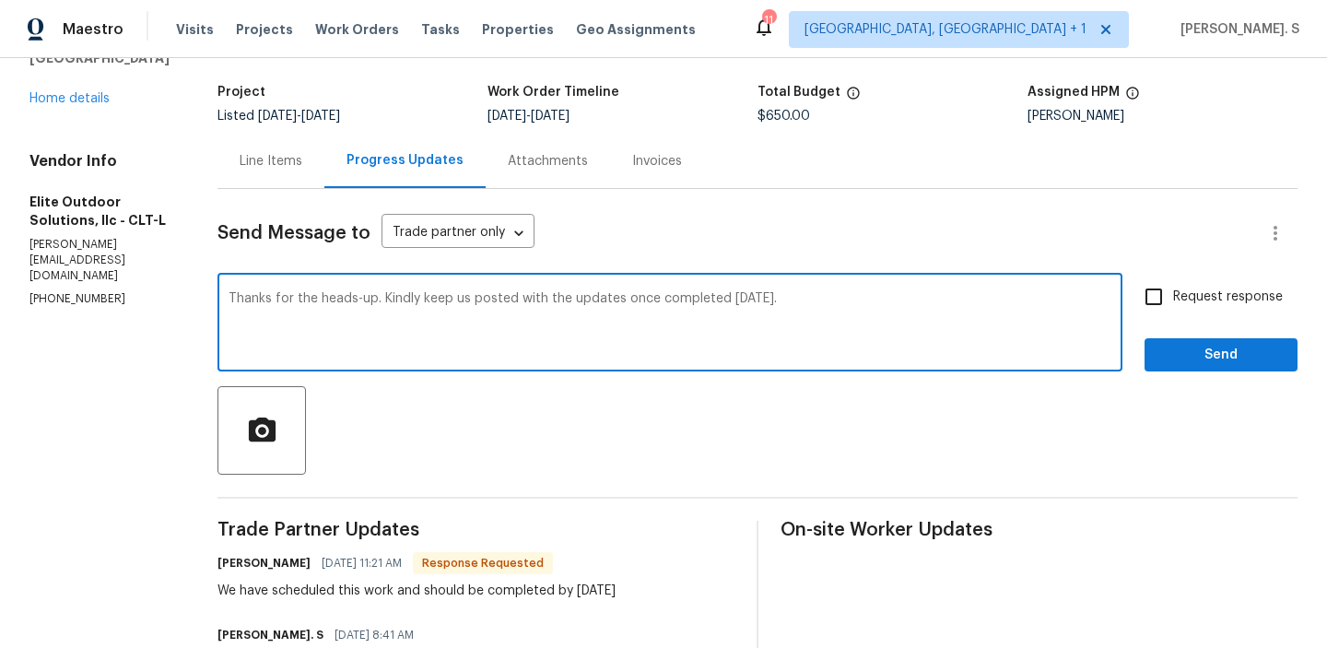
scroll to position [224, 0]
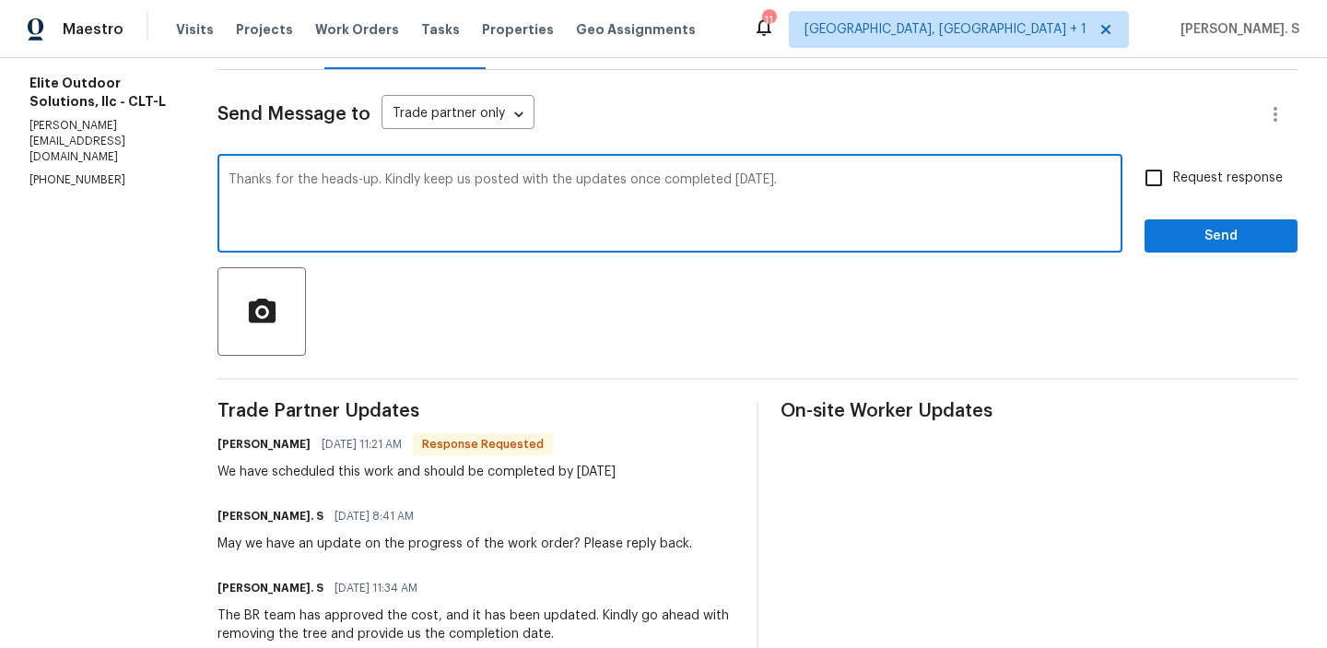
type textarea "Thanks for the heads-up. Kindly keep us posted with the updates once completed …"
click at [291, 477] on div "We have scheduled this work and should be completed by tomorrow" at bounding box center [417, 472] width 398 height 18
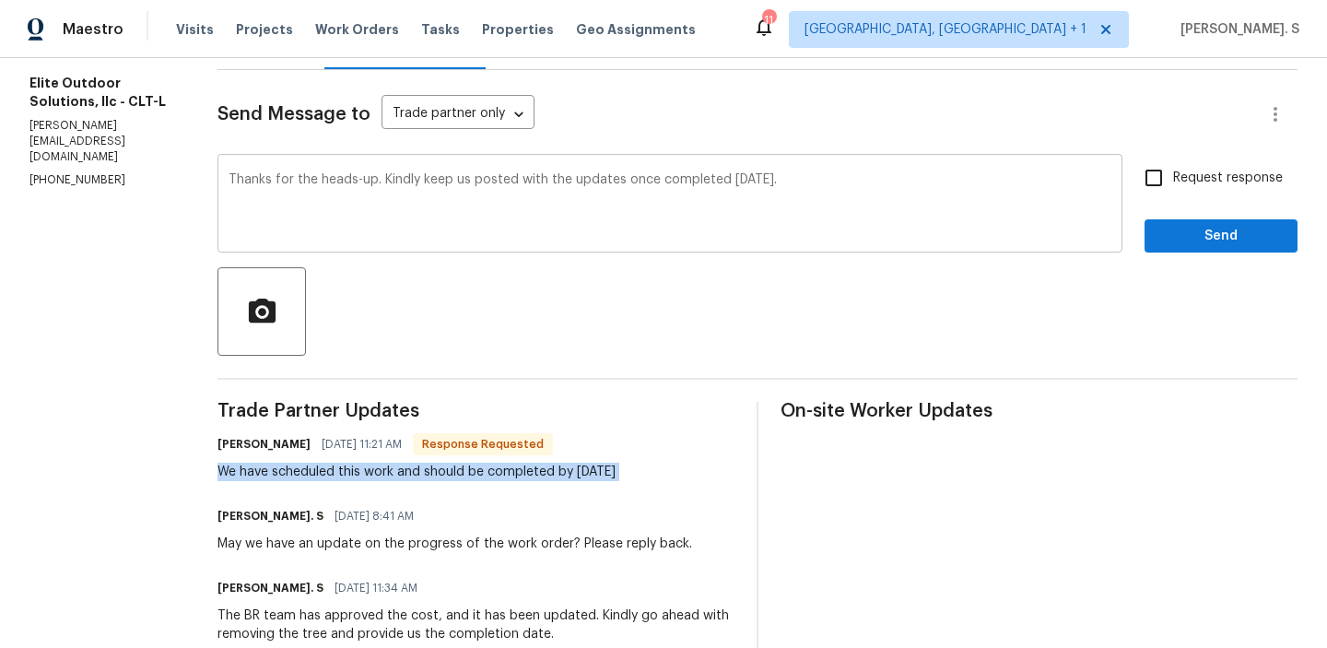
copy div "We have scheduled this work and should be completed by tomorrow"
click at [1166, 171] on input "Request response" at bounding box center [1154, 178] width 39 height 39
checkbox input "true"
click at [1182, 246] on span "Send" at bounding box center [1222, 236] width 124 height 23
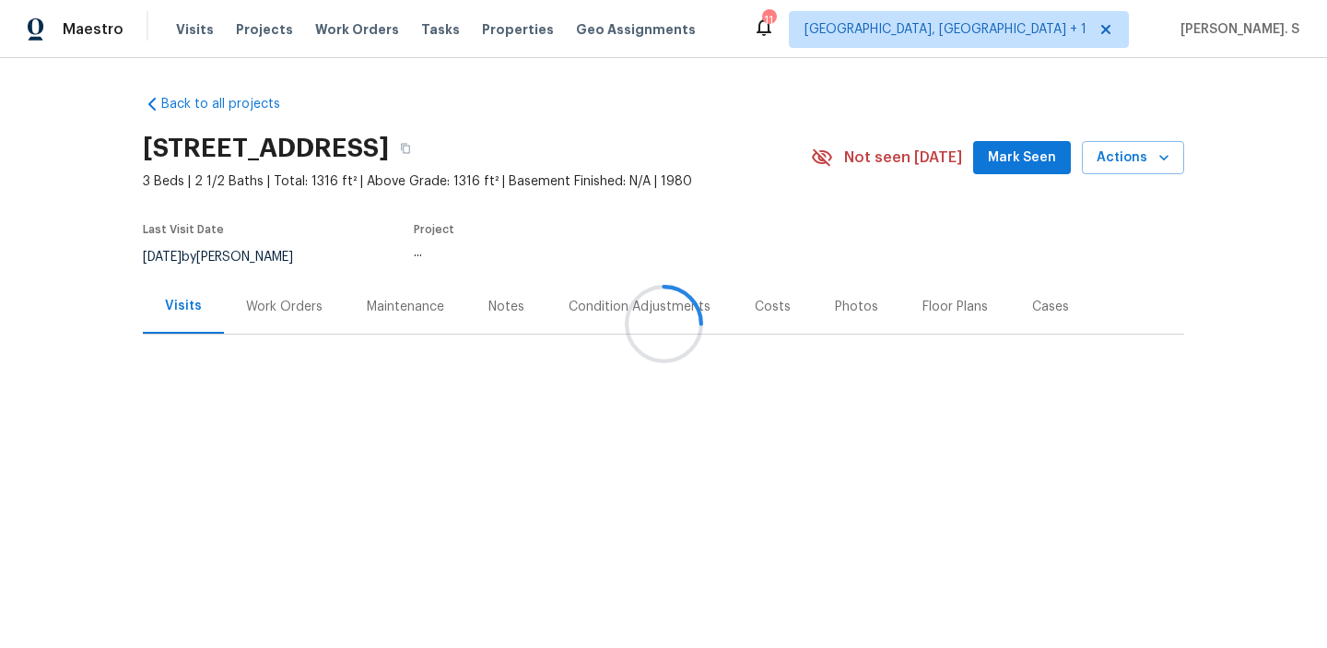
click at [245, 333] on div at bounding box center [663, 324] width 1327 height 648
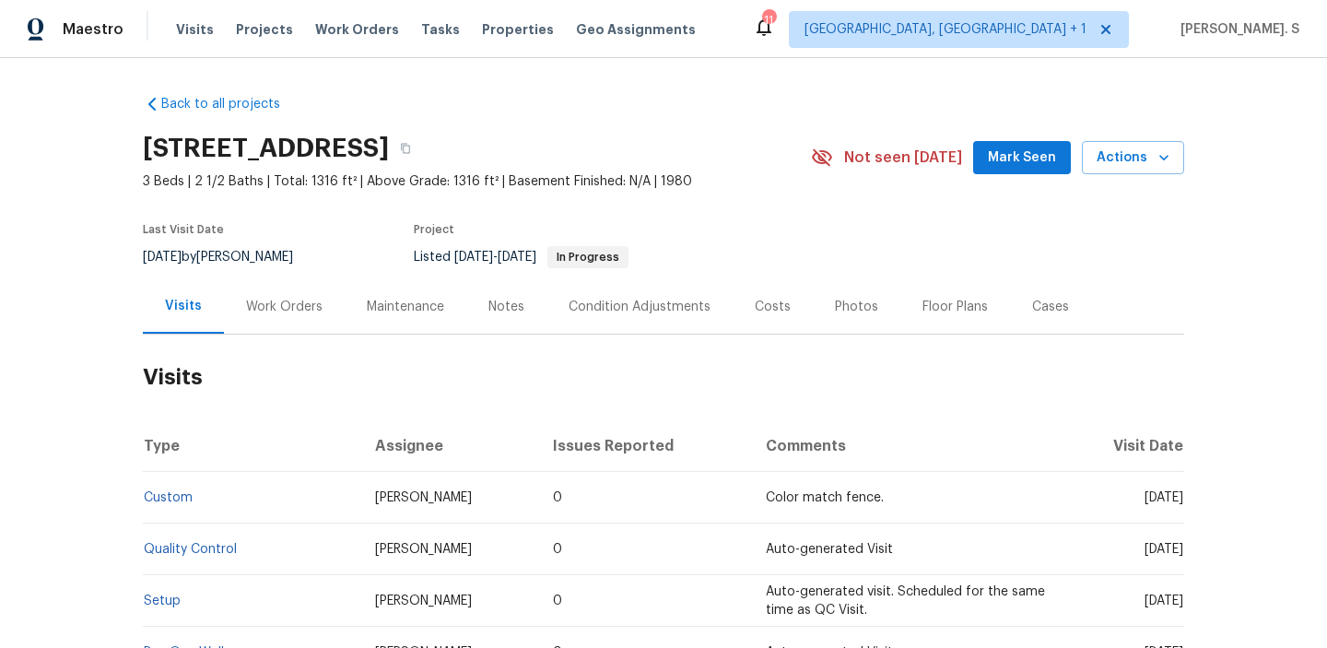
click at [264, 301] on div "Work Orders" at bounding box center [284, 307] width 77 height 18
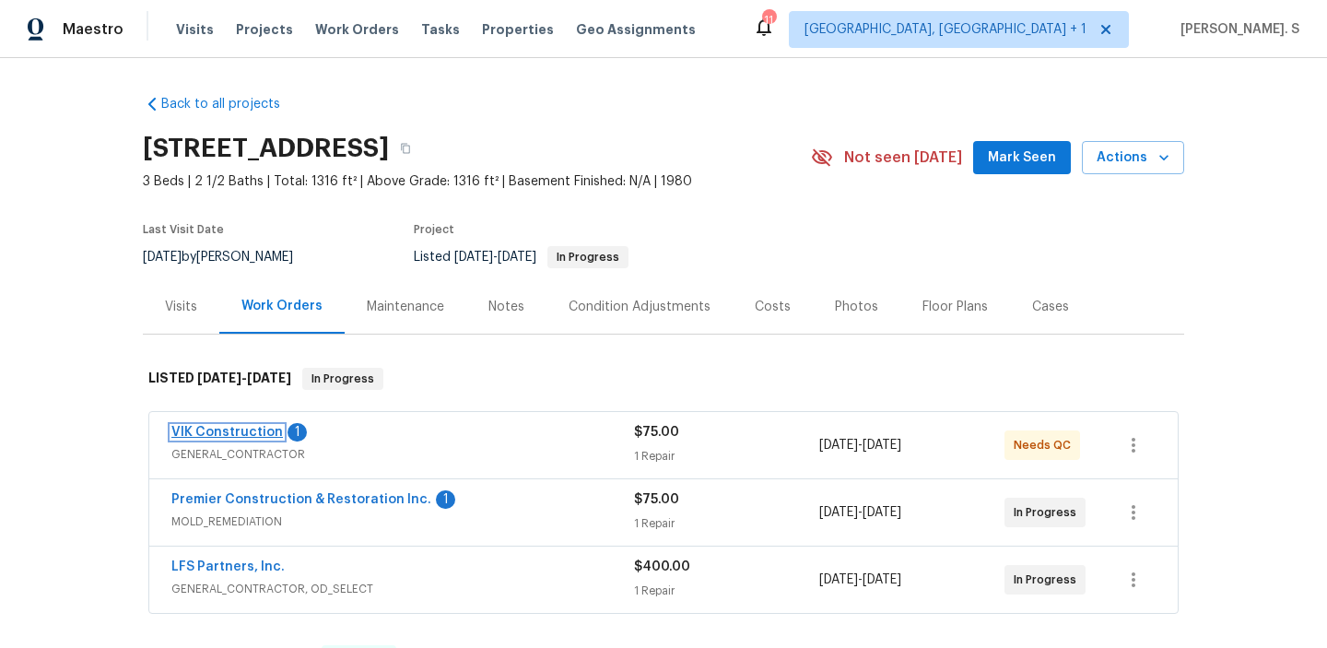
click at [227, 432] on link "VIK Construction" at bounding box center [227, 432] width 112 height 13
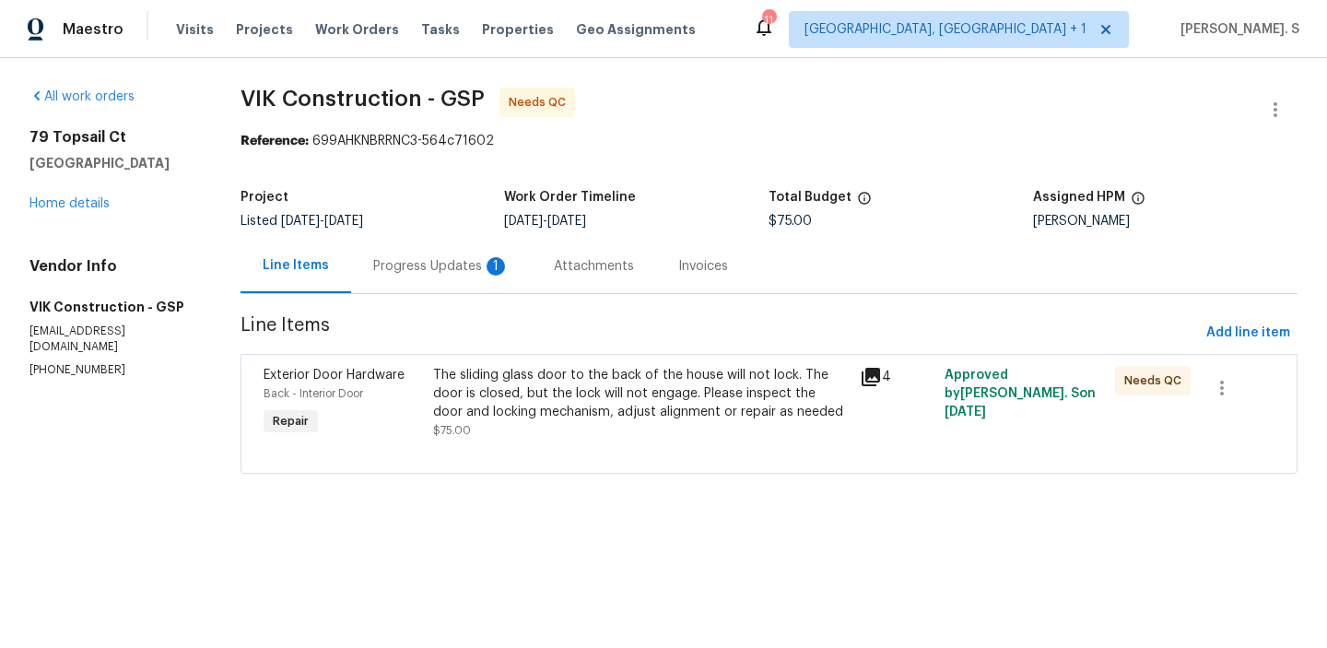
click at [414, 268] on div "Progress Updates 1" at bounding box center [441, 266] width 136 height 18
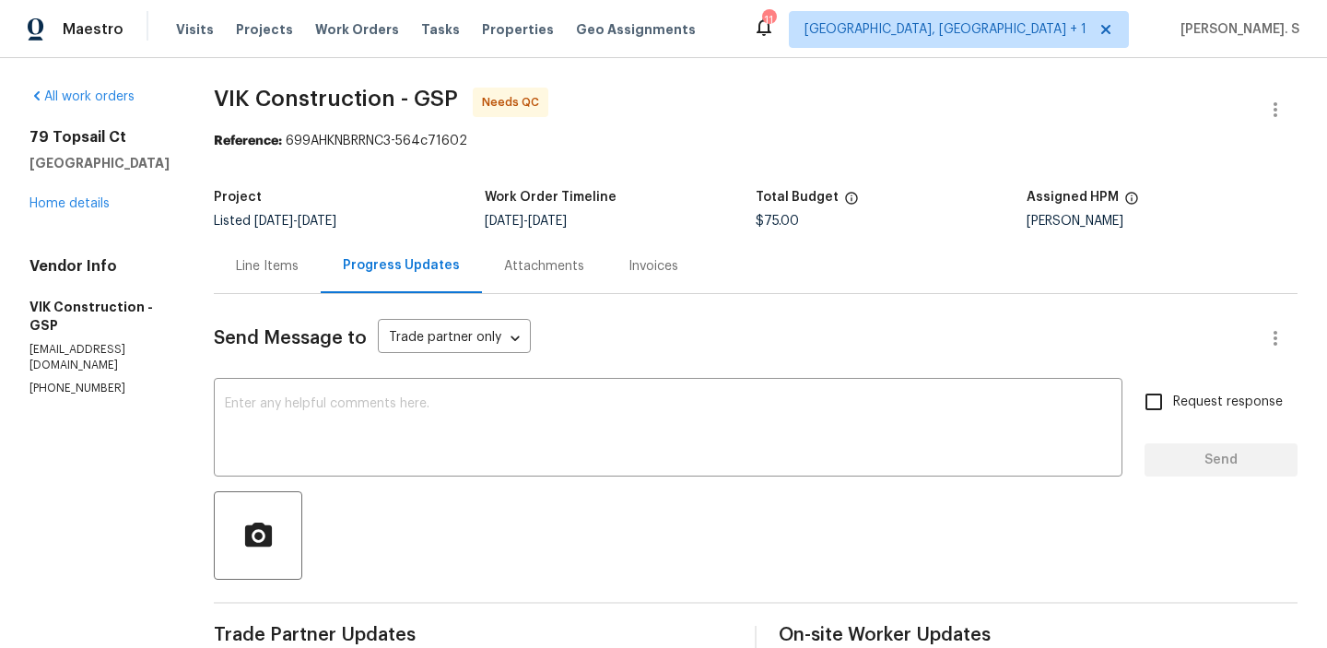
click at [262, 255] on div "Line Items" at bounding box center [267, 266] width 107 height 54
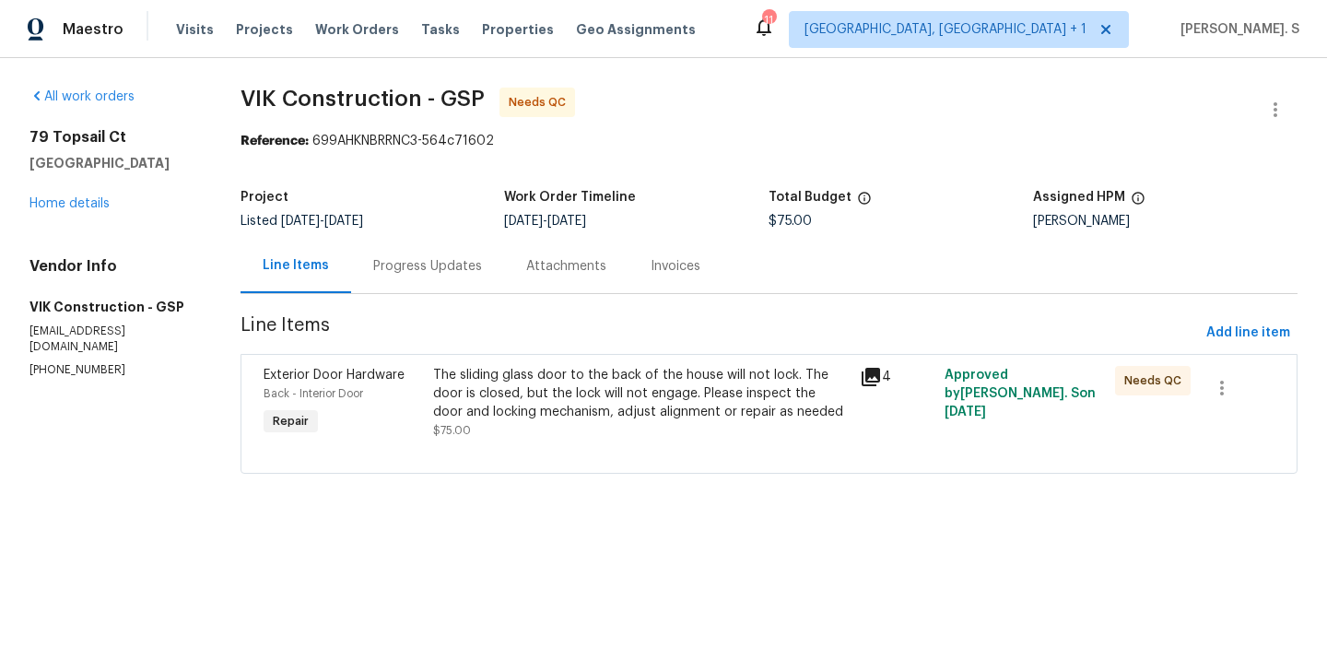
click at [844, 430] on div "The sliding glass door to the back of the house will not lock. The door is clos…" at bounding box center [640, 403] width 415 height 74
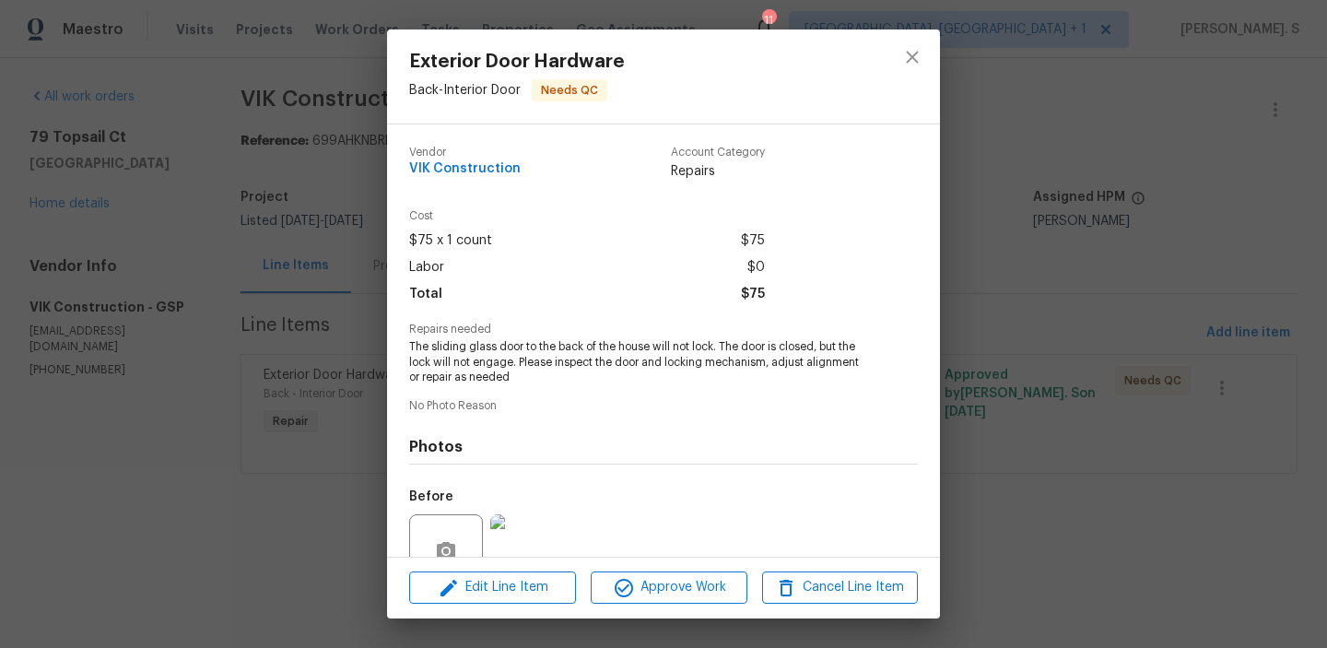
scroll to position [170, 0]
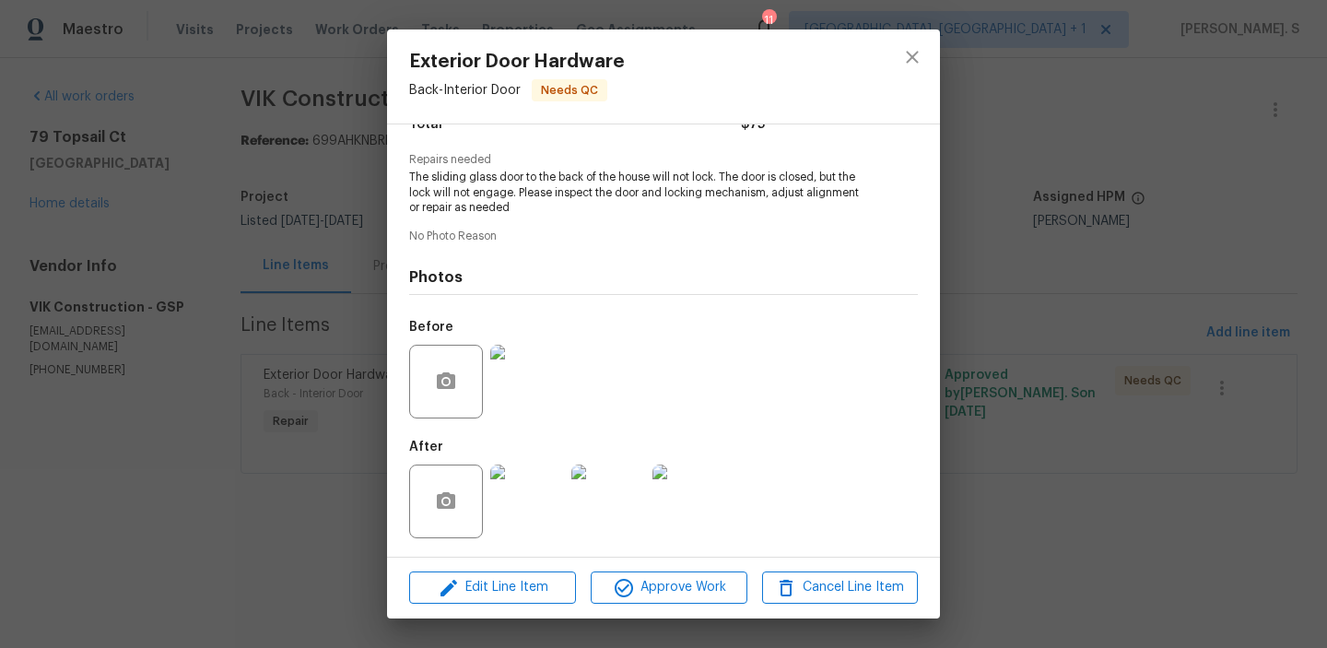
click at [487, 405] on div at bounding box center [527, 382] width 81 height 96
click at [533, 516] on img at bounding box center [527, 502] width 74 height 74
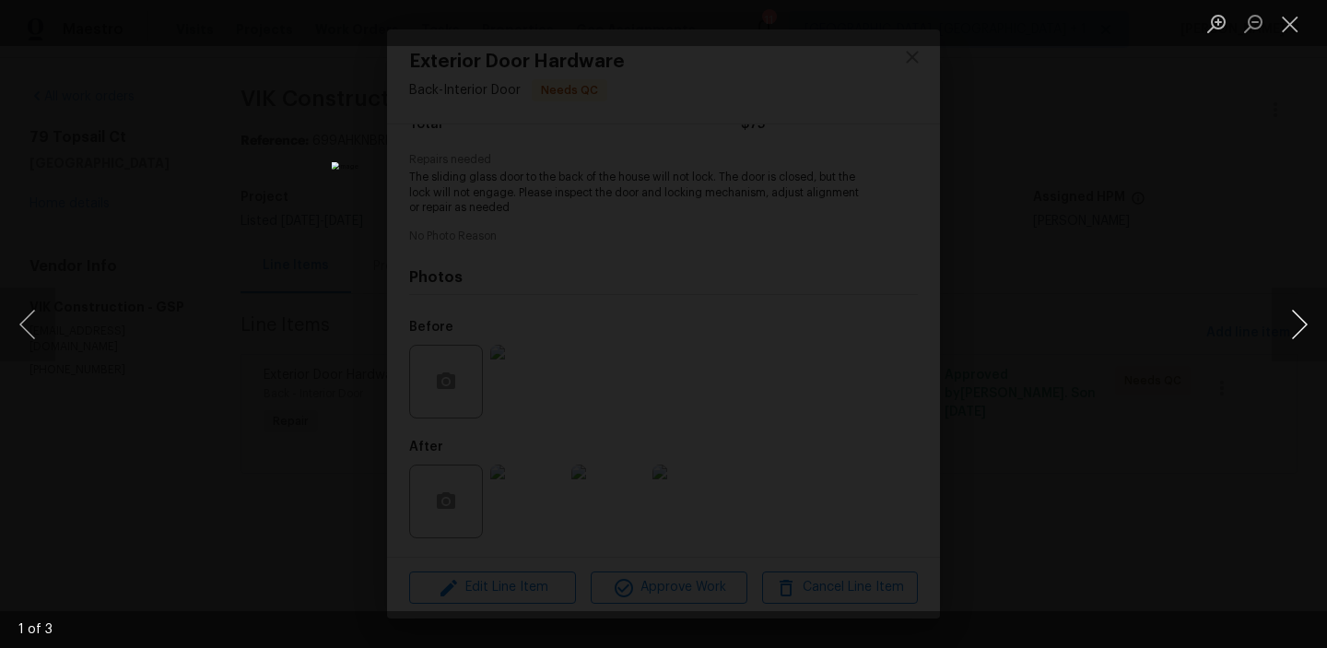
click at [1318, 345] on button "Next image" at bounding box center [1299, 325] width 55 height 74
click at [1293, 27] on button "Close lightbox" at bounding box center [1290, 23] width 37 height 32
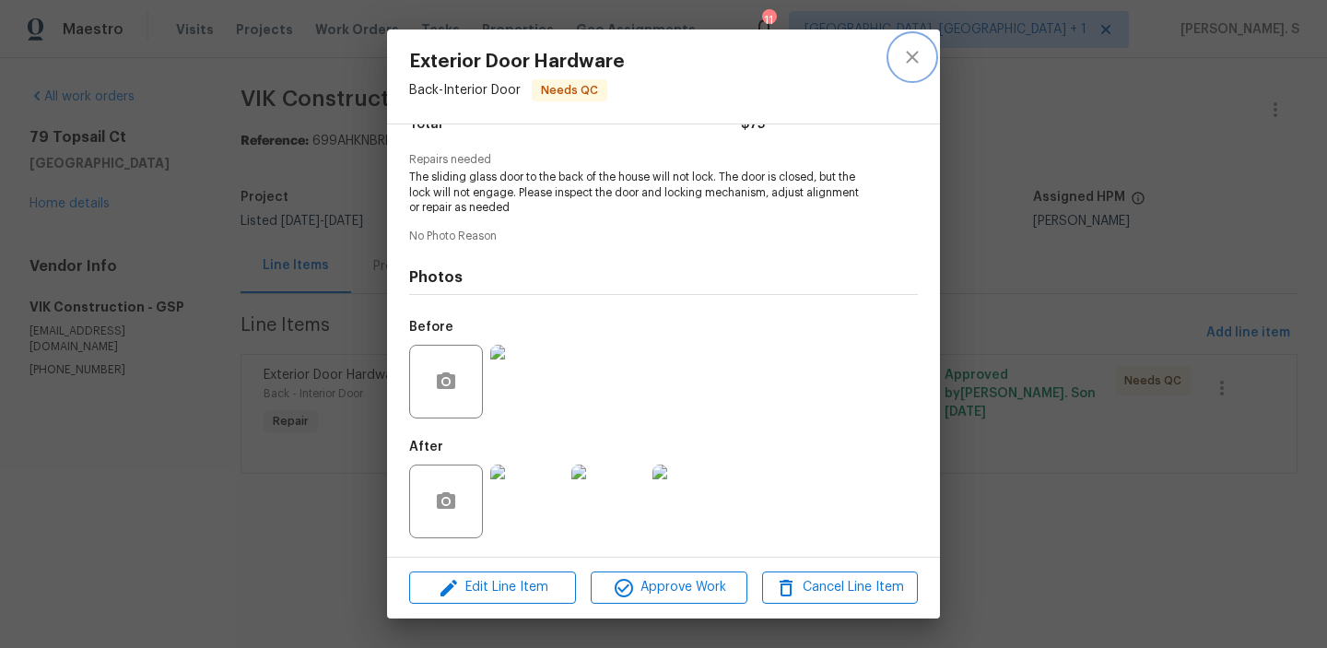
click at [913, 65] on icon "close" at bounding box center [912, 57] width 22 height 22
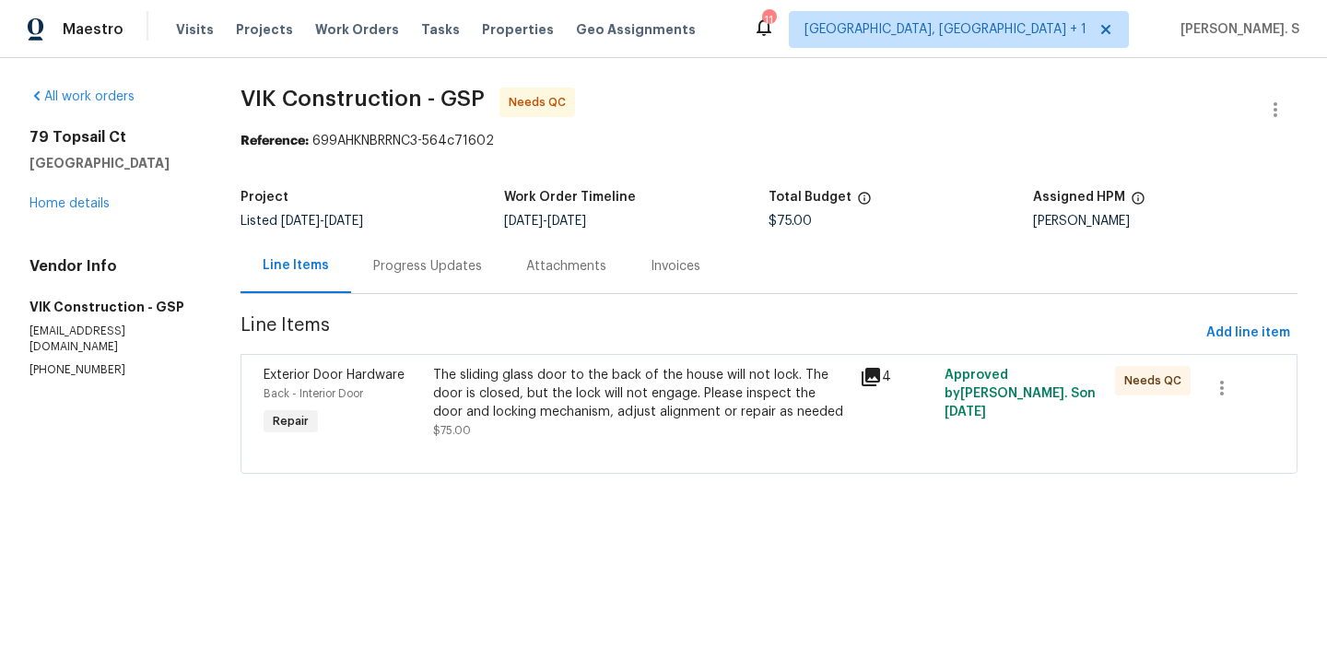
click at [448, 258] on div "Progress Updates" at bounding box center [427, 266] width 109 height 18
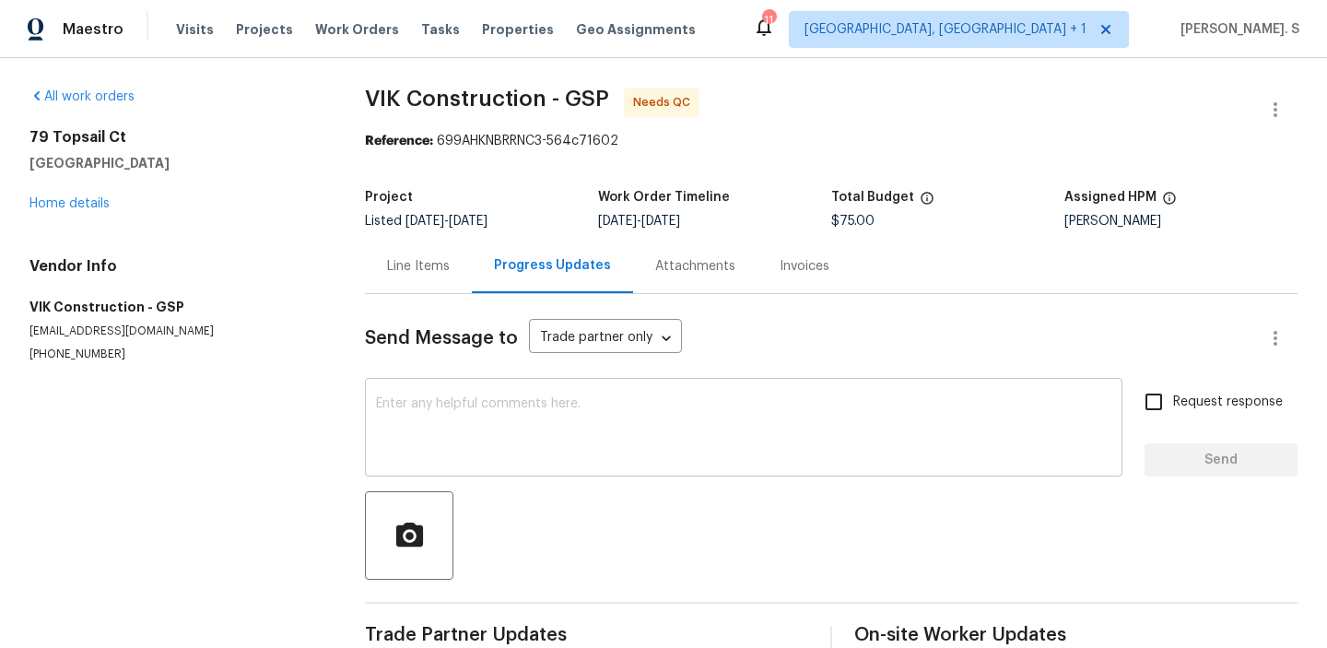
click at [461, 455] on textarea at bounding box center [744, 429] width 736 height 65
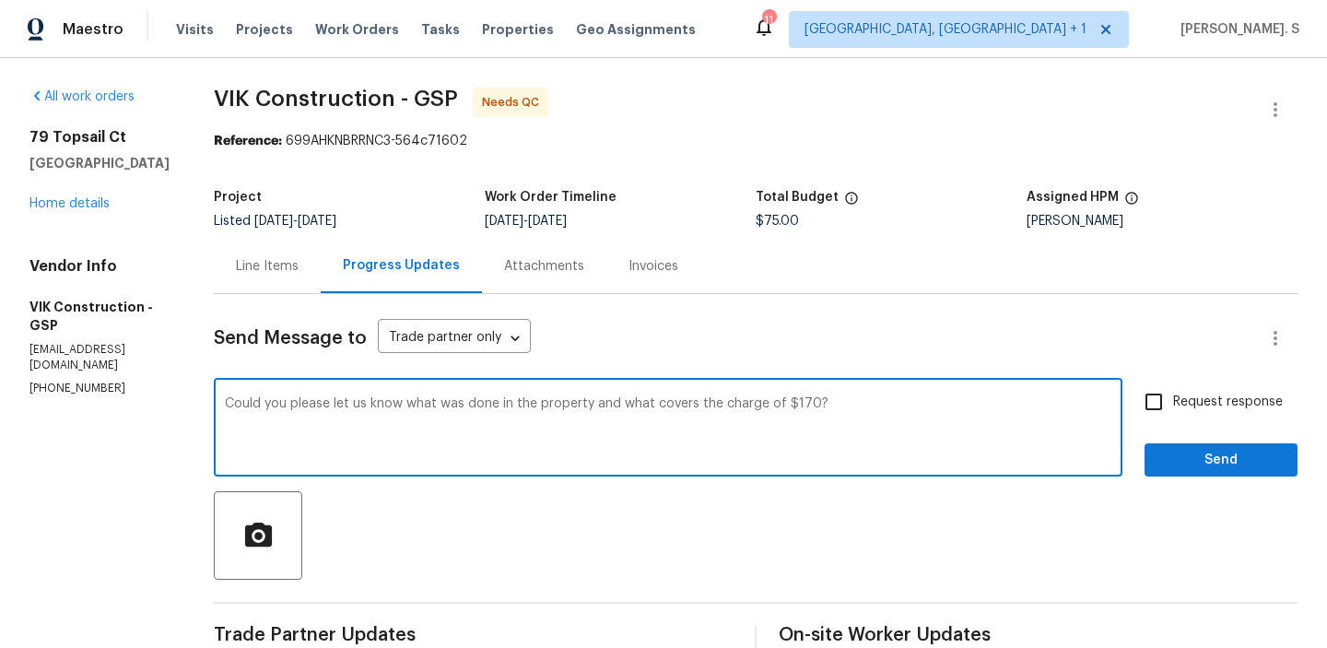
click at [102, 345] on div "Vendor Info VIK Construction - GSP vik.construction.more@gmail.com (916) 804-90…" at bounding box center [99, 326] width 140 height 139
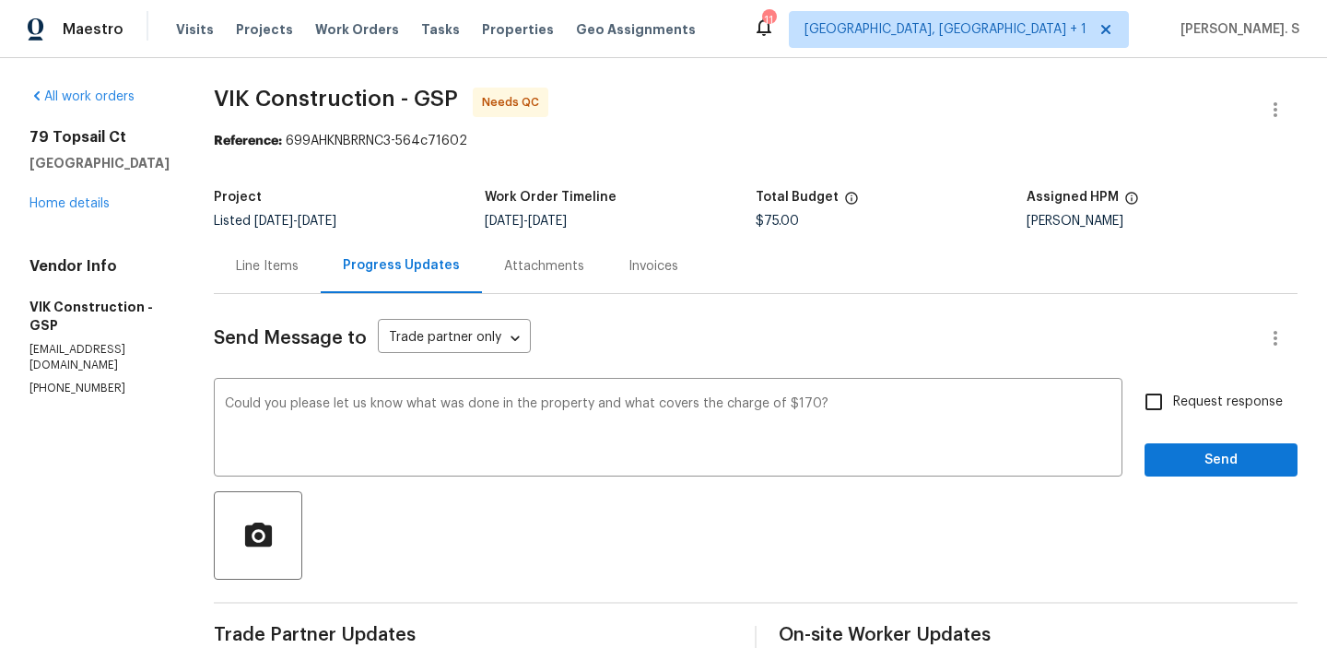
click at [102, 345] on div "Vendor Info VIK Construction - GSP vik.construction.more@gmail.com (916) 804-90…" at bounding box center [99, 326] width 140 height 139
copy p "[PHONE_NUMBER]"
click at [565, 410] on textarea "Could you please let us know what was done in the property and what covers the …" at bounding box center [668, 429] width 887 height 65
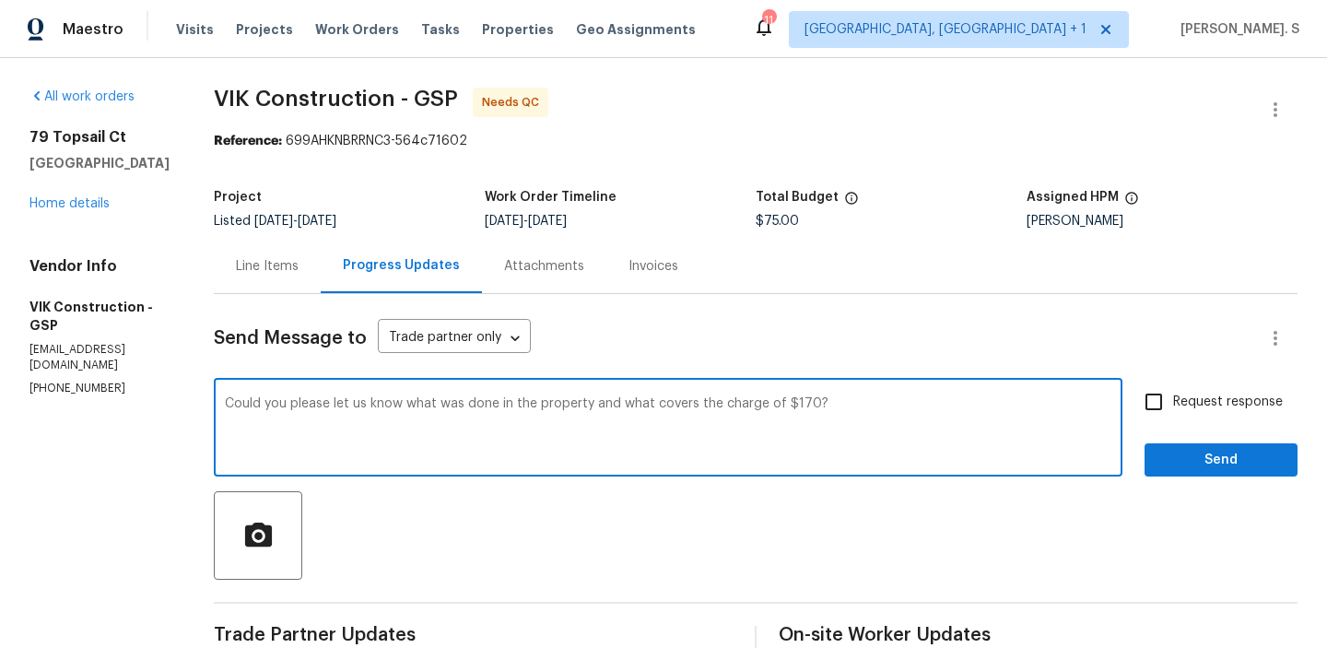
click at [0, 0] on icon "Paraphrase text" at bounding box center [0, 0] width 0 height 0
click at [0, 0] on div "Would you kindly inform us of the work done on the property and the reason for …" at bounding box center [0, 0] width 0 height 0
click at [699, 432] on textarea "Would you kindly inform us of the work done on the property and the reason for …" at bounding box center [668, 429] width 887 height 65
type textarea "Would you kindly inform us of the work done on the property and the reason for …"
click at [298, 258] on div "Line Items" at bounding box center [267, 266] width 63 height 18
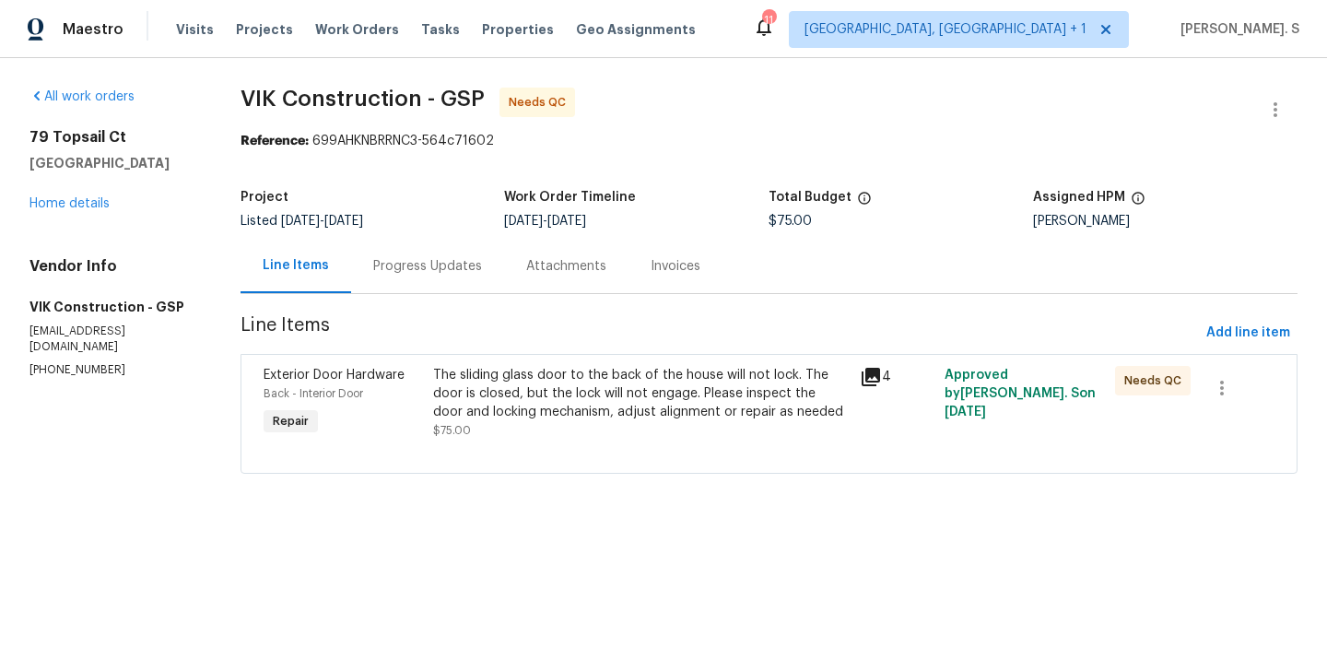
click at [435, 236] on div "Project Listed 8/25/2025 - 8/30/2025 Work Order Timeline 8/27/2025 - 8/29/2025 …" at bounding box center [769, 209] width 1057 height 59
click at [435, 253] on div "Progress Updates" at bounding box center [427, 266] width 153 height 54
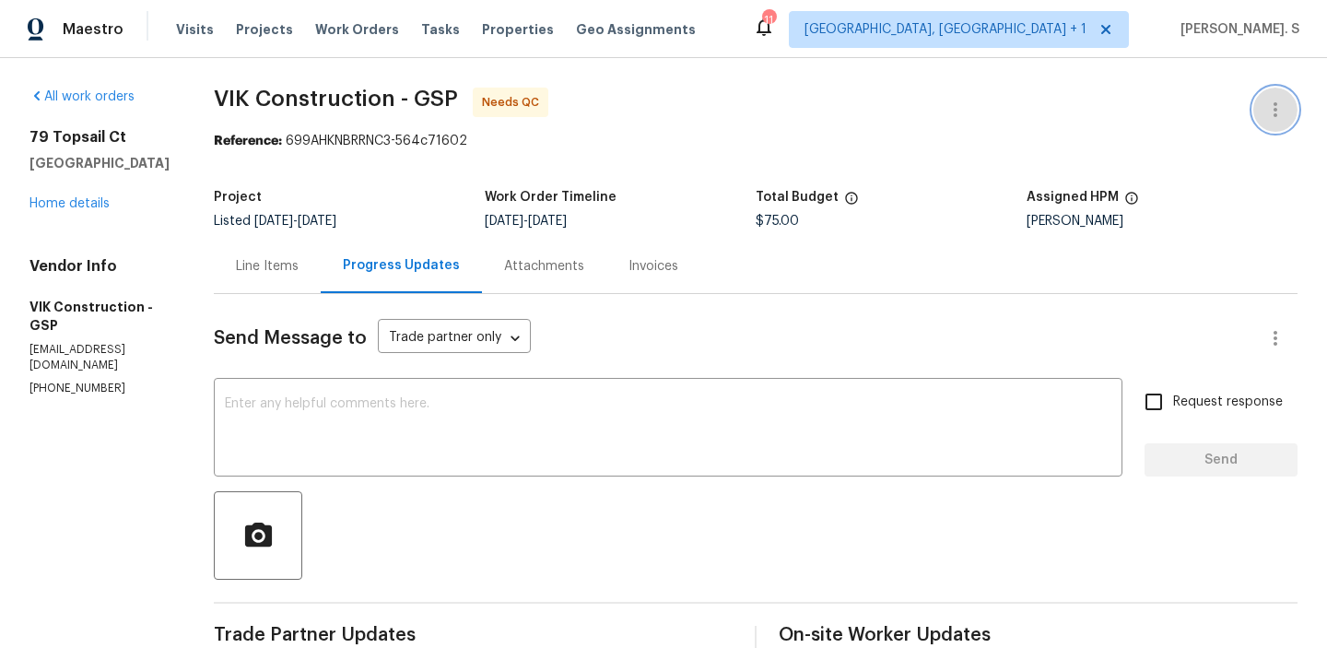
click at [1259, 100] on button "button" at bounding box center [1276, 110] width 44 height 44
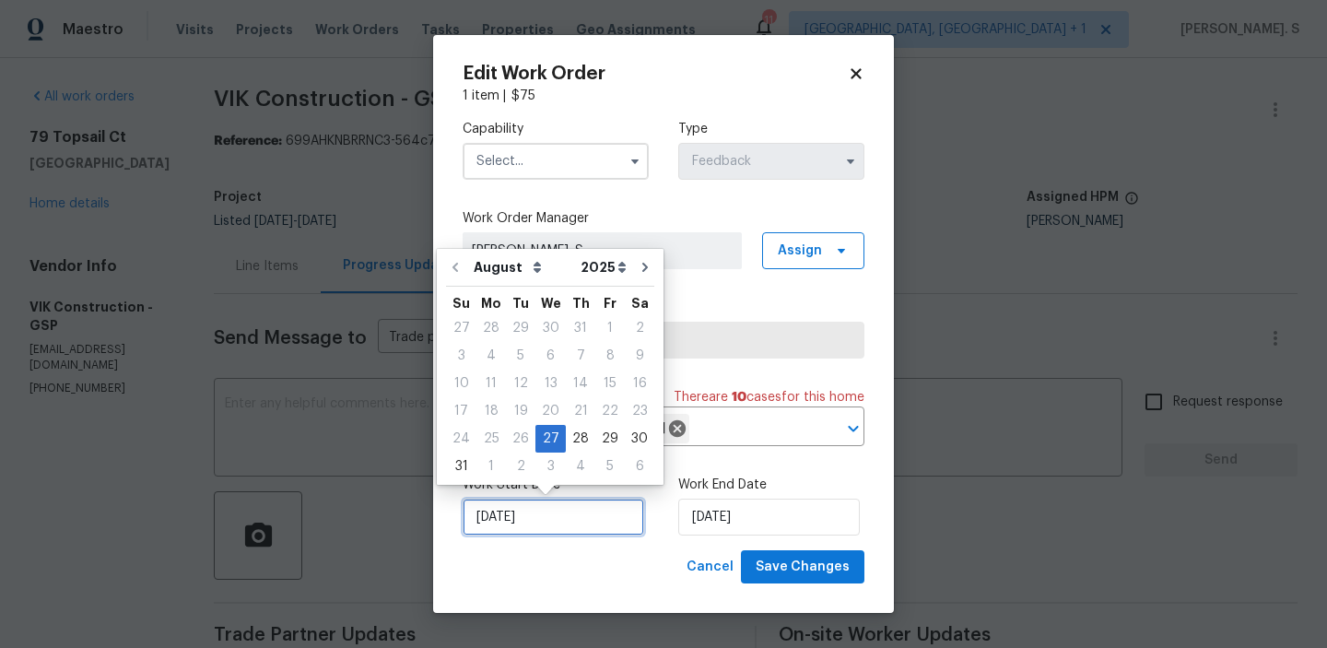
click at [540, 535] on input "[DATE]" at bounding box center [554, 517] width 182 height 37
click at [583, 436] on div "28" at bounding box center [580, 439] width 29 height 26
type input "[DATE]"
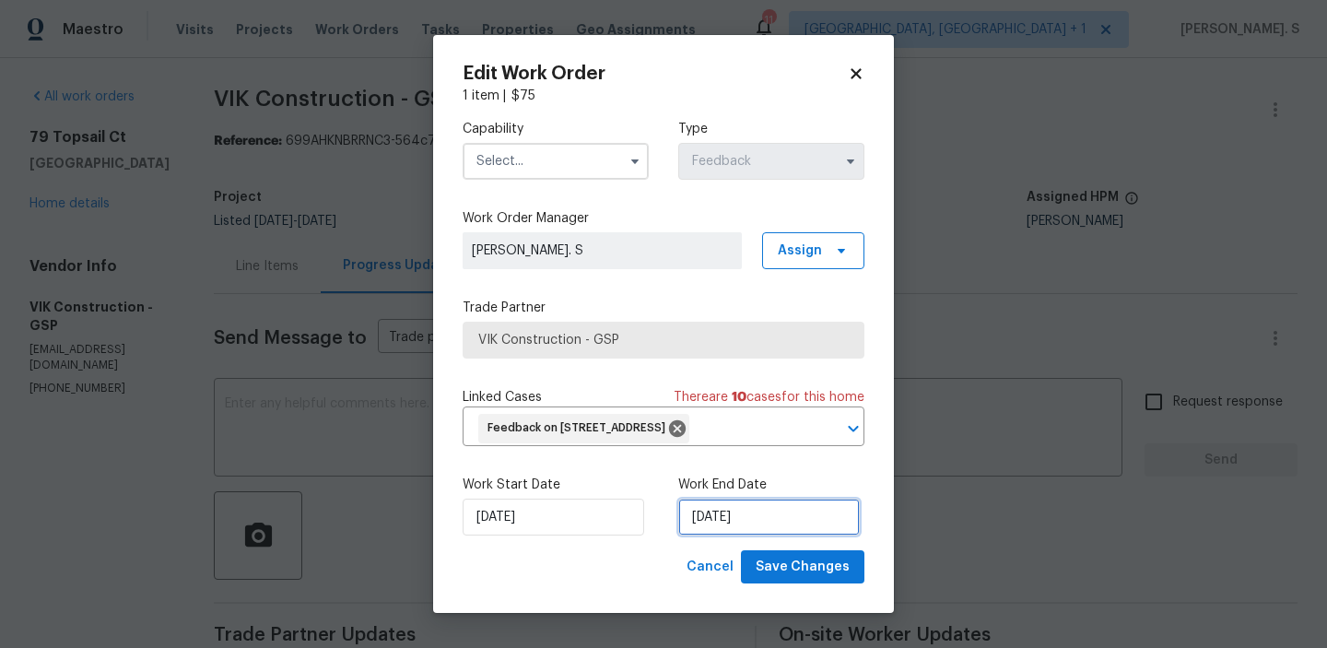
click at [773, 514] on input "8/29/2025" at bounding box center [769, 517] width 182 height 37
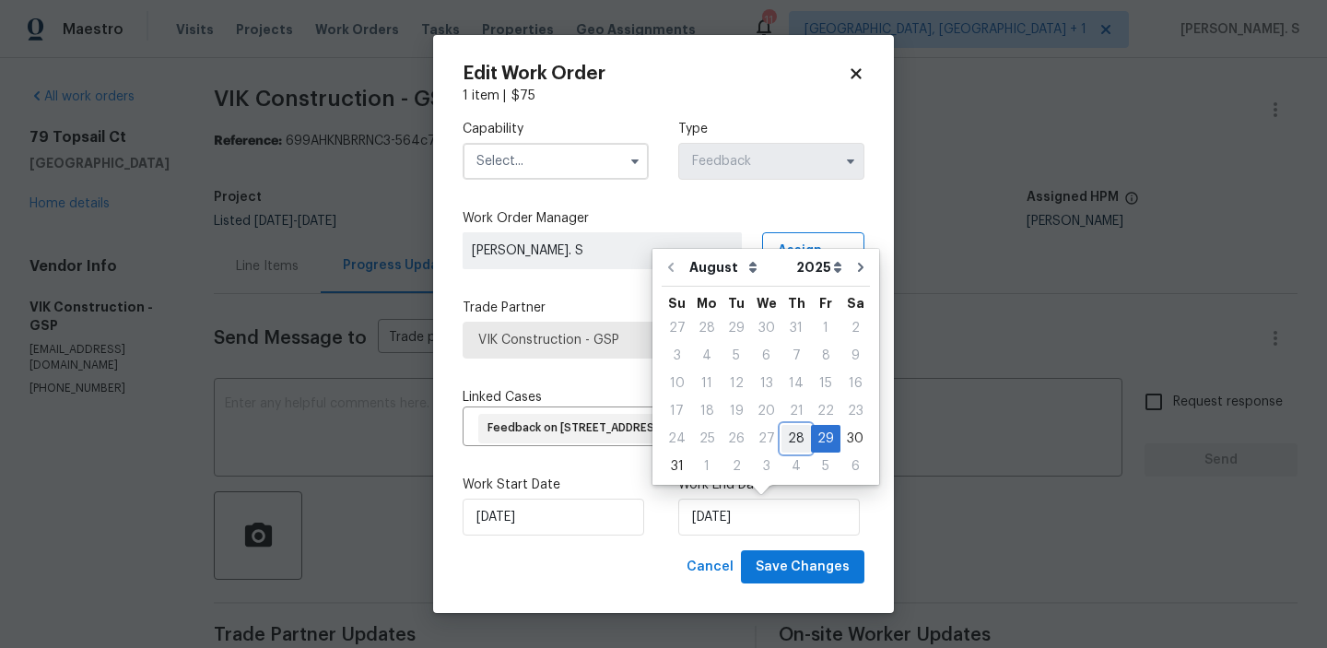
click at [783, 442] on div "28" at bounding box center [796, 439] width 29 height 26
type input "[DATE]"
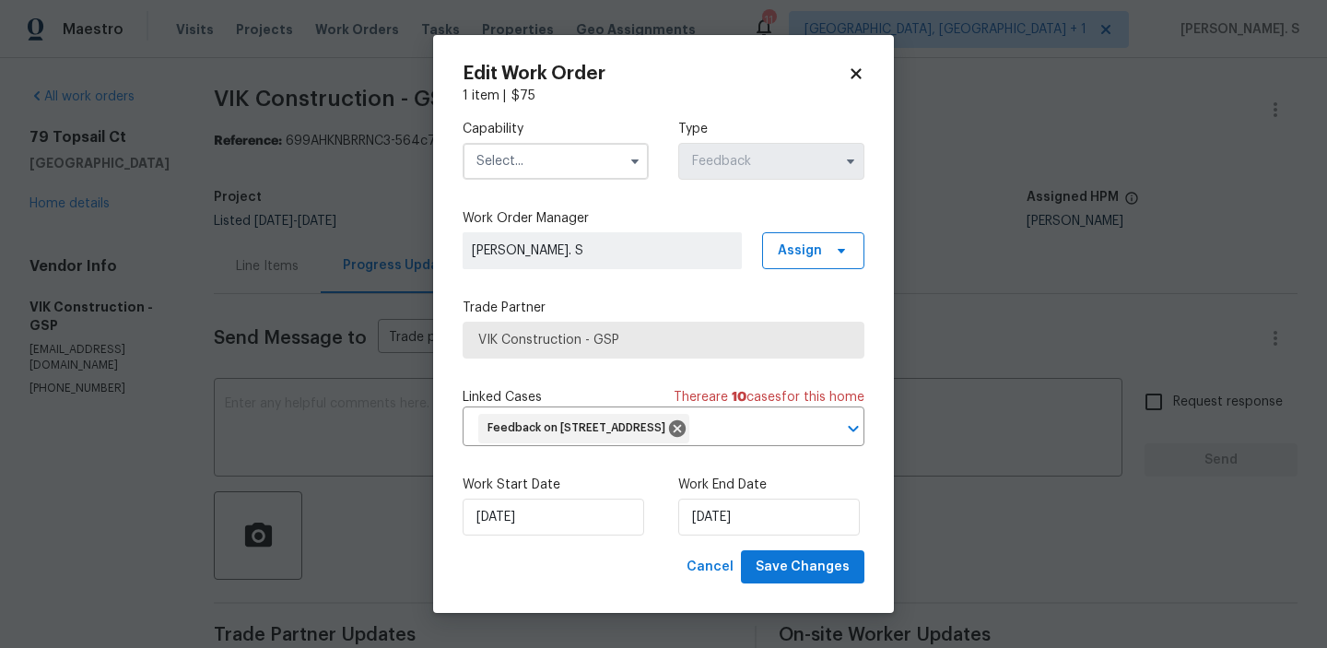
click at [599, 164] on input "text" at bounding box center [556, 161] width 186 height 37
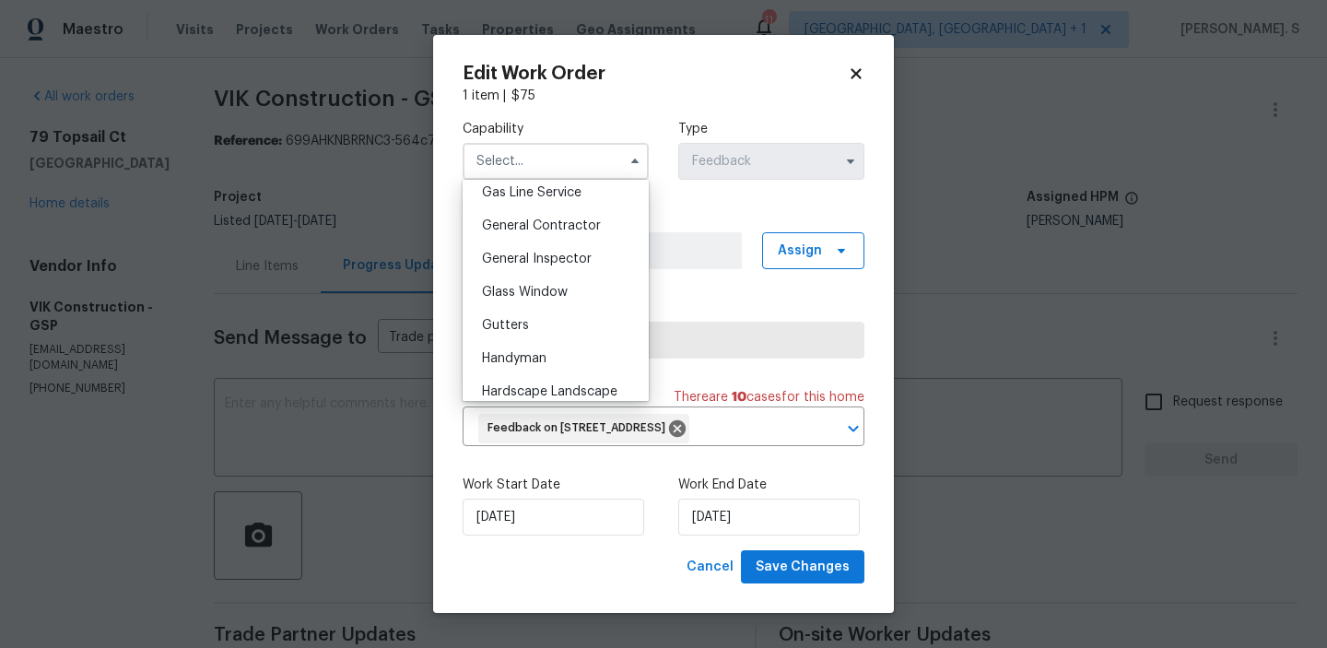
scroll to position [901, 0]
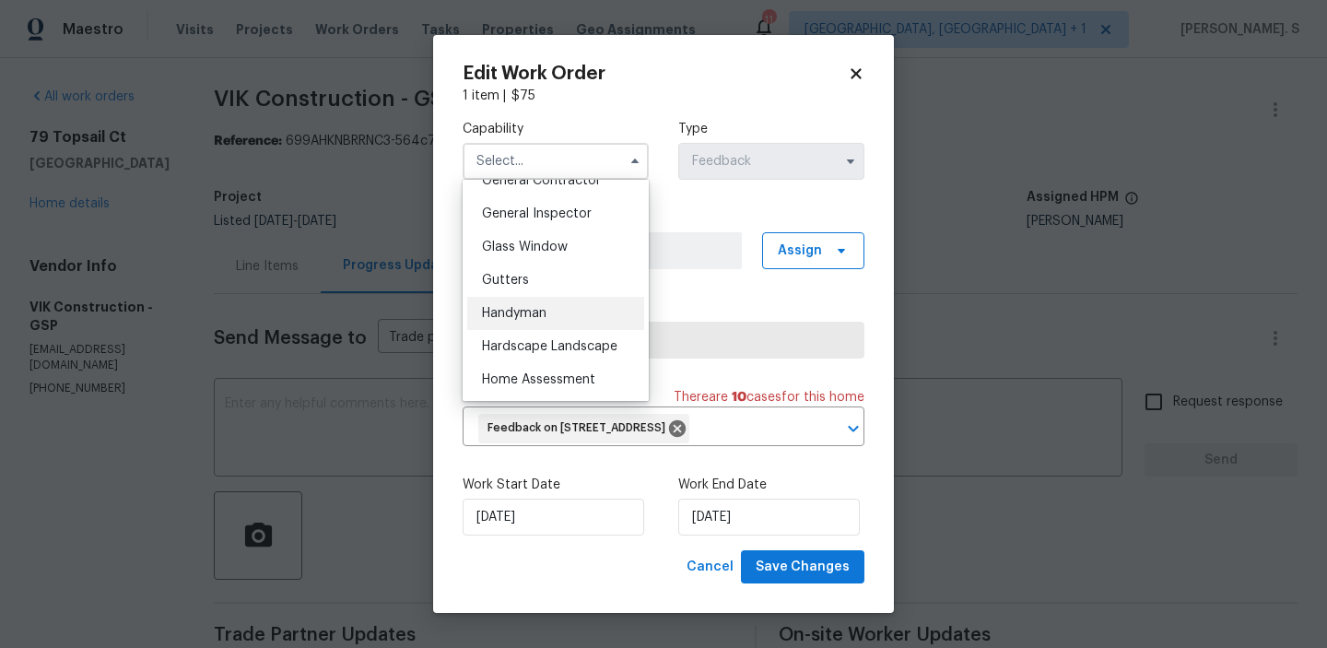
click at [573, 310] on div "Handyman" at bounding box center [555, 313] width 177 height 33
type input "Handyman"
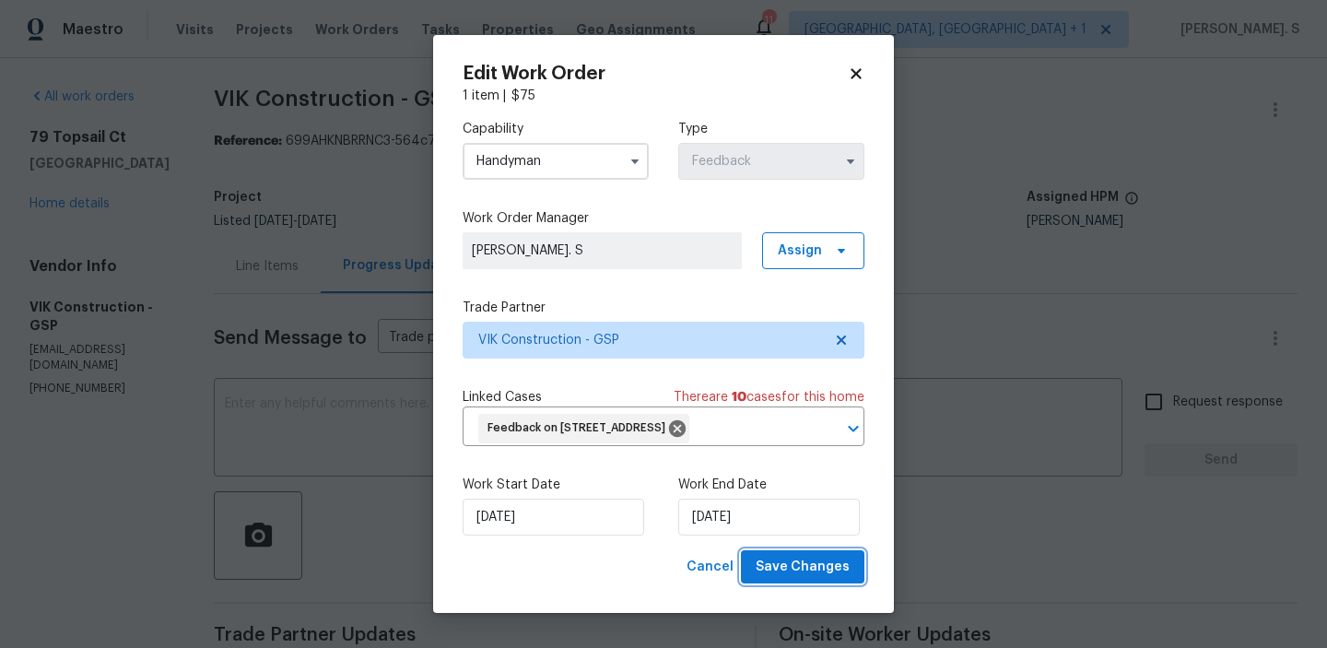
click at [818, 550] on button "Save Changes" at bounding box center [803, 567] width 124 height 34
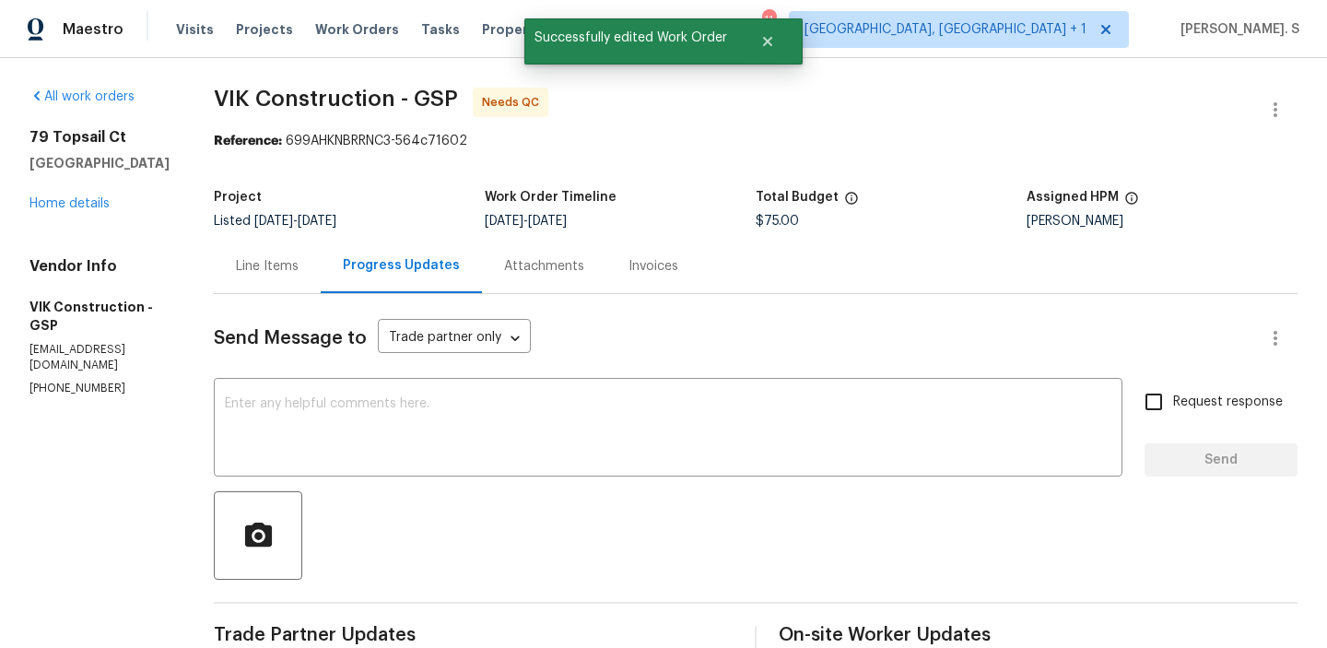
scroll to position [1, 0]
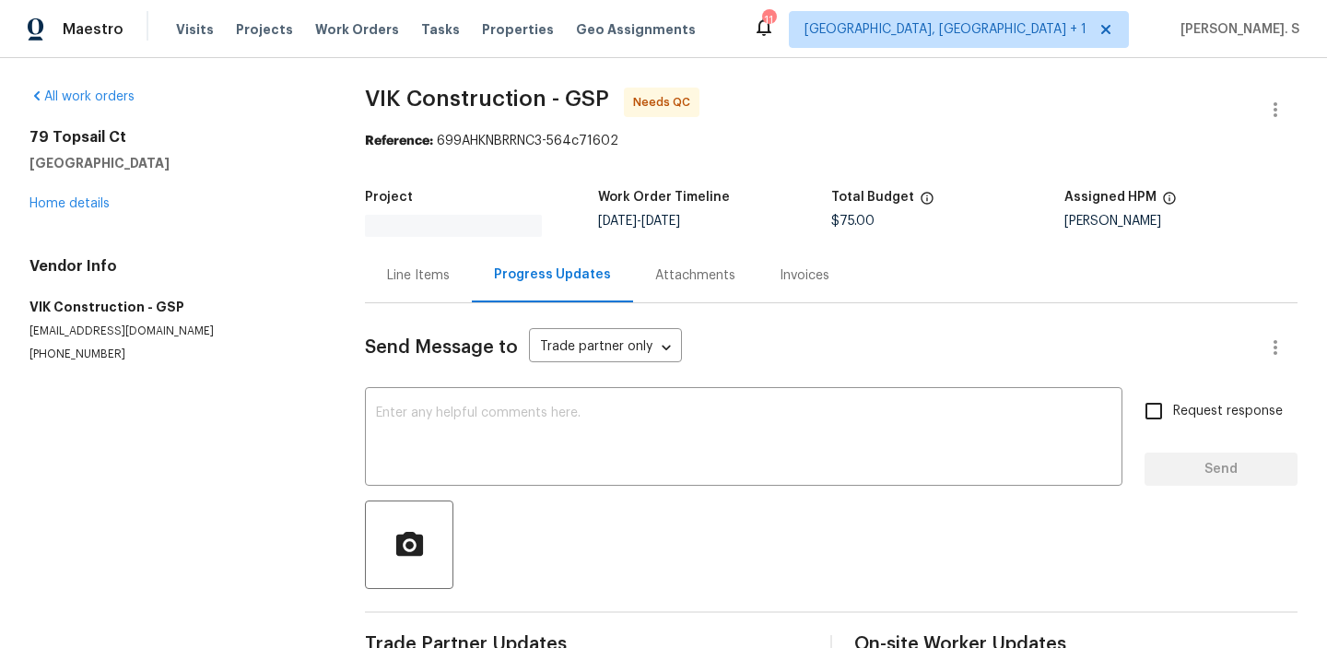
click at [351, 277] on div "All work orders [STREET_ADDRESS] Home details Vendor Info VIK Construction - GS…" at bounding box center [663, 378] width 1327 height 640
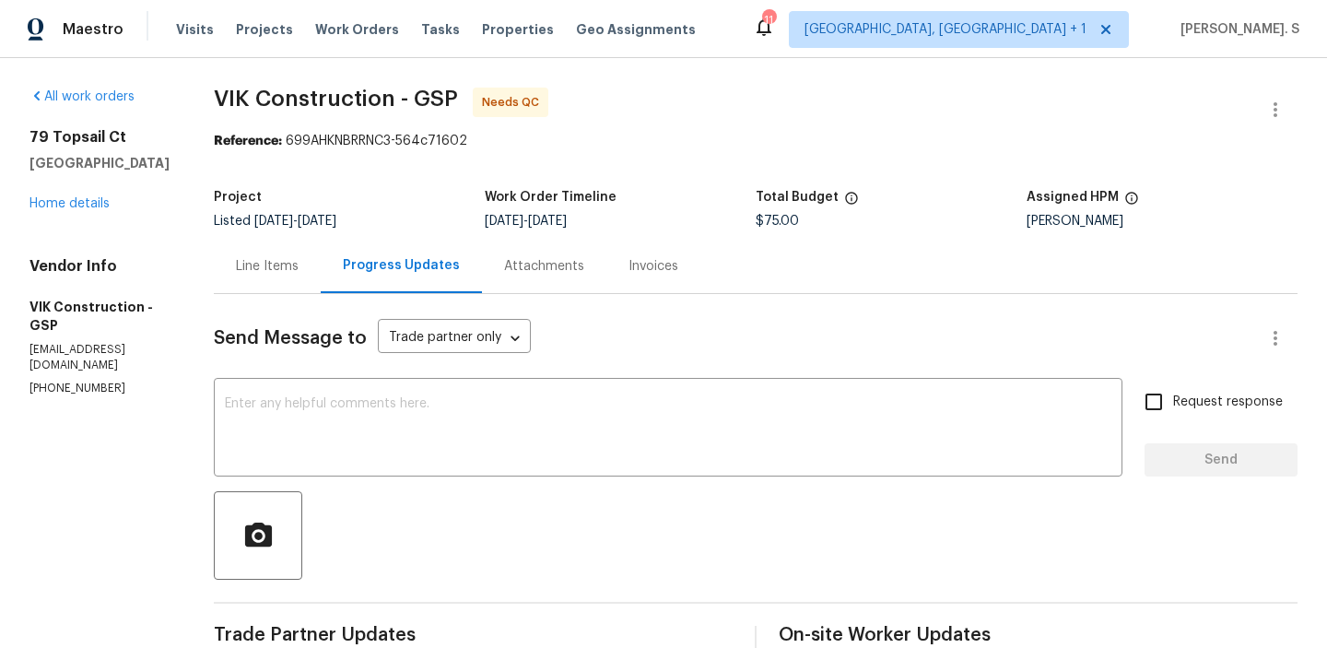
click at [321, 277] on div "Line Items" at bounding box center [267, 266] width 107 height 54
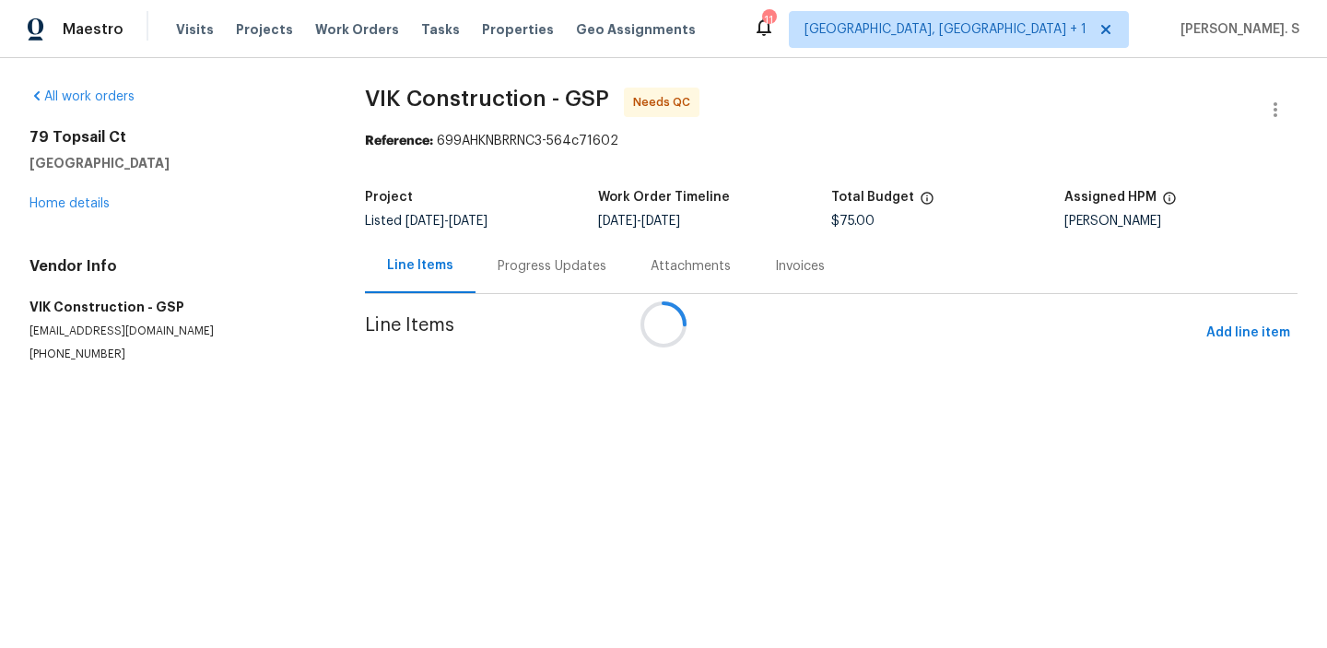
click at [351, 277] on div at bounding box center [663, 324] width 1327 height 648
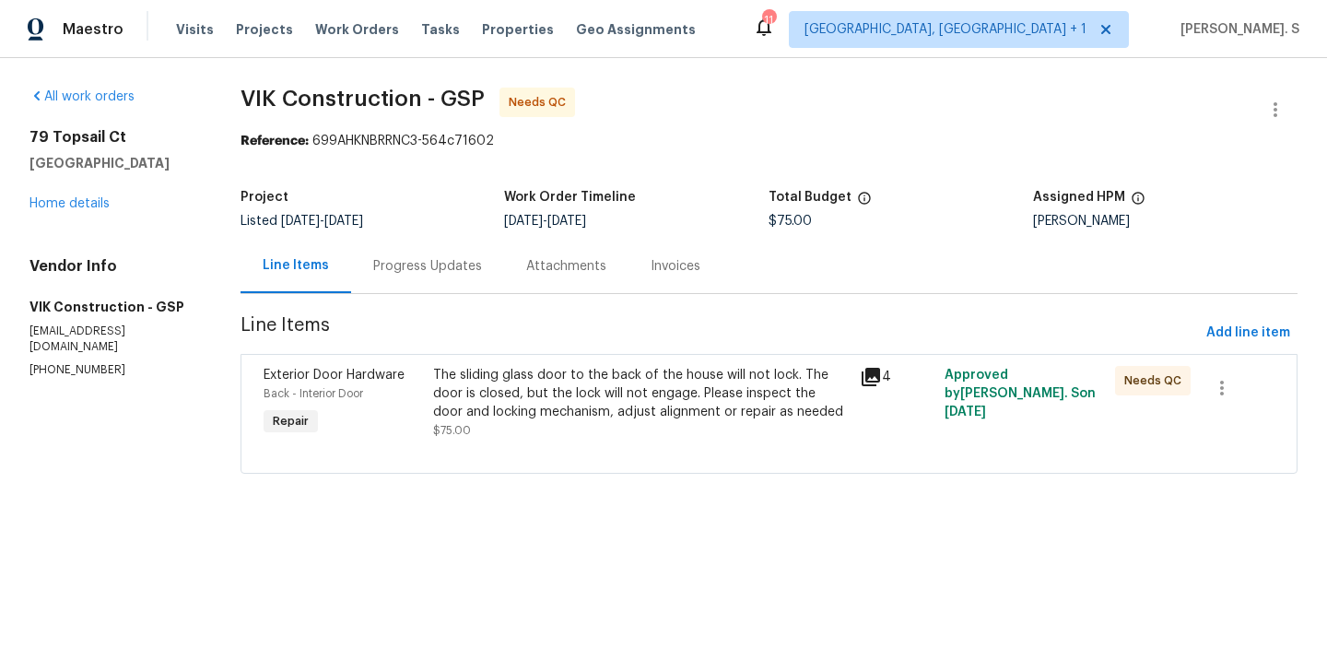
click at [608, 391] on div "The sliding glass door to the back of the house will not lock. The door is clos…" at bounding box center [640, 393] width 415 height 55
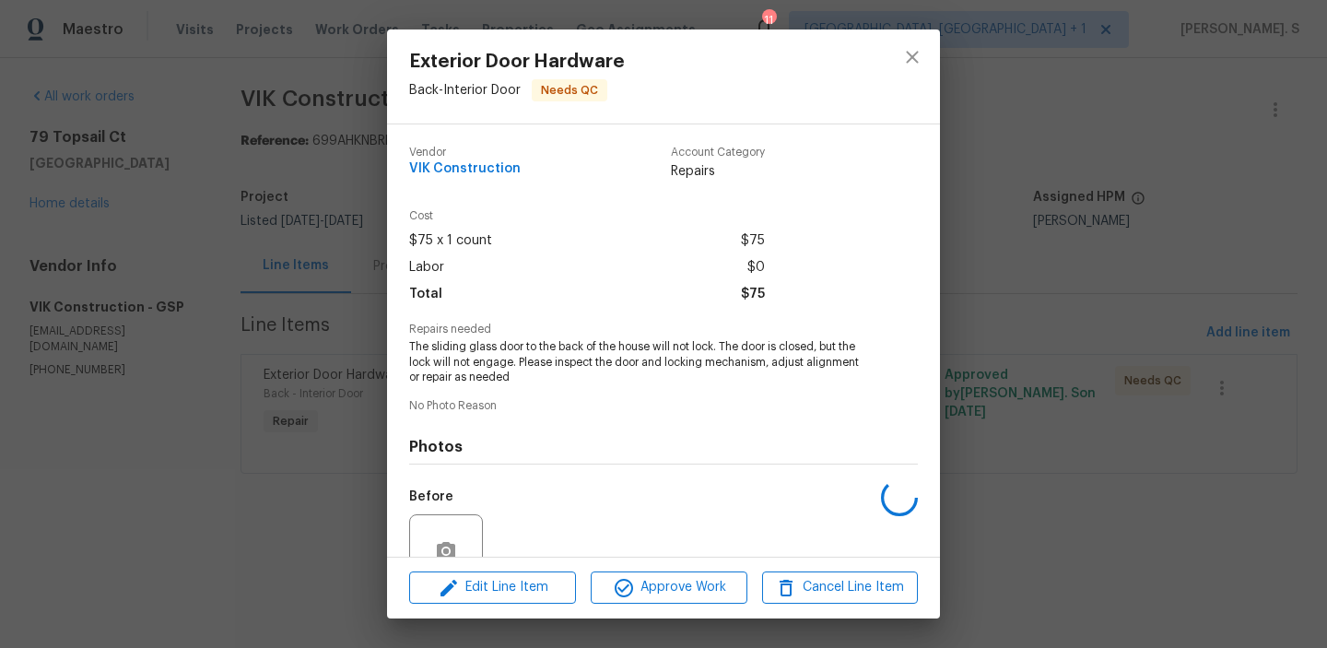
scroll to position [170, 0]
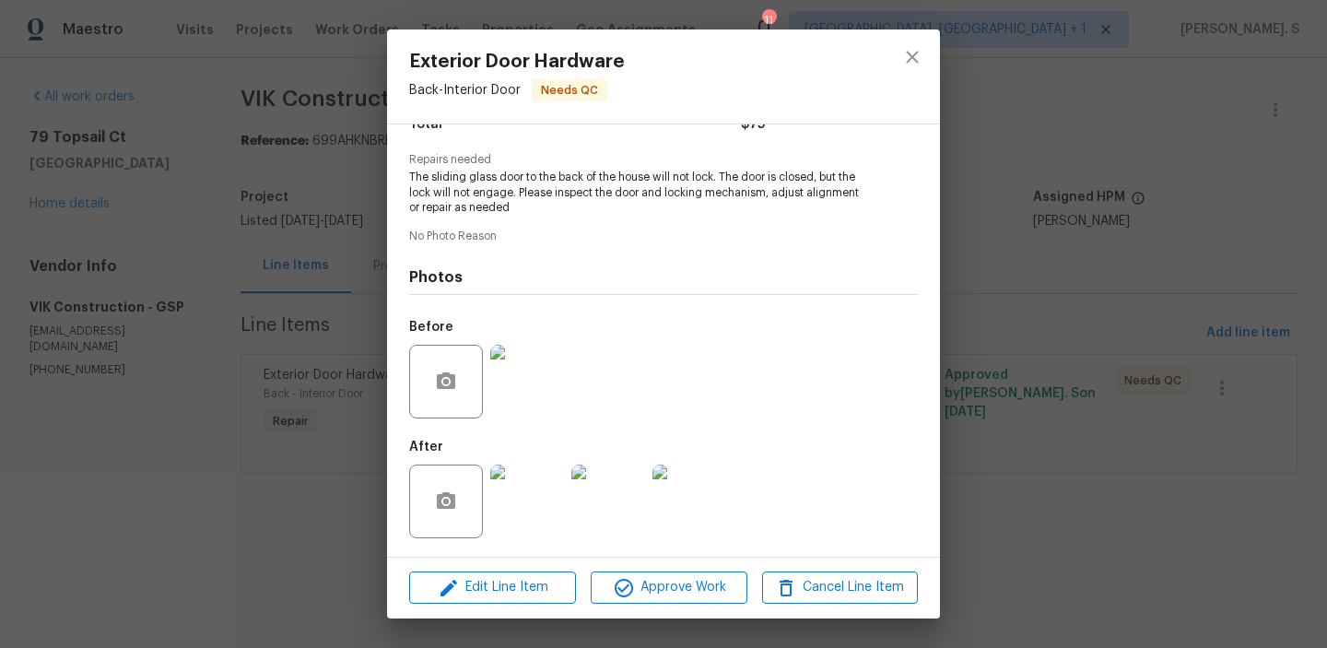
click at [530, 463] on div at bounding box center [527, 501] width 81 height 96
click at [534, 518] on img at bounding box center [527, 502] width 74 height 74
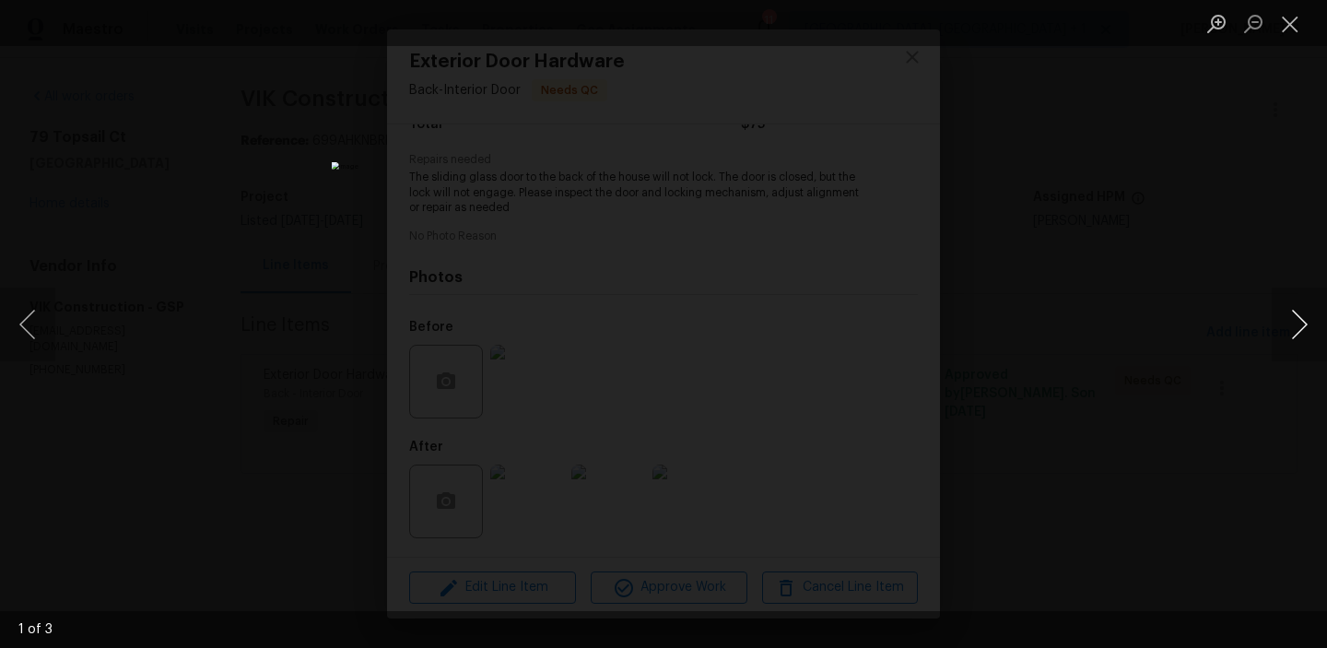
click at [1293, 328] on button "Next image" at bounding box center [1299, 325] width 55 height 74
click at [1291, 37] on button "Close lightbox" at bounding box center [1290, 23] width 37 height 32
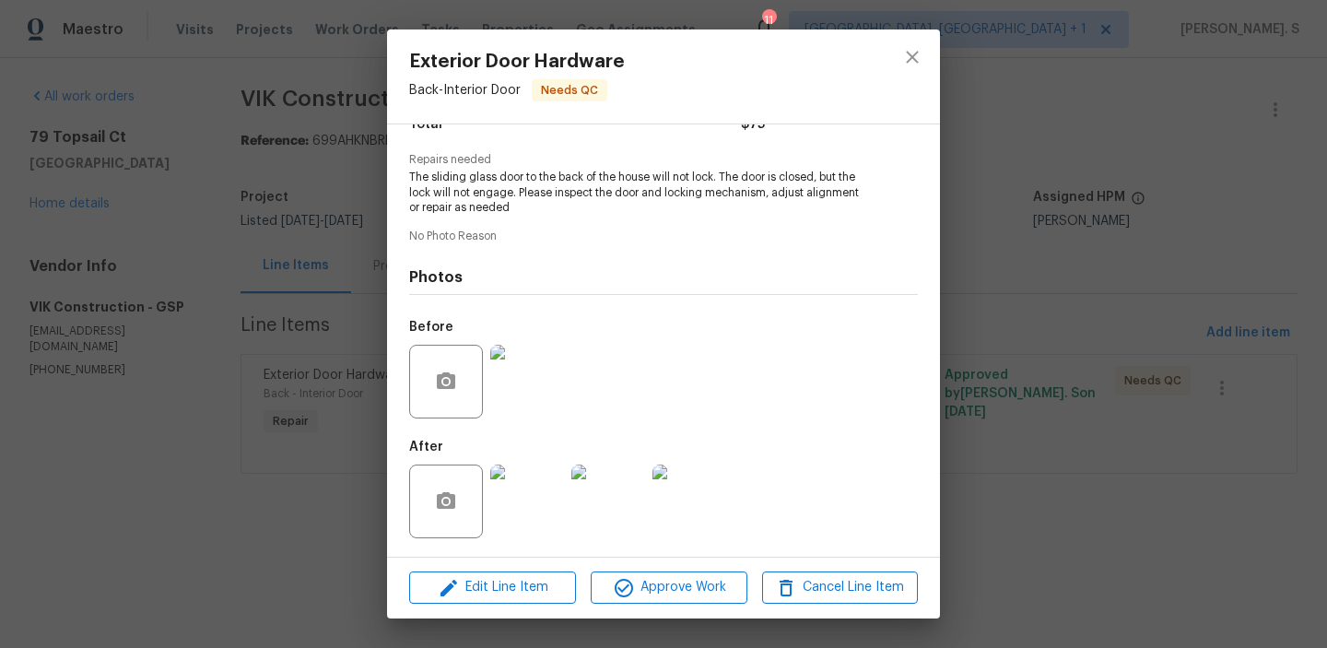
click at [539, 520] on img at bounding box center [527, 502] width 74 height 74
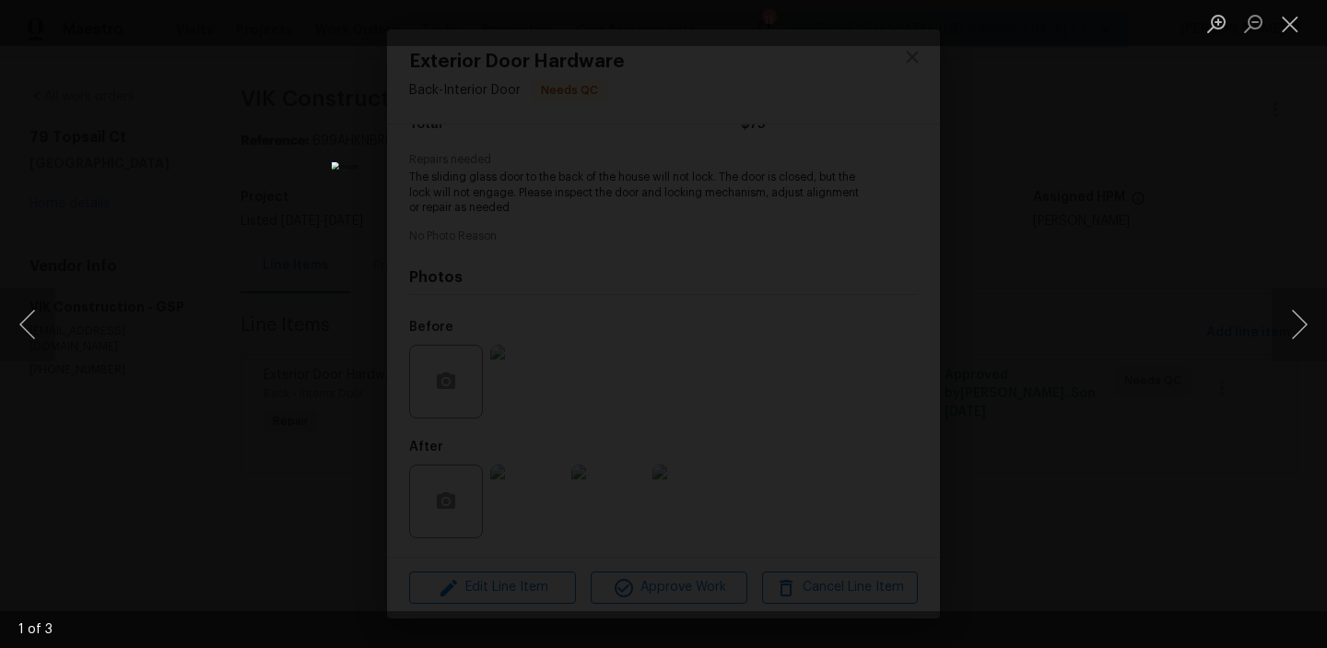
click at [1274, 361] on div "Lightbox" at bounding box center [663, 324] width 1327 height 648
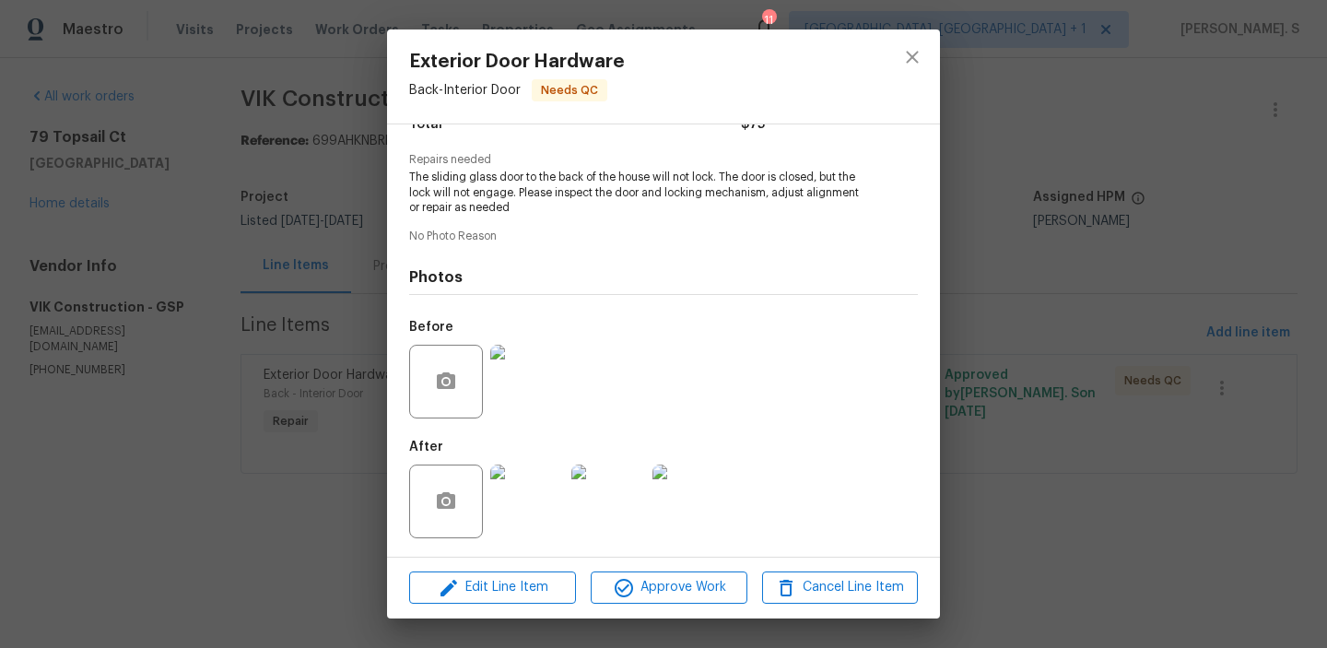
click at [1274, 361] on div "Lightbox" at bounding box center [663, 324] width 1327 height 648
click at [898, 50] on button "close" at bounding box center [912, 57] width 44 height 44
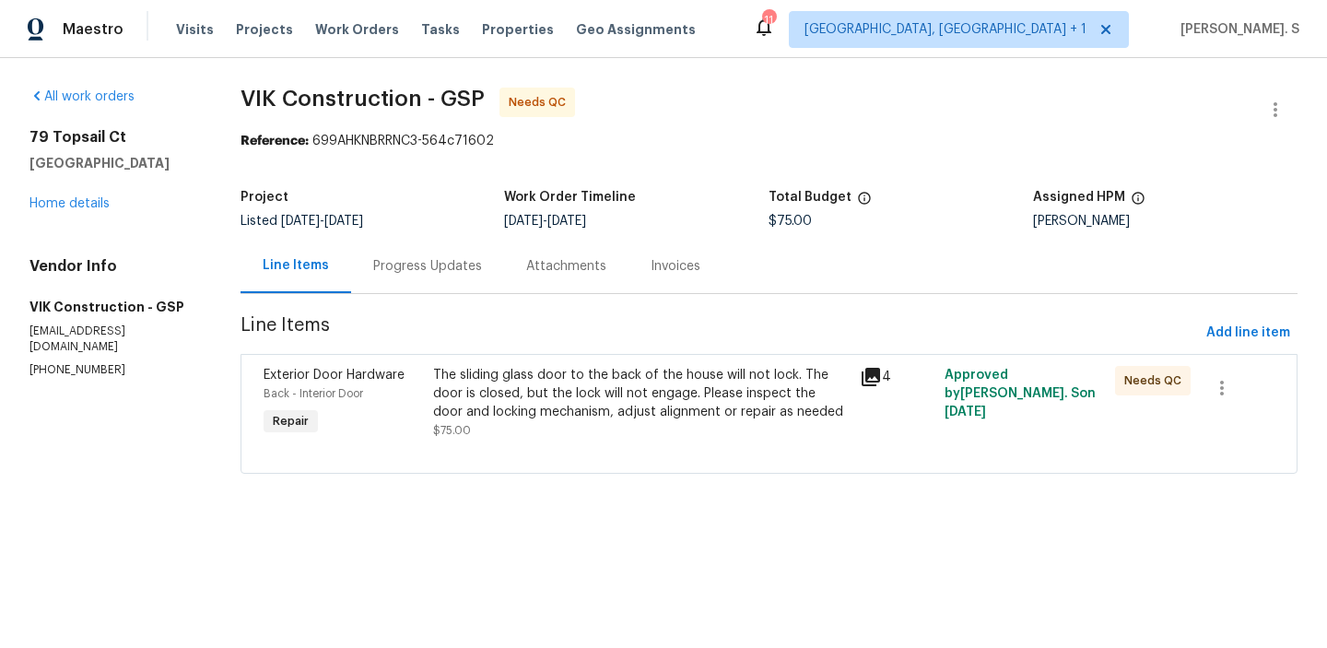
click at [400, 266] on div "Progress Updates" at bounding box center [427, 266] width 109 height 18
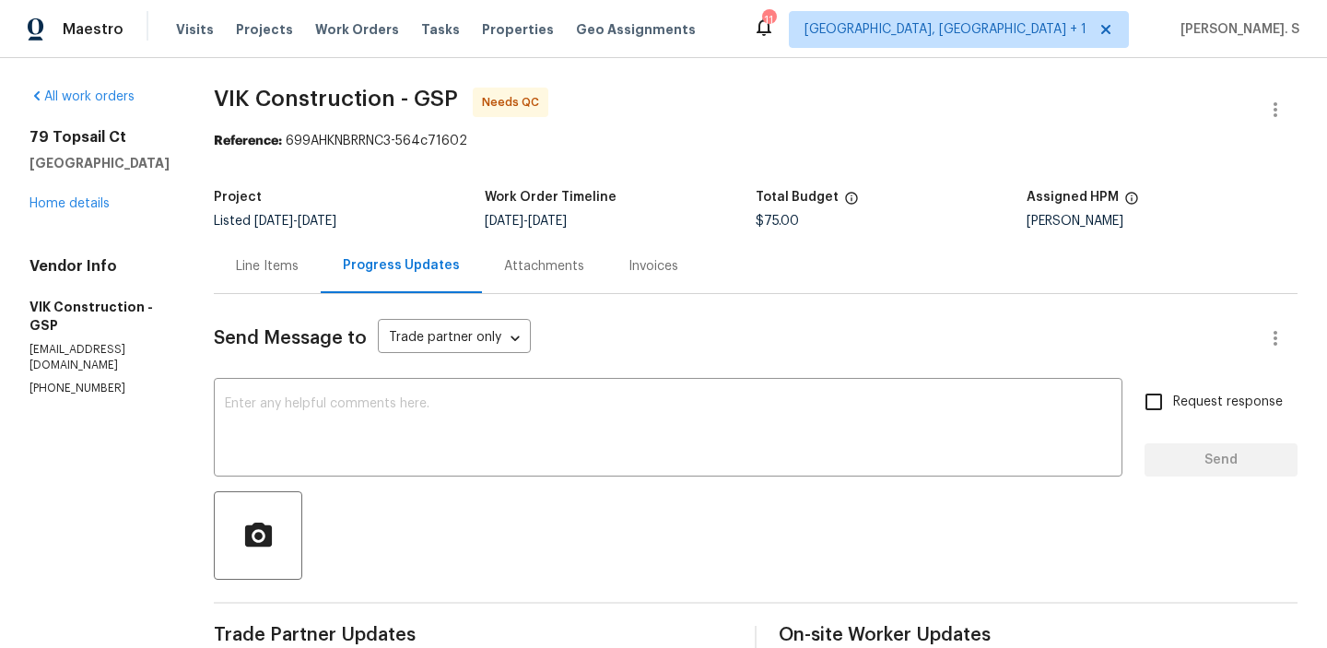
click at [299, 263] on div "Line Items" at bounding box center [267, 266] width 63 height 18
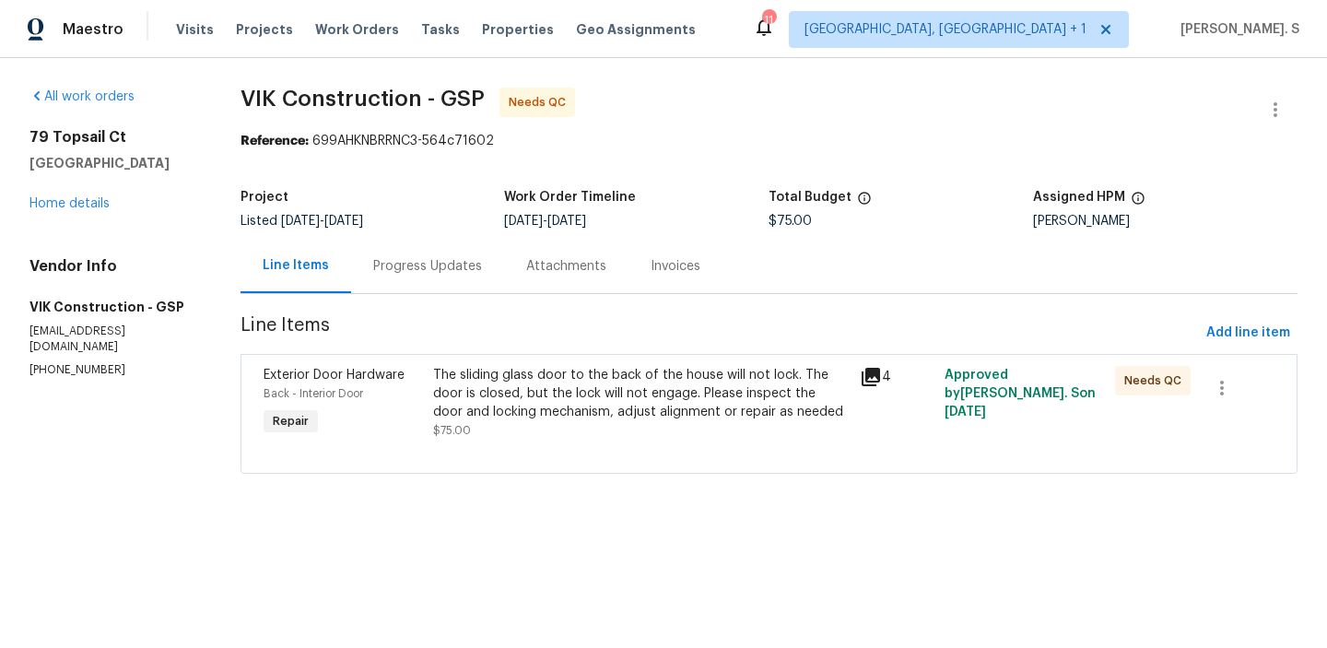
click at [420, 238] on div "Project Listed 8/25/2025 - 8/30/2025 Work Order Timeline 8/28/2025 - 8/28/2025 …" at bounding box center [769, 209] width 1057 height 59
click at [425, 253] on div "Progress Updates" at bounding box center [427, 266] width 153 height 54
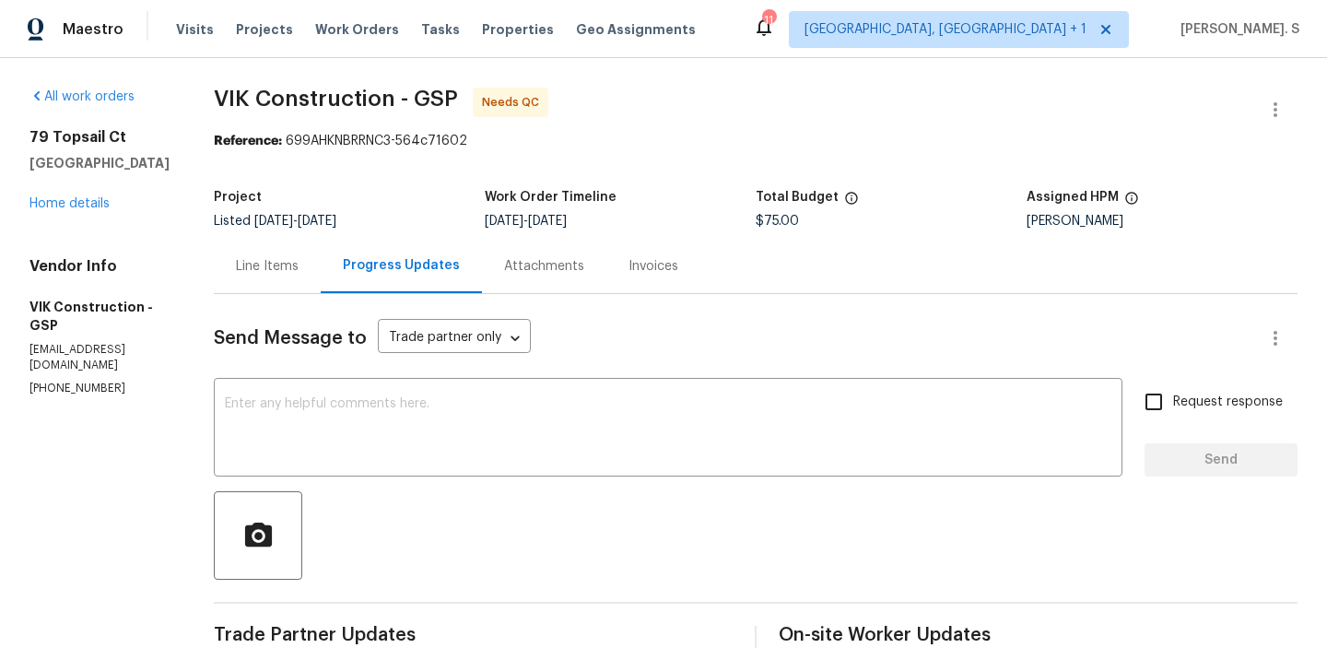
click at [283, 232] on div "Project Listed 8/25/2025 - 8/30/2025 Work Order Timeline 8/28/2025 - 8/28/2025 …" at bounding box center [756, 209] width 1084 height 59
click at [299, 267] on div "Line Items" at bounding box center [267, 266] width 63 height 18
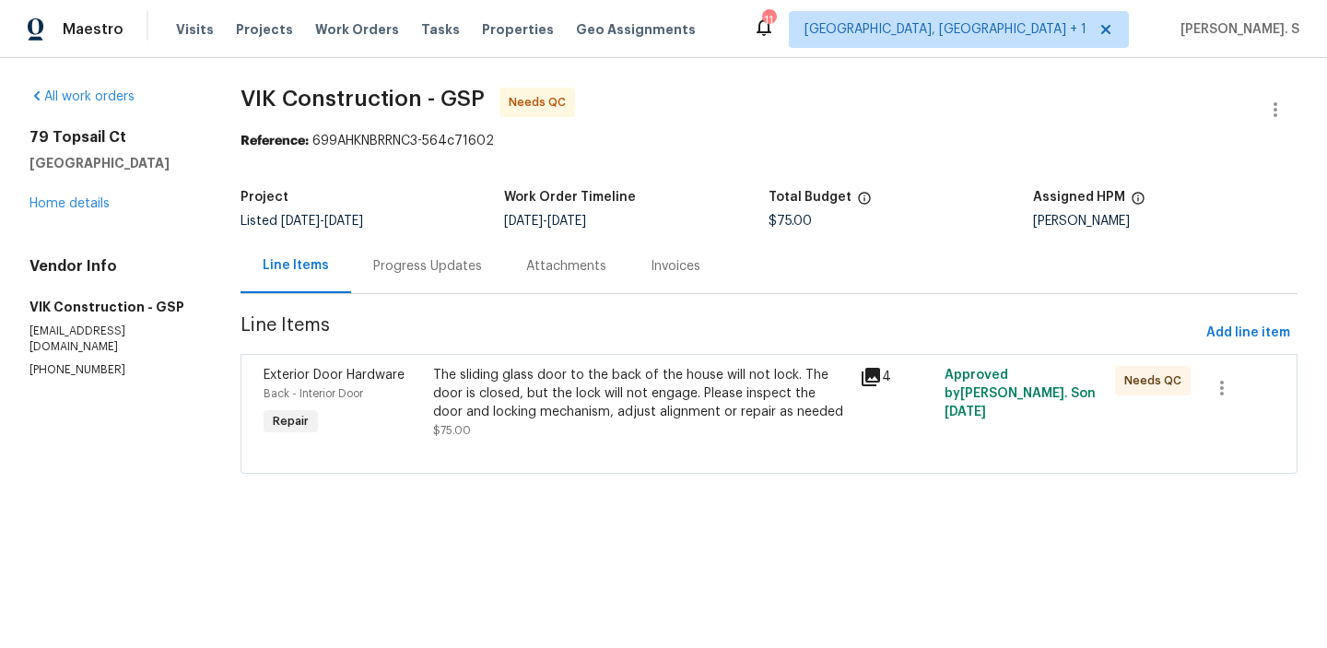
click at [430, 281] on div "Progress Updates" at bounding box center [427, 266] width 153 height 54
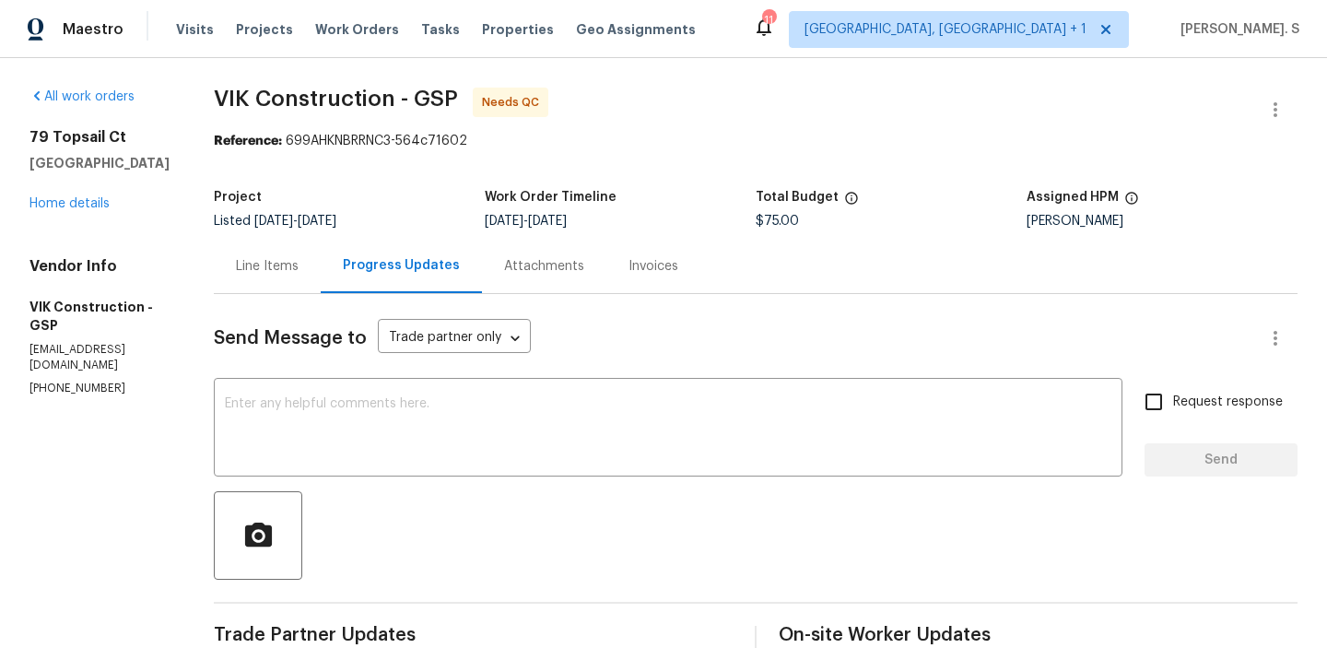
click at [279, 270] on div "Line Items" at bounding box center [267, 266] width 63 height 18
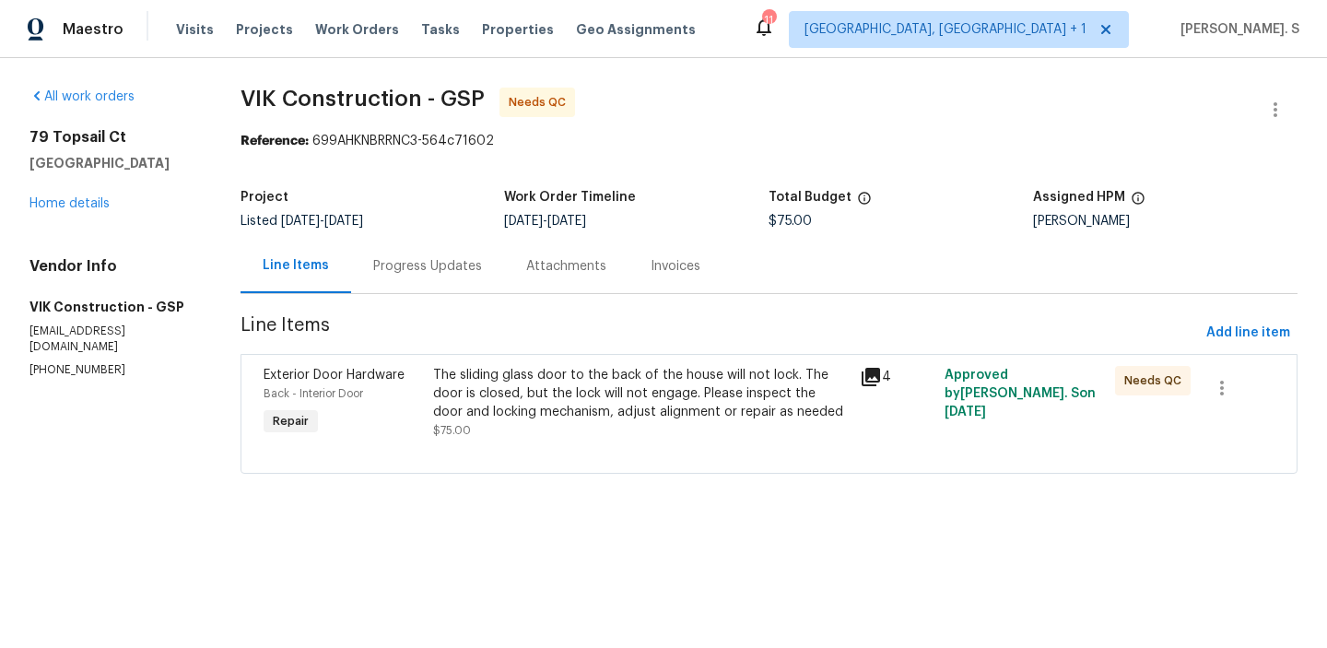
click at [459, 379] on div "The sliding glass door to the back of the house will not lock. The door is clos…" at bounding box center [640, 393] width 415 height 55
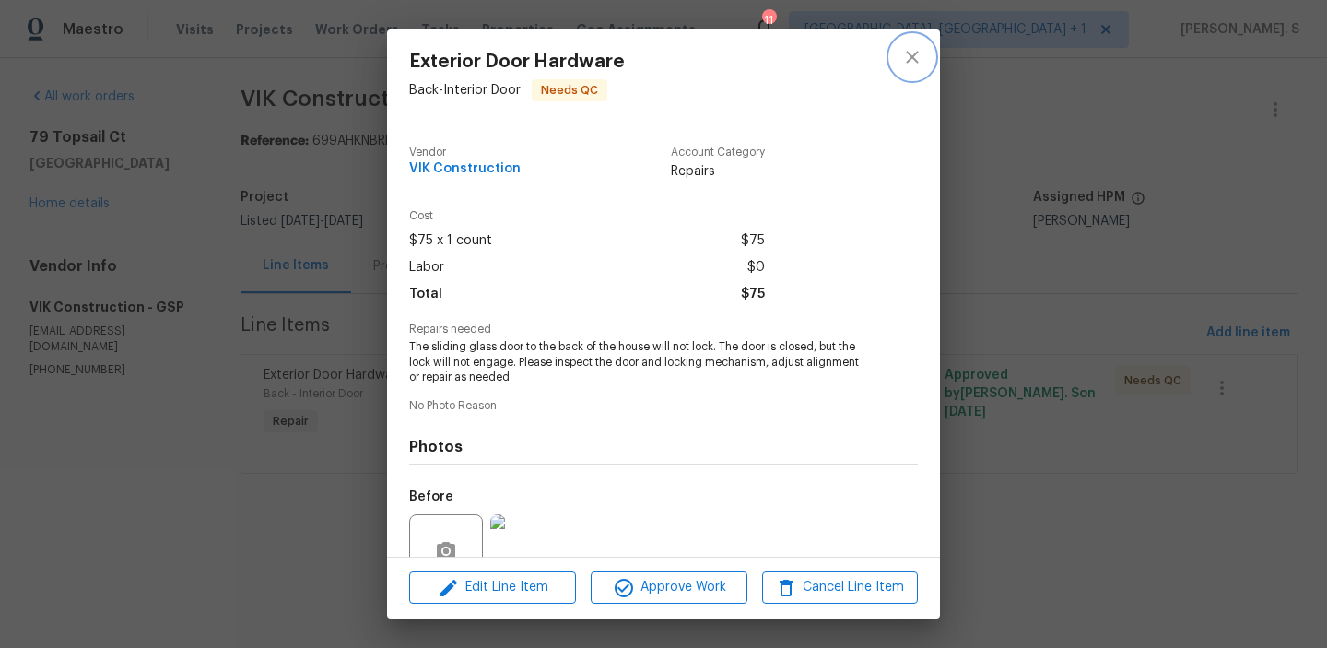
click at [915, 65] on icon "close" at bounding box center [912, 57] width 22 height 22
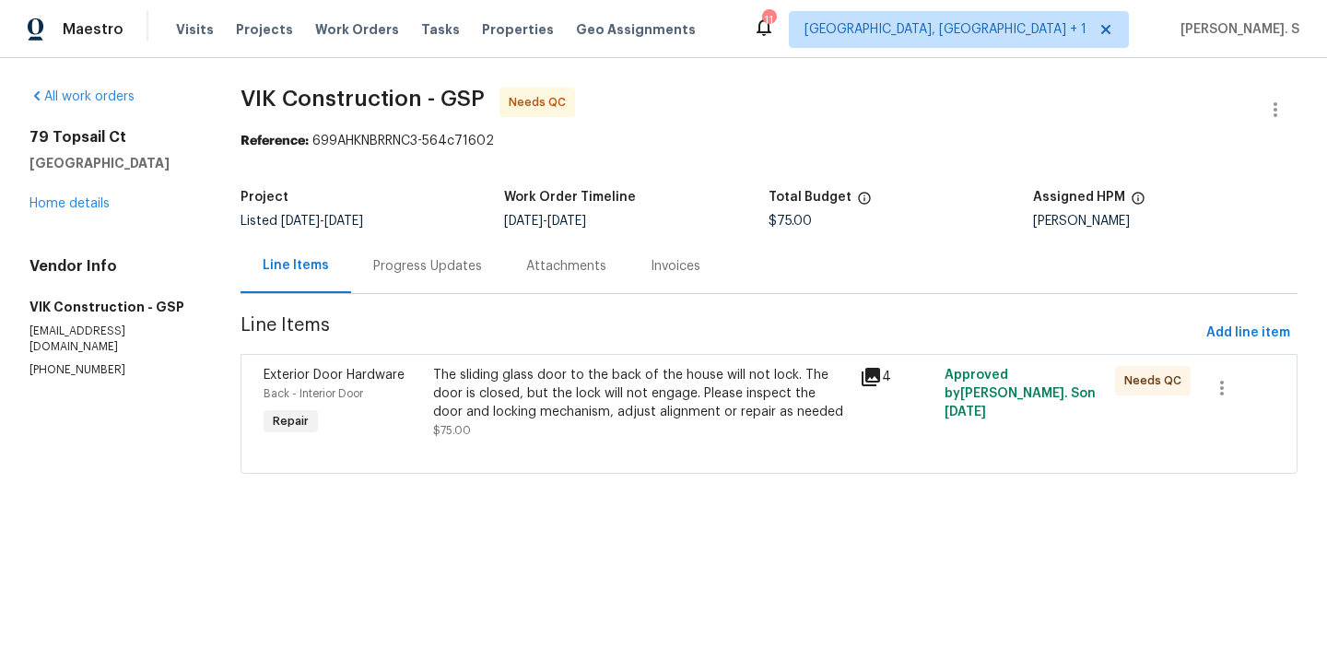
click at [449, 247] on div "Progress Updates" at bounding box center [427, 266] width 153 height 54
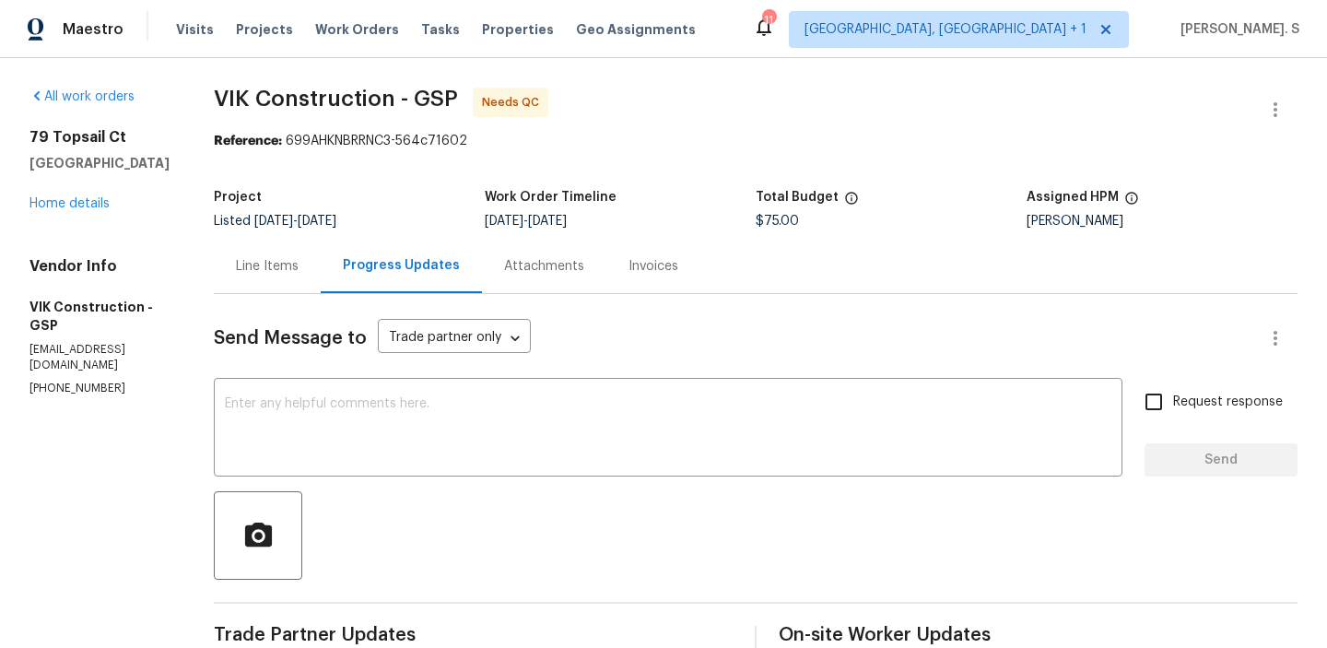
click at [293, 218] on span "8/25/2025" at bounding box center [273, 221] width 39 height 13
click at [312, 296] on div "Send Message to Trade partner only Trade partner only ​ x ​ Request response Se…" at bounding box center [756, 628] width 1084 height 669
click at [299, 275] on div "Line Items" at bounding box center [267, 266] width 63 height 18
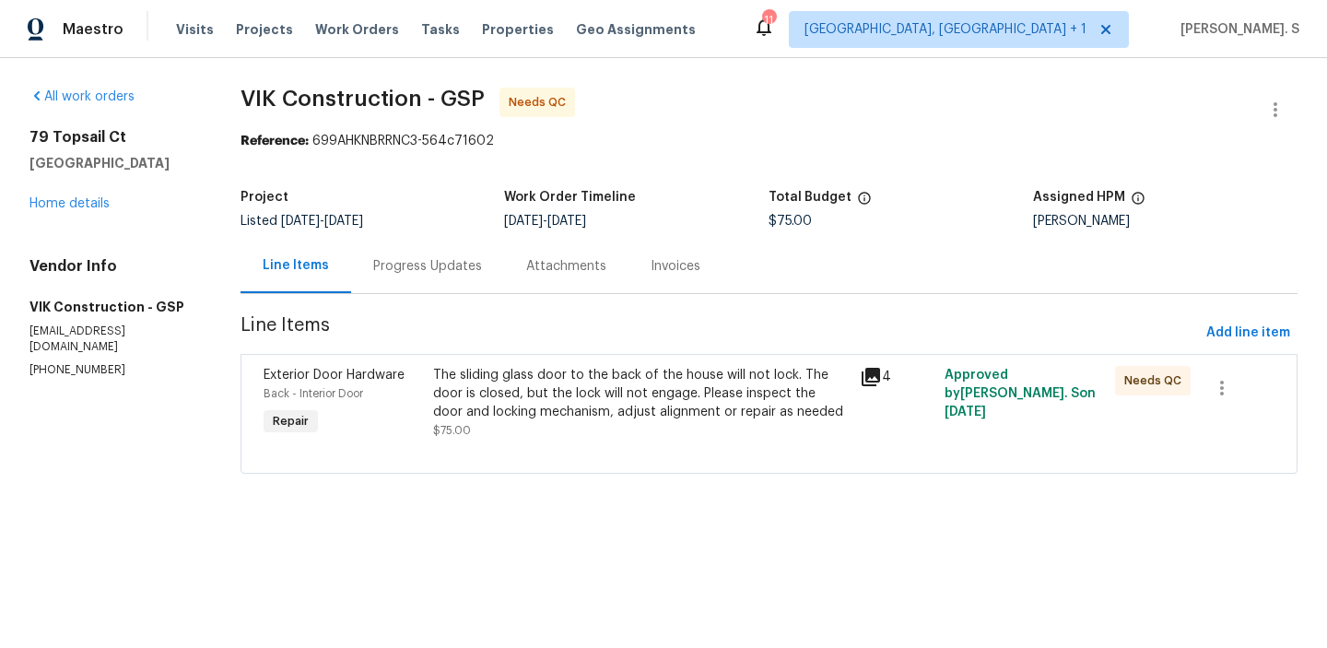
click at [644, 405] on div "The sliding glass door to the back of the house will not lock. The door is clos…" at bounding box center [640, 393] width 415 height 55
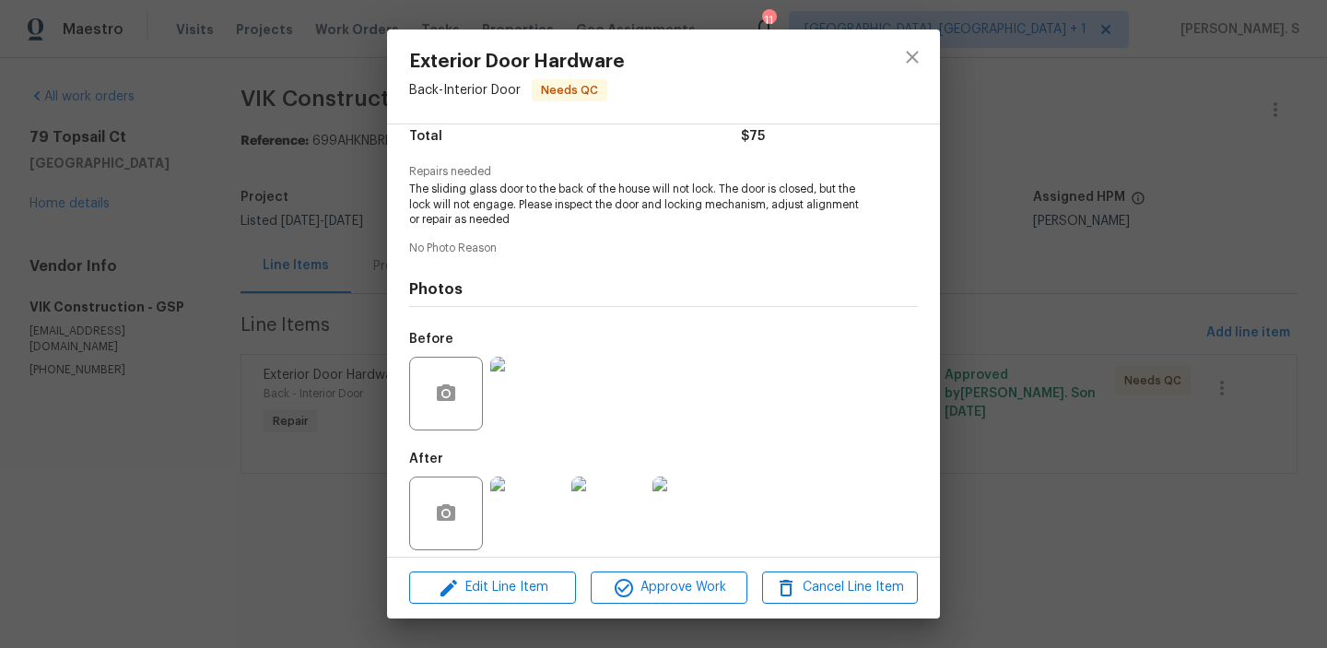
scroll to position [170, 0]
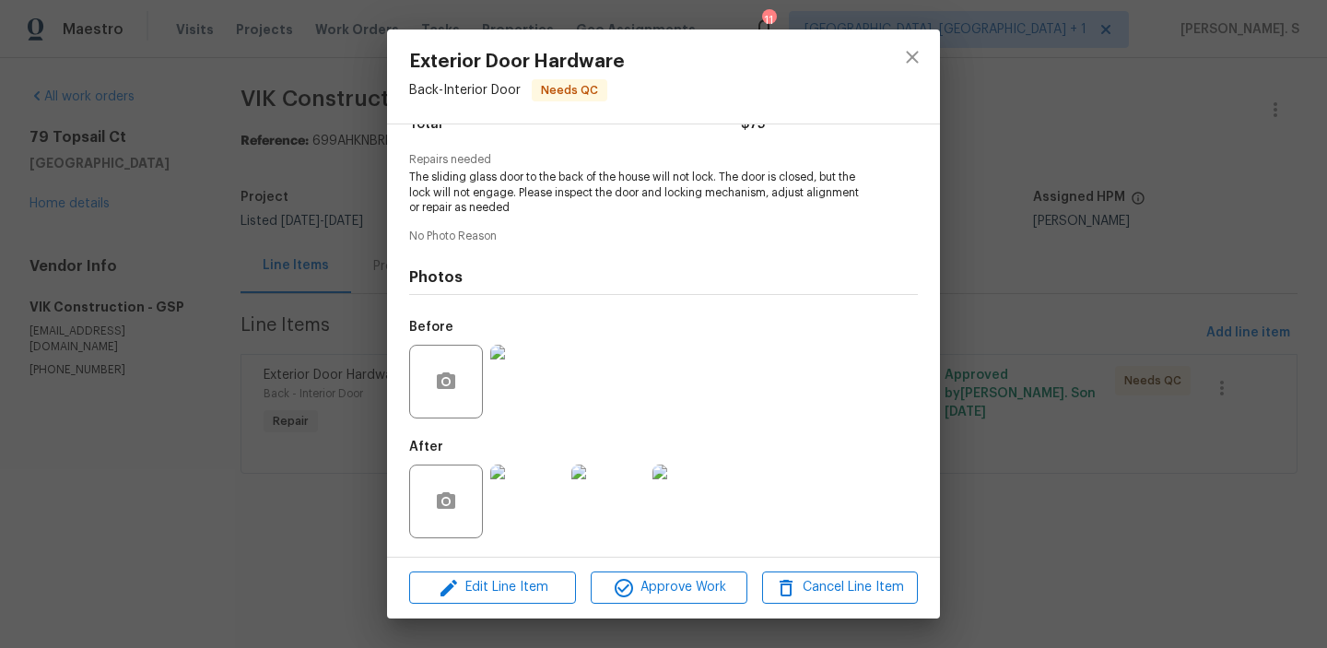
click at [531, 493] on img at bounding box center [527, 502] width 74 height 74
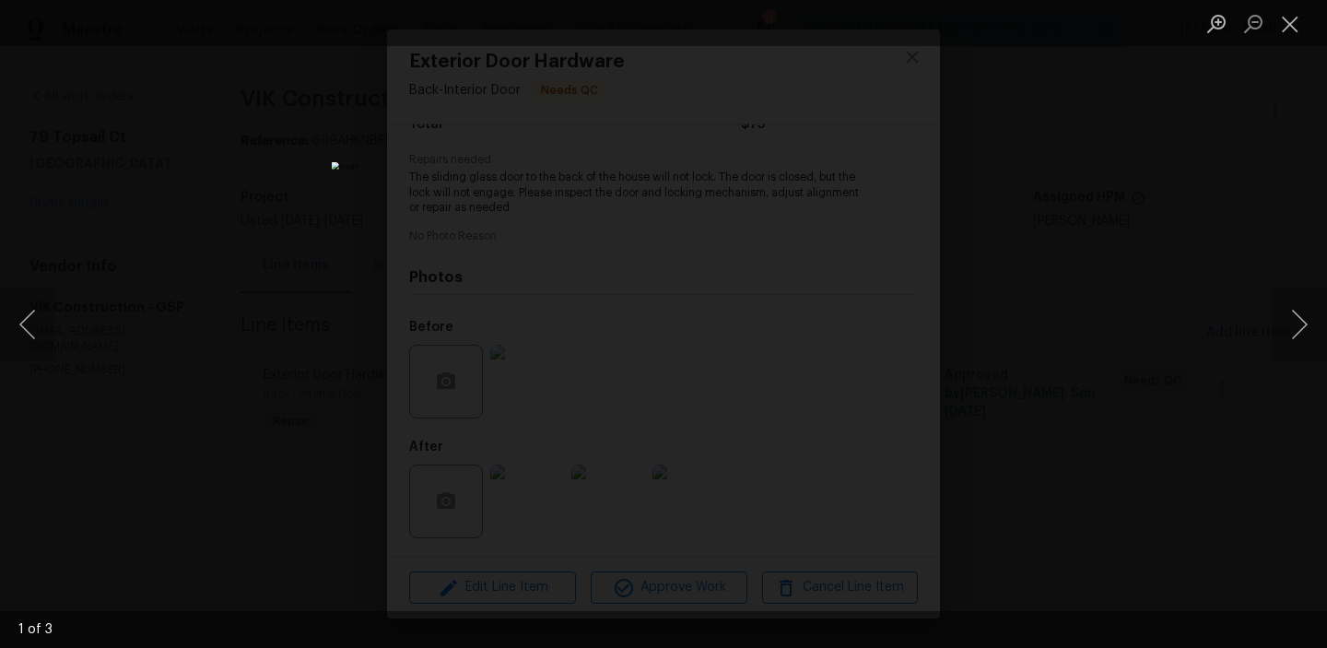
click at [1312, 42] on ul "Lightbox" at bounding box center [1262, 23] width 129 height 46
click at [1284, 28] on button "Close lightbox" at bounding box center [1290, 23] width 37 height 32
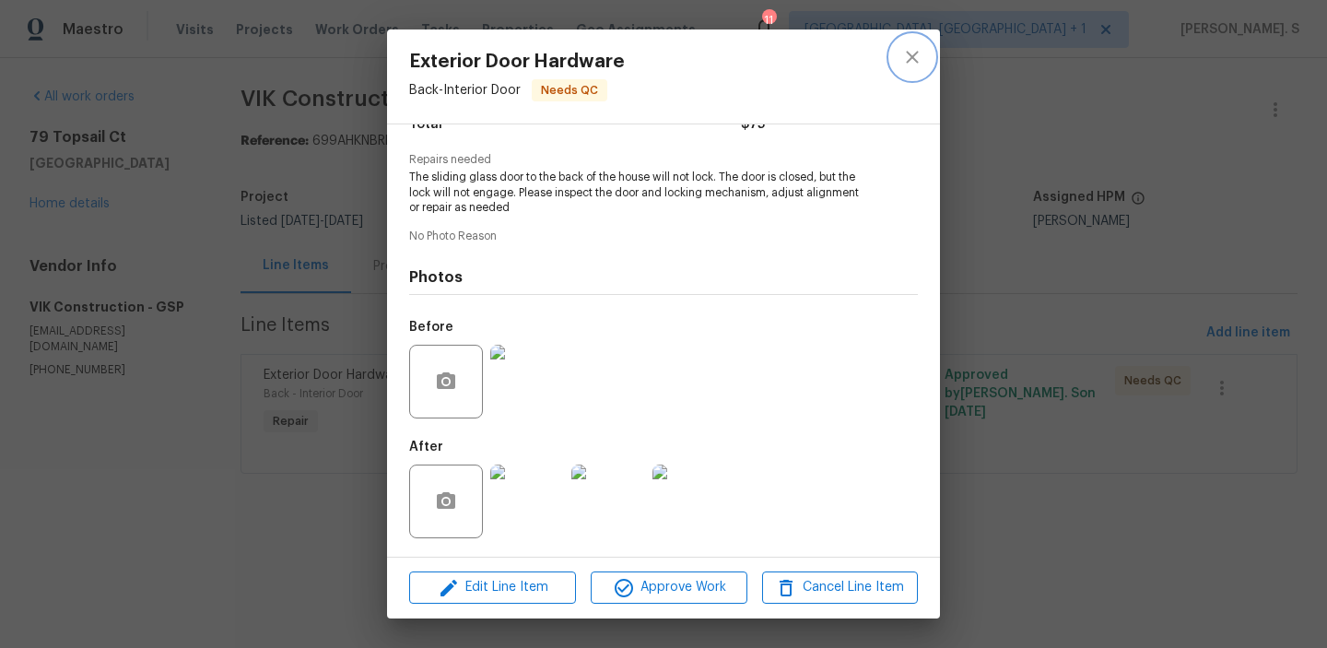
click at [906, 64] on icon "close" at bounding box center [912, 57] width 22 height 22
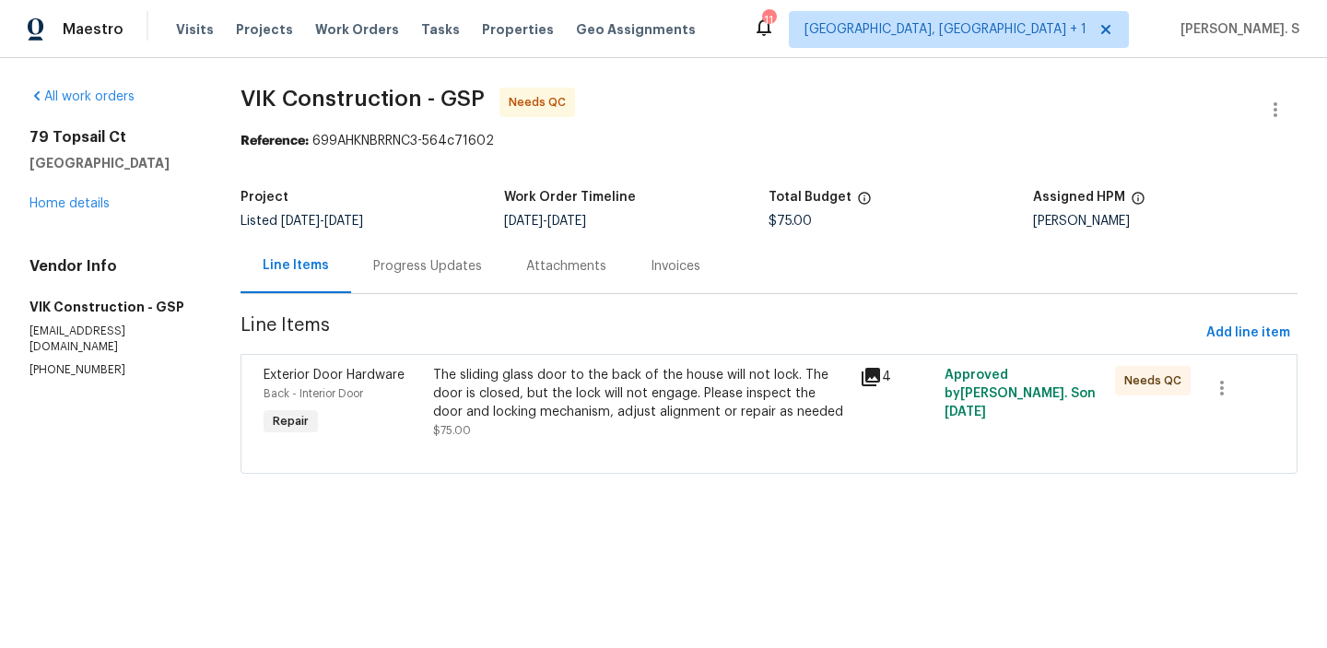
click at [607, 406] on div "The sliding glass door to the back of the house will not lock. The door is clos…" at bounding box center [640, 393] width 415 height 55
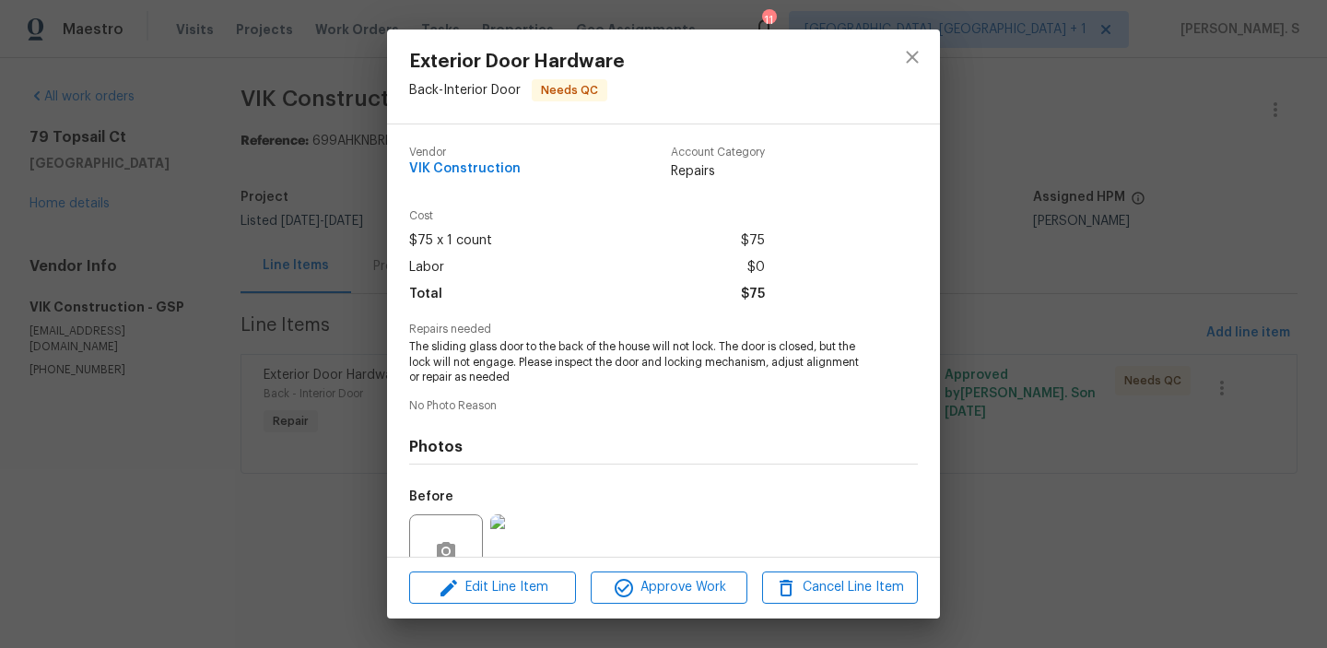
scroll to position [149, 0]
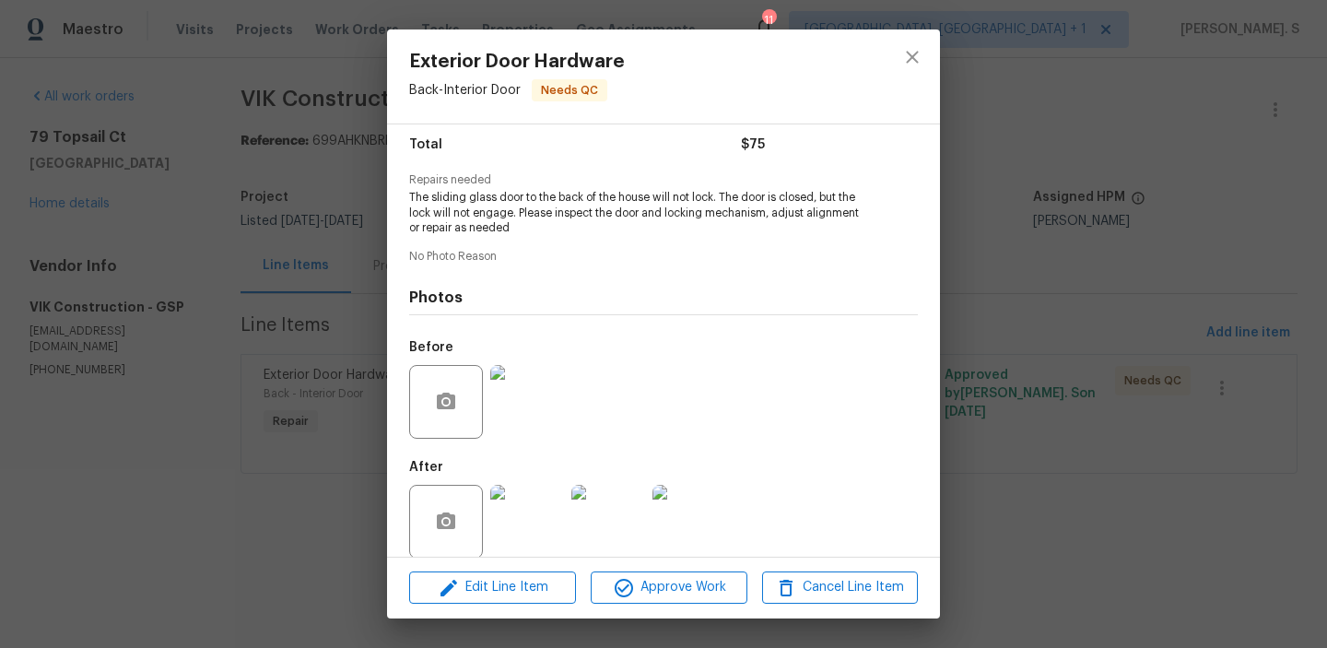
click at [519, 497] on img at bounding box center [527, 522] width 74 height 74
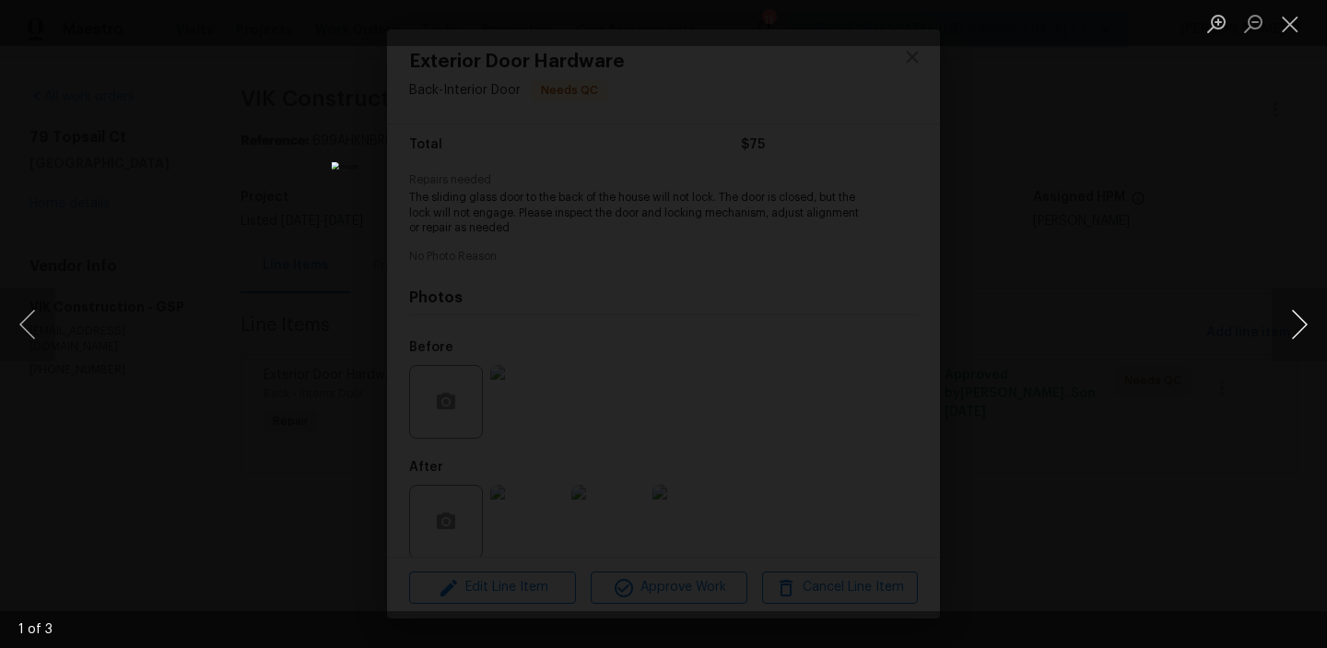
click at [1323, 347] on button "Next image" at bounding box center [1299, 325] width 55 height 74
click at [1297, 21] on button "Close lightbox" at bounding box center [1290, 23] width 37 height 32
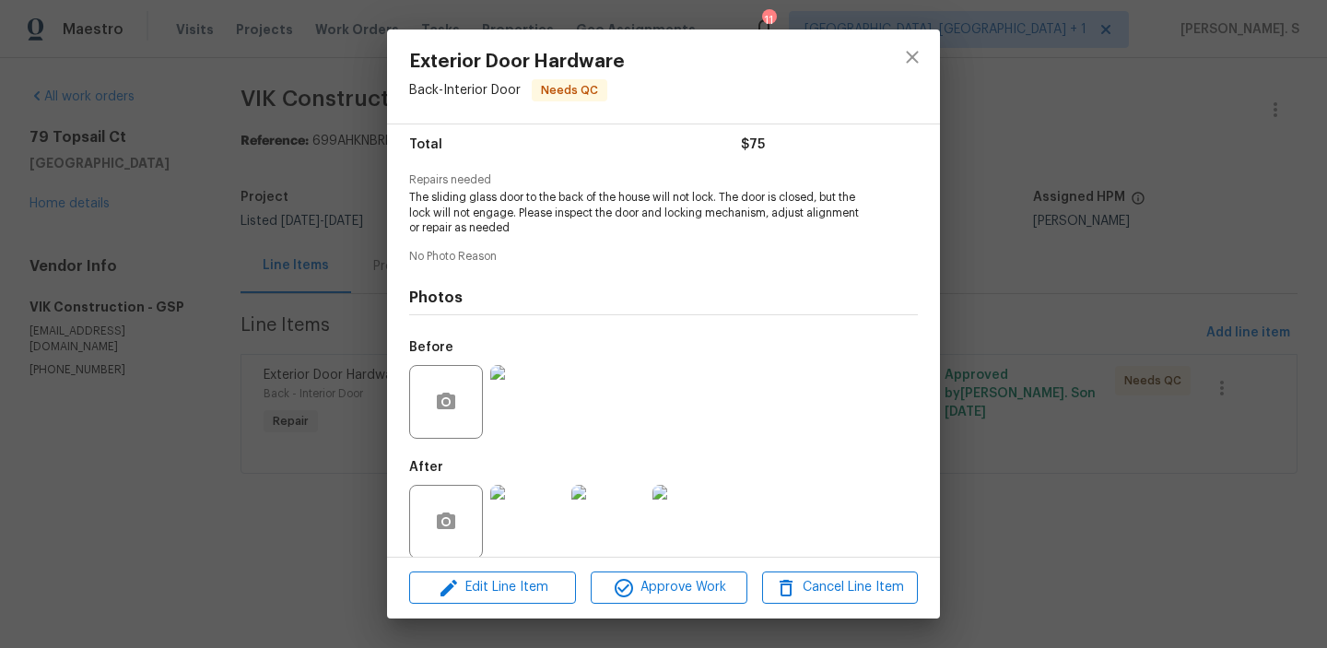
click at [883, 45] on div "Exterior Door Hardware Back - Interior Door Needs QC" at bounding box center [663, 76] width 553 height 94
click at [918, 54] on icon "close" at bounding box center [912, 57] width 22 height 22
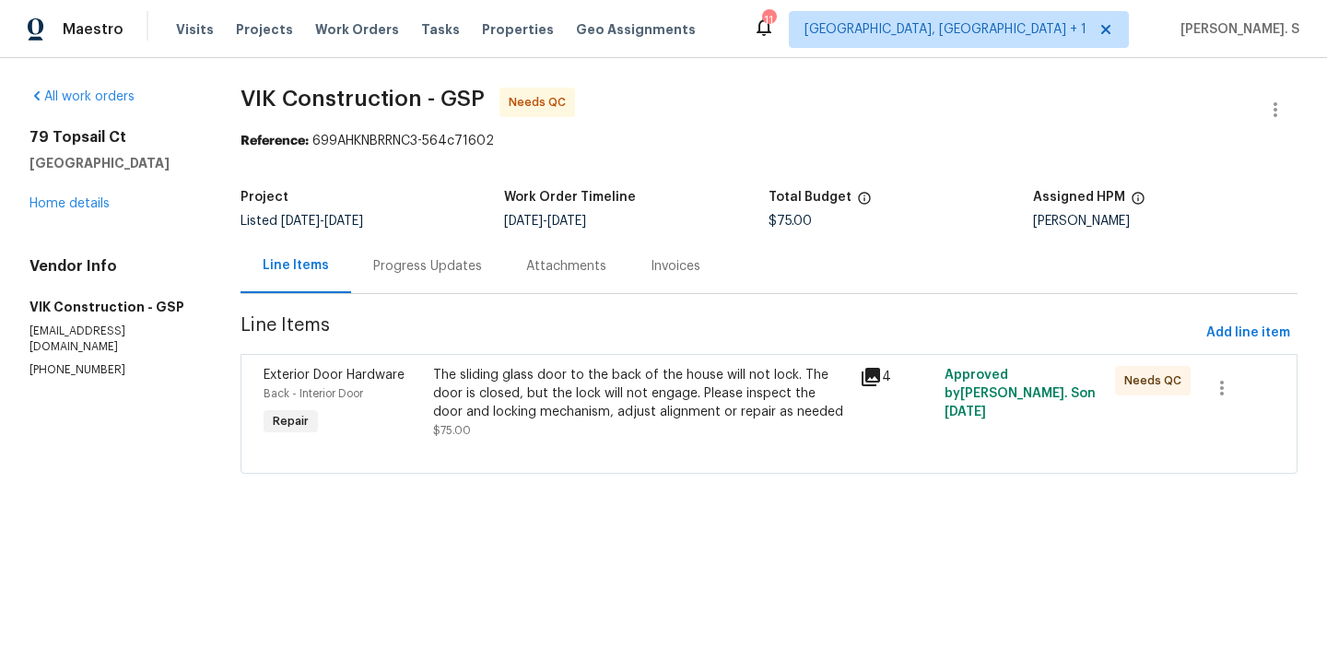
click at [736, 471] on div "Exterior Door Hardware Back - Interior Door Repair The sliding glass door to th…" at bounding box center [769, 414] width 1057 height 120
click at [655, 398] on div "The sliding glass door to the back of the house will not lock. The door is clos…" at bounding box center [640, 393] width 415 height 55
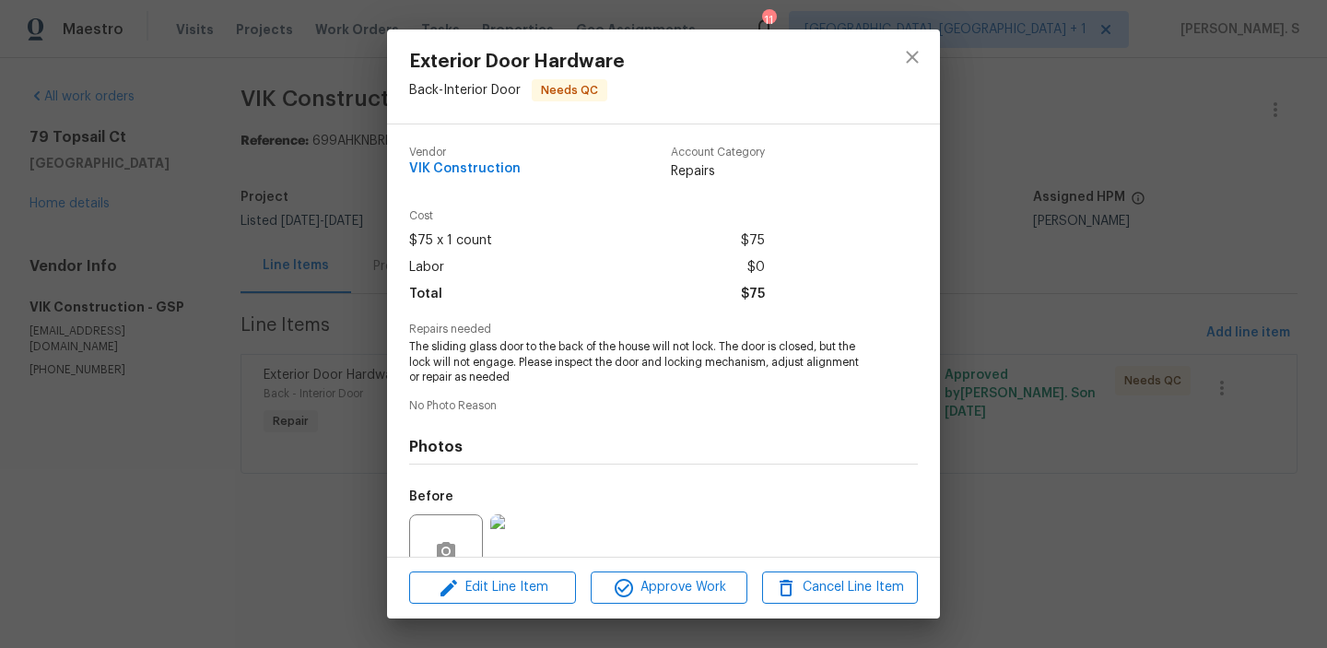
scroll to position [170, 0]
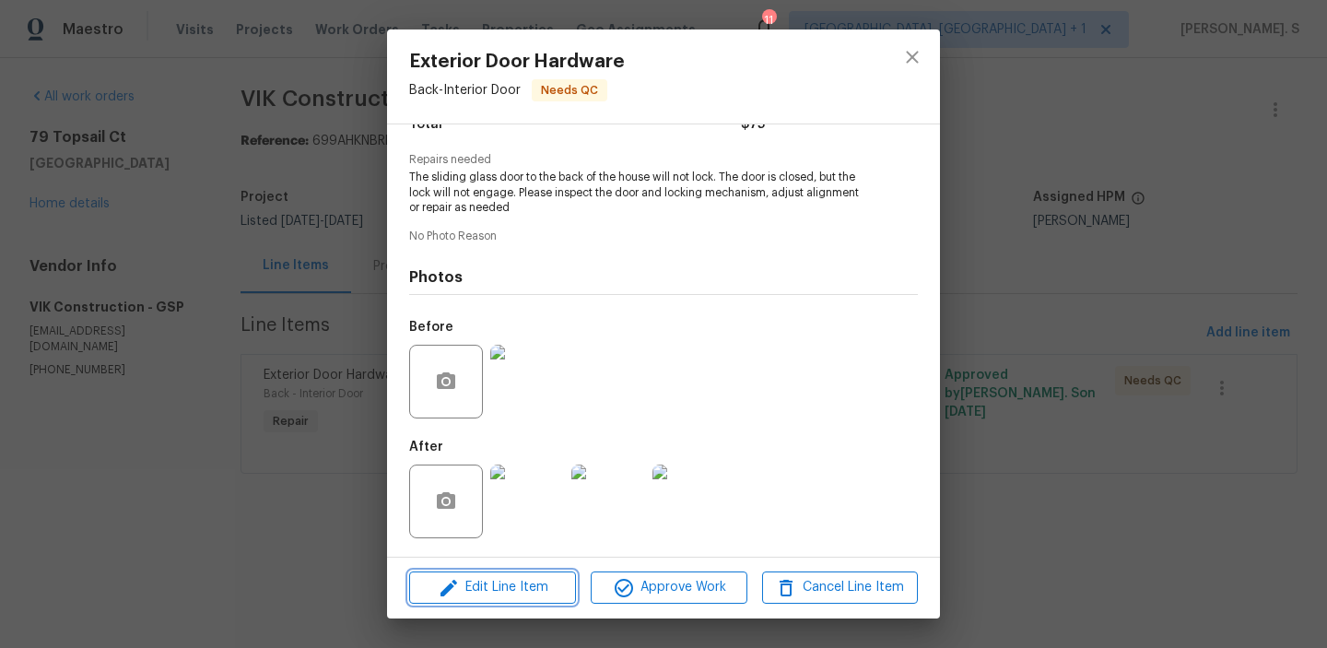
click at [489, 597] on span "Edit Line Item" at bounding box center [493, 587] width 156 height 23
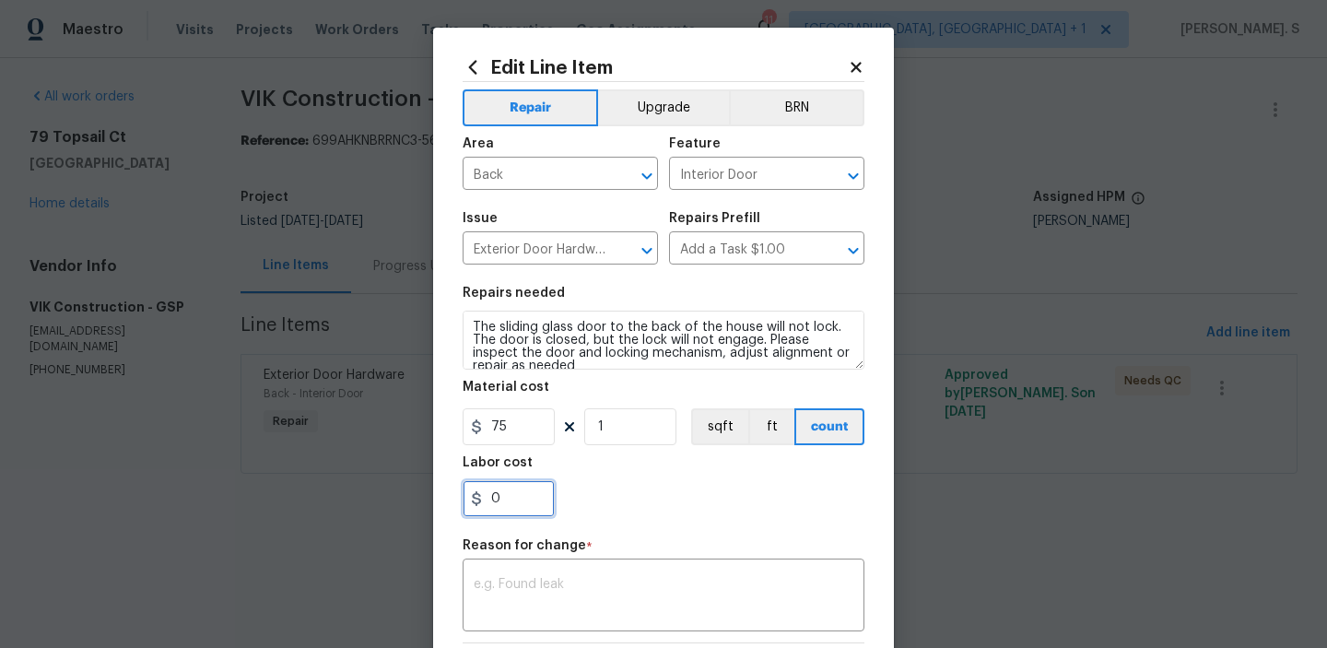
click at [507, 488] on input "0" at bounding box center [509, 498] width 92 height 37
type input "75"
click at [660, 599] on textarea at bounding box center [664, 597] width 380 height 39
paste textarea "(GJ) Updated per vendor’s final cos"
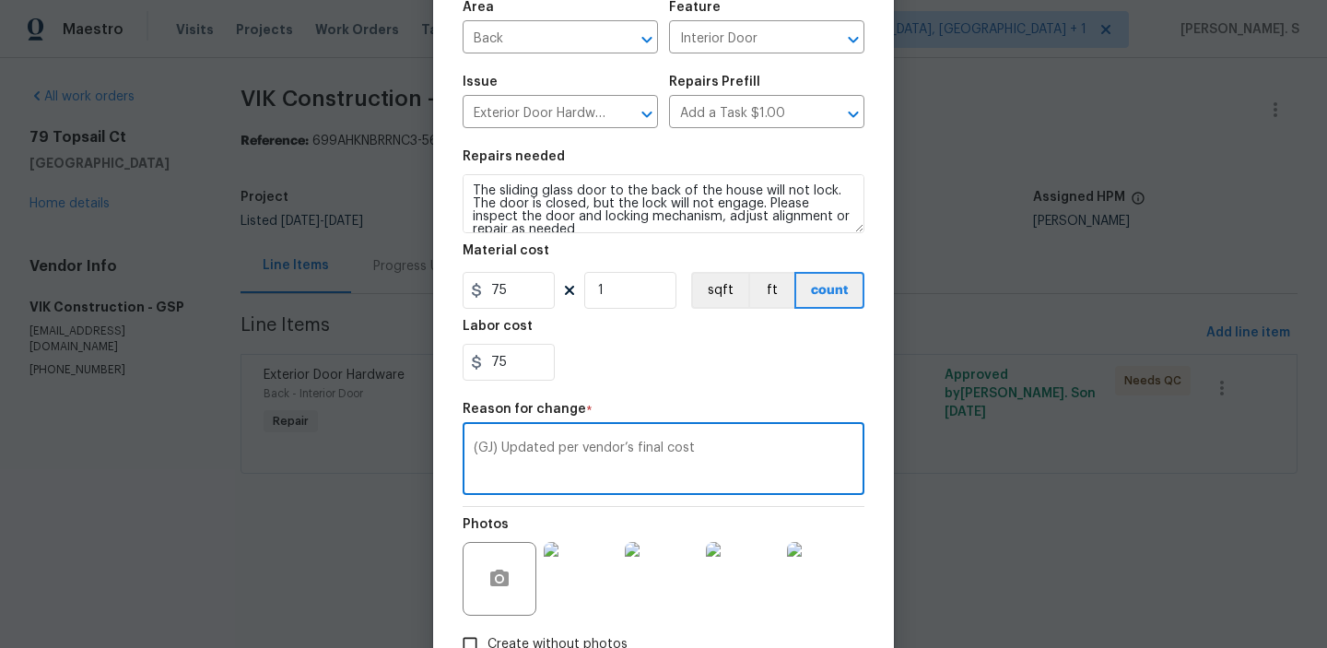
scroll to position [261, 0]
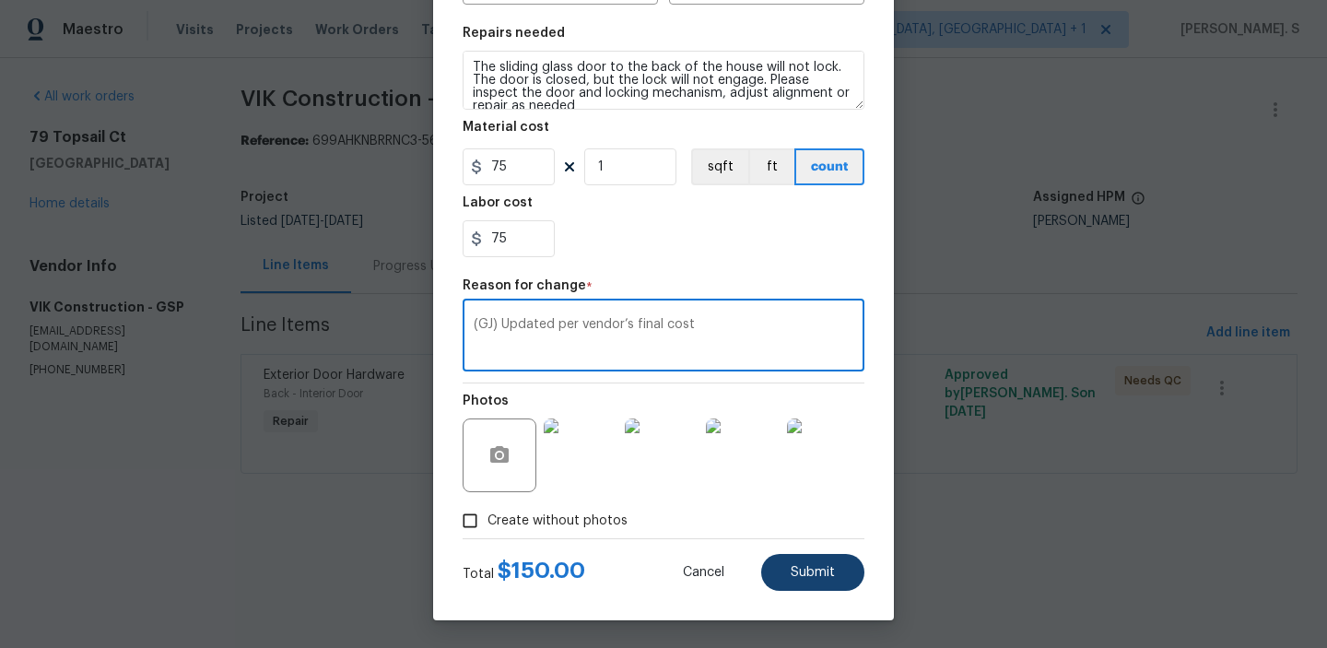
type textarea "(GJ) Updated per vendor’s final cost"
click at [799, 577] on span "Submit" at bounding box center [813, 573] width 44 height 14
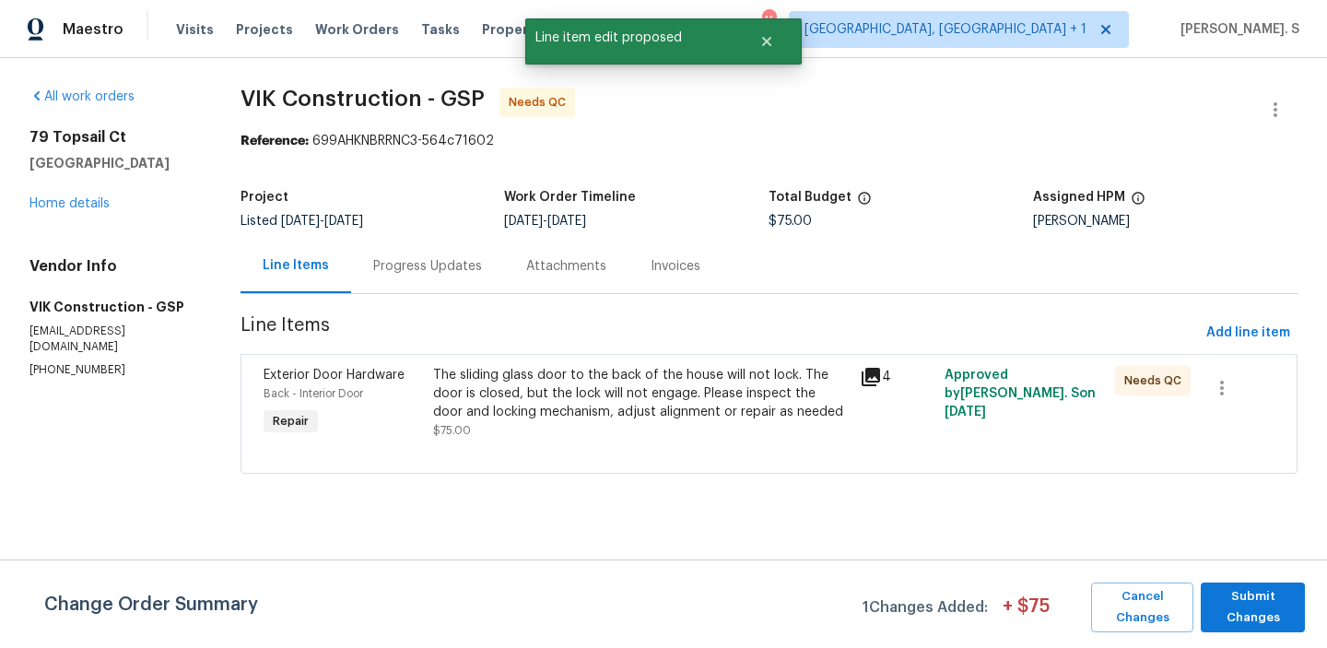
scroll to position [0, 0]
click at [1242, 596] on span "Submit Changes" at bounding box center [1253, 607] width 86 height 42
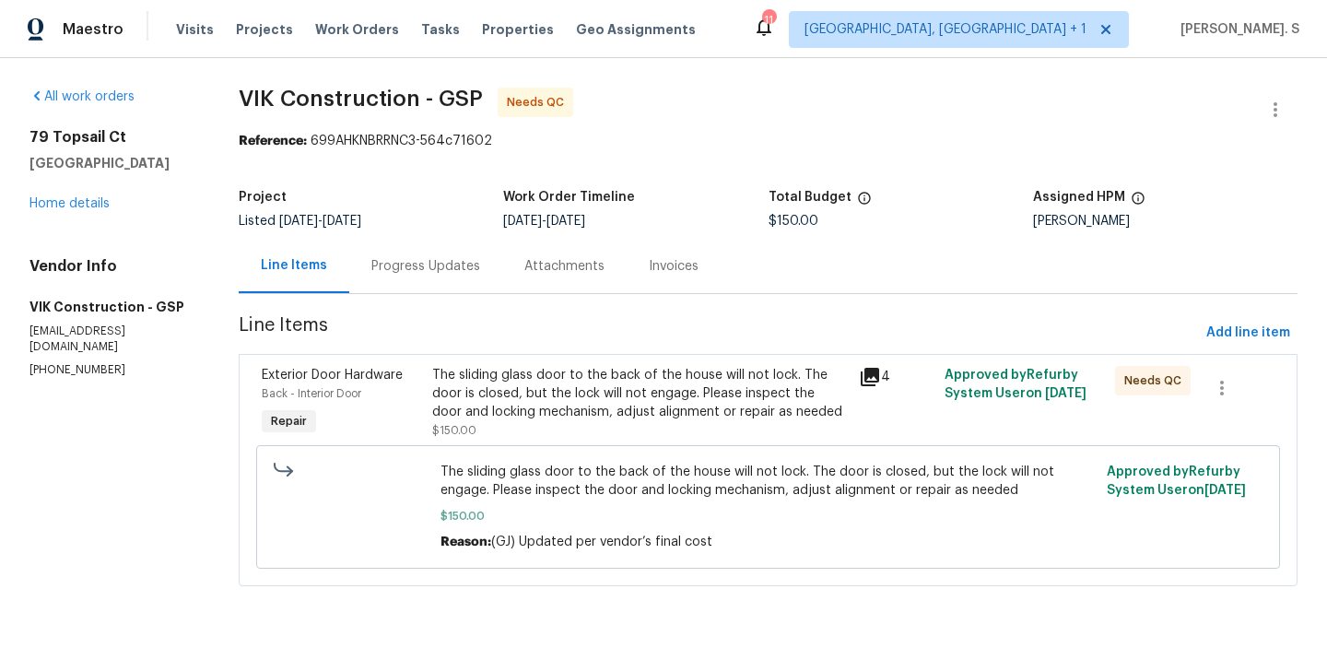
click at [470, 277] on div "Progress Updates" at bounding box center [425, 266] width 153 height 54
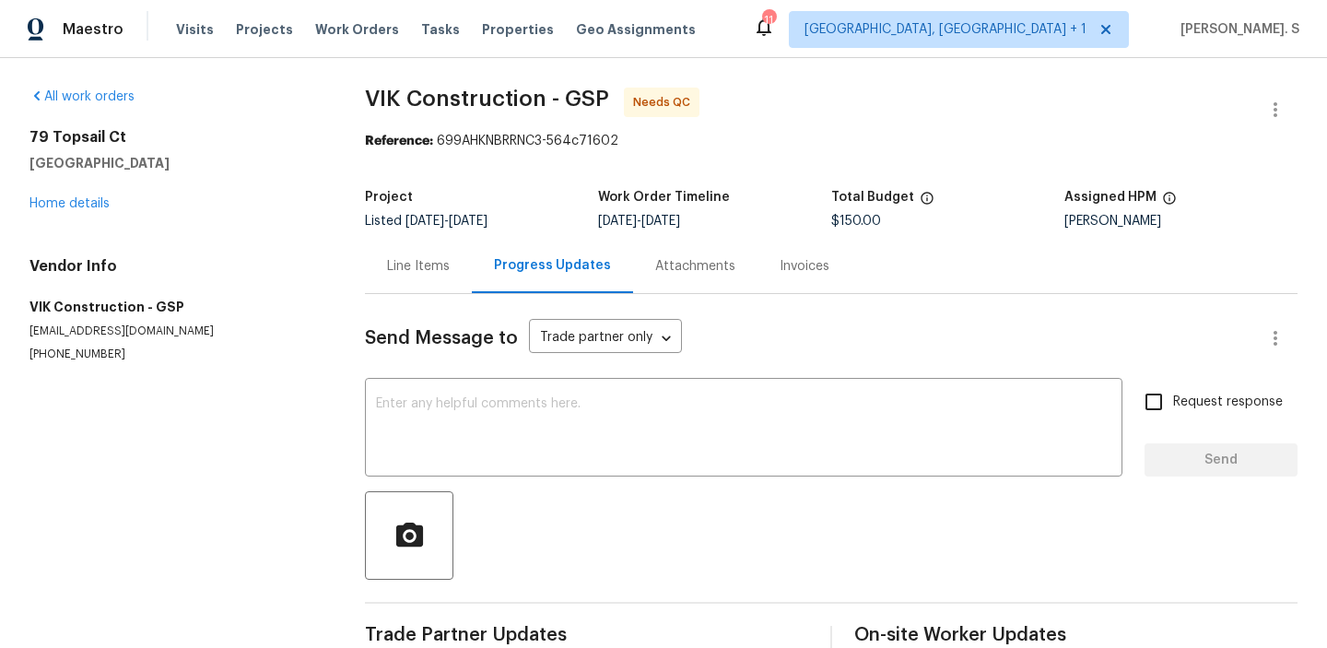
click at [470, 277] on div "Line Items" at bounding box center [418, 266] width 107 height 54
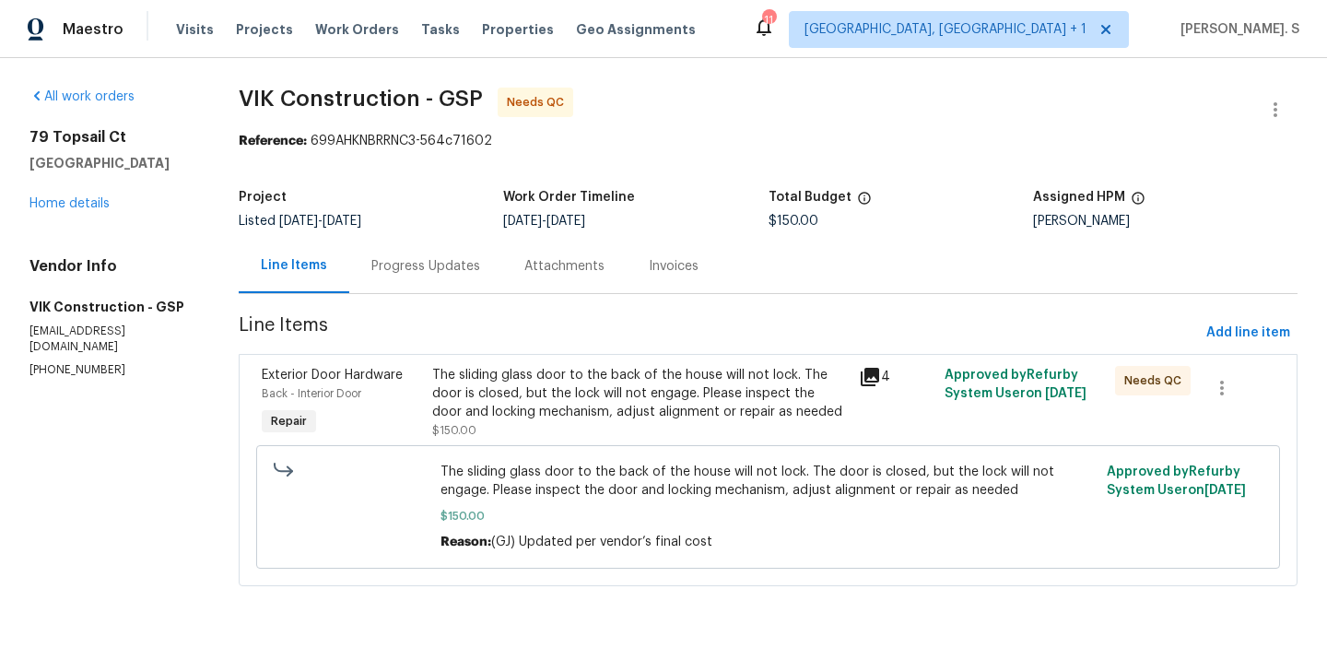
click at [425, 240] on div "Progress Updates" at bounding box center [425, 266] width 153 height 54
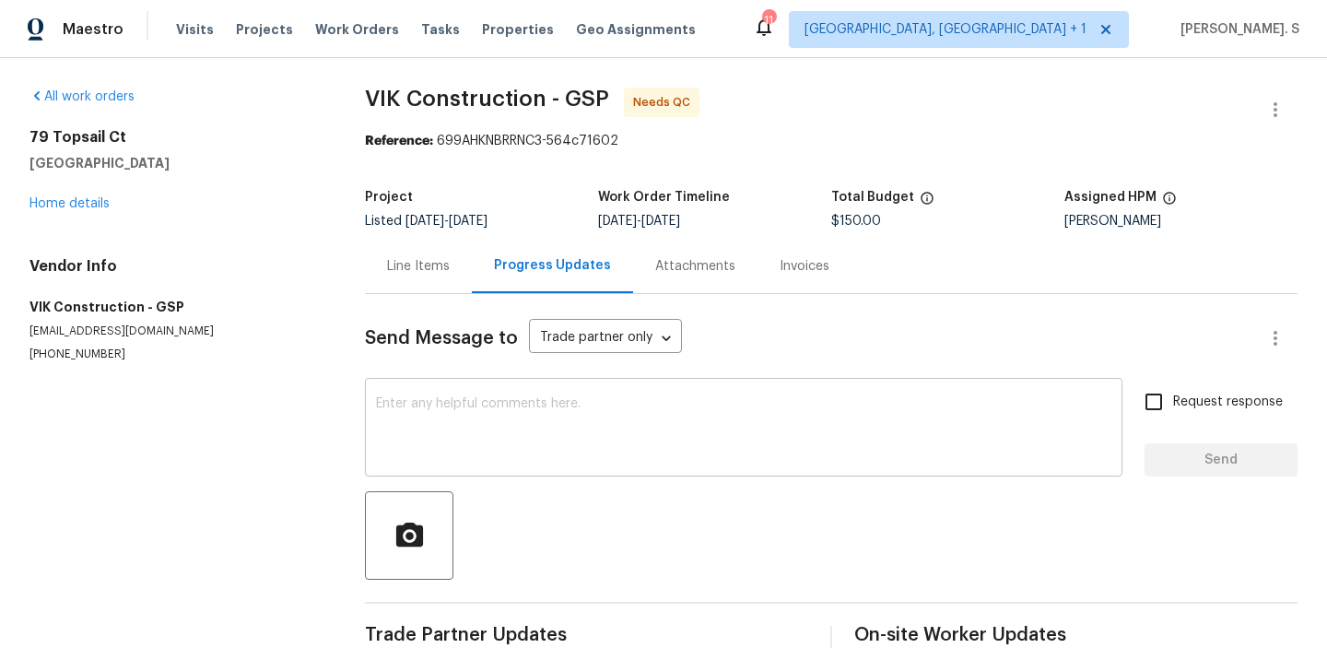
click at [460, 468] on div "x ​" at bounding box center [744, 430] width 758 height 94
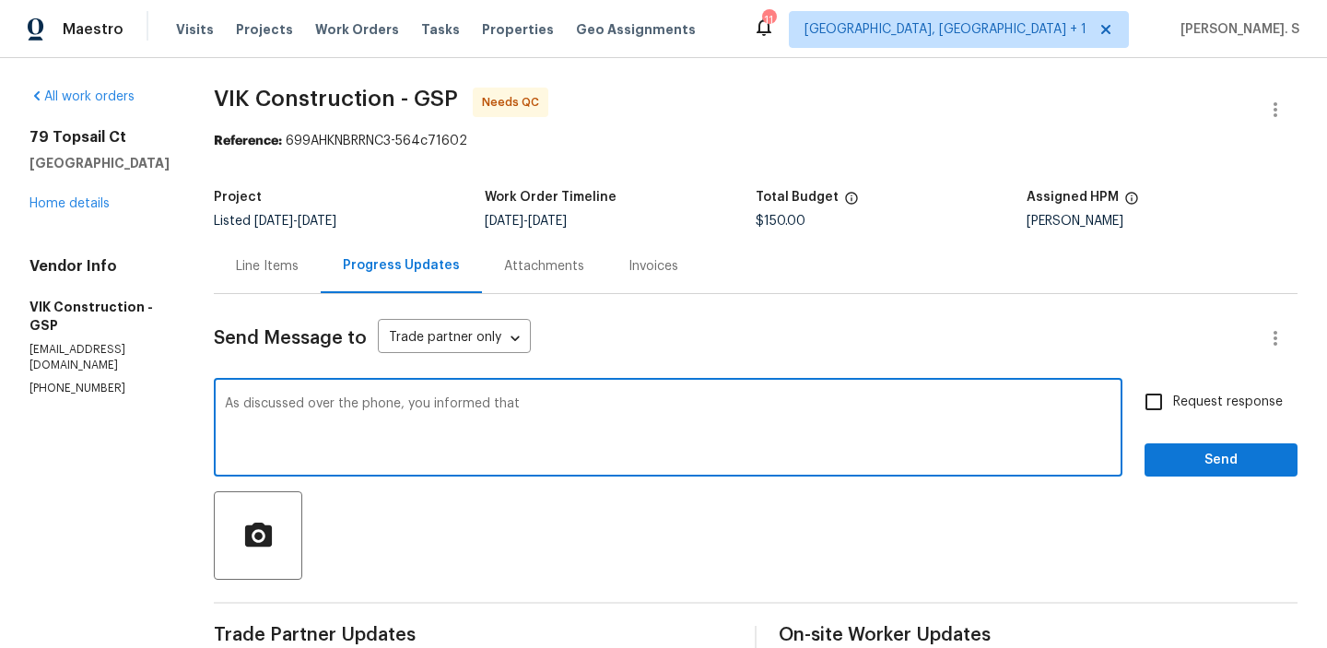
click at [465, 407] on textarea "As discussed over the phone, you informed that" at bounding box center [668, 429] width 887 height 65
drag, startPoint x: 468, startPoint y: 403, endPoint x: 724, endPoint y: 403, distance: 255.3
click at [724, 403] on textarea "As discussed over the phone, you informed that" at bounding box center [668, 429] width 887 height 65
paste textarea "itially quoted $170 but later corrected it to $150 after discussing the work do…"
paste textarea "The work involved inspecting and adjusting the locking system of the sliding do…"
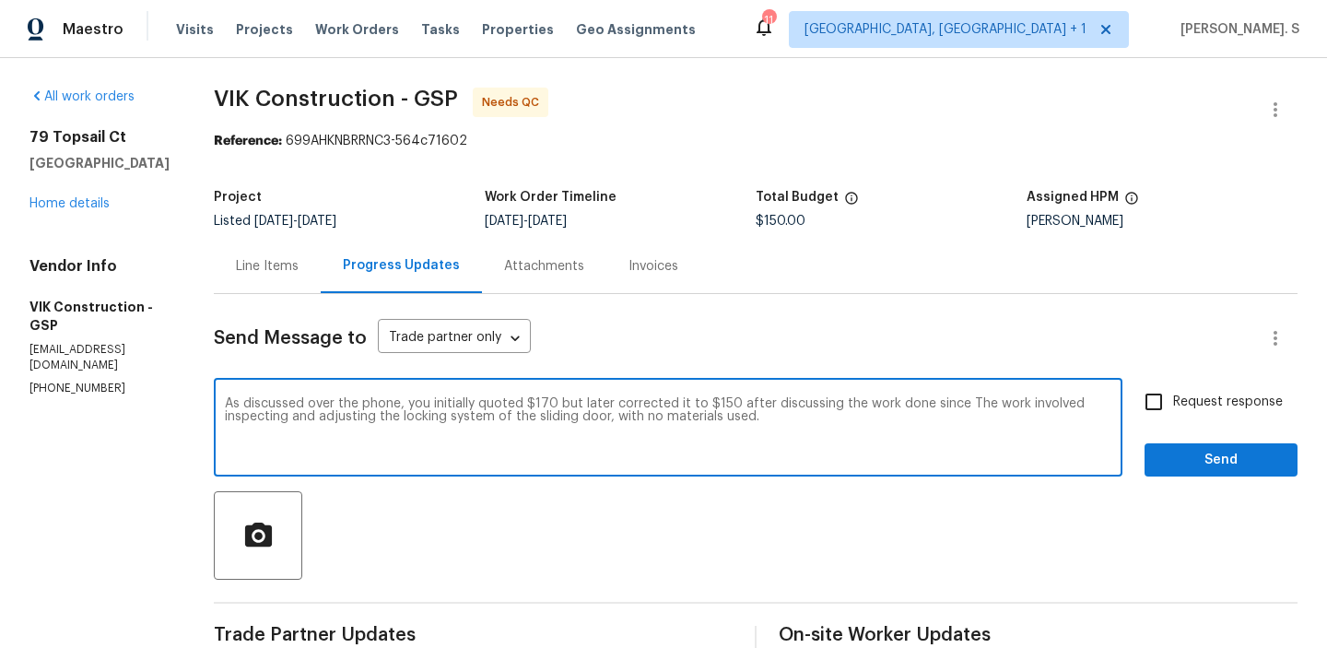
click at [1004, 401] on textarea "As discussed over the phone, you initially quoted $170 but later corrected it t…" at bounding box center [668, 429] width 887 height 65
click at [840, 419] on textarea "As discussed over the phone, you initially quoted $170 but later corrected it t…" at bounding box center [668, 429] width 887 height 65
click at [814, 419] on textarea "As discussed over the phone, you initially quoted $170 but later corrected it t…" at bounding box center [668, 429] width 887 height 65
paste textarea "mowed the the Locking System"
paste textarea "put their rollers more to up. So make sure the door door will be working better."
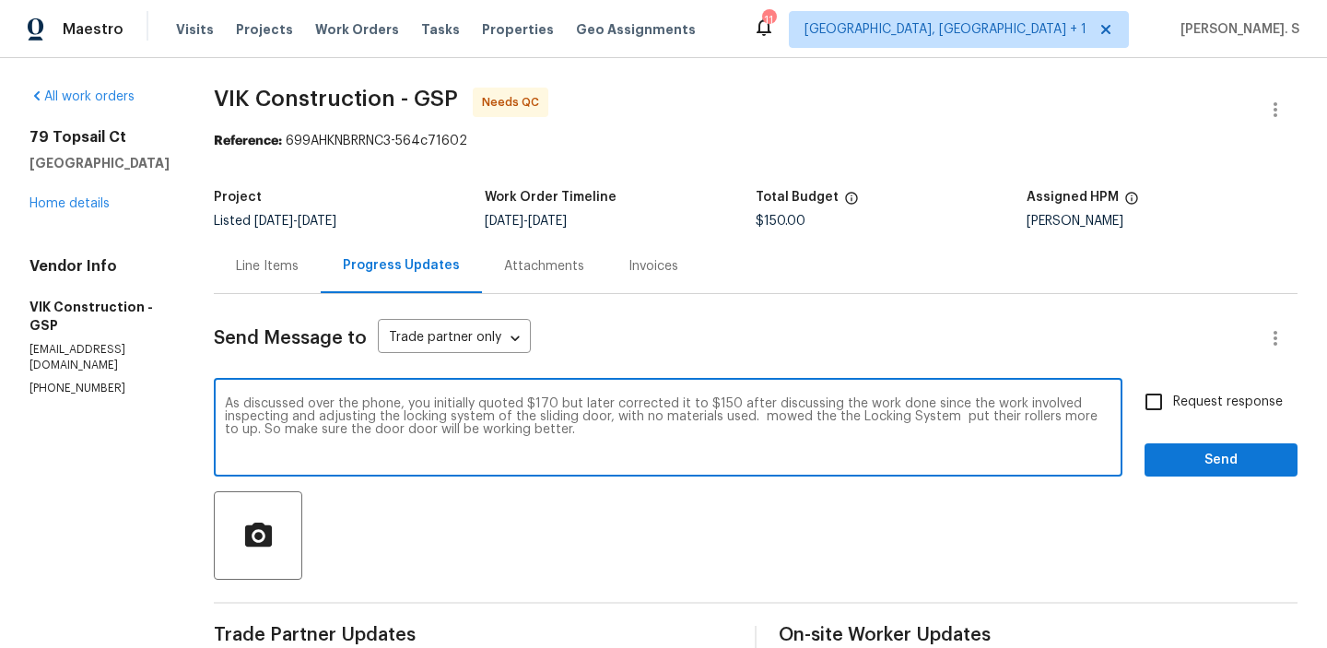
click at [448, 429] on textarea "As discussed over the phone, you initially quoted $170 but later corrected it t…" at bounding box center [668, 429] width 887 height 65
click at [646, 436] on textarea "As discussed over the phone, you initially quoted $170 but later corrected it t…" at bounding box center [668, 429] width 887 height 65
paste textarea "That was just labor for 2 doors, and Plus tria"
click at [724, 425] on textarea "As discussed over the phone, you initially quoted $170 but later corrected it t…" at bounding box center [668, 429] width 887 height 65
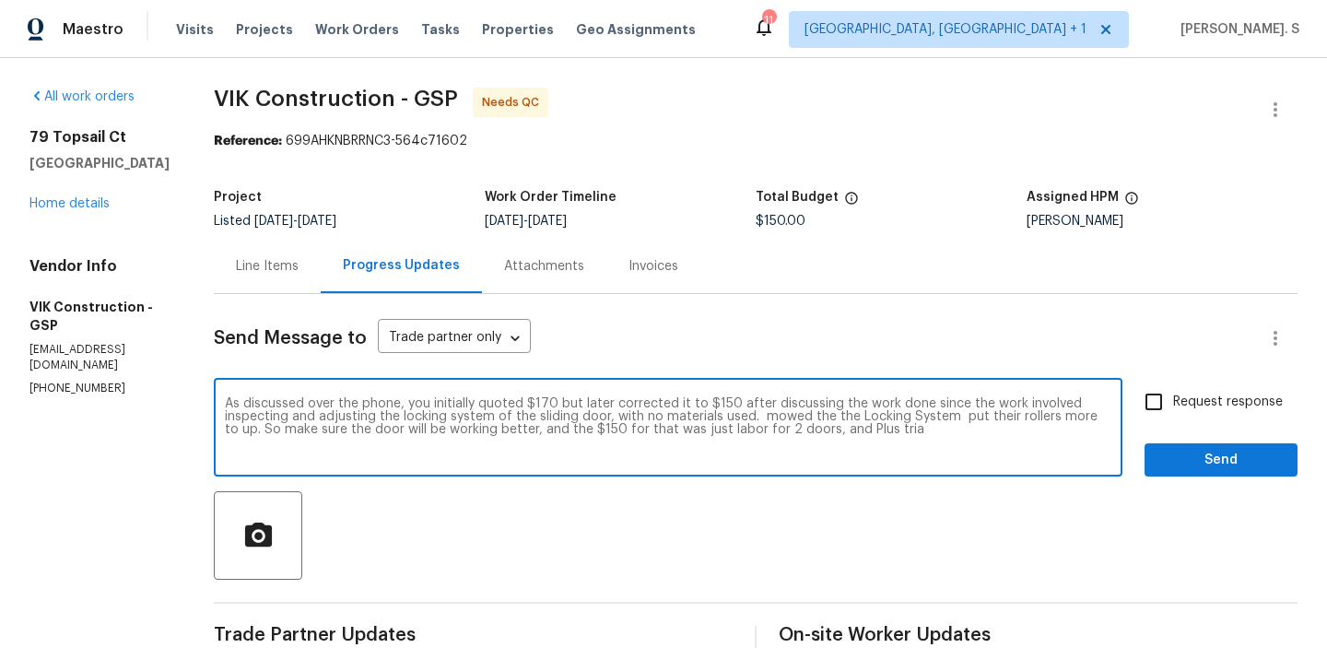
click at [368, 403] on textarea "As discussed over the phone, you initially quoted $170 but later corrected it t…" at bounding box center [668, 429] width 887 height 65
click at [782, 459] on textarea "As discussed over the phone, you initially quoted $170 but later corrected it t…" at bounding box center [668, 429] width 887 height 65
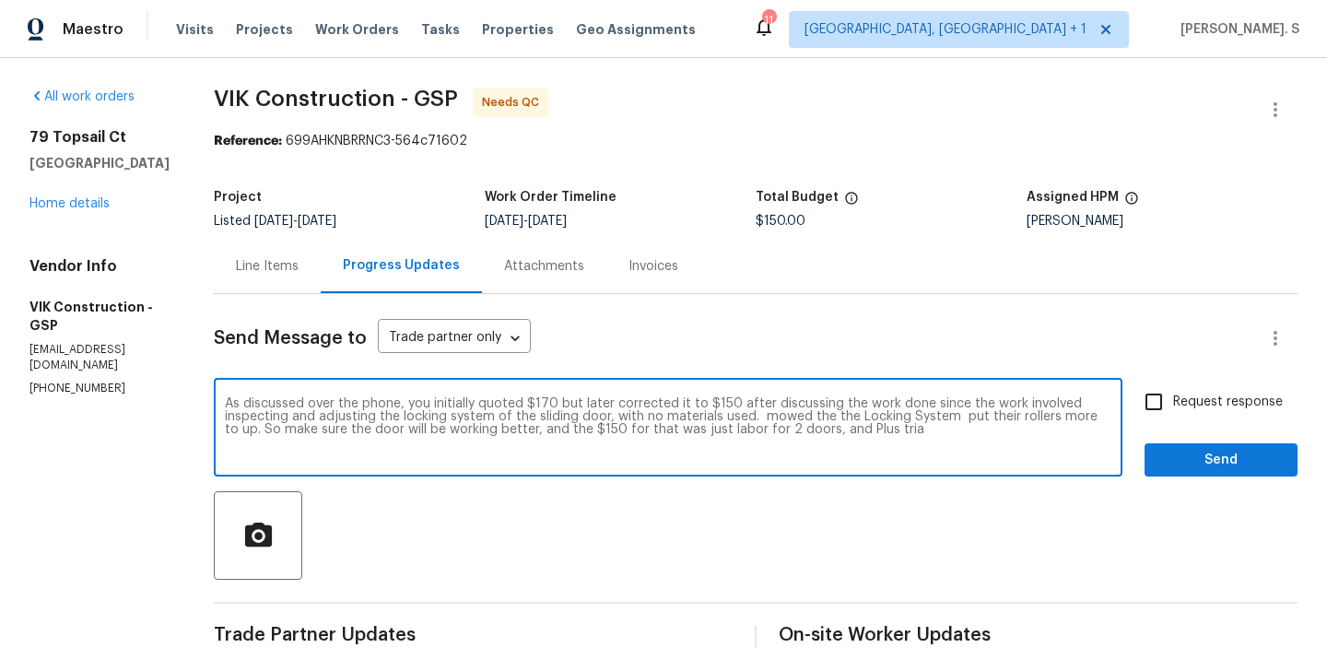
drag, startPoint x: 817, startPoint y: 417, endPoint x: 987, endPoint y: 436, distance: 171.6
click at [987, 436] on textarea "As discussed over the phone, you initially quoted $170 but later corrected it t…" at bounding box center [668, 429] width 887 height 65
paste textarea "We adjusted the locking system by moving the rollers higher to ensure the door …"
click at [690, 427] on textarea "As discussed over the phone, you initially quoted $170 but later corrected it t…" at bounding box center [668, 429] width 887 height 65
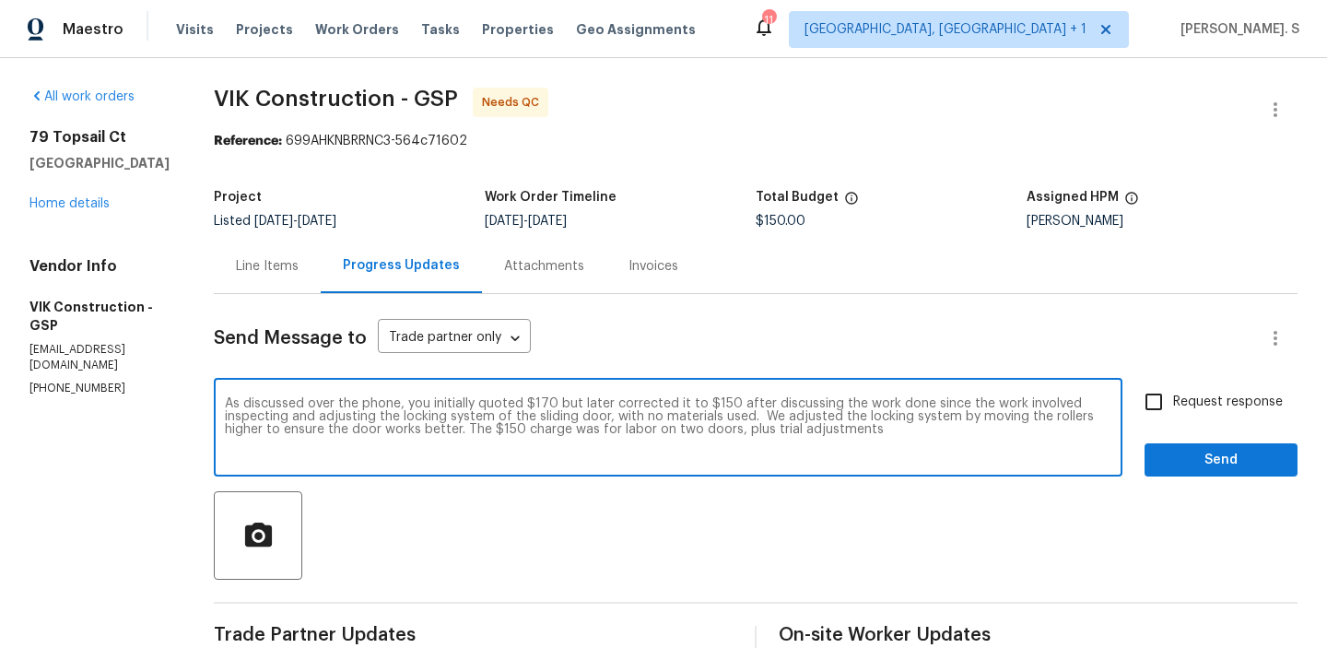
click at [963, 430] on textarea "As discussed over the phone, you initially quoted $170 but later corrected it t…" at bounding box center [668, 429] width 887 height 65
click at [0, 0] on div "Replace with" at bounding box center [0, 0] width 0 height 0
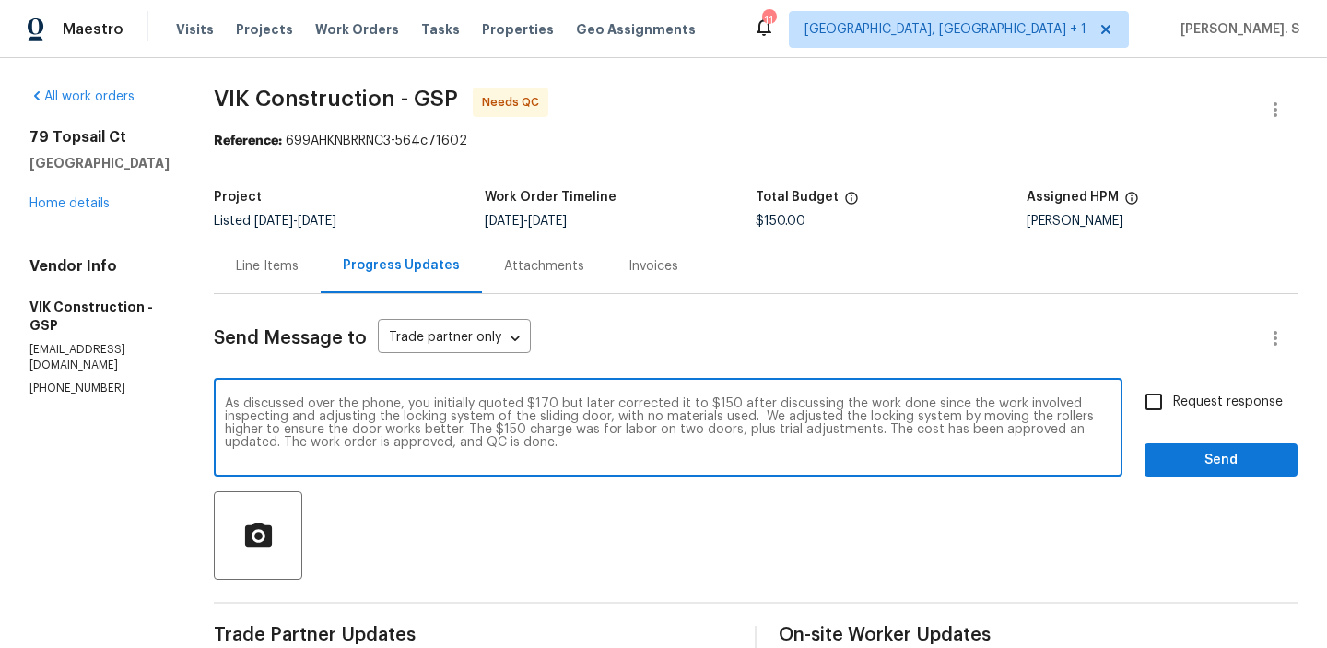
click at [0, 0] on div "and" at bounding box center [0, 0] width 0 height 0
click at [0, 0] on div "labour" at bounding box center [0, 0] width 0 height 0
click at [644, 425] on textarea "As discussed over the phone, you initially quoted $170 but later corrected it t…" at bounding box center [668, 429] width 887 height 65
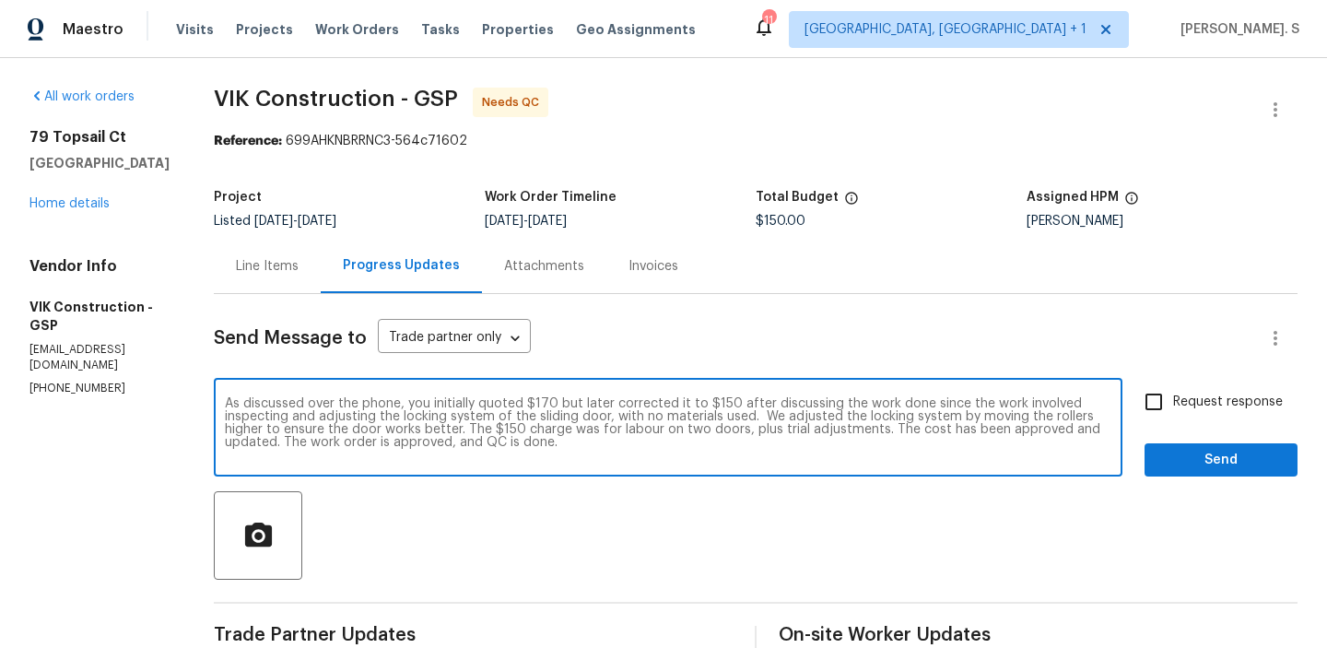
type textarea "As discussed over the phone, you initially quoted $170 but later corrected it t…"
click at [1226, 400] on span "Request response" at bounding box center [1228, 402] width 110 height 19
click at [1173, 400] on input "Request response" at bounding box center [1154, 402] width 39 height 39
checkbox input "true"
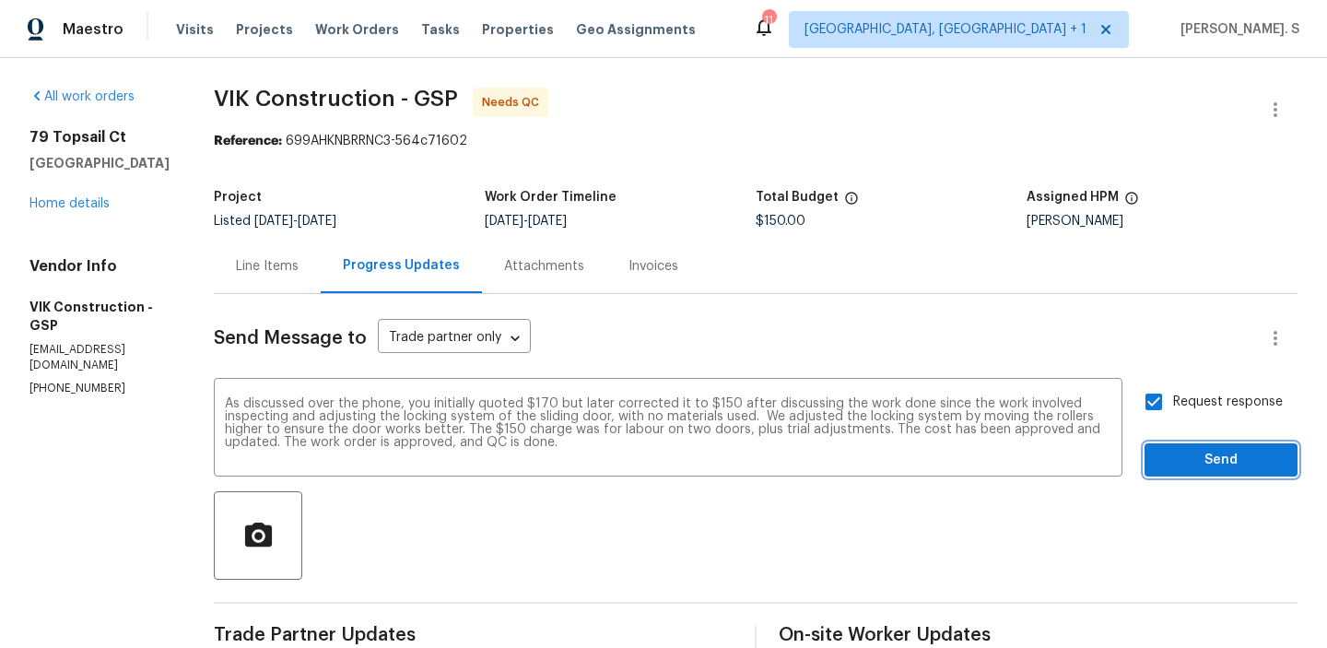
click at [1251, 458] on span "Send" at bounding box center [1222, 460] width 124 height 23
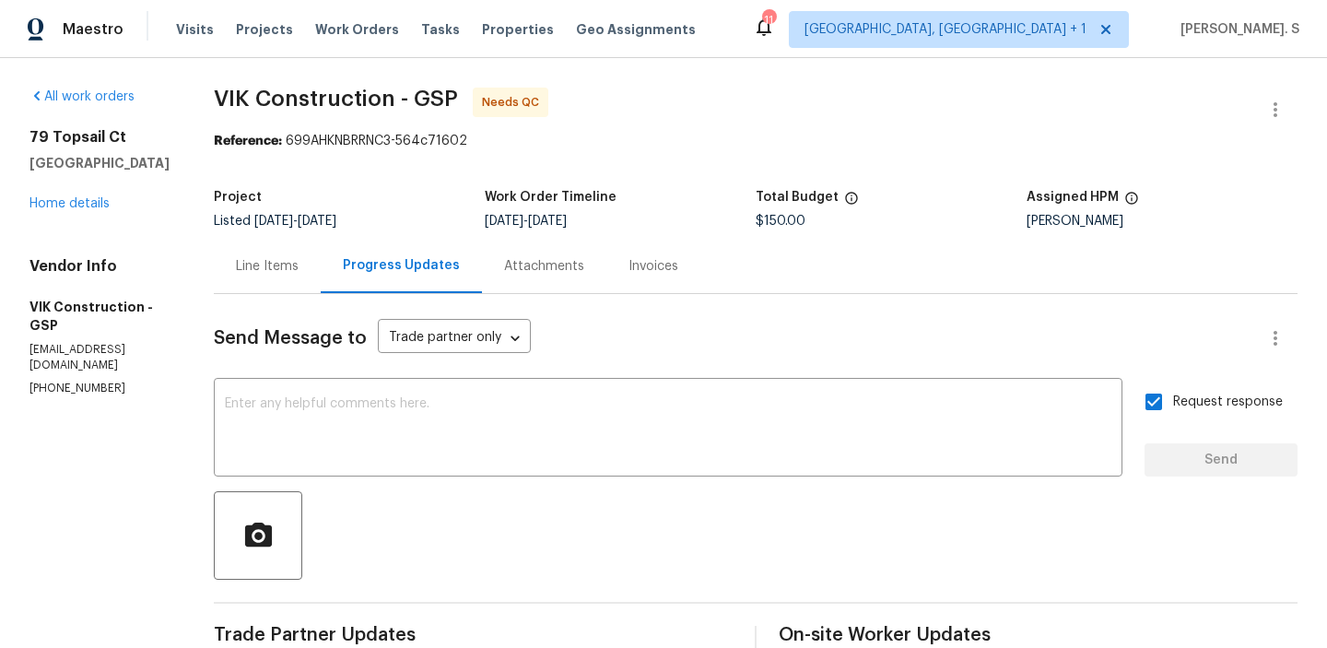
click at [321, 287] on div "Line Items" at bounding box center [267, 266] width 107 height 54
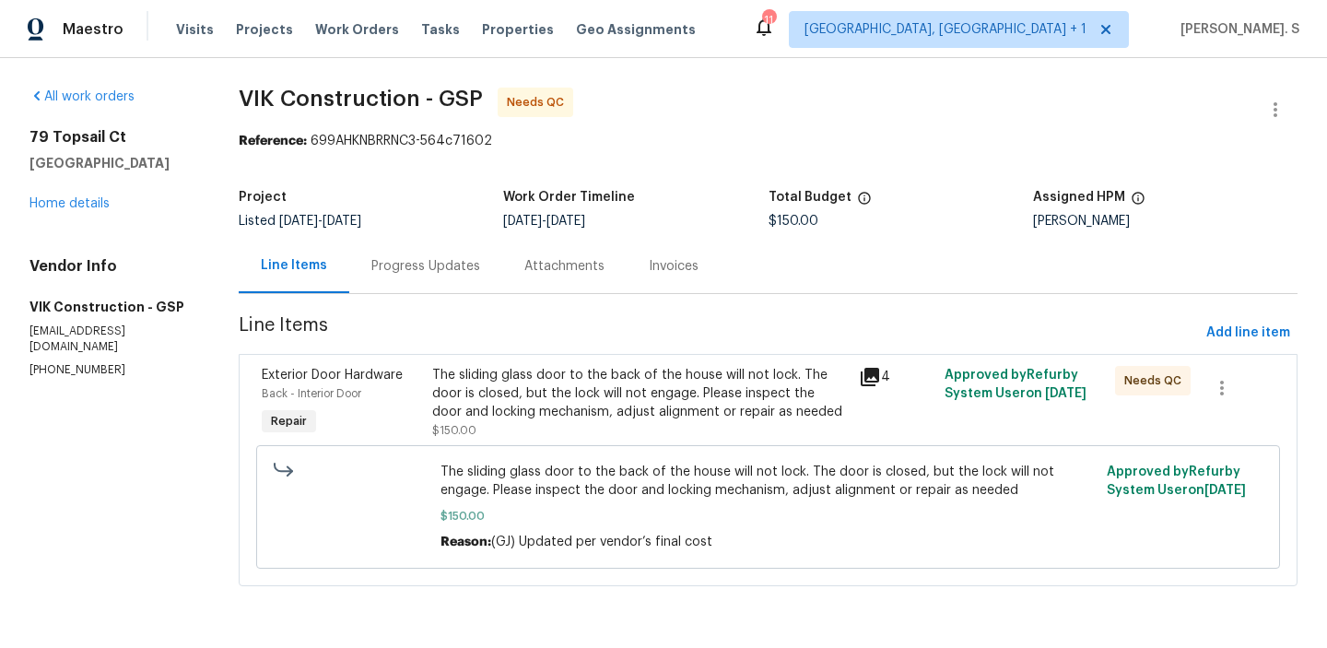
click at [634, 397] on div "The sliding glass door to the back of the house will not lock. The door is clos…" at bounding box center [640, 393] width 416 height 55
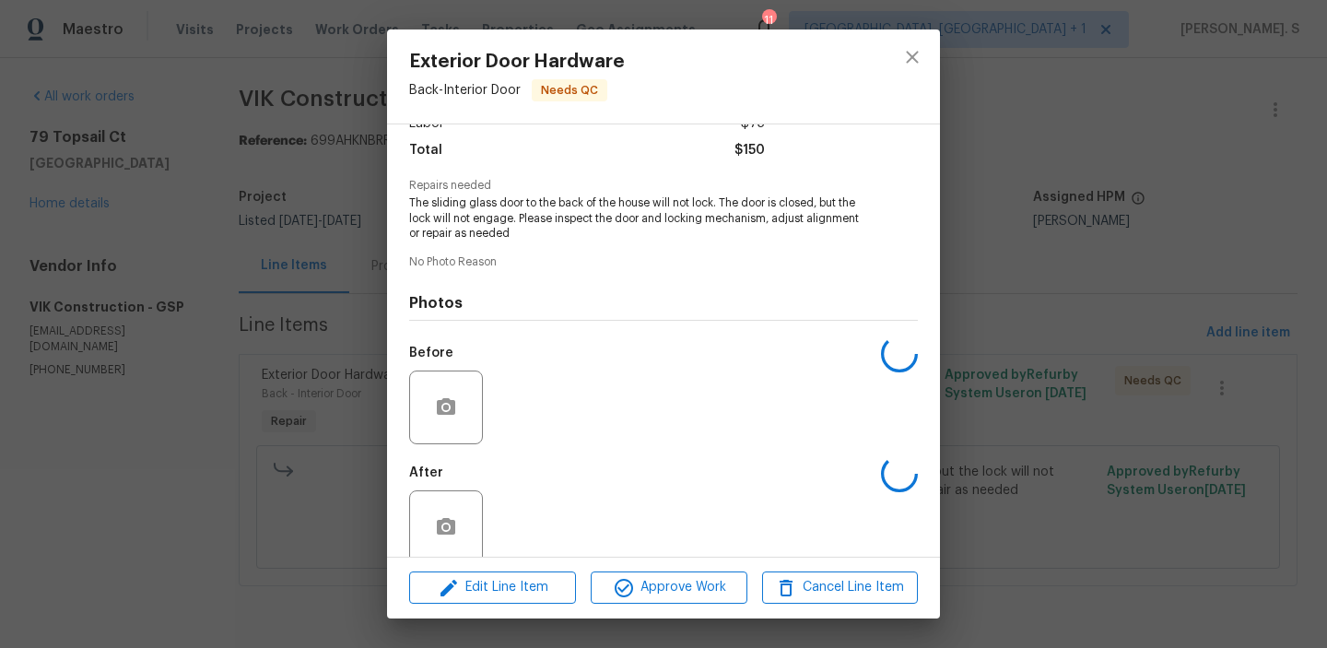
scroll to position [170, 0]
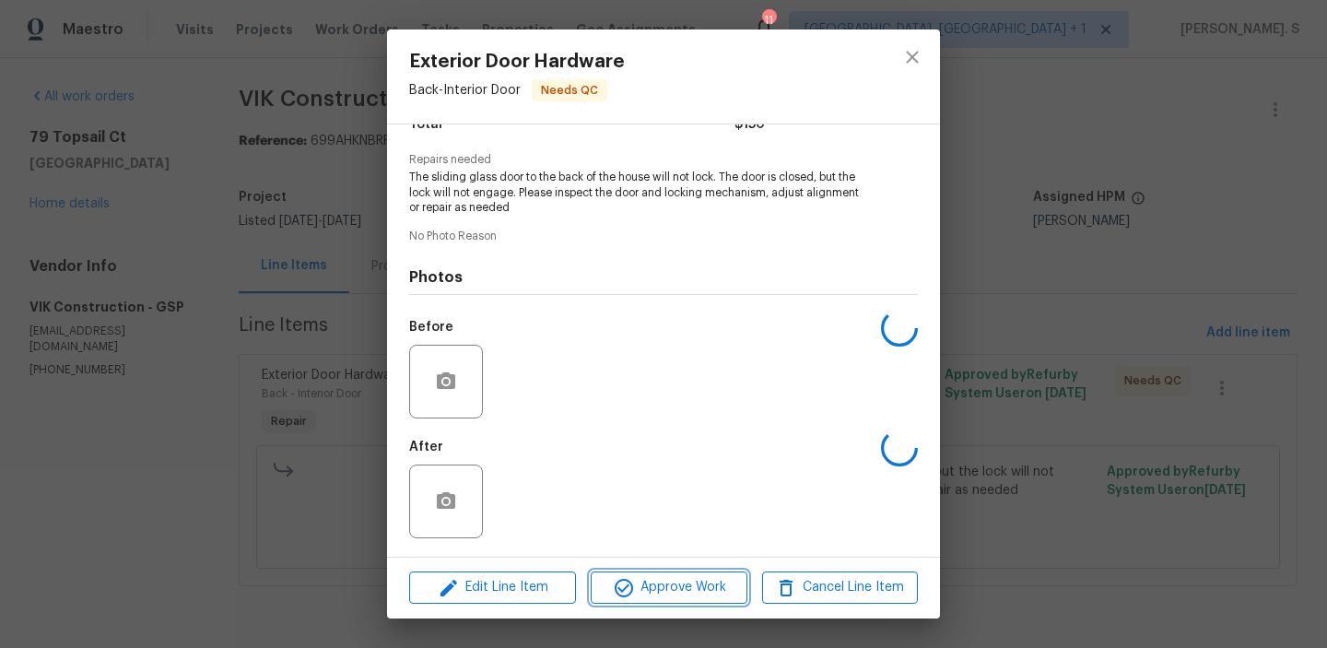
click at [683, 590] on span "Approve Work" at bounding box center [668, 587] width 145 height 23
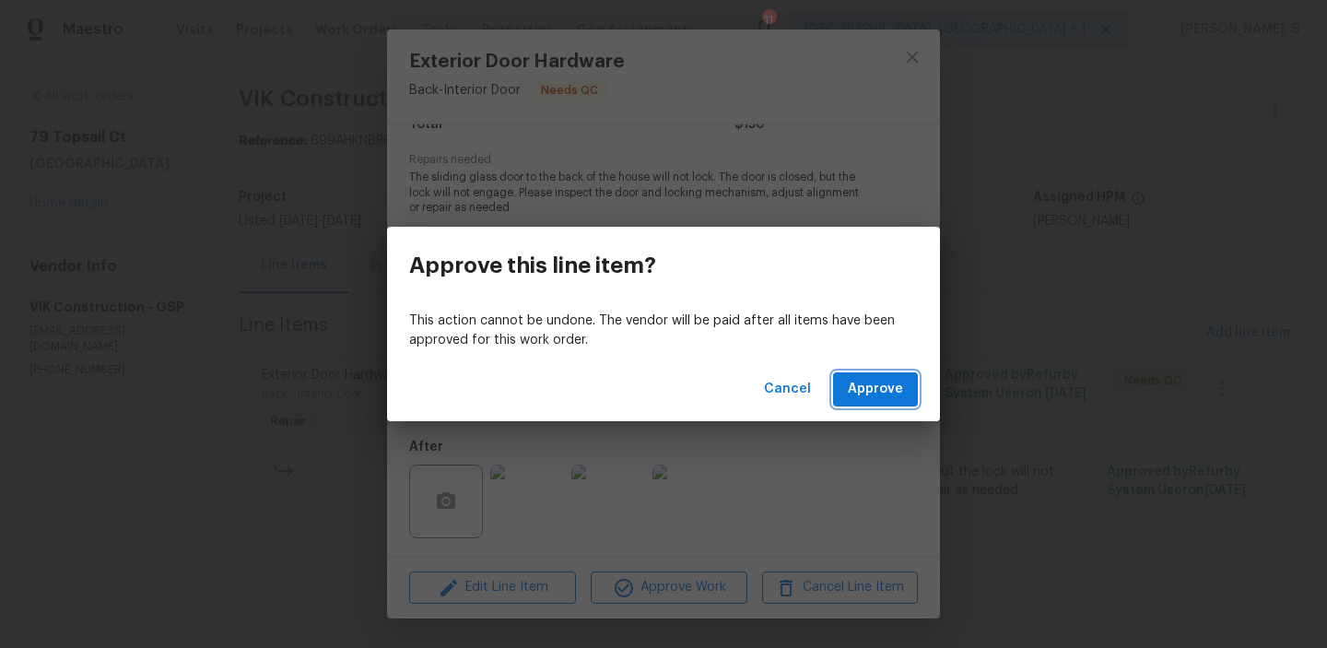
click at [886, 393] on span "Approve" at bounding box center [875, 389] width 55 height 23
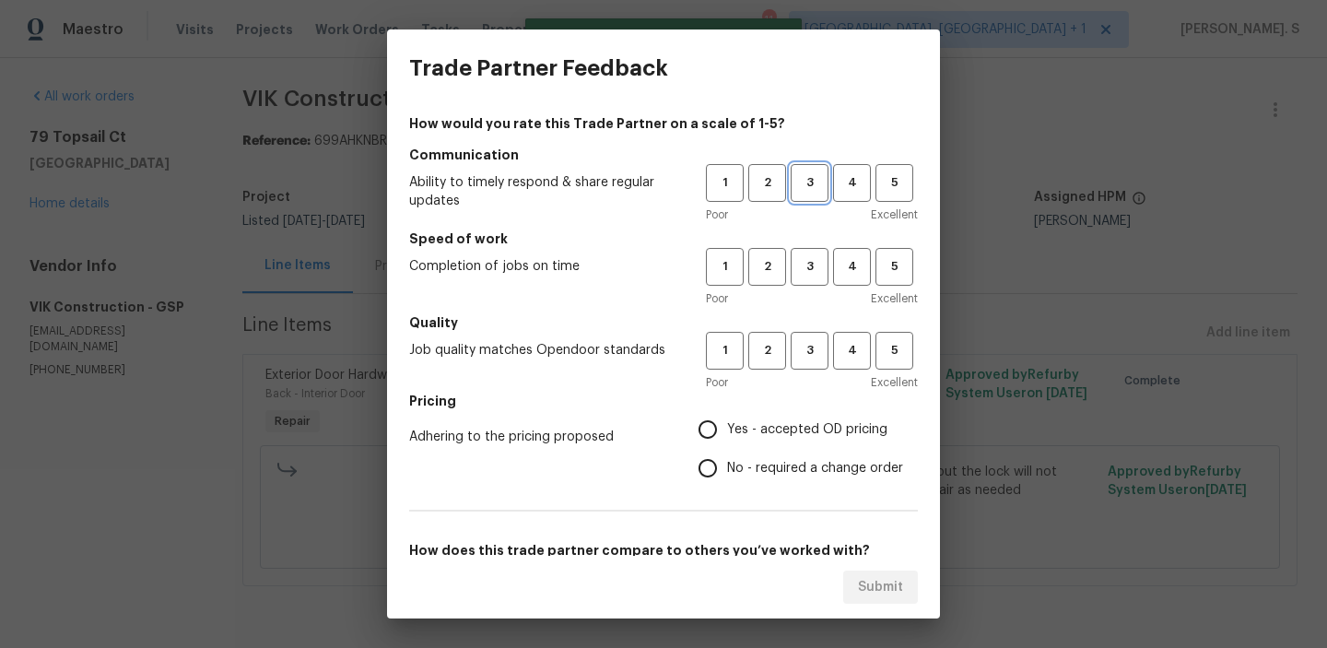
click at [805, 164] on button "3" at bounding box center [810, 183] width 38 height 38
click at [824, 310] on div "How would you rate this Trade Partner on a scale of 1-5? Communication Ability …" at bounding box center [663, 475] width 509 height 722
click at [812, 270] on span "3" at bounding box center [810, 266] width 34 height 21
click at [812, 328] on h5 "Quality" at bounding box center [663, 322] width 509 height 18
click at [812, 352] on span "3" at bounding box center [810, 350] width 34 height 21
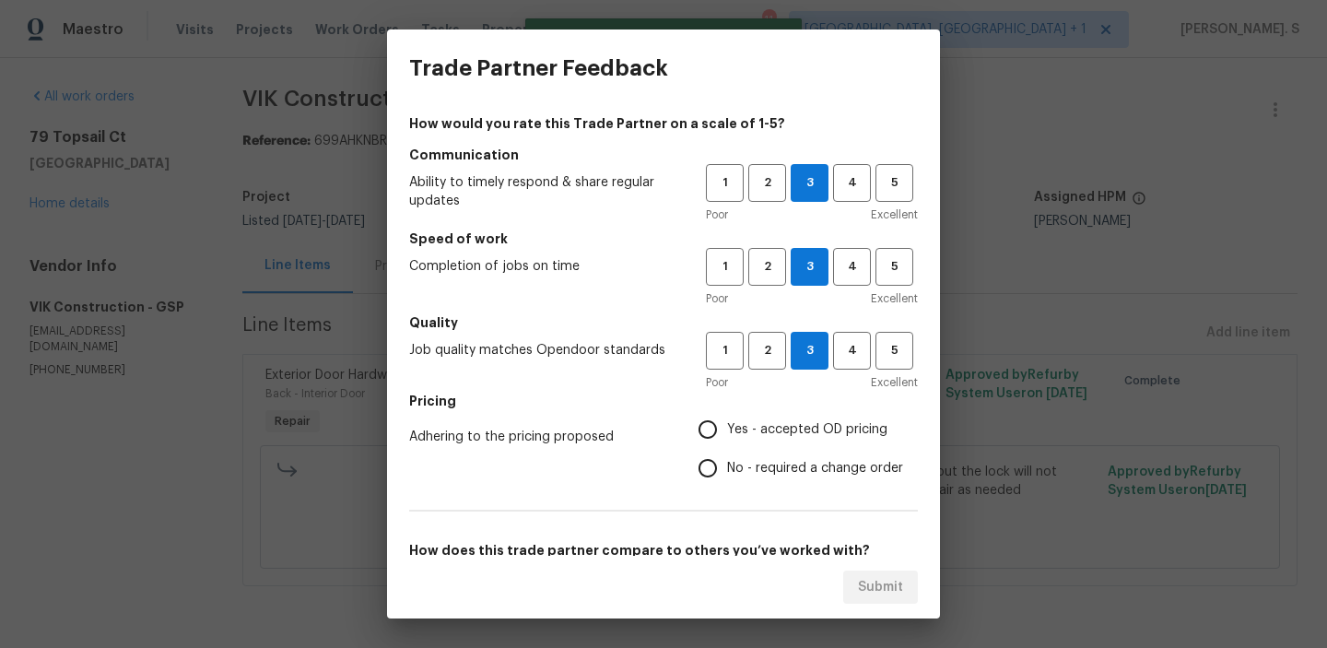
click at [799, 481] on label "No - required a change order" at bounding box center [796, 468] width 215 height 39
click at [727, 481] on input "No - required a change order" at bounding box center [708, 468] width 39 height 39
radio input "true"
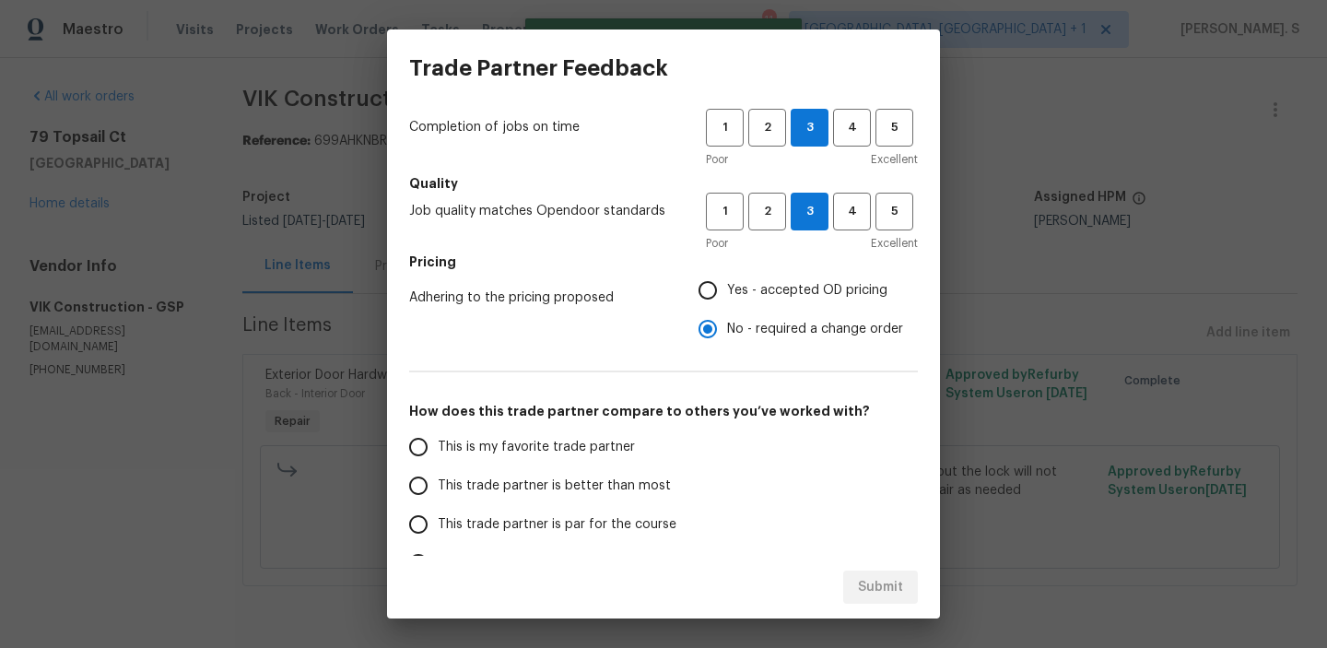
scroll to position [166, 0]
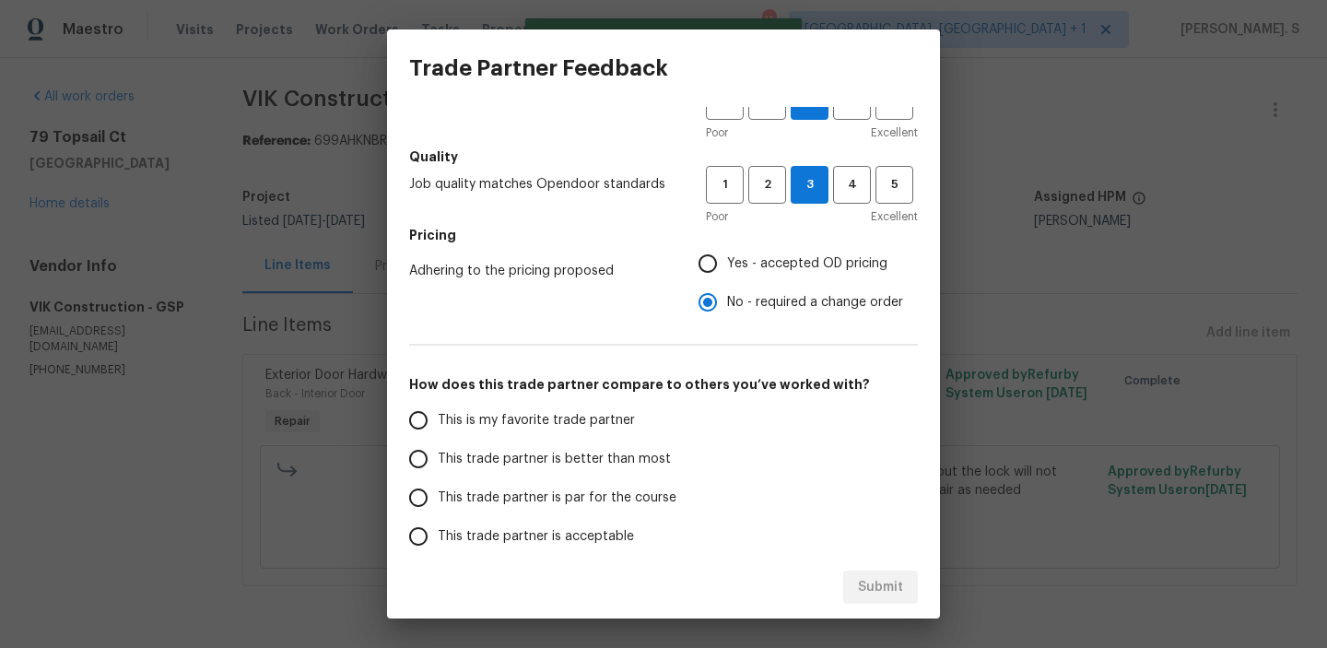
click at [615, 478] on label "This trade partner is par for the course" at bounding box center [544, 497] width 291 height 39
click at [438, 478] on input "This trade partner is par for the course" at bounding box center [418, 497] width 39 height 39
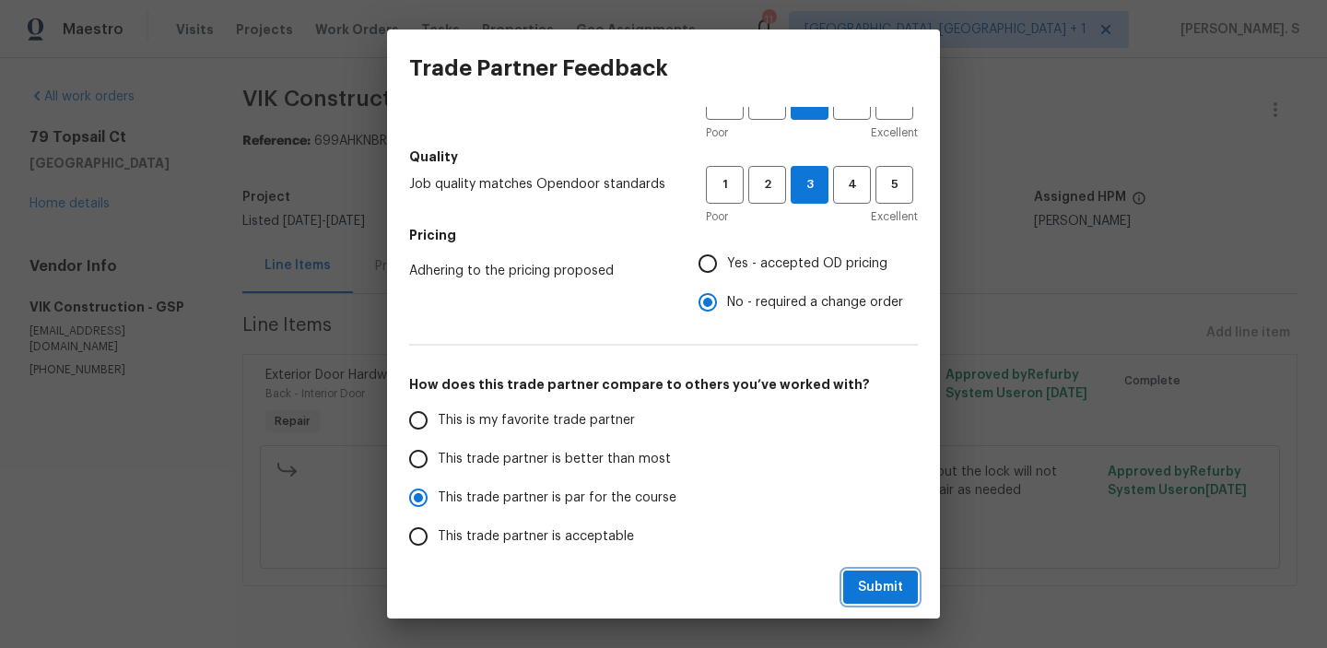
click at [865, 591] on span "Submit" at bounding box center [880, 587] width 45 height 23
radio input "true"
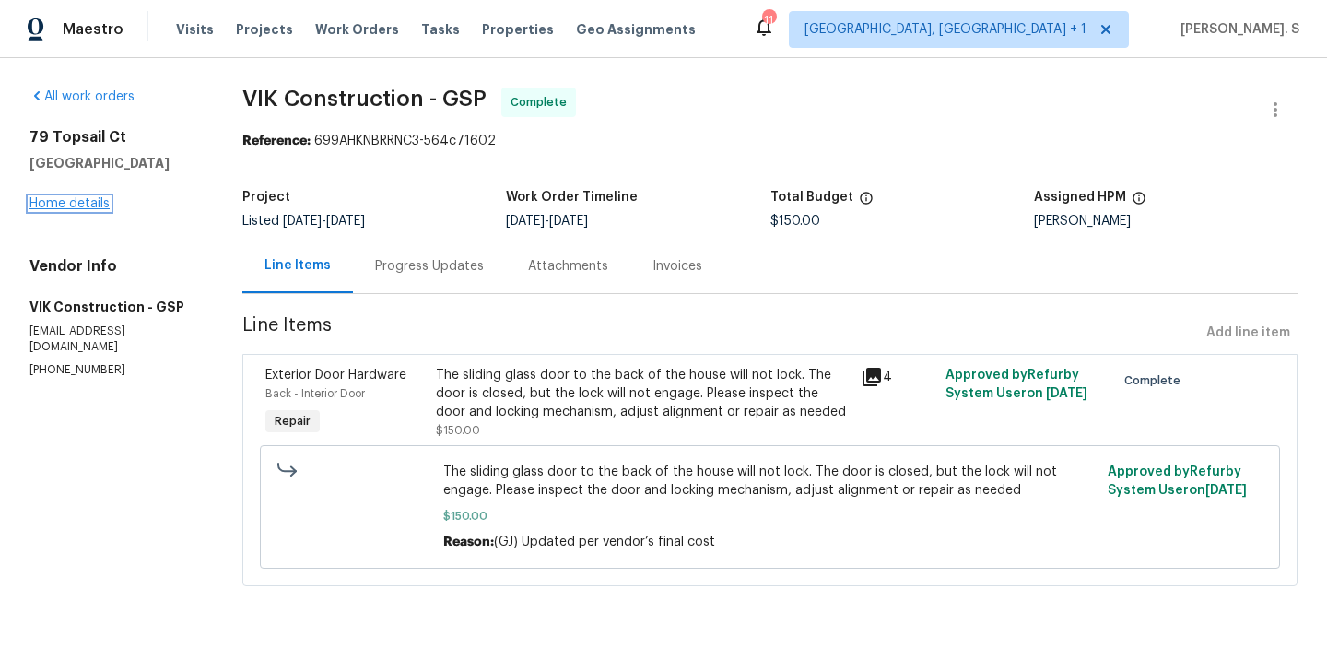
click at [84, 200] on link "Home details" at bounding box center [69, 203] width 80 height 13
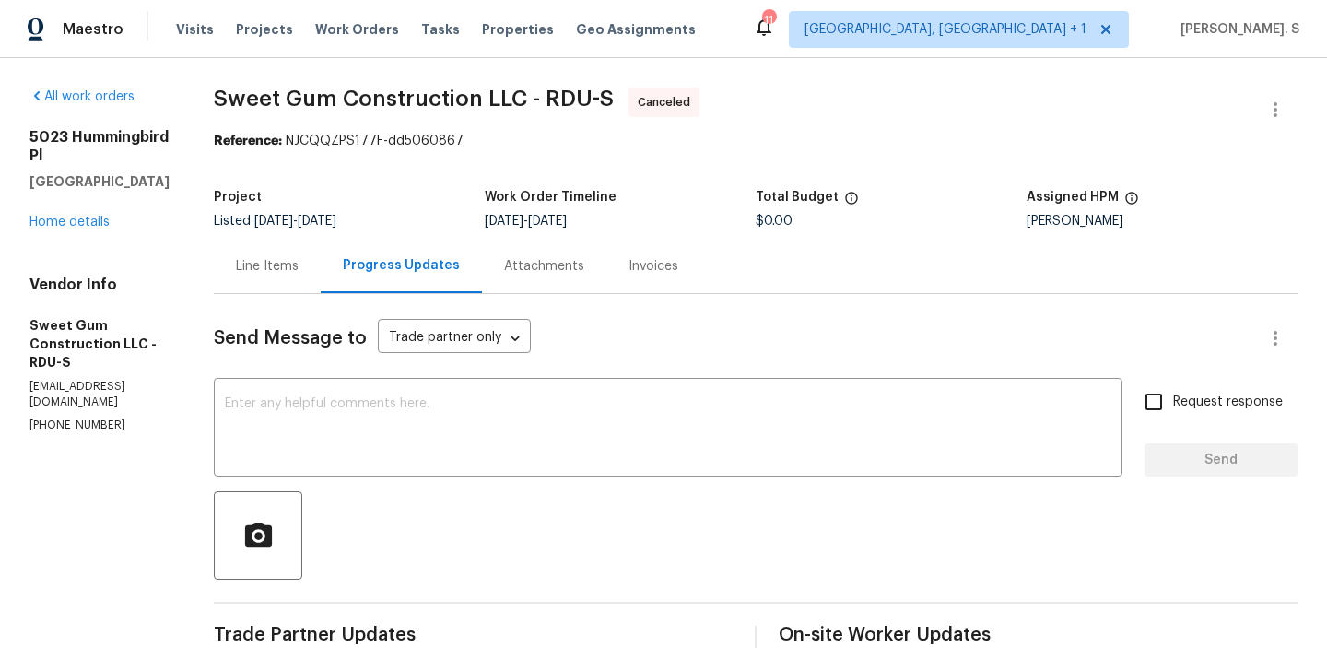
click at [72, 193] on div "[STREET_ADDRESS] Home details" at bounding box center [99, 179] width 140 height 103
click at [72, 216] on link "Home details" at bounding box center [69, 222] width 80 height 13
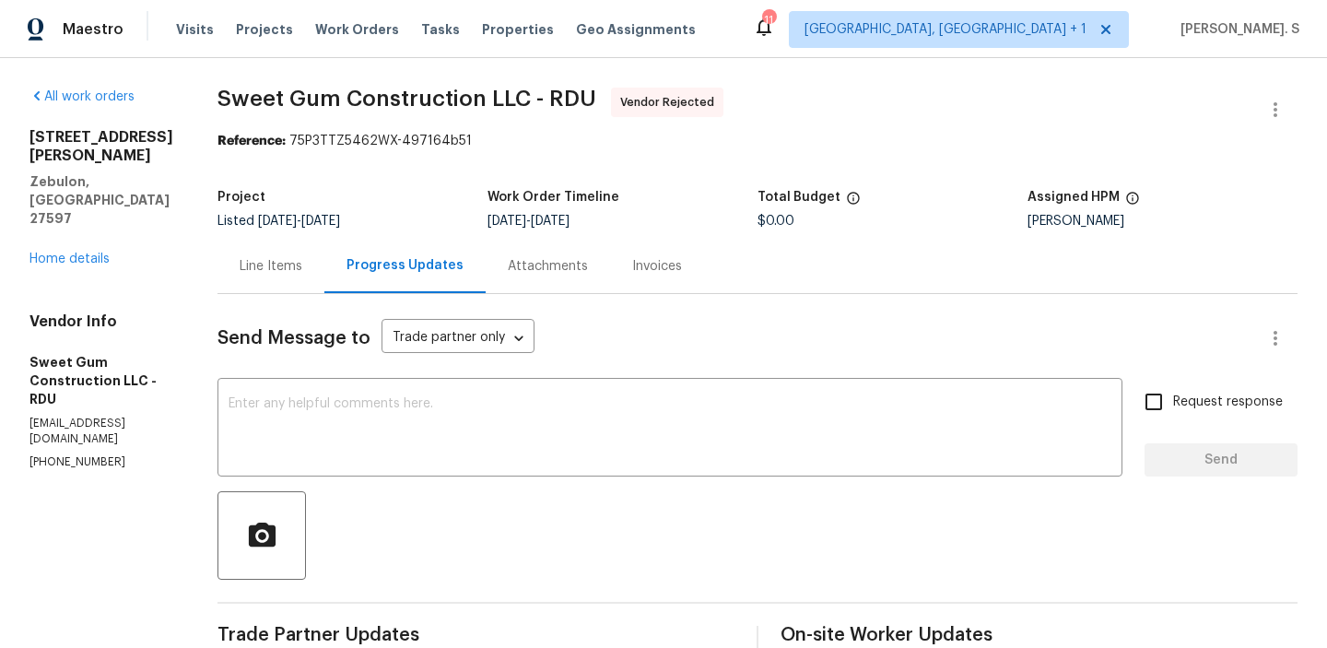
click at [1276, 87] on div "All work orders [STREET_ADDRESS][PERSON_NAME] Home details Vendor Info Sweet Gu…" at bounding box center [663, 444] width 1327 height 772
click at [1276, 100] on icon "button" at bounding box center [1276, 110] width 22 height 22
click at [1234, 100] on li "Edit" at bounding box center [1215, 110] width 199 height 30
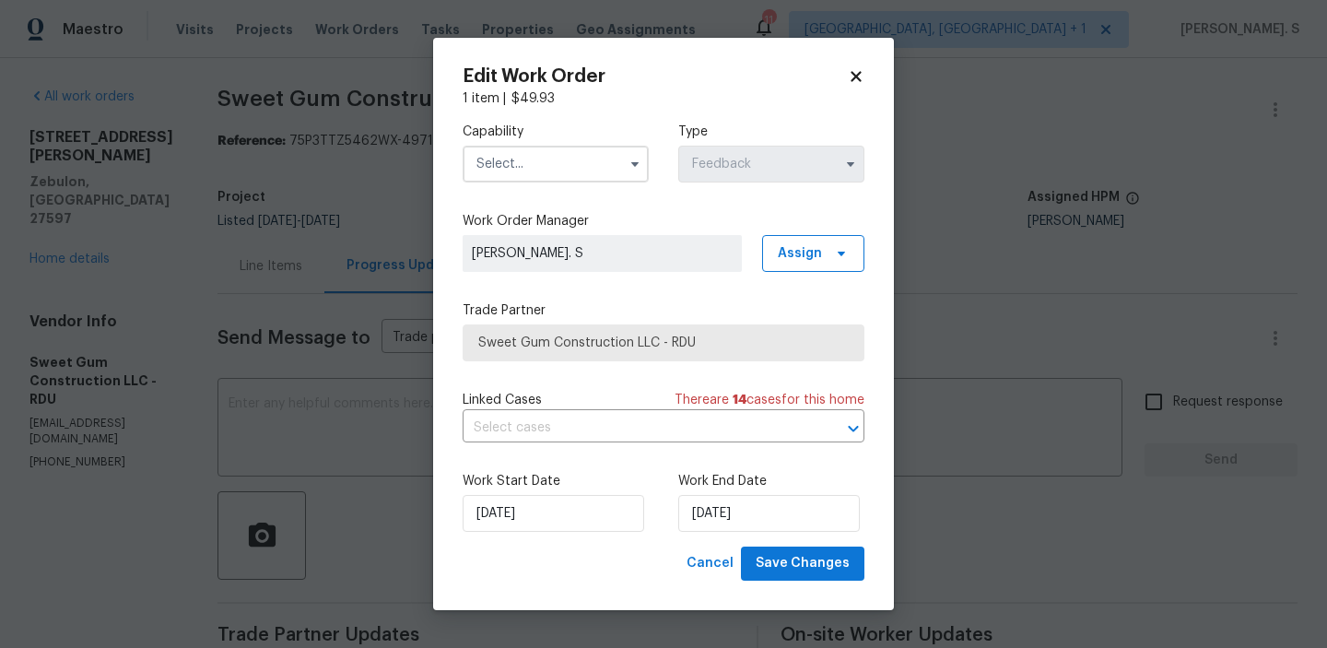
click at [526, 150] on input "text" at bounding box center [556, 164] width 186 height 37
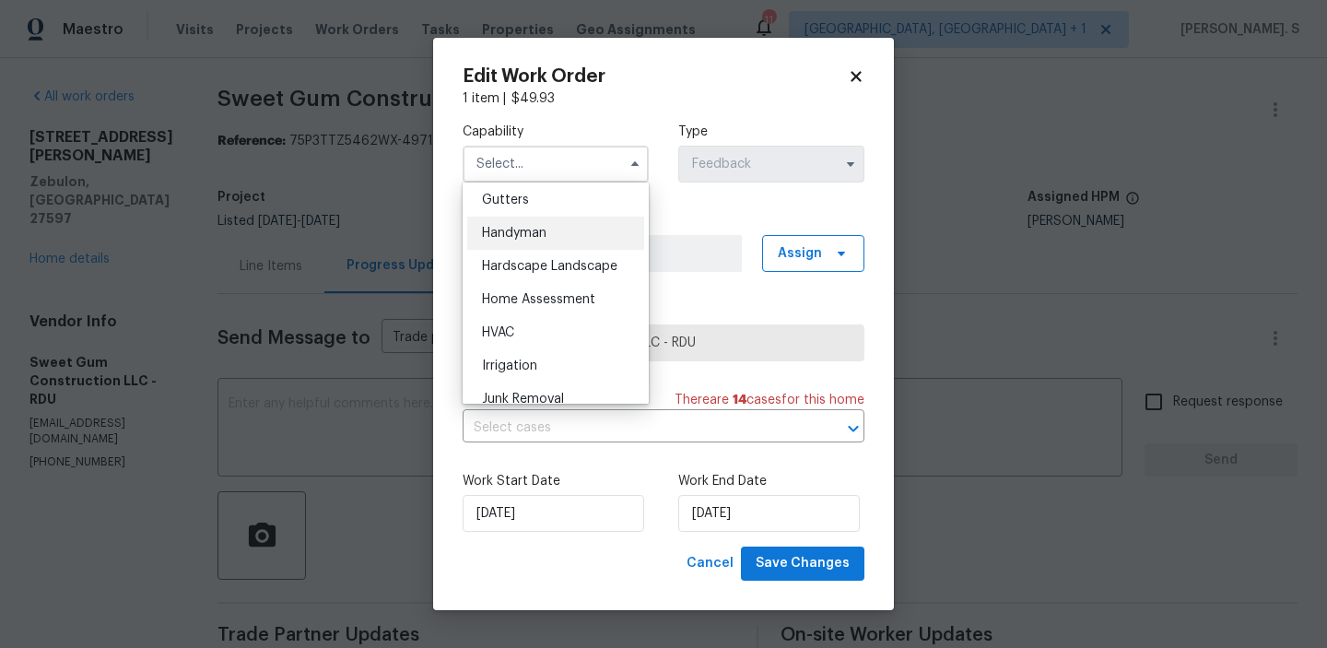
scroll to position [982, 0]
click at [529, 234] on span "Handyman" at bounding box center [514, 236] width 65 height 13
type input "Handyman"
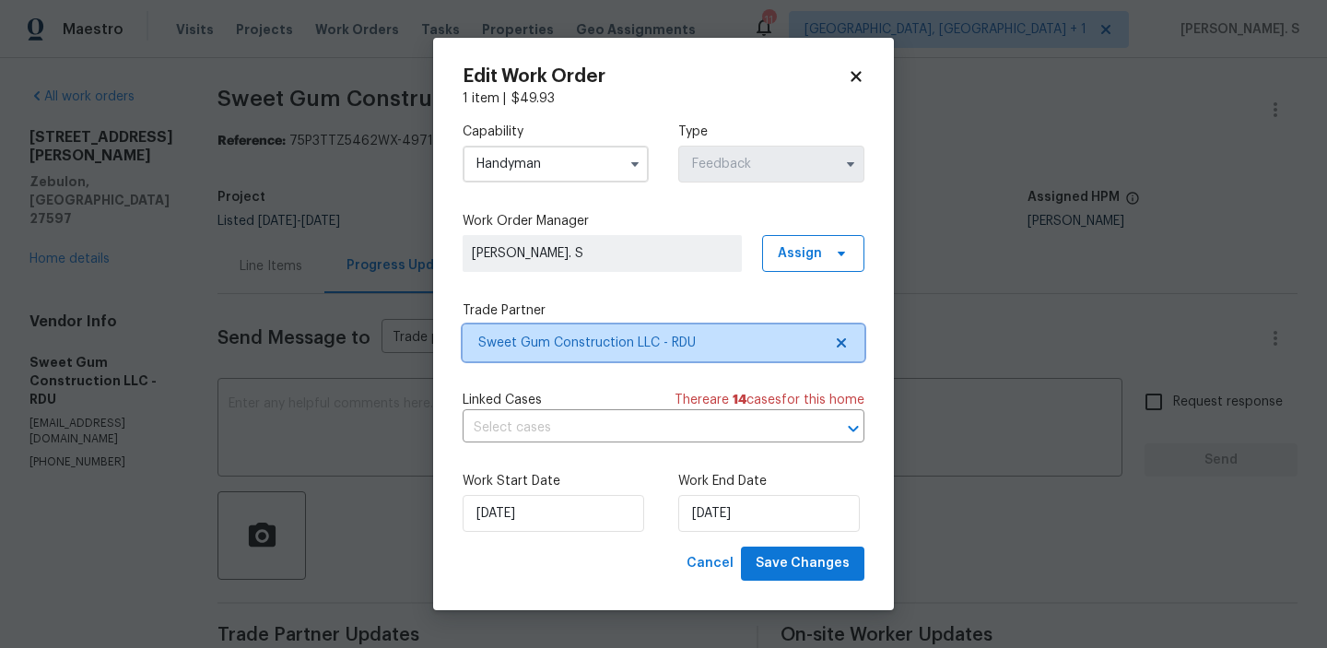
click at [842, 343] on icon at bounding box center [841, 342] width 9 height 9
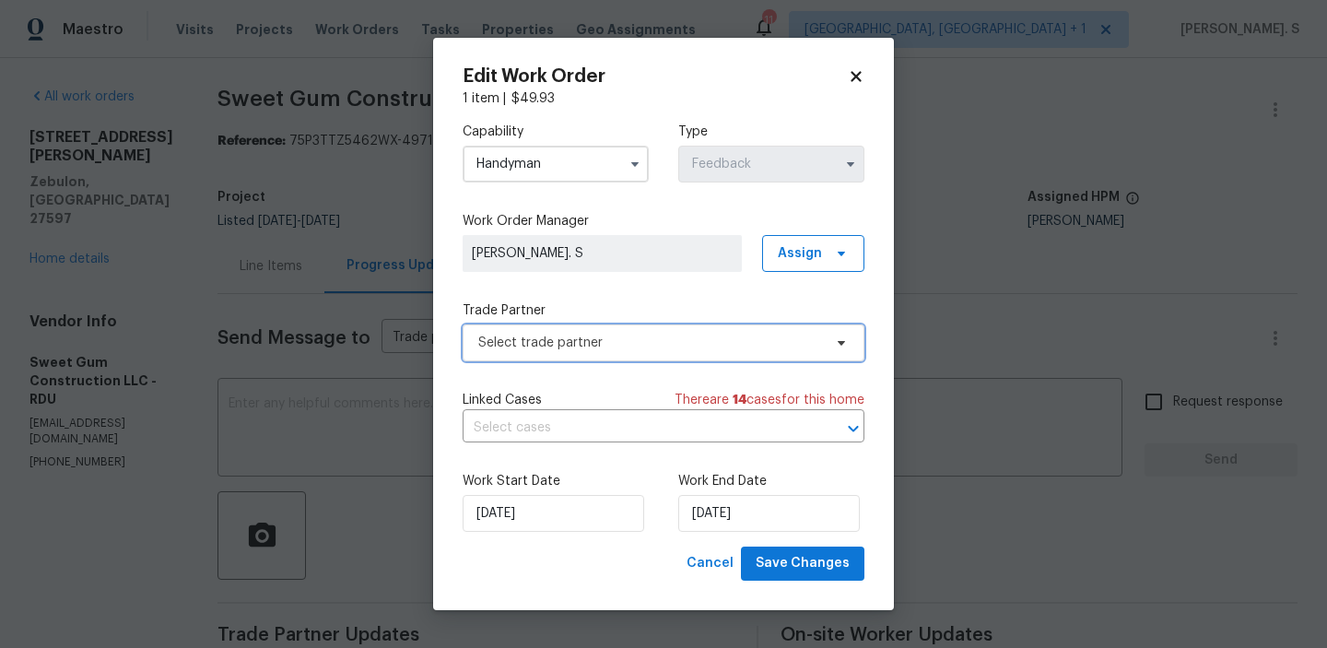
click at [842, 343] on icon at bounding box center [841, 343] width 7 height 5
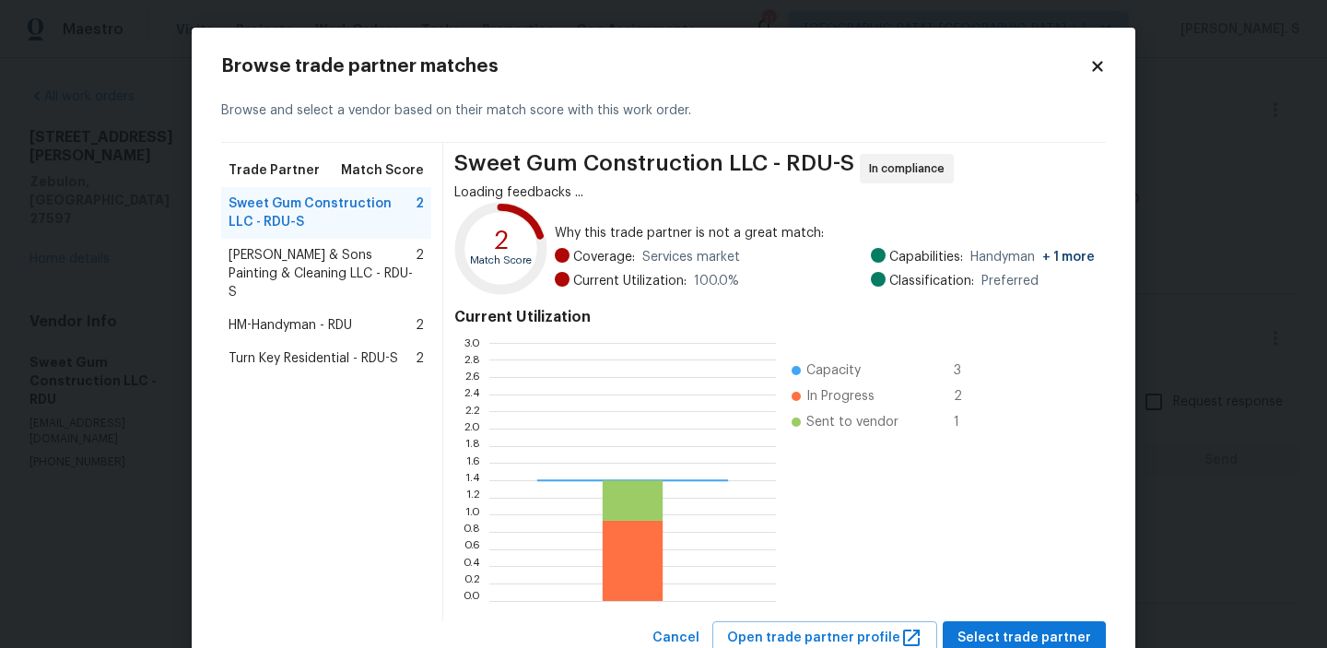
scroll to position [258, 287]
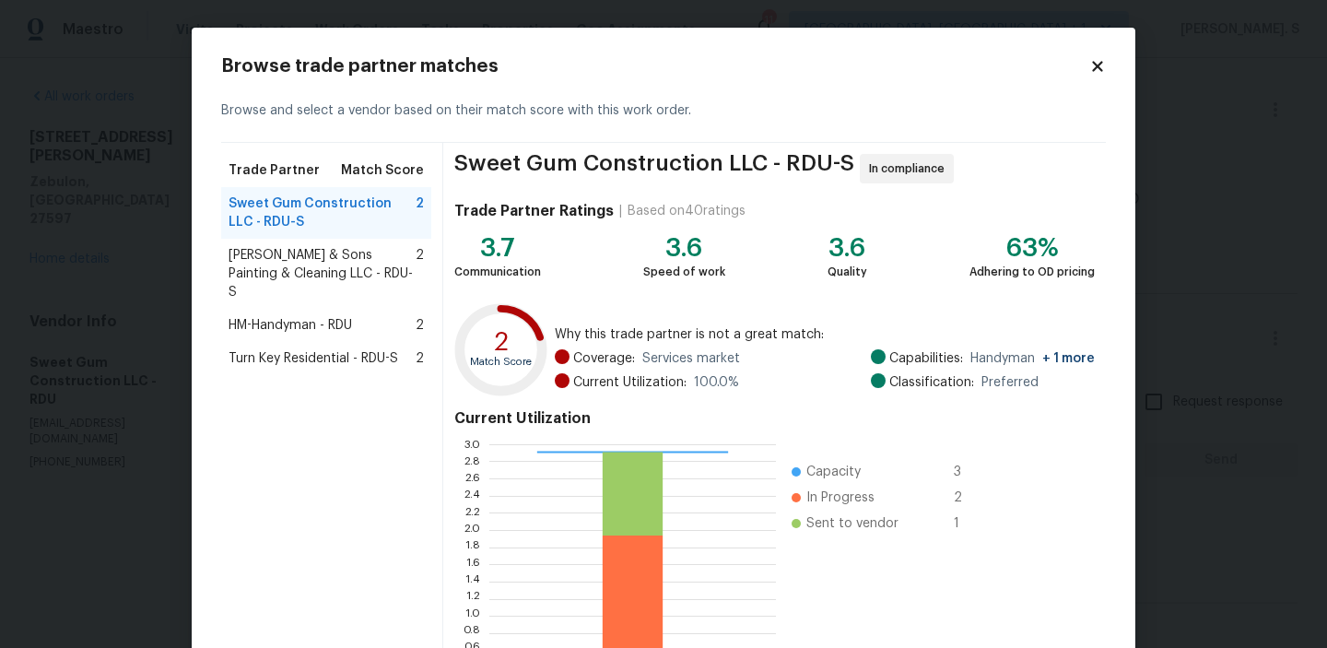
click at [297, 258] on span "[PERSON_NAME] & Sons Painting & Cleaning LLC - RDU-S" at bounding box center [322, 273] width 187 height 55
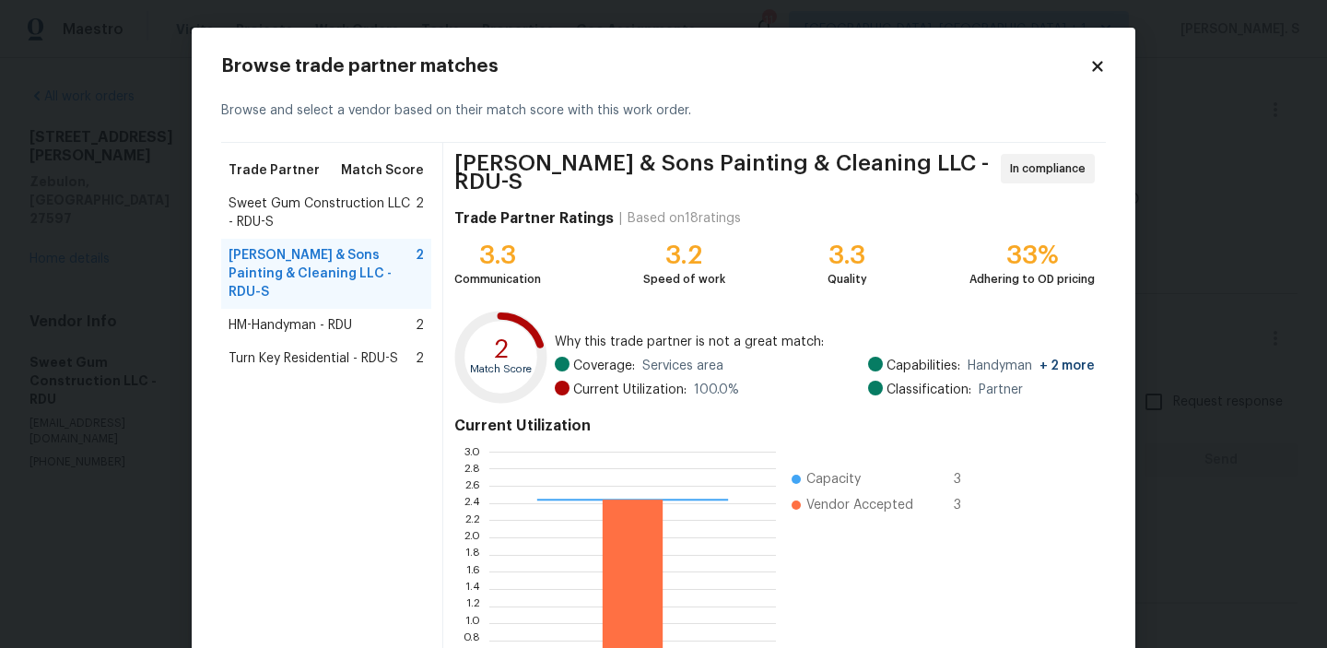
click at [294, 316] on span "HM-Handyman - RDU" at bounding box center [291, 325] width 124 height 18
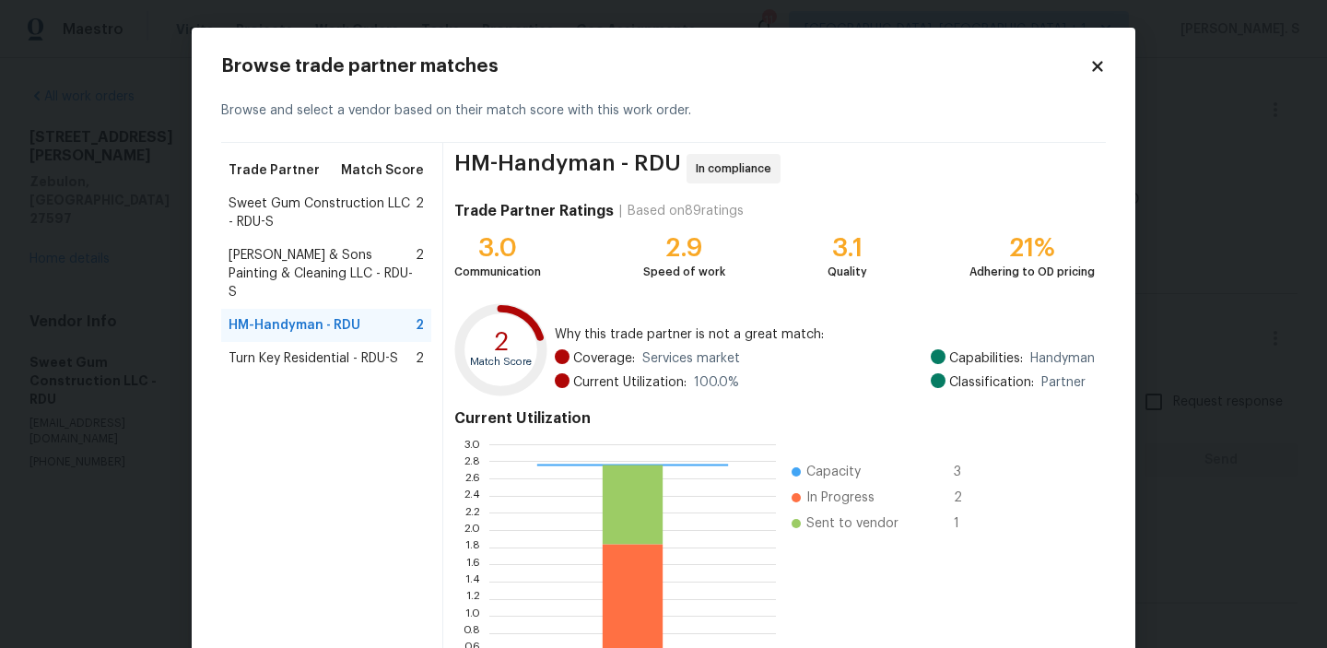
click at [337, 342] on div "Turn Key Residential - RDU-S 2" at bounding box center [326, 358] width 210 height 33
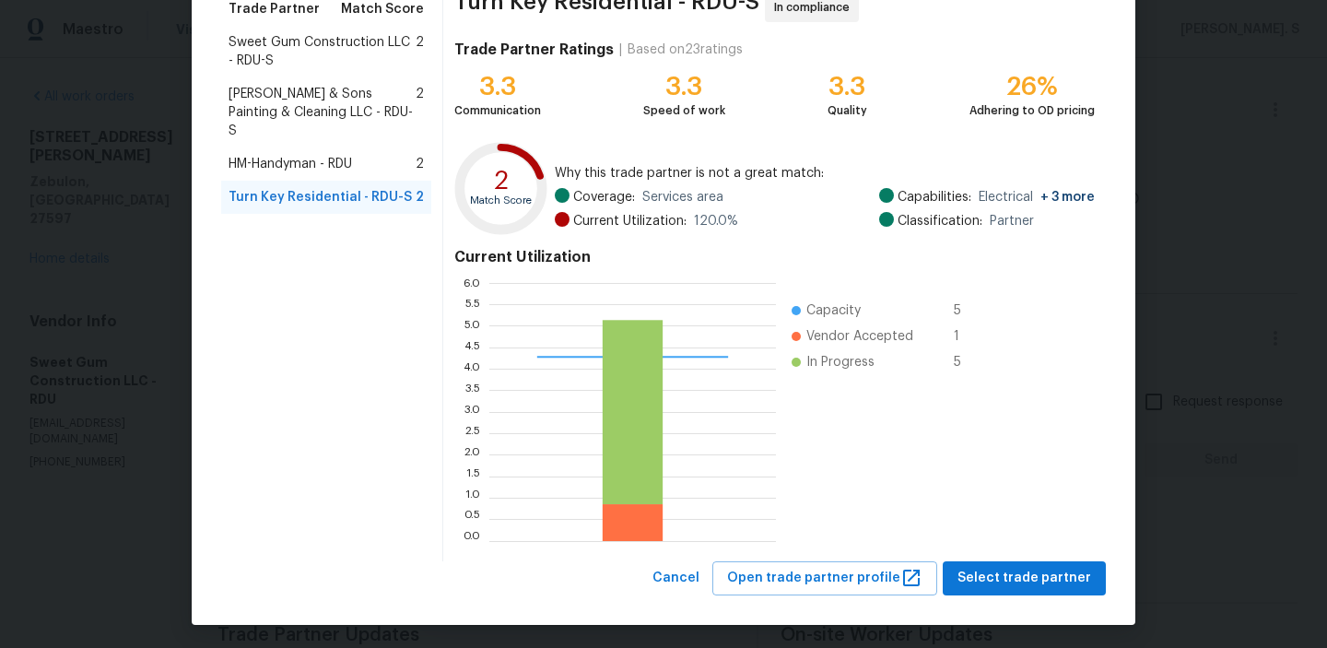
scroll to position [165, 0]
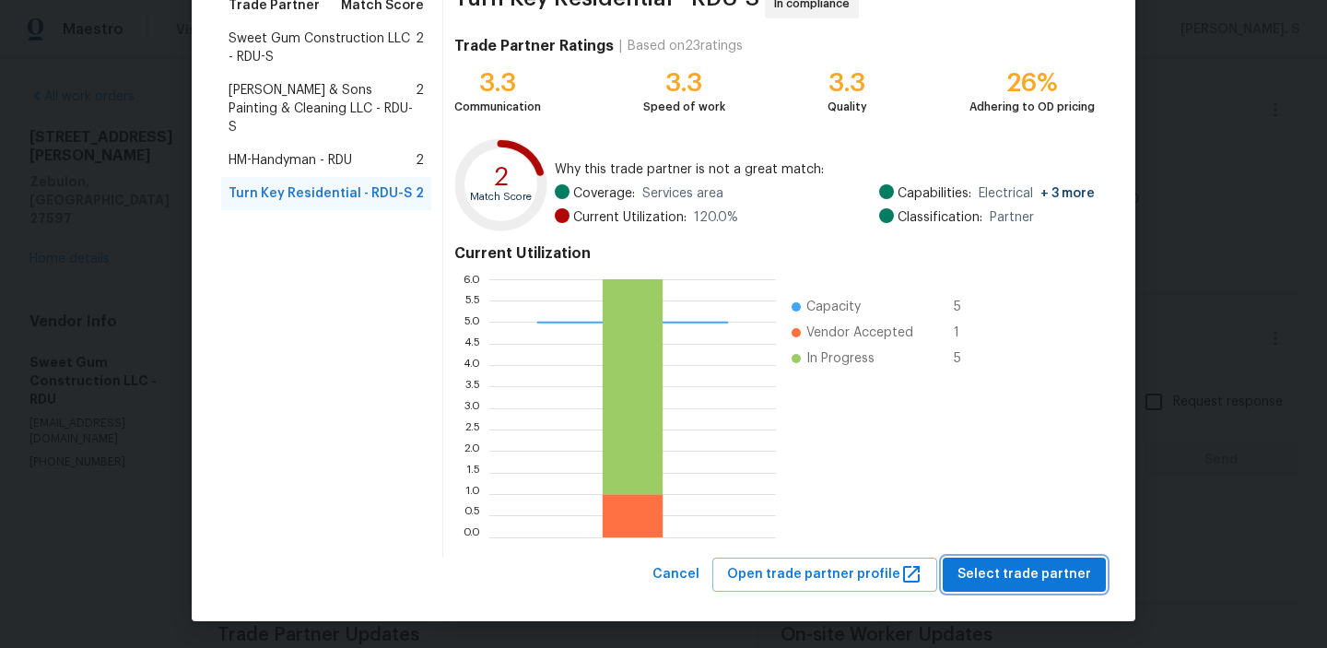
click at [1054, 581] on span "Select trade partner" at bounding box center [1025, 574] width 134 height 23
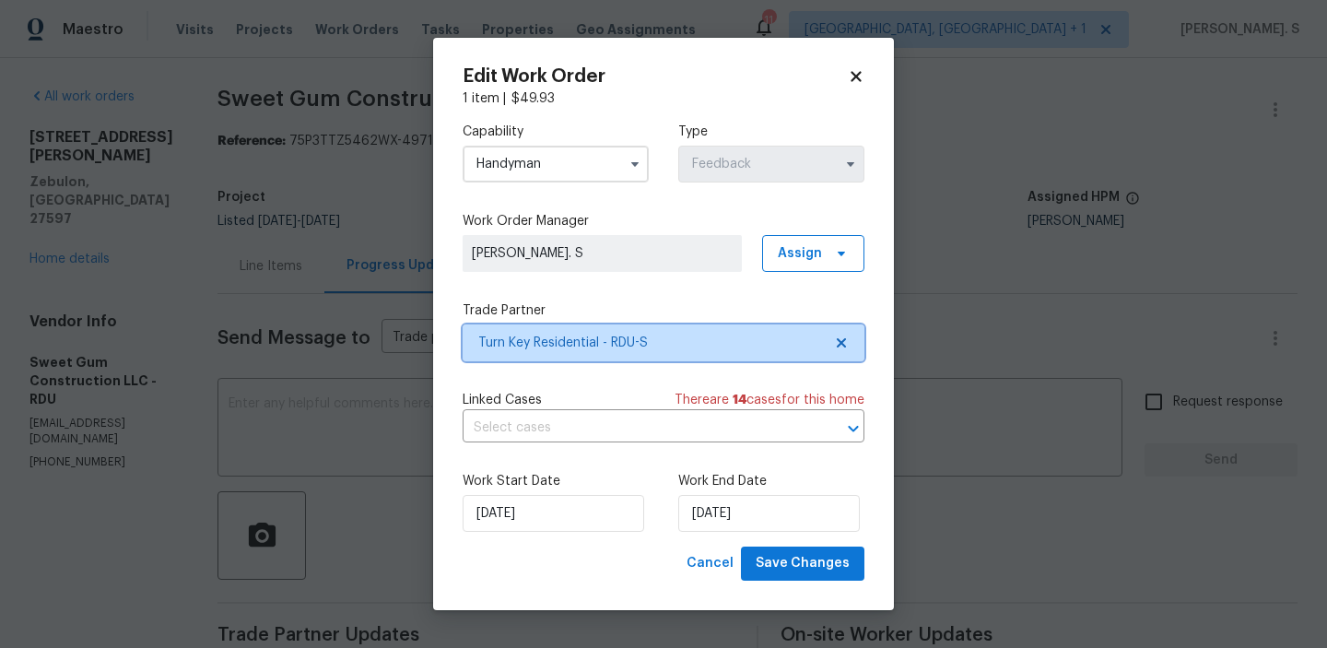
scroll to position [0, 0]
click at [560, 448] on div "Capability Handyman Type Feedback Work Order Manager Glory Joyce. S Assign Trad…" at bounding box center [664, 327] width 402 height 439
click at [560, 440] on input "text" at bounding box center [638, 428] width 350 height 29
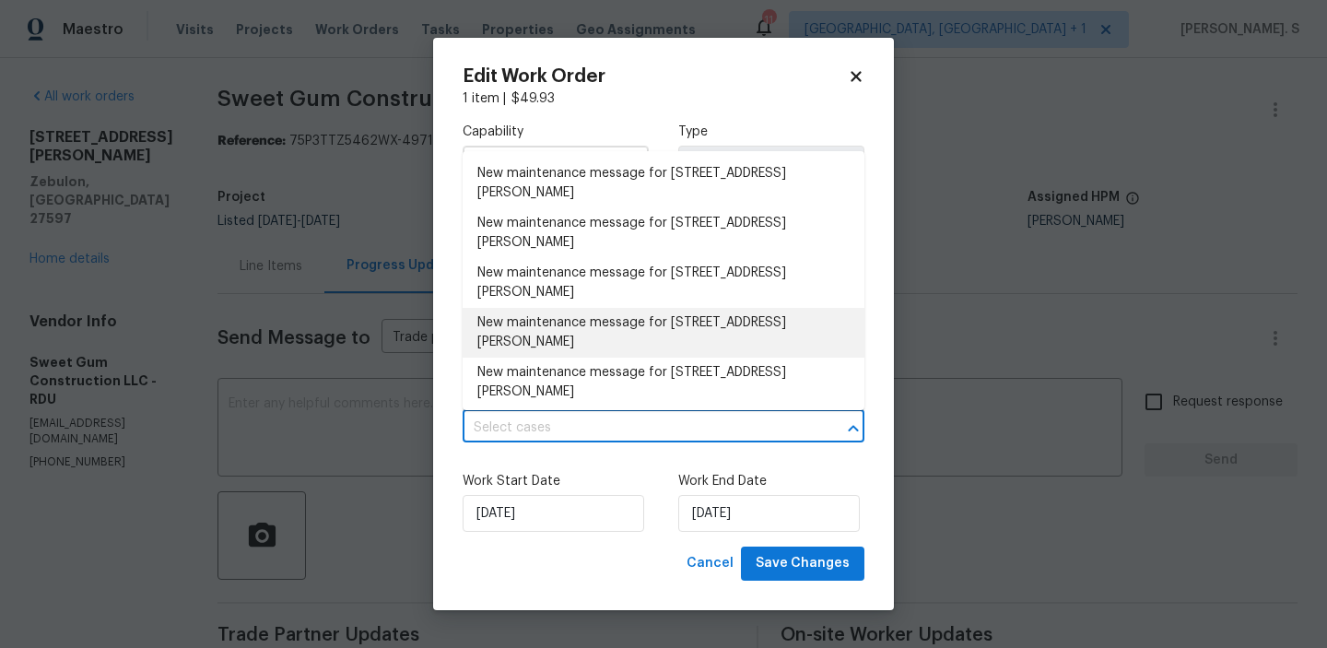
click at [824, 602] on div "Edit Work Order 1 item | $ 49.93 Capability Handyman Type Feedback Work Order M…" at bounding box center [663, 324] width 461 height 572
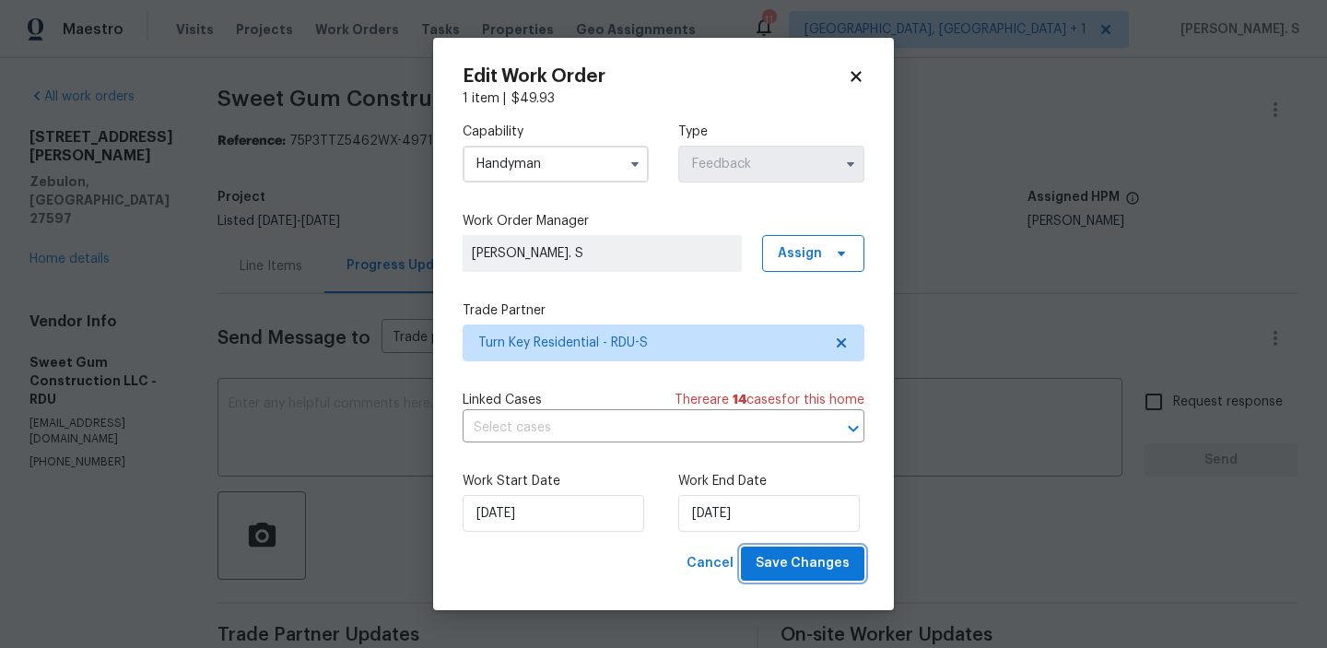
click at [824, 564] on span "Save Changes" at bounding box center [803, 563] width 94 height 23
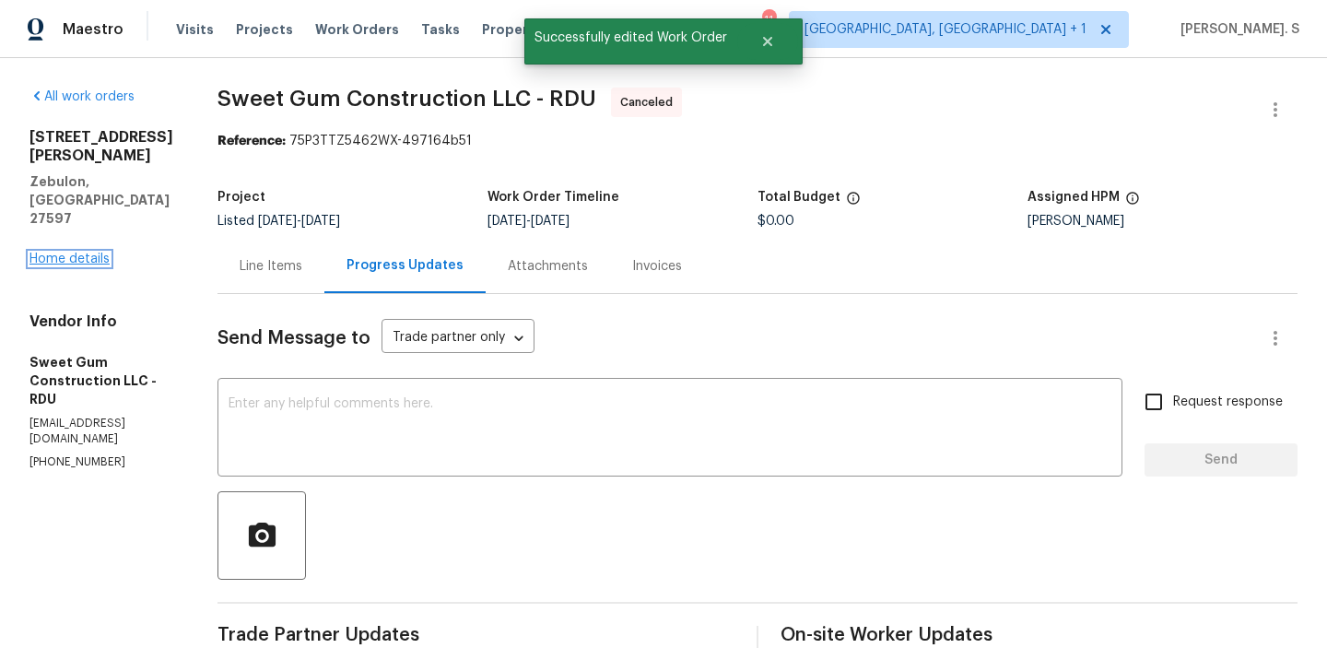
click at [78, 253] on link "Home details" at bounding box center [69, 259] width 80 height 13
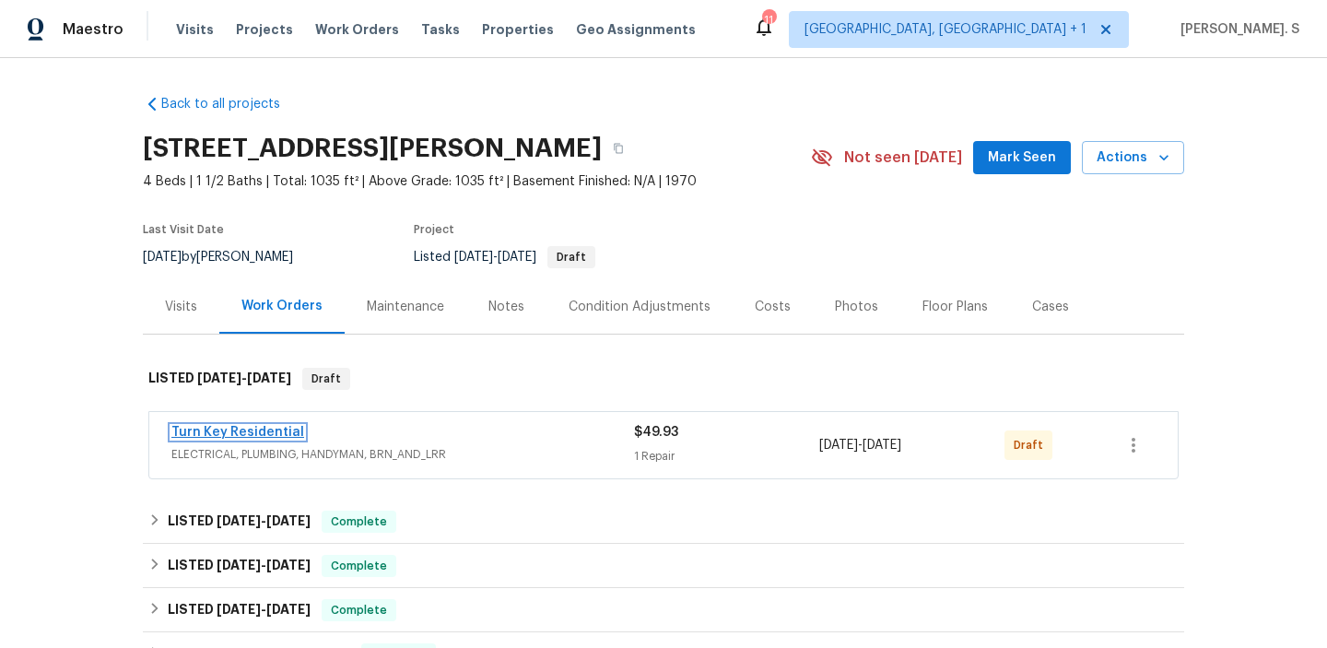
click at [253, 435] on link "Turn Key Residential" at bounding box center [237, 432] width 133 height 13
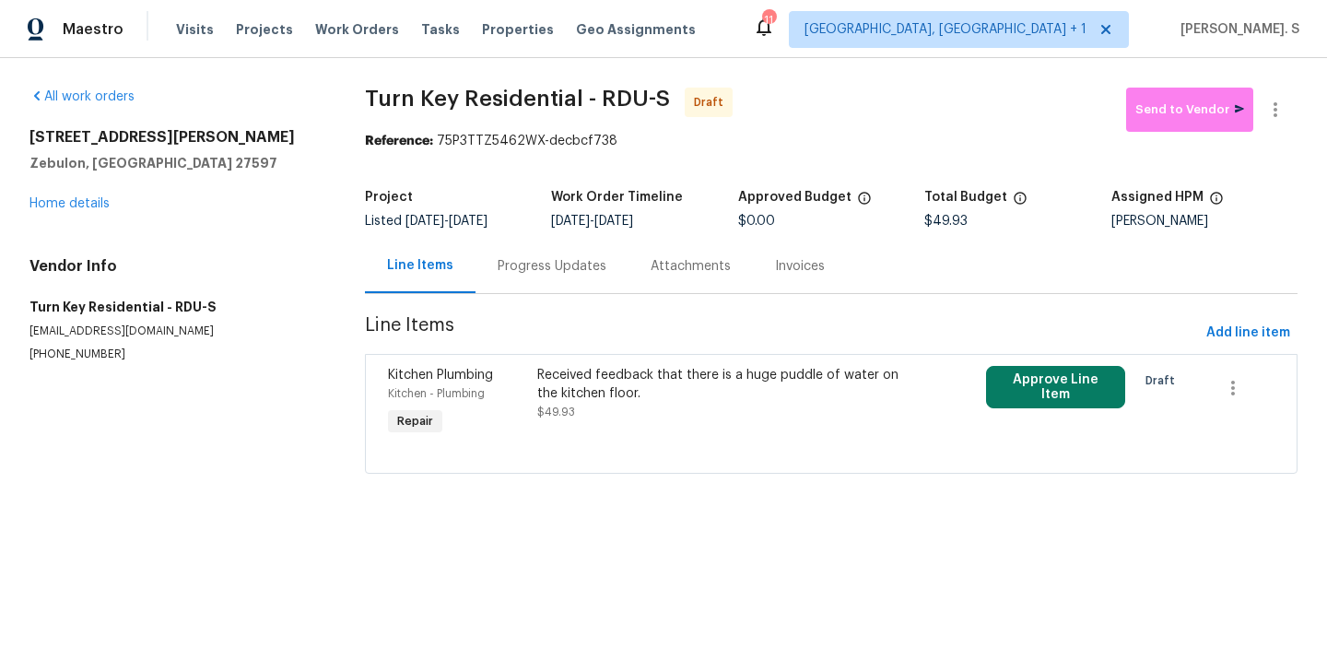
click at [618, 353] on section "Turn Key Residential - RDU-S Draft Send to Vendor Reference: 75P3TTZ5462WX-decb…" at bounding box center [831, 292] width 933 height 408
click at [625, 393] on div "Received feedback that there is a huge puddle of water on the kitchen floor." at bounding box center [718, 384] width 363 height 37
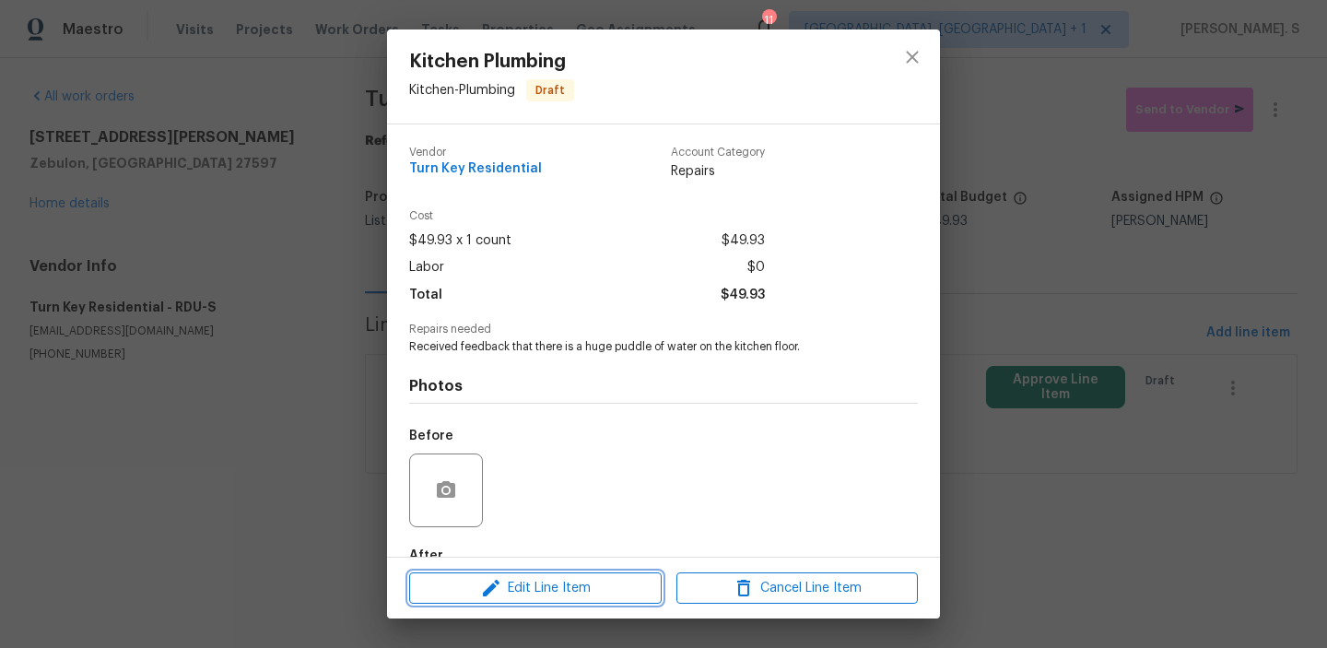
click at [622, 578] on span "Edit Line Item" at bounding box center [535, 588] width 241 height 23
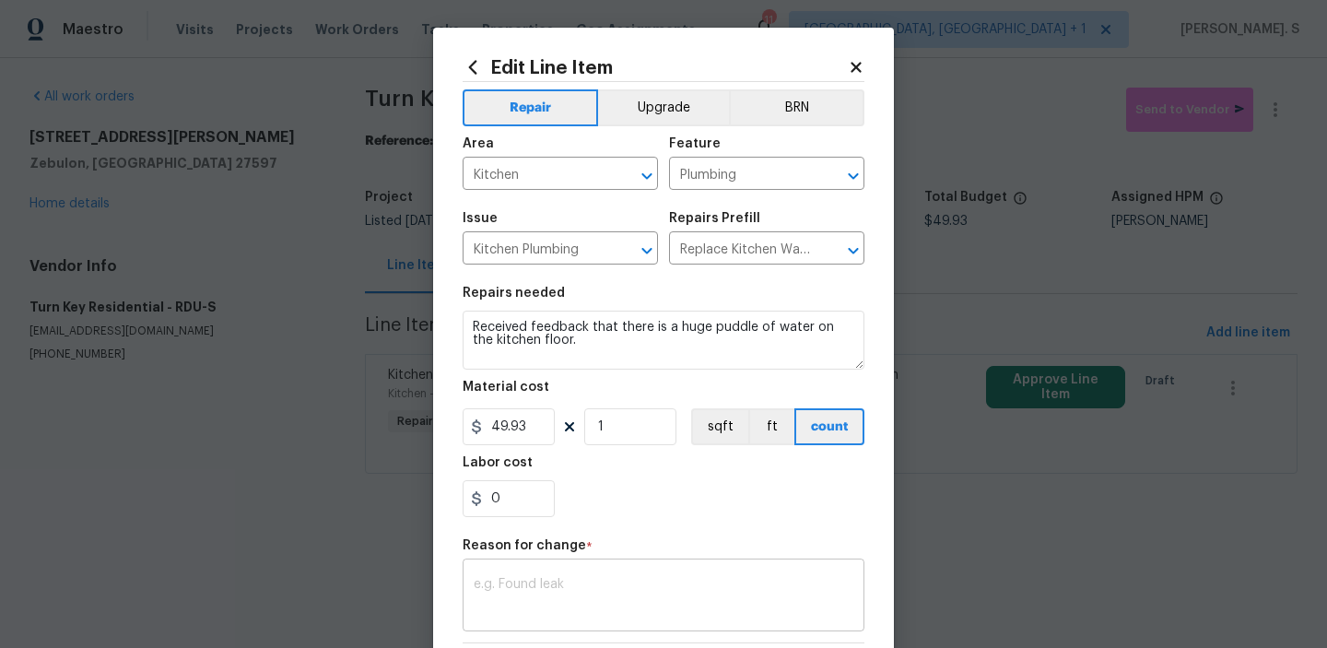
click at [571, 583] on textarea at bounding box center [664, 597] width 380 height 39
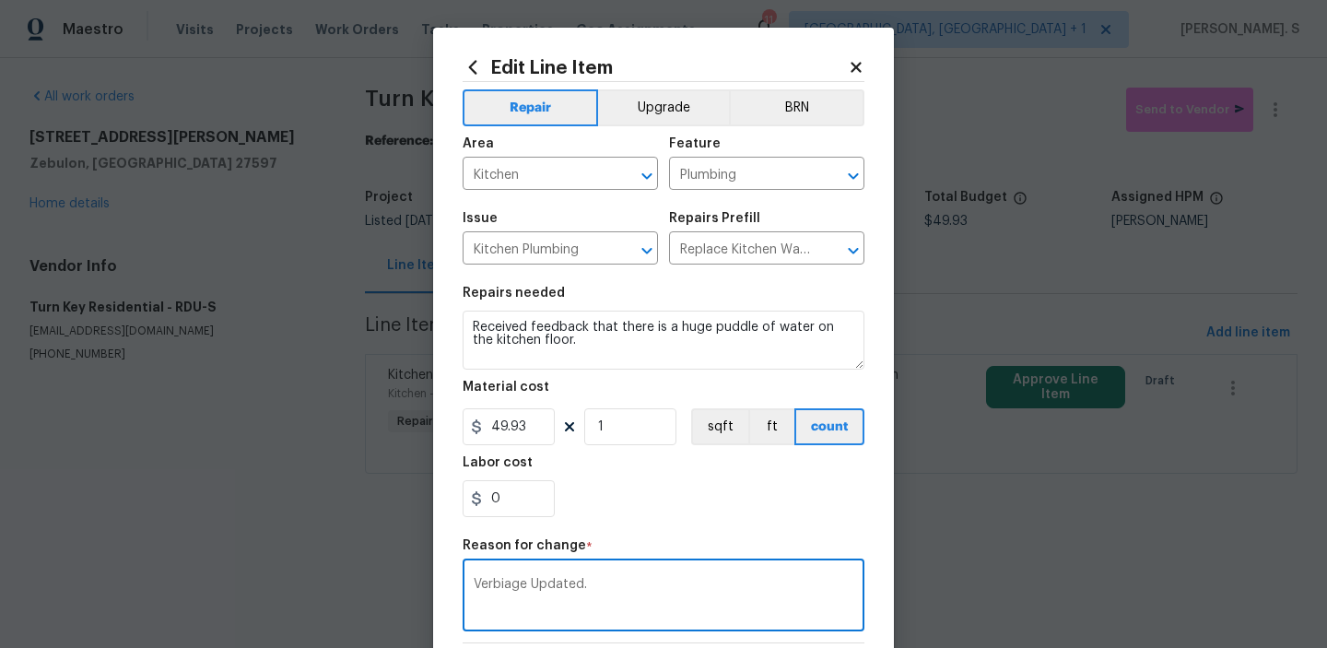
scroll to position [261, 0]
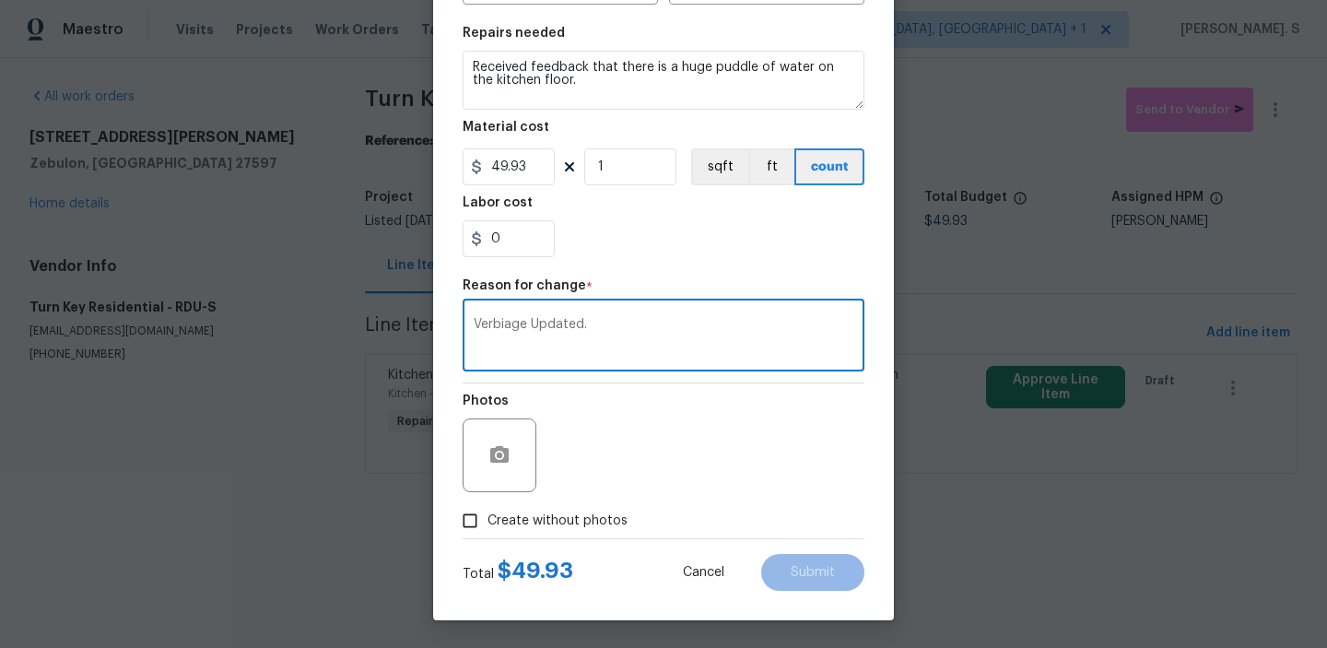
type textarea "Verbiage Updated."
click at [575, 528] on span "Create without photos" at bounding box center [558, 521] width 140 height 19
click at [488, 528] on input "Create without photos" at bounding box center [470, 520] width 35 height 35
checkbox input "true"
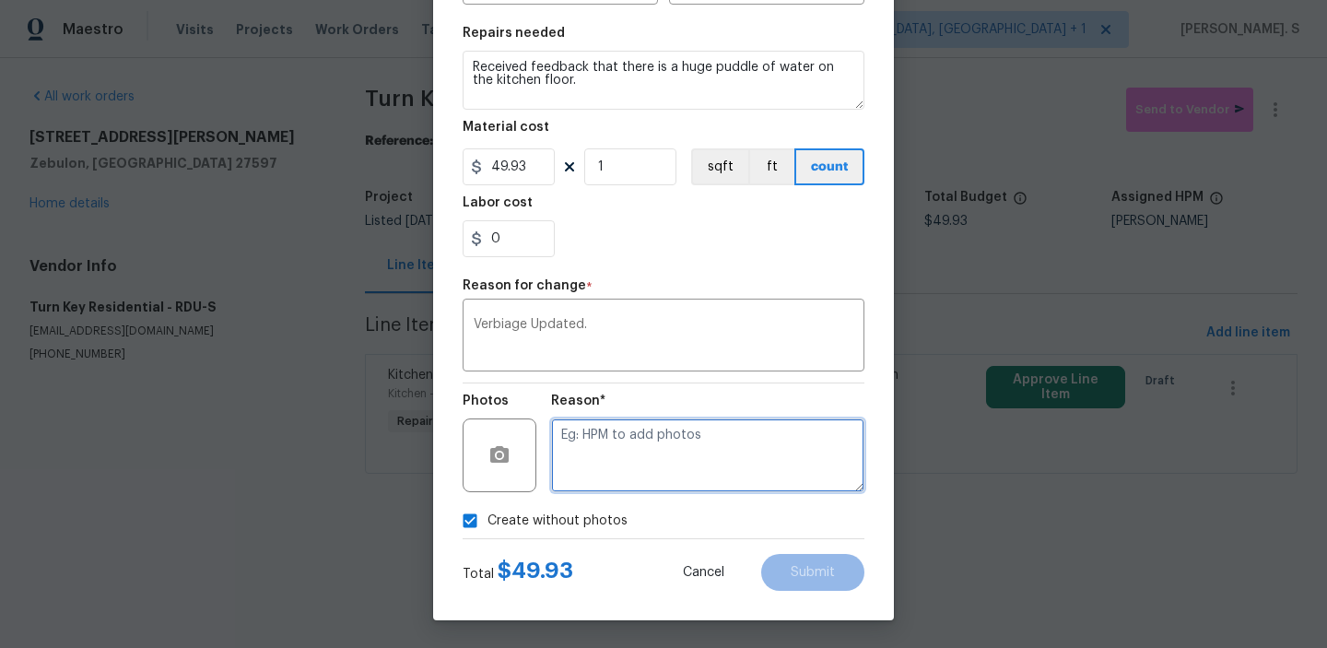
click at [696, 477] on textarea at bounding box center [707, 455] width 313 height 74
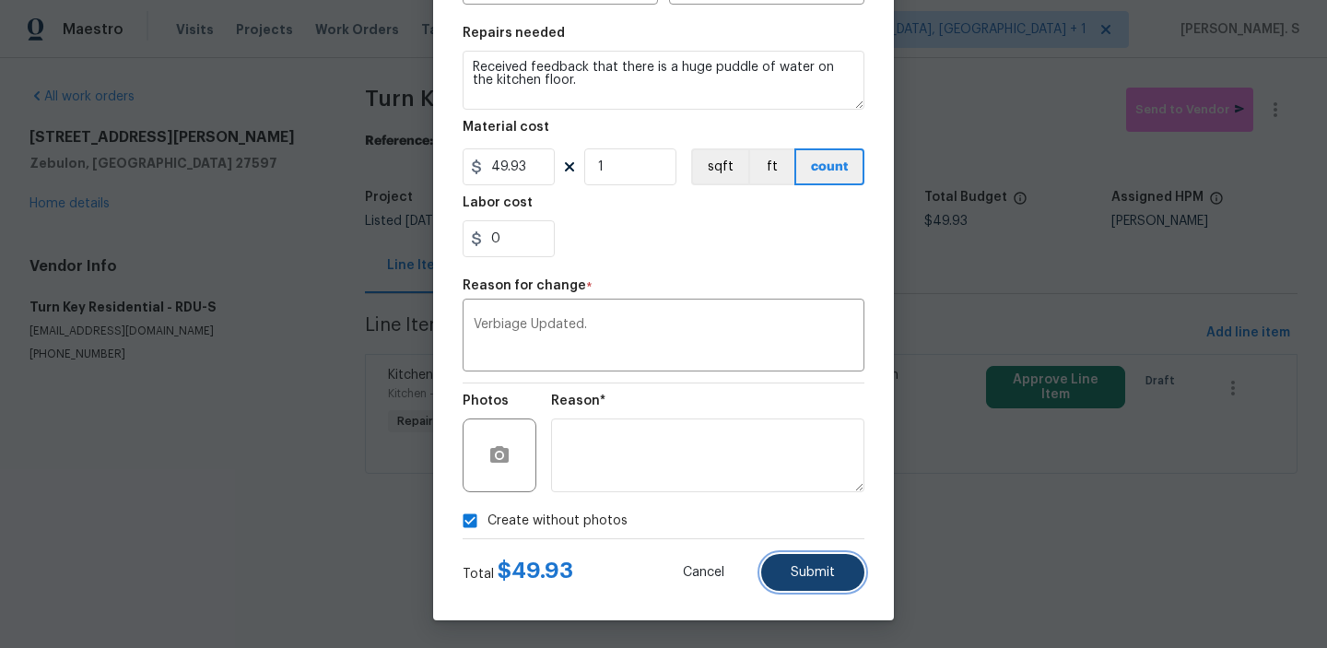
click at [824, 590] on button "Submit" at bounding box center [812, 572] width 103 height 37
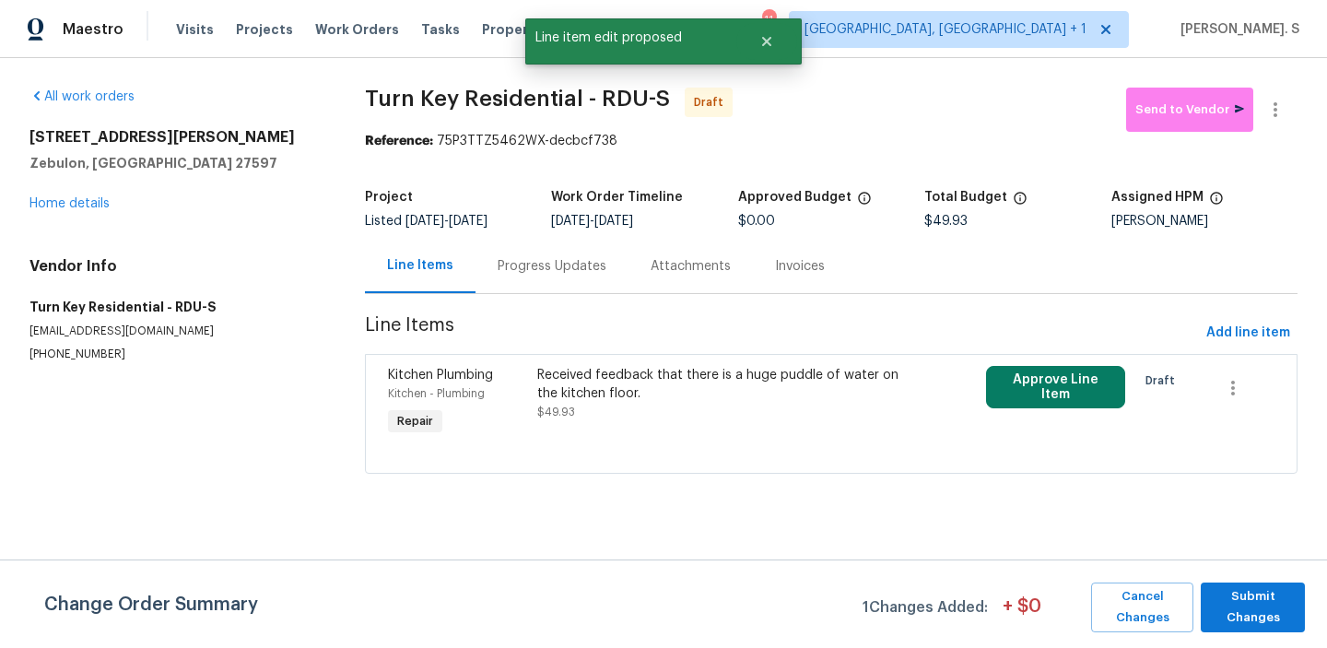
scroll to position [0, 0]
click at [1253, 607] on span "Submit Changes" at bounding box center [1253, 607] width 86 height 42
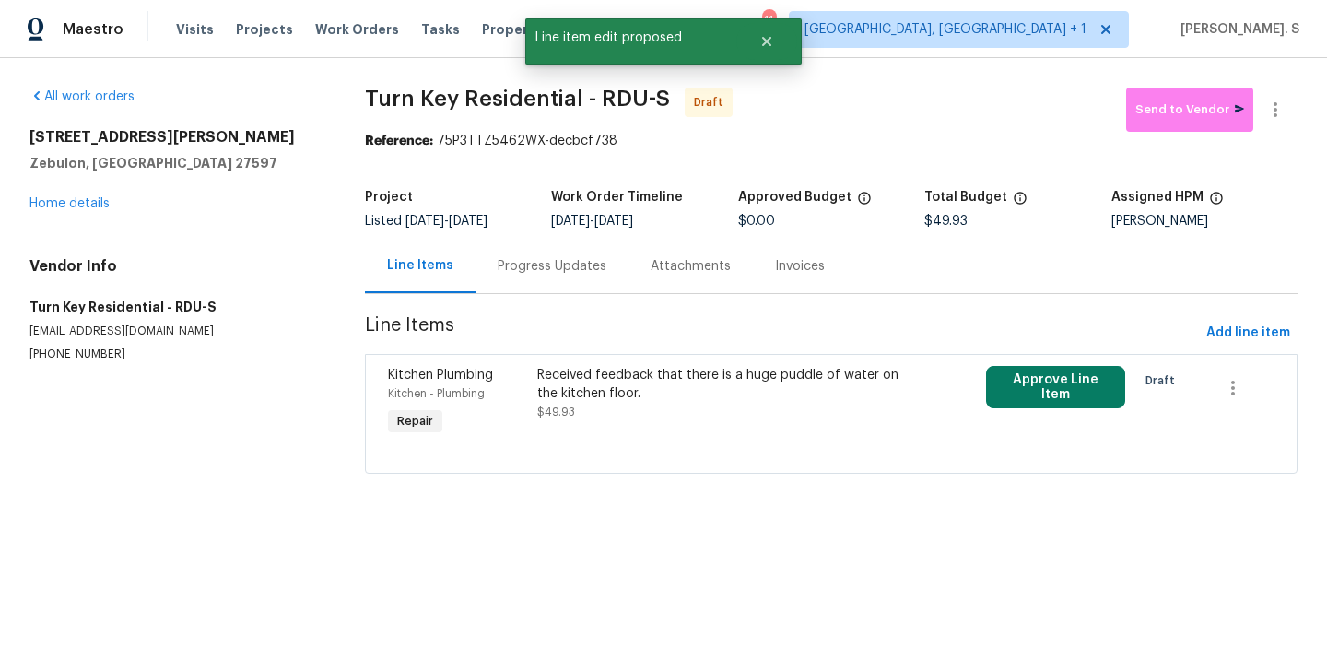
click at [498, 248] on div "Progress Updates" at bounding box center [552, 266] width 153 height 54
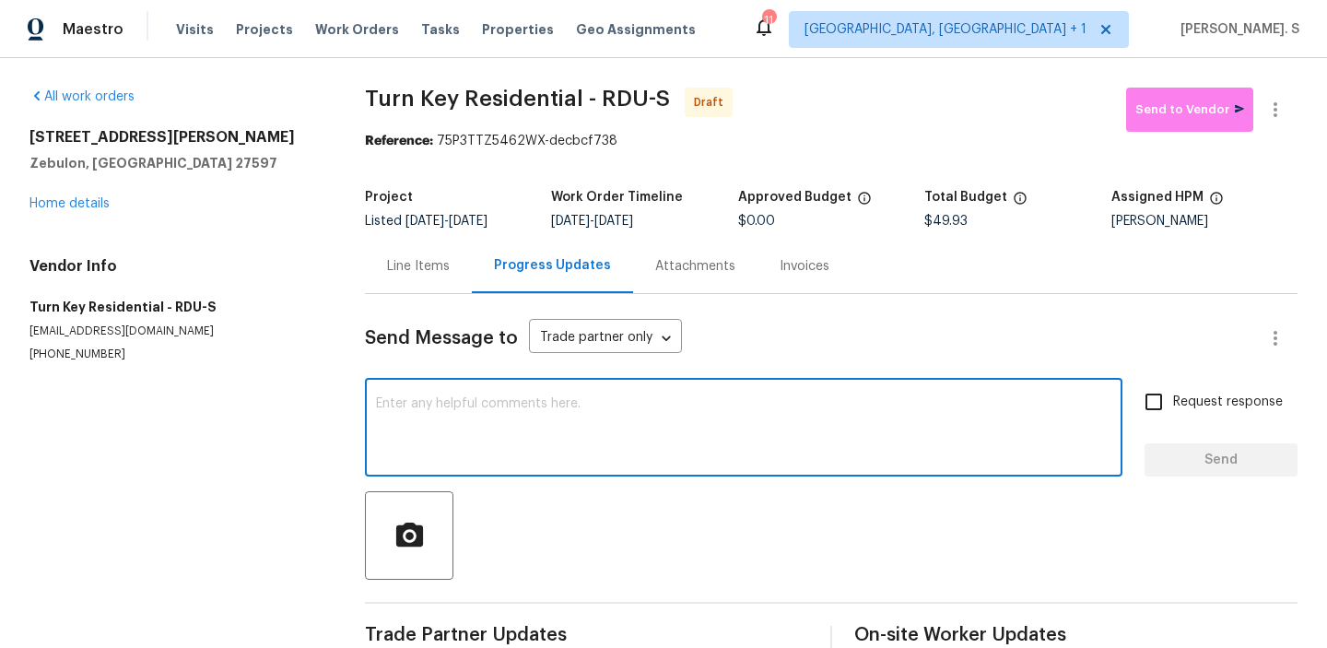
click at [590, 408] on textarea at bounding box center [744, 429] width 736 height 65
paste textarea "Hi, this is Glory with Opendoor. I’m confirming you received the WO for the pro…"
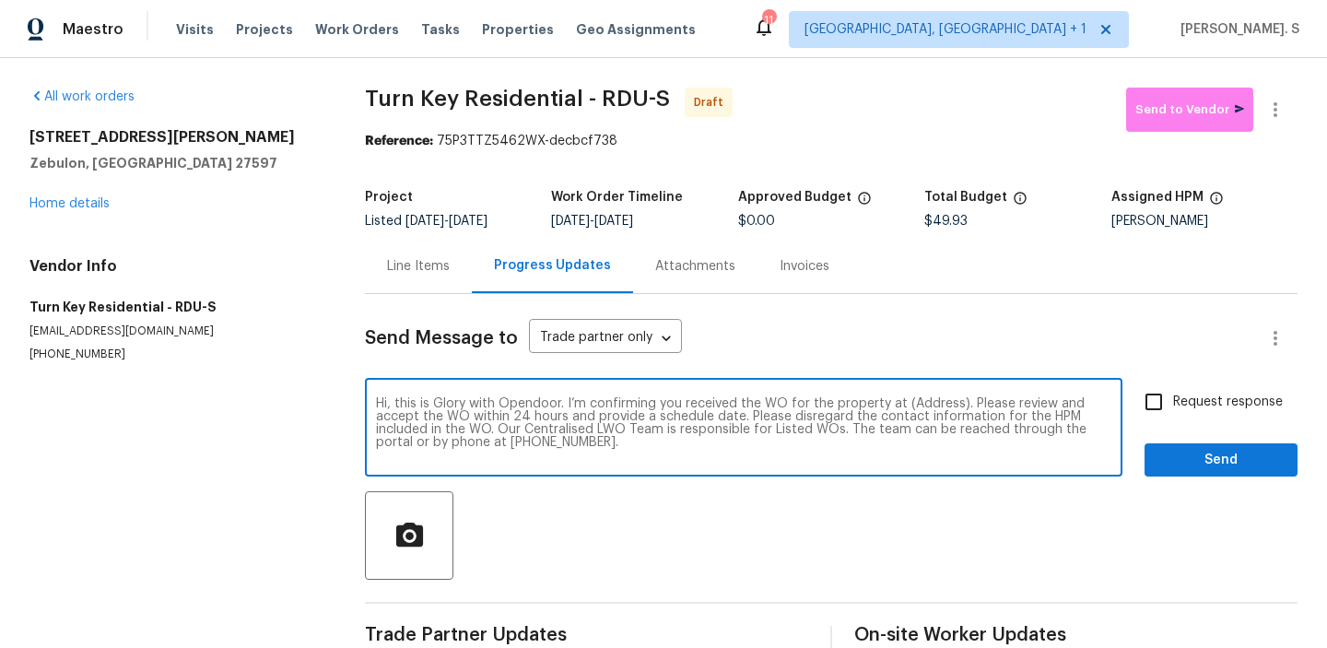
click at [925, 401] on textarea "Hi, this is Glory with Opendoor. I’m confirming you received the WO for the pro…" at bounding box center [744, 429] width 736 height 65
paste textarea "1413 Chamblee Rd, Zebulon, NC 27597"
type textarea "Hi, this is Glory with Opendoor. I’m confirming you received the WO for the pro…"
click at [1290, 124] on button "button" at bounding box center [1276, 110] width 44 height 44
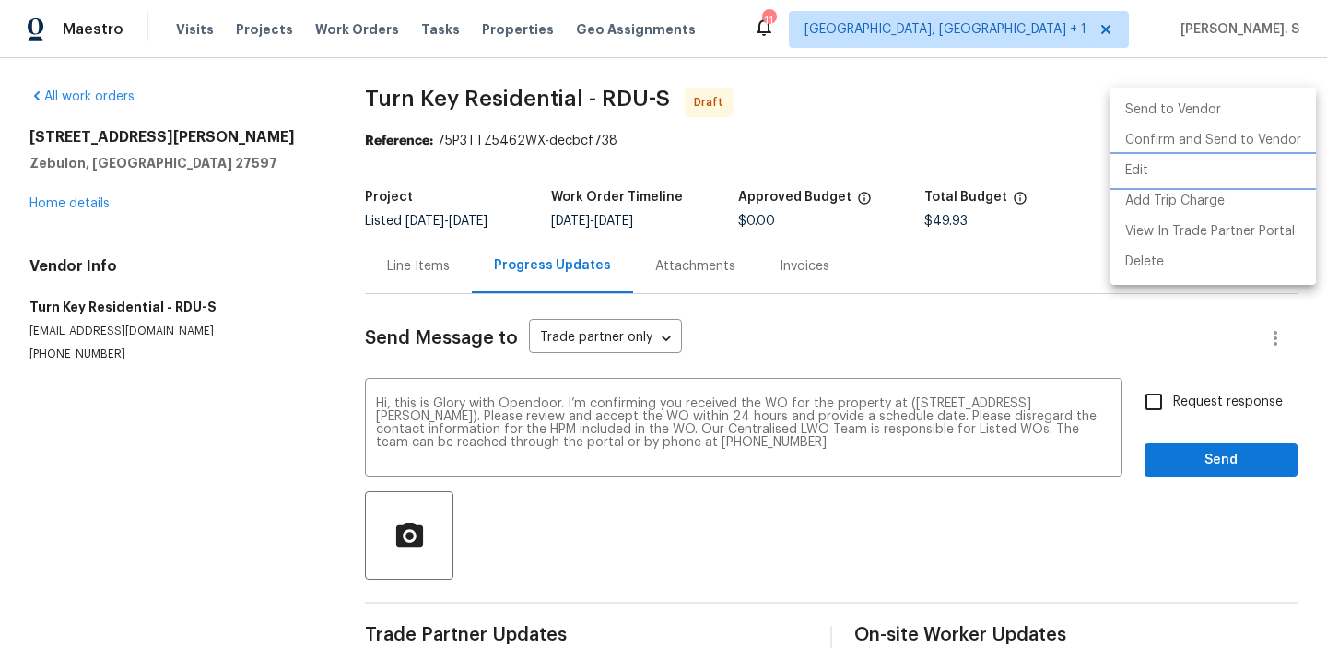
click at [1231, 165] on li "Edit" at bounding box center [1214, 171] width 206 height 30
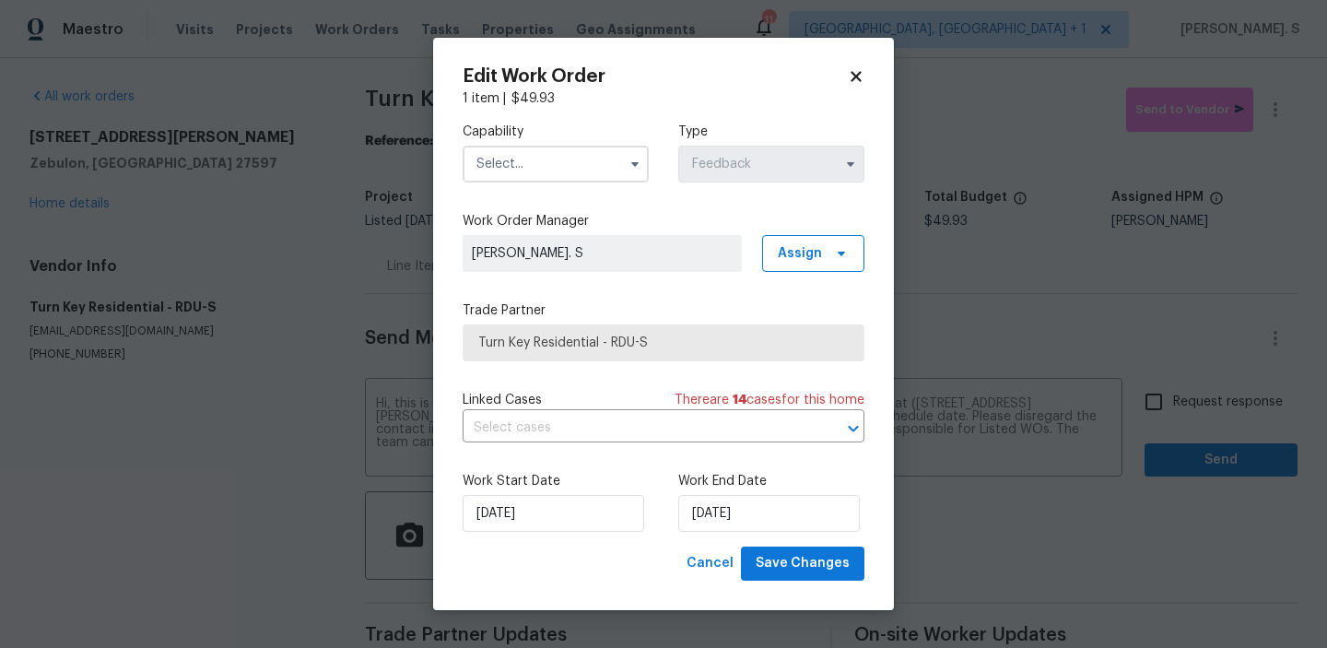
click at [553, 144] on div "Capability" at bounding box center [556, 153] width 186 height 60
click at [553, 150] on input "text" at bounding box center [556, 164] width 186 height 37
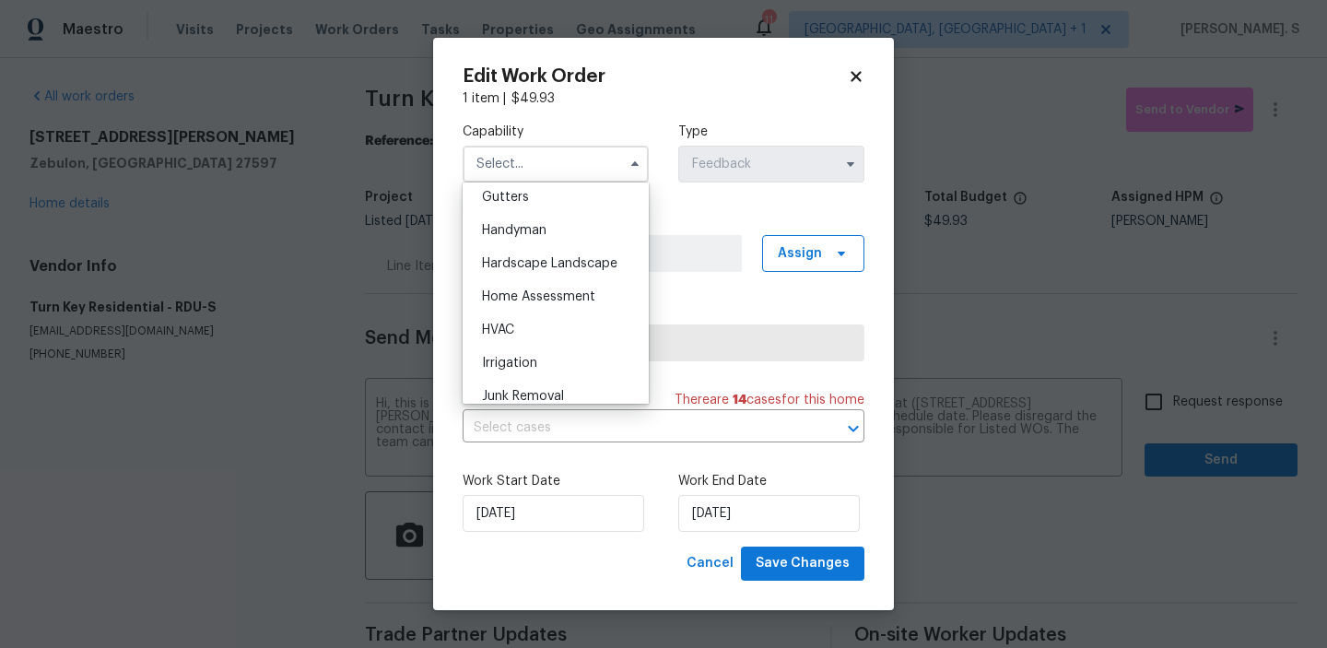
scroll to position [937, 0]
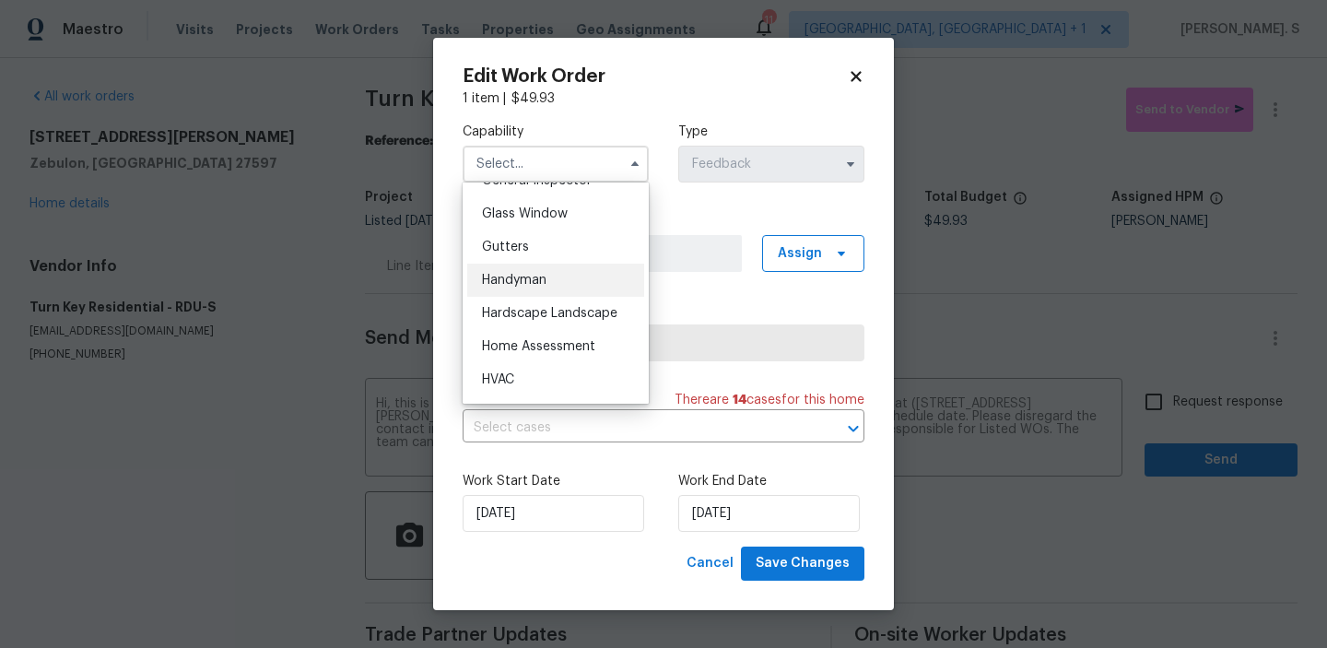
click at [545, 282] on span "Handyman" at bounding box center [514, 280] width 65 height 13
type input "Handyman"
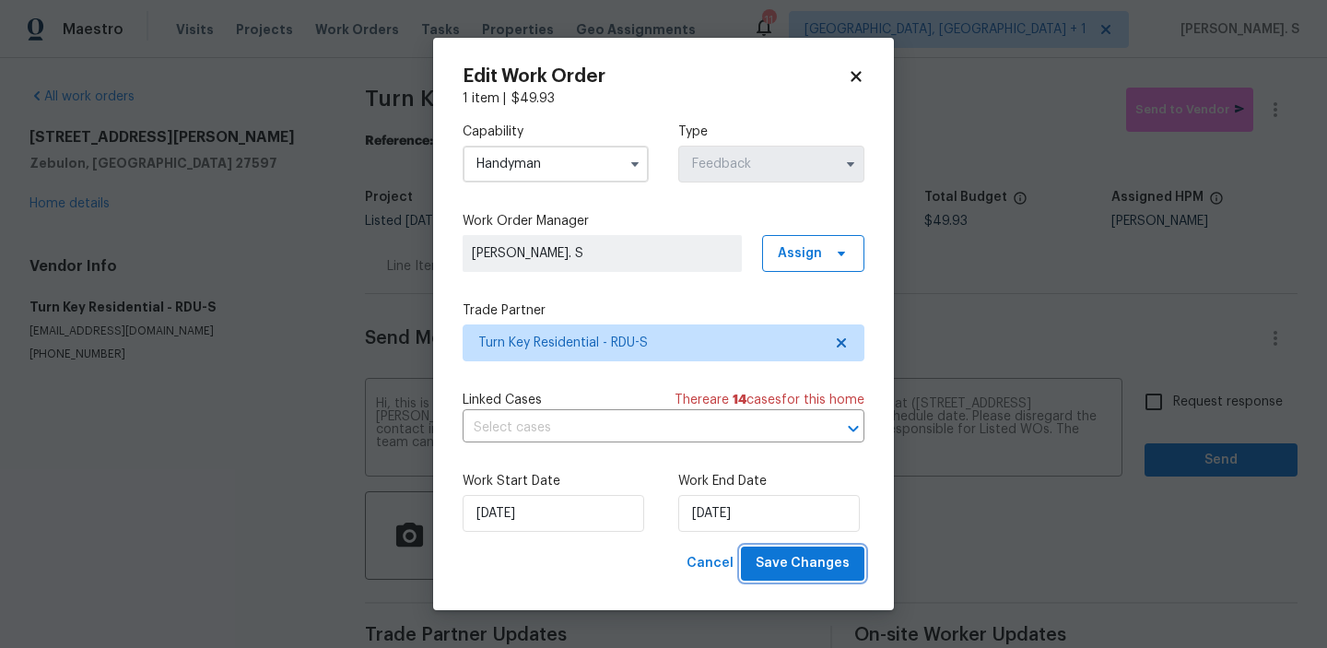
click at [830, 550] on button "Save Changes" at bounding box center [803, 564] width 124 height 34
click at [1162, 412] on body "Maestro Visits Projects Work Orders Tasks Properties Geo Assignments 11 Albuque…" at bounding box center [663, 324] width 1327 height 648
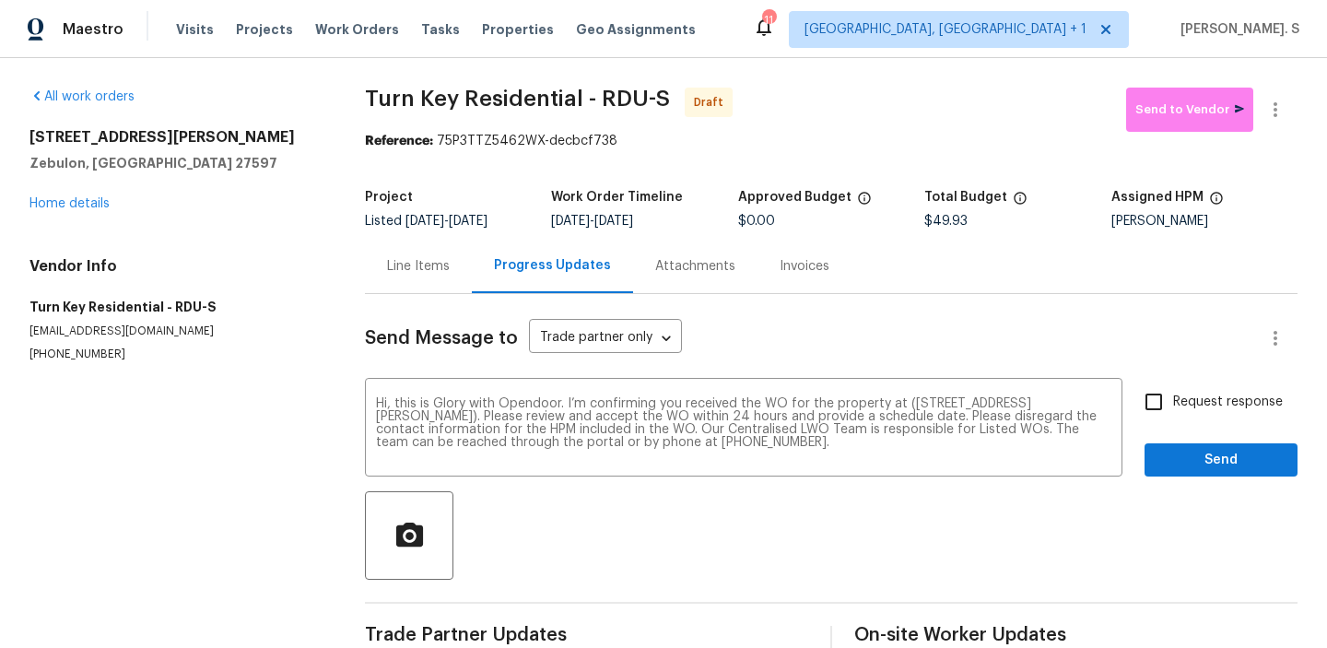
click at [1162, 412] on input "Request response" at bounding box center [1154, 402] width 39 height 39
checkbox input "true"
click at [1175, 458] on span "Send" at bounding box center [1222, 460] width 124 height 23
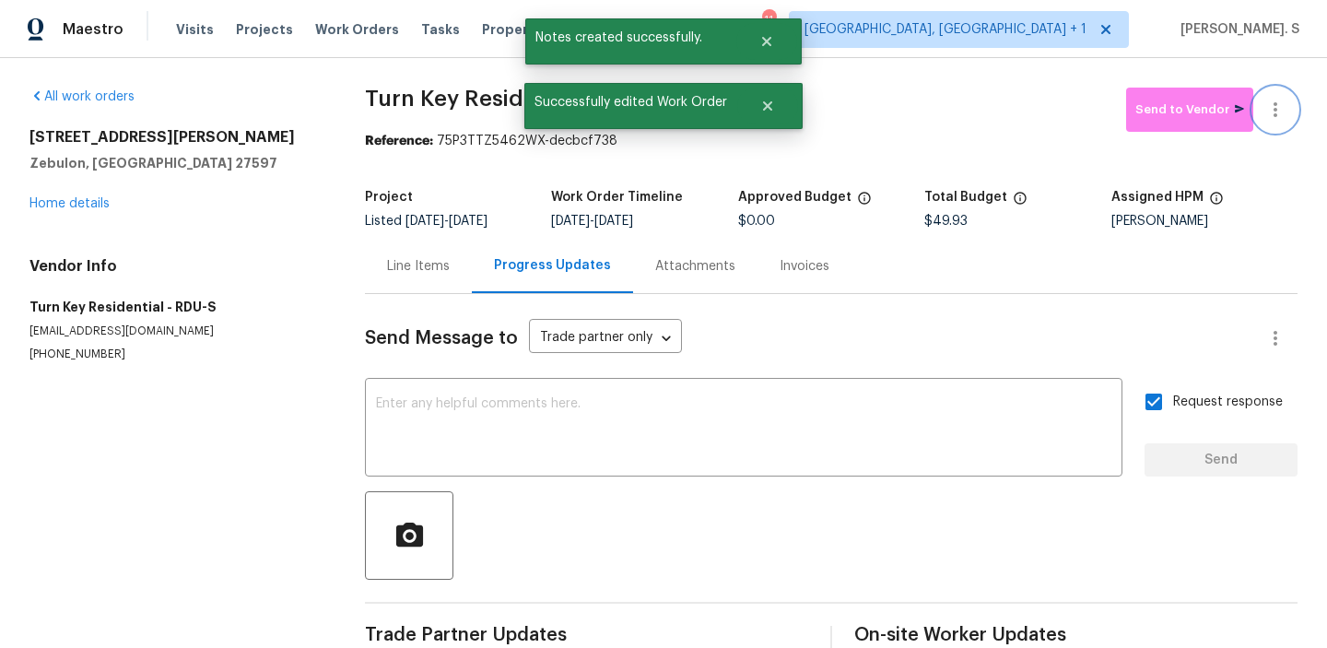
click at [1277, 113] on icon "button" at bounding box center [1276, 109] width 4 height 15
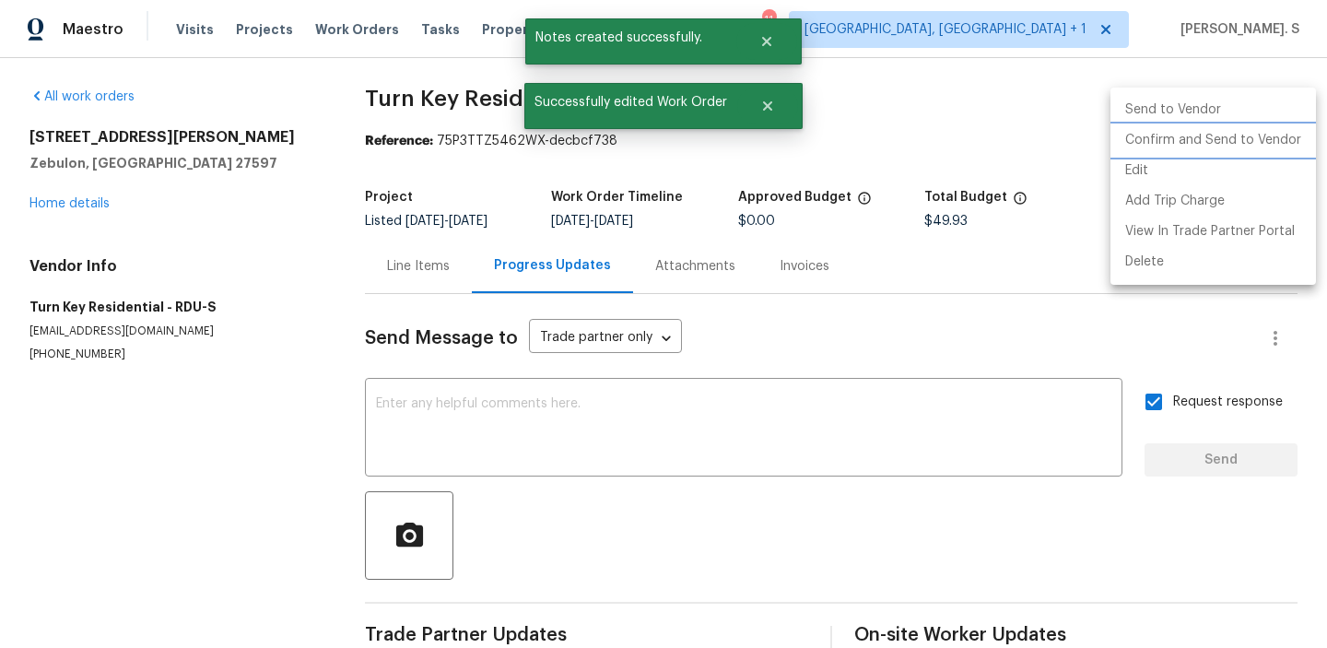
click at [1229, 149] on li "Confirm and Send to Vendor" at bounding box center [1214, 140] width 206 height 30
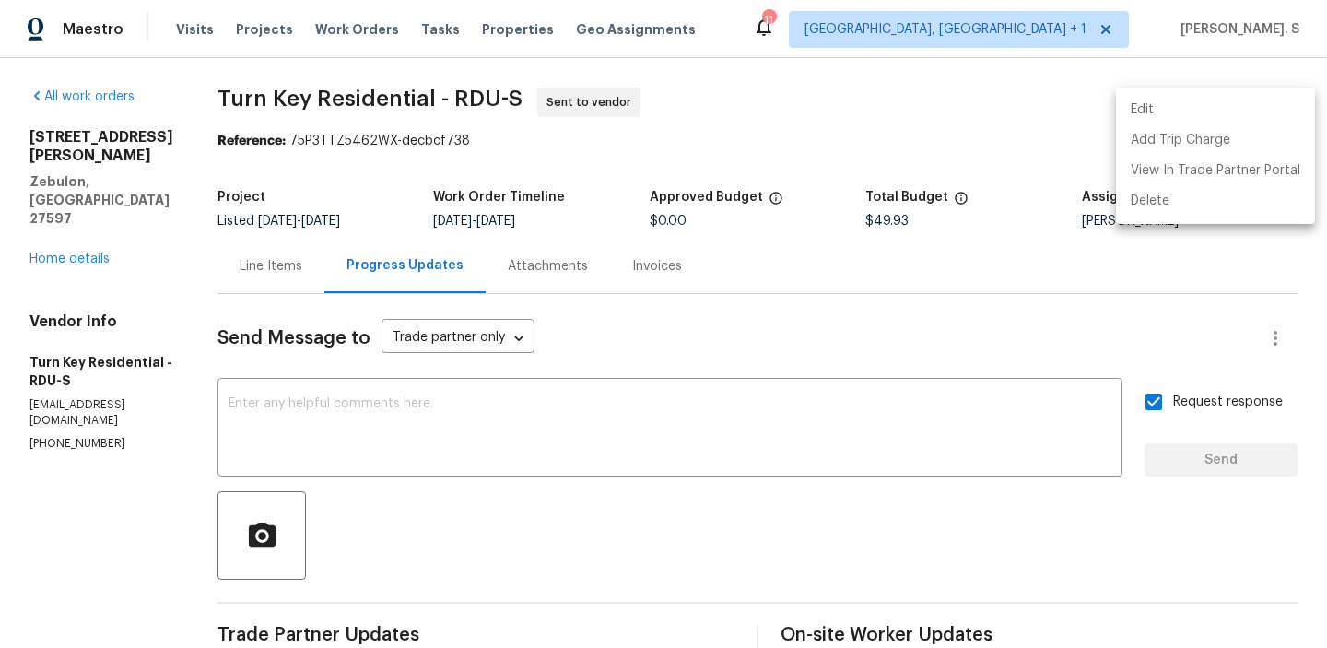
click at [371, 78] on div at bounding box center [663, 324] width 1327 height 648
click at [371, 78] on div "Edit Add Trip Charge View In Trade Partner Portal Delete" at bounding box center [663, 324] width 1327 height 648
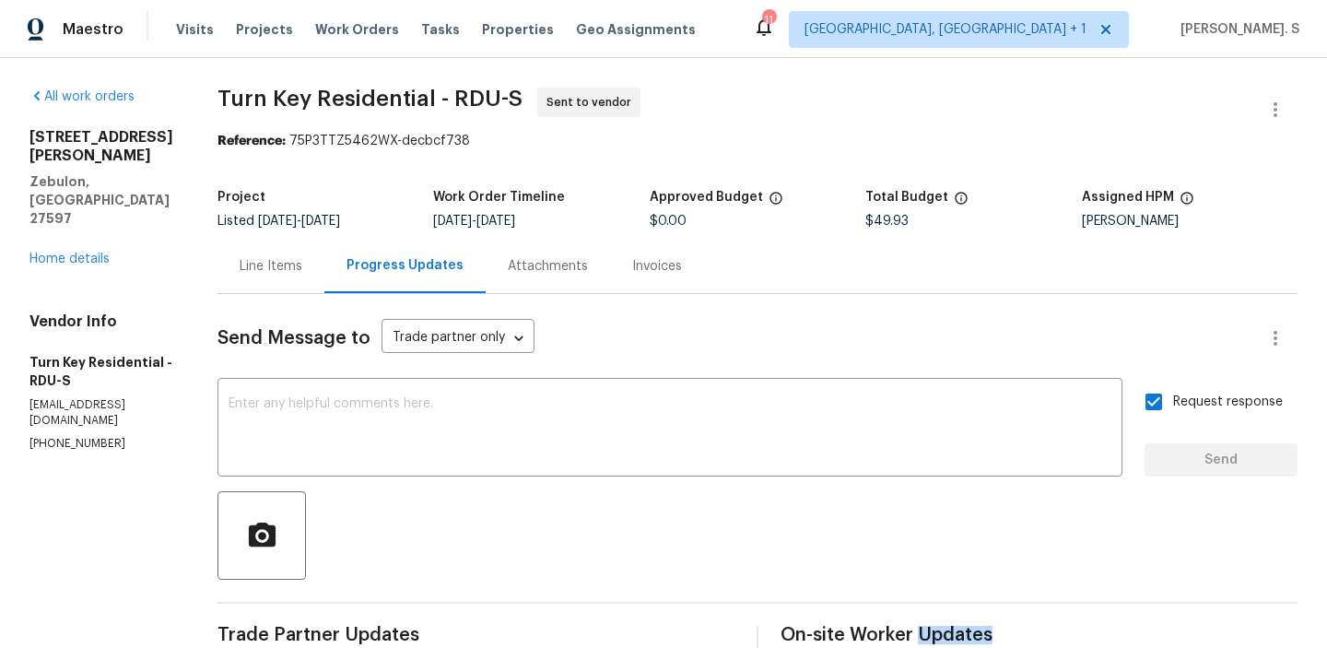
click at [371, 78] on div "All work orders 1413 Chamblee Rd Zebulon, NC 27597 Home details Vendor Info Tur…" at bounding box center [663, 444] width 1327 height 772
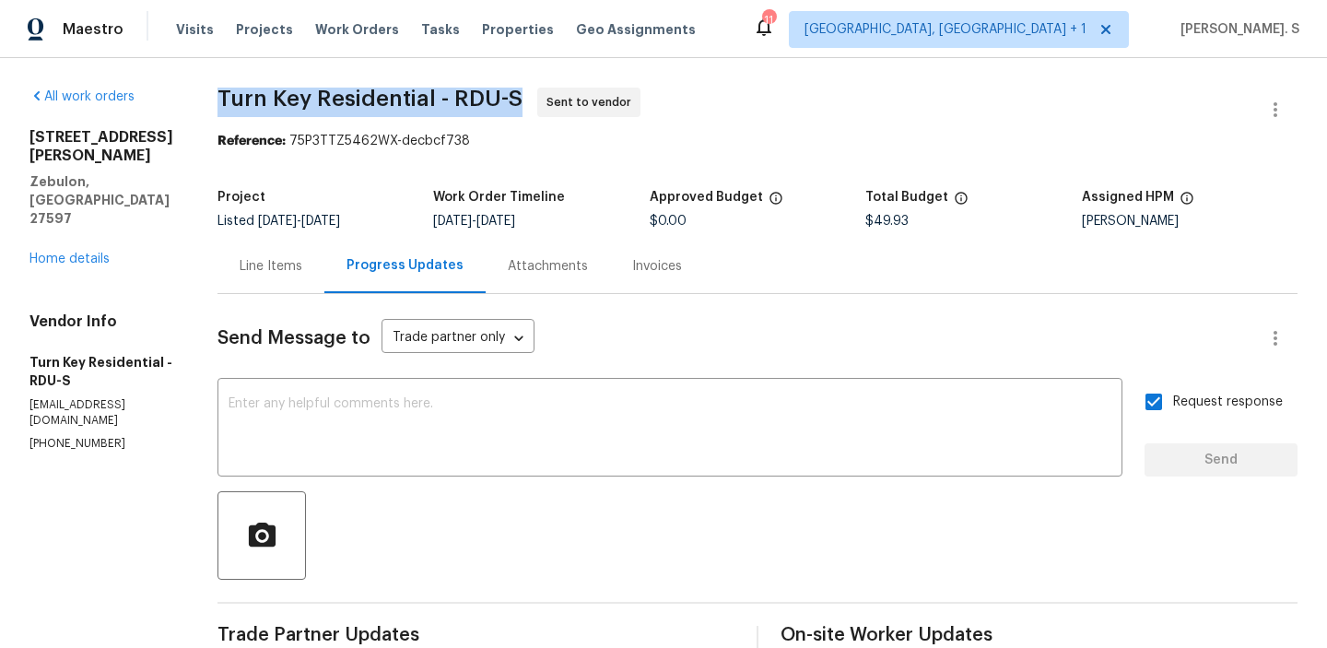
copy span "Turn Key Residential - RDU-S"
